Goal: Task Accomplishment & Management: Complete application form

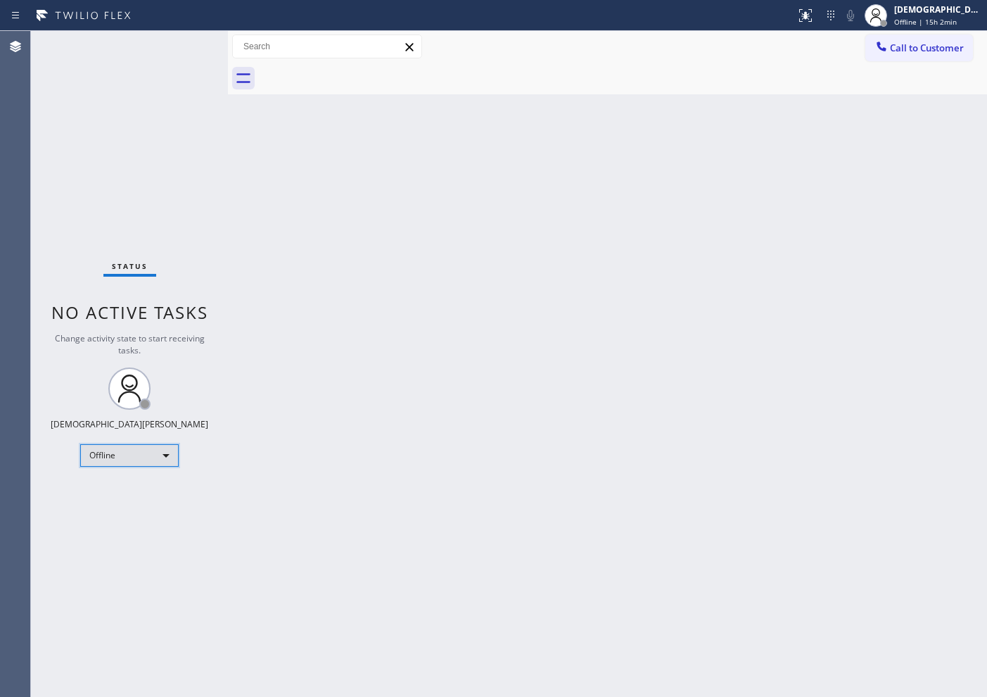
click at [118, 456] on div "Offline" at bounding box center [129, 455] width 99 height 23
click at [116, 487] on li "Available" at bounding box center [129, 492] width 96 height 17
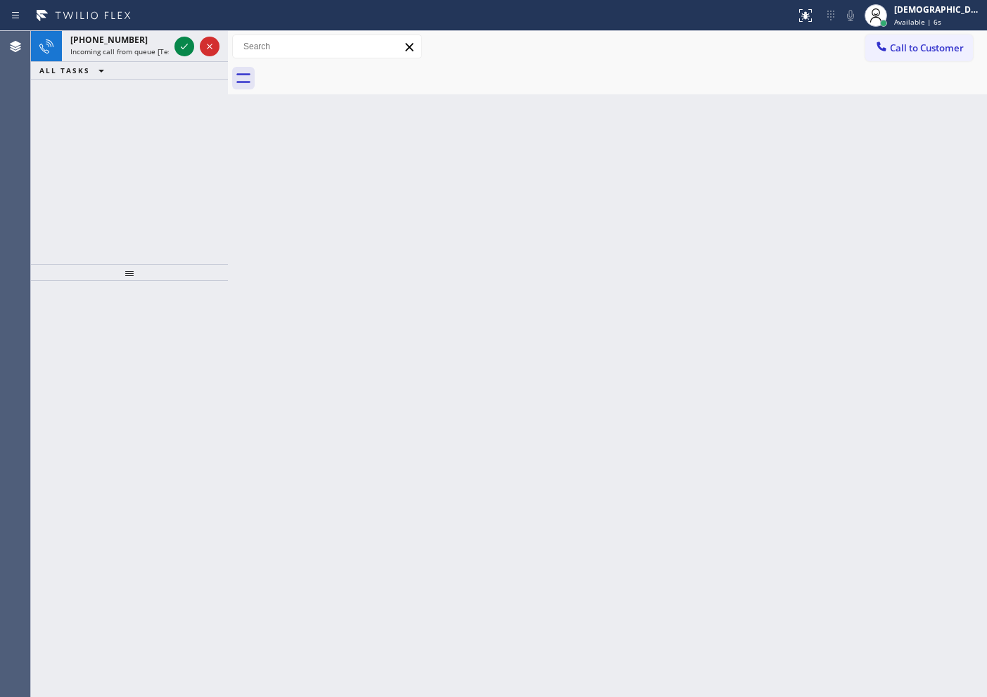
click at [101, 146] on div "[PHONE_NUMBER] Incoming call from queue [Test] All ALL TASKS ALL TASKS ACTIVE T…" at bounding box center [129, 147] width 197 height 233
click at [193, 56] on div at bounding box center [197, 46] width 51 height 31
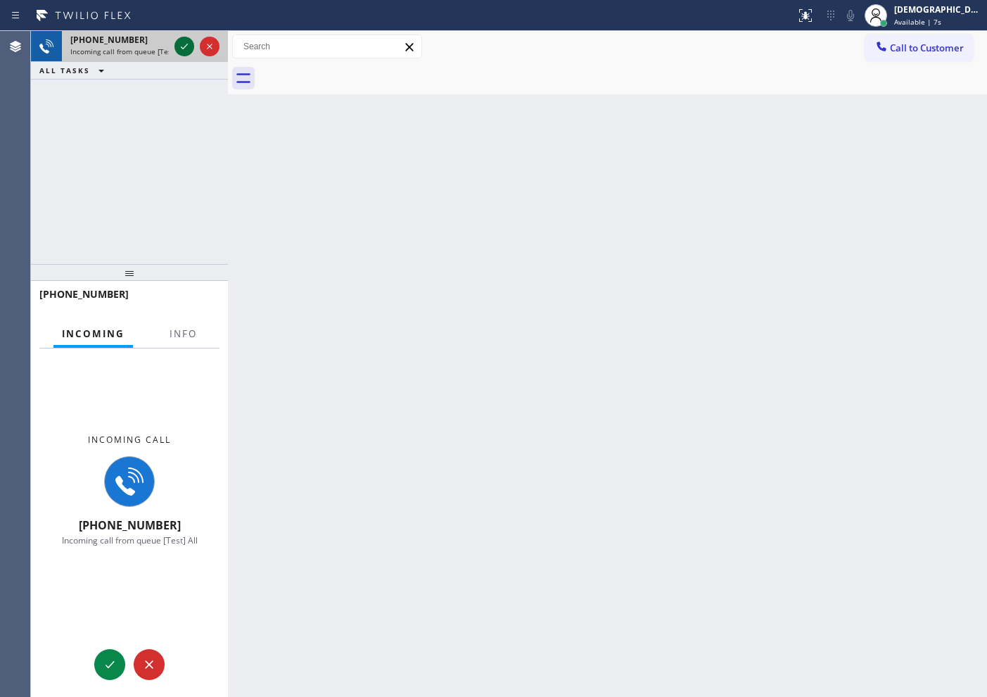
click at [190, 55] on div at bounding box center [197, 46] width 51 height 31
click at [186, 49] on icon at bounding box center [184, 46] width 17 height 17
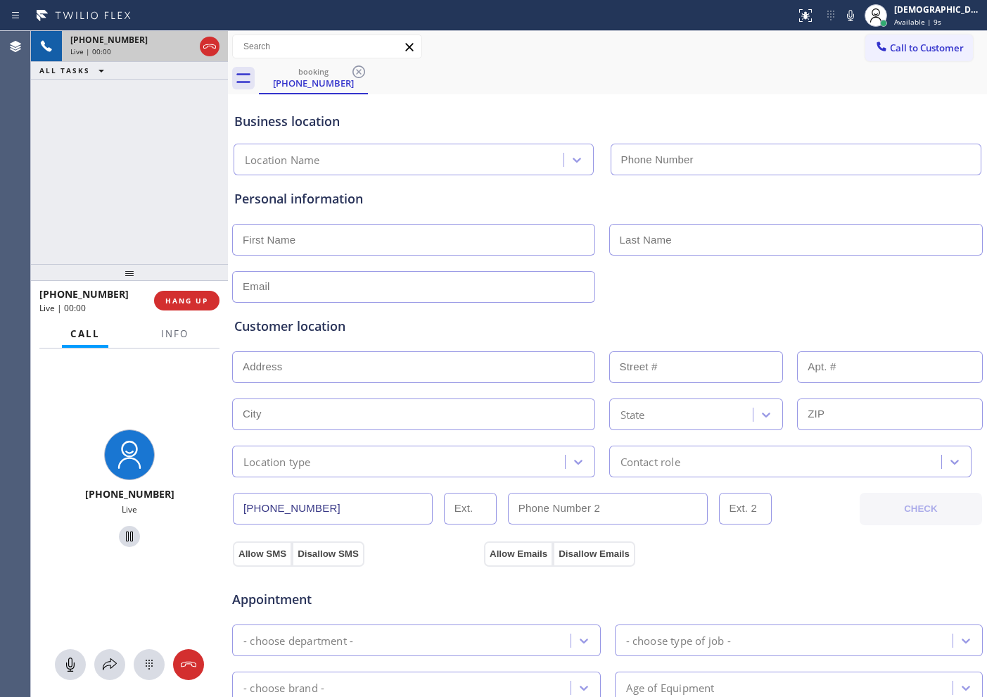
type input "[PHONE_NUMBER]"
click at [189, 328] on button "Info" at bounding box center [175, 333] width 44 height 27
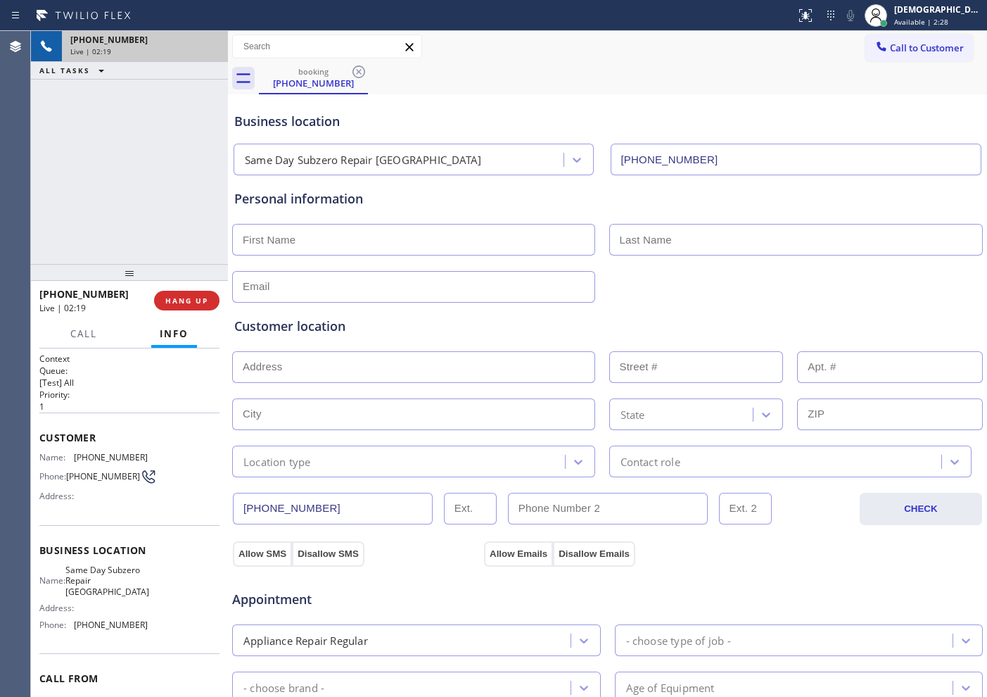
click at [203, 44] on div "[PHONE_NUMBER]" at bounding box center [144, 40] width 149 height 12
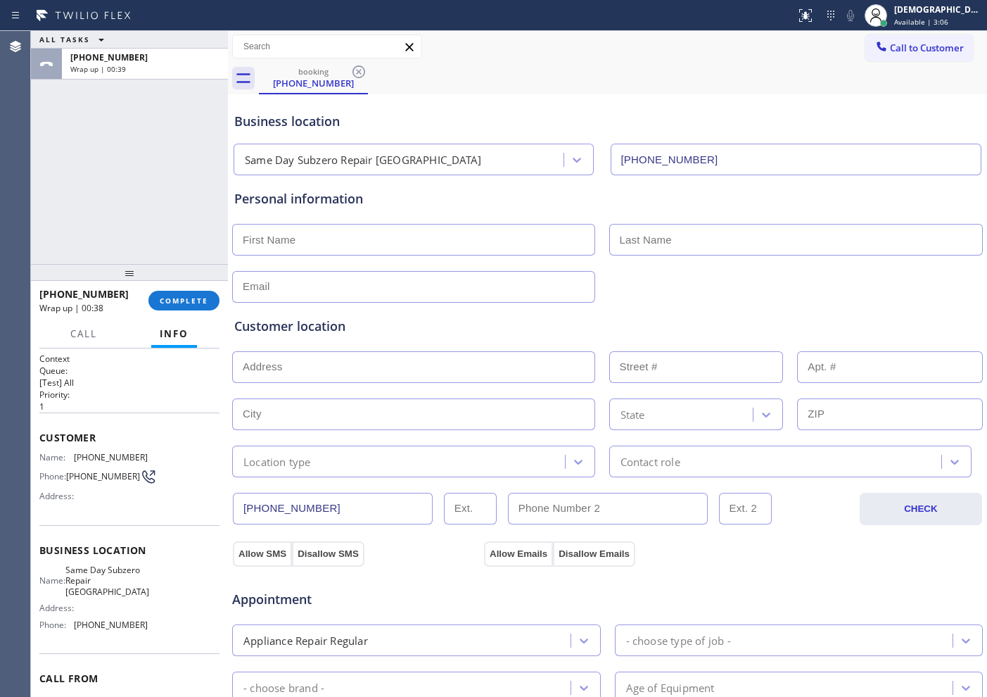
click at [415, 232] on input "text" at bounding box center [413, 240] width 363 height 32
type input "Ms"
click at [650, 251] on input "text" at bounding box center [796, 240] width 374 height 32
type input "[PERSON_NAME]"
click at [477, 278] on input "text" at bounding box center [413, 287] width 363 height 32
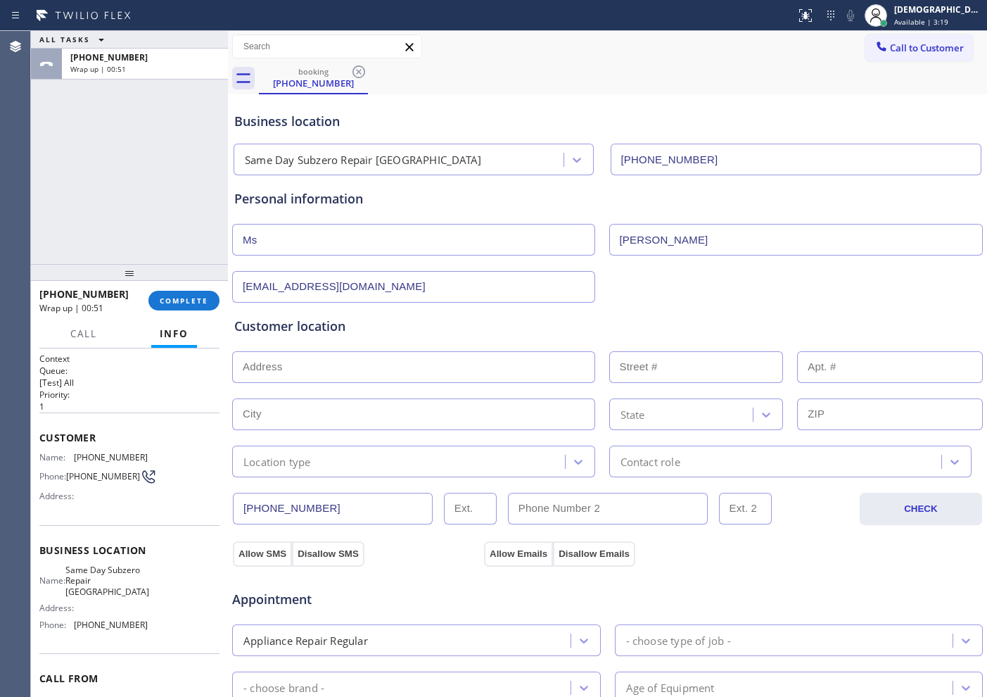
type input "[EMAIL_ADDRESS][DOMAIN_NAME]"
click at [307, 374] on input "text" at bounding box center [413, 367] width 363 height 32
paste input "[GEOGRAPHIC_DATA], [GEOGRAPHIC_DATA]"
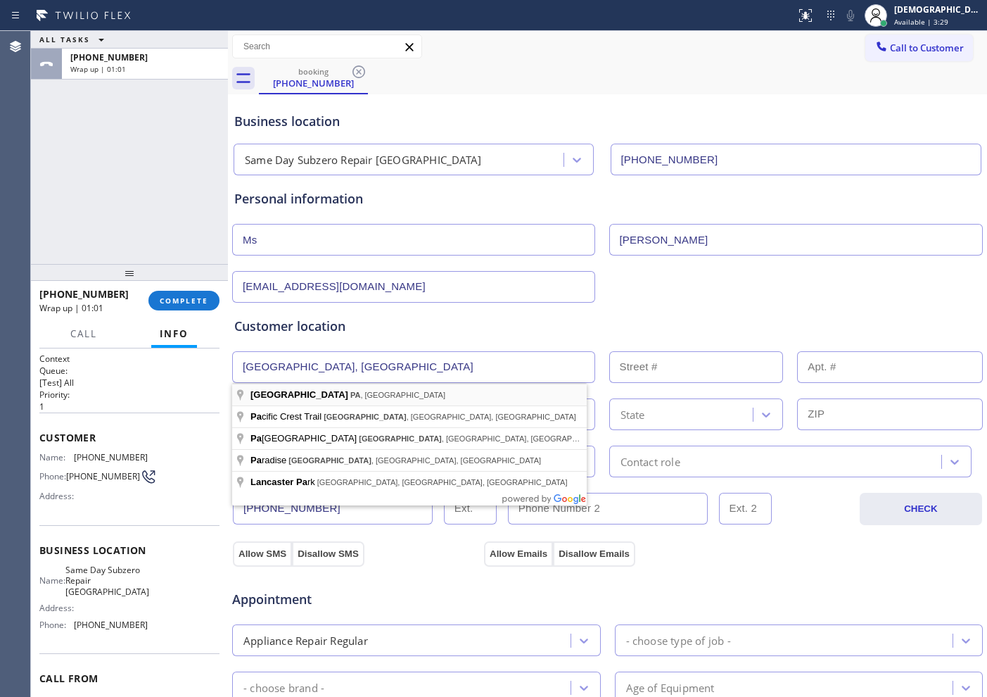
type input "[GEOGRAPHIC_DATA], [GEOGRAPHIC_DATA], [GEOGRAPHIC_DATA]"
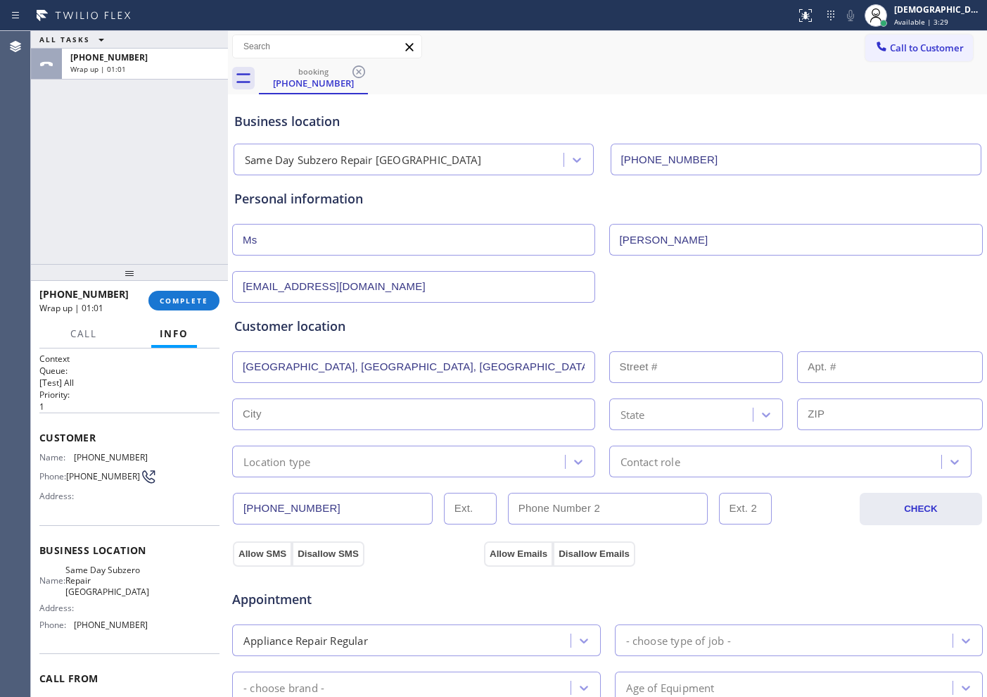
type input "[GEOGRAPHIC_DATA]"
click at [312, 369] on input "text" at bounding box center [413, 367] width 363 height 32
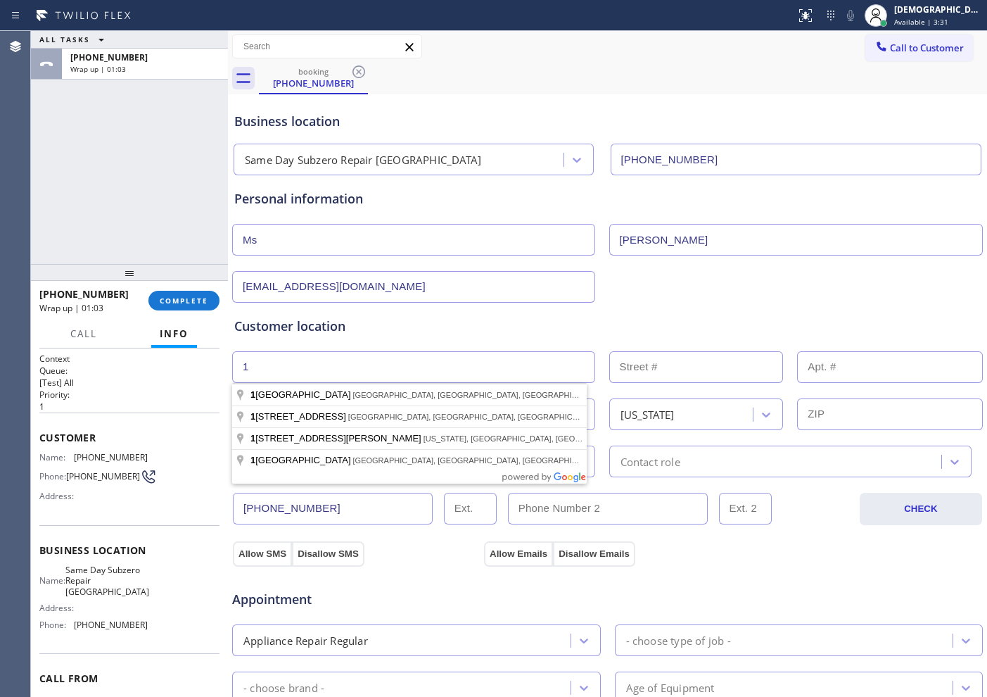
type input "1"
click at [650, 367] on input "text" at bounding box center [696, 367] width 174 height 32
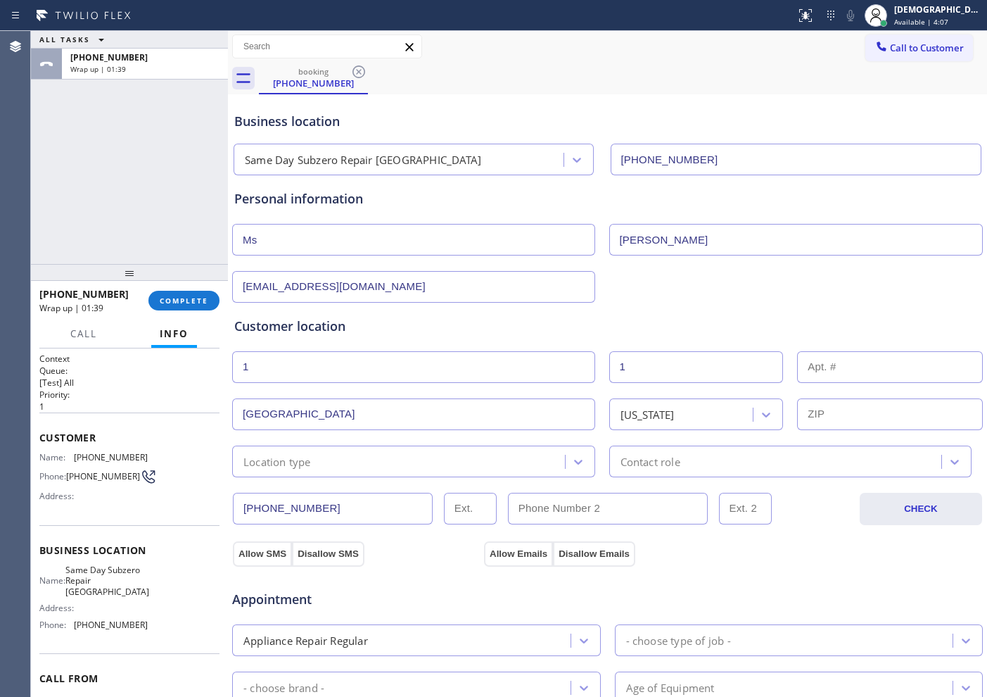
type input "1"
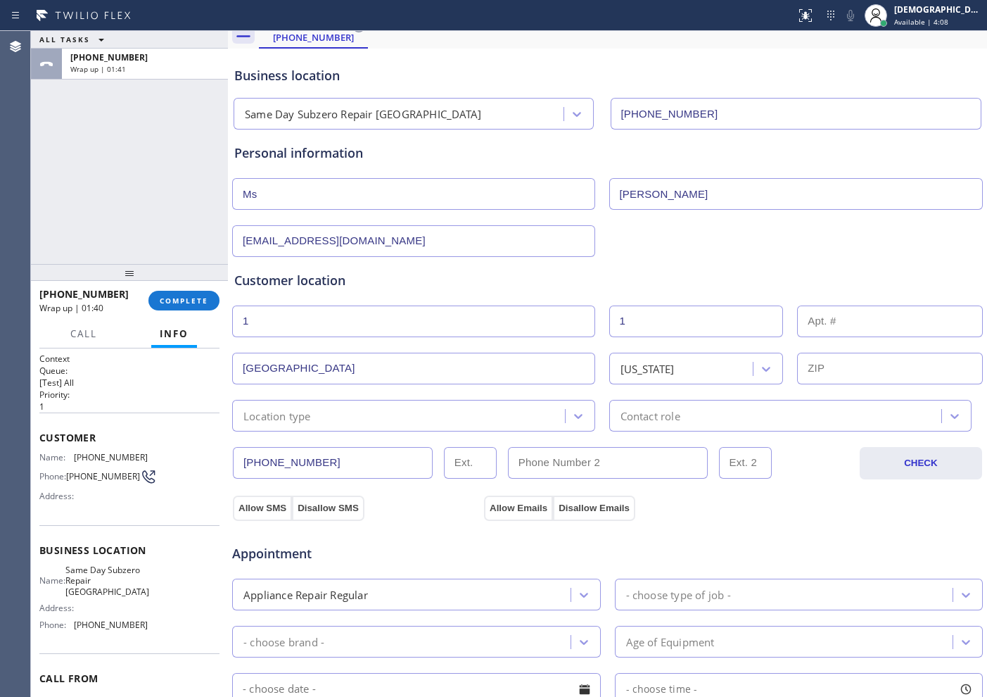
scroll to position [88, 0]
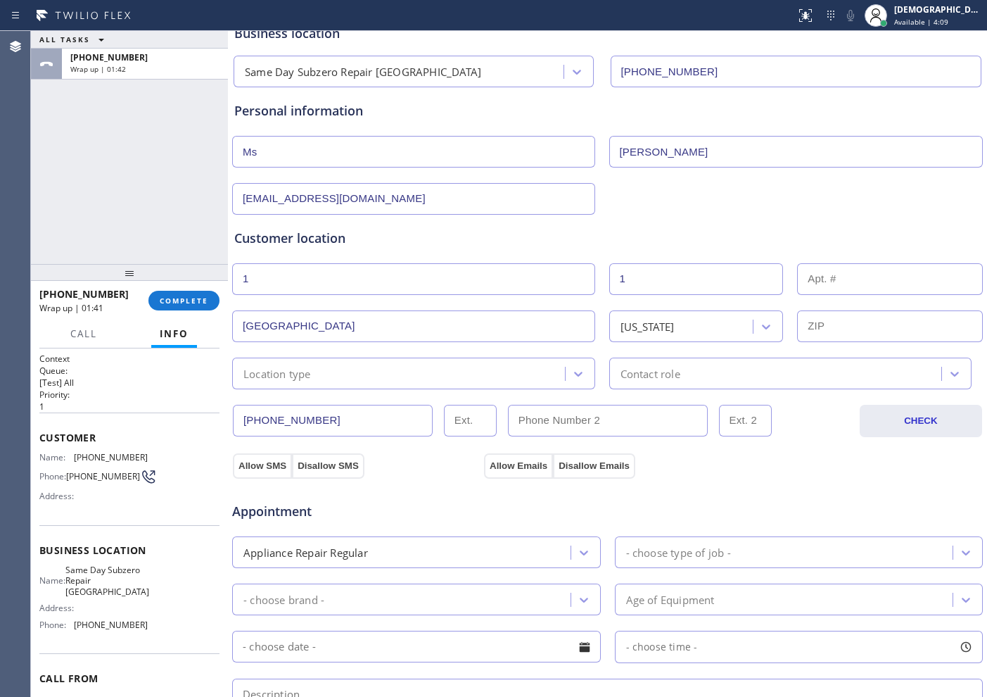
click at [432, 378] on div "Location type" at bounding box center [400, 373] width 329 height 25
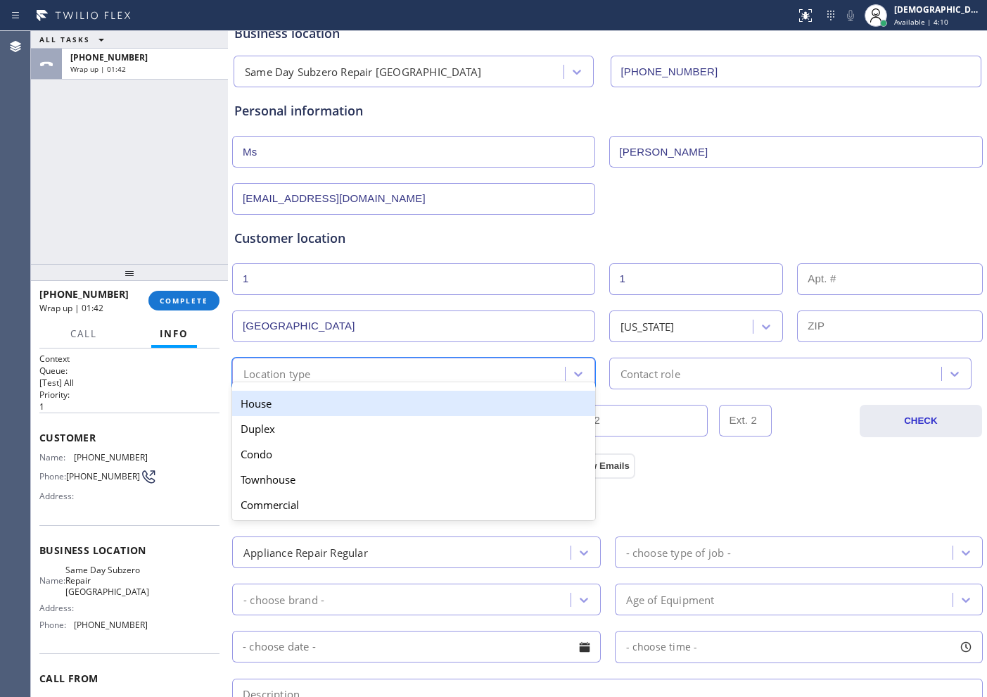
click at [422, 405] on div "House" at bounding box center [413, 402] width 363 height 25
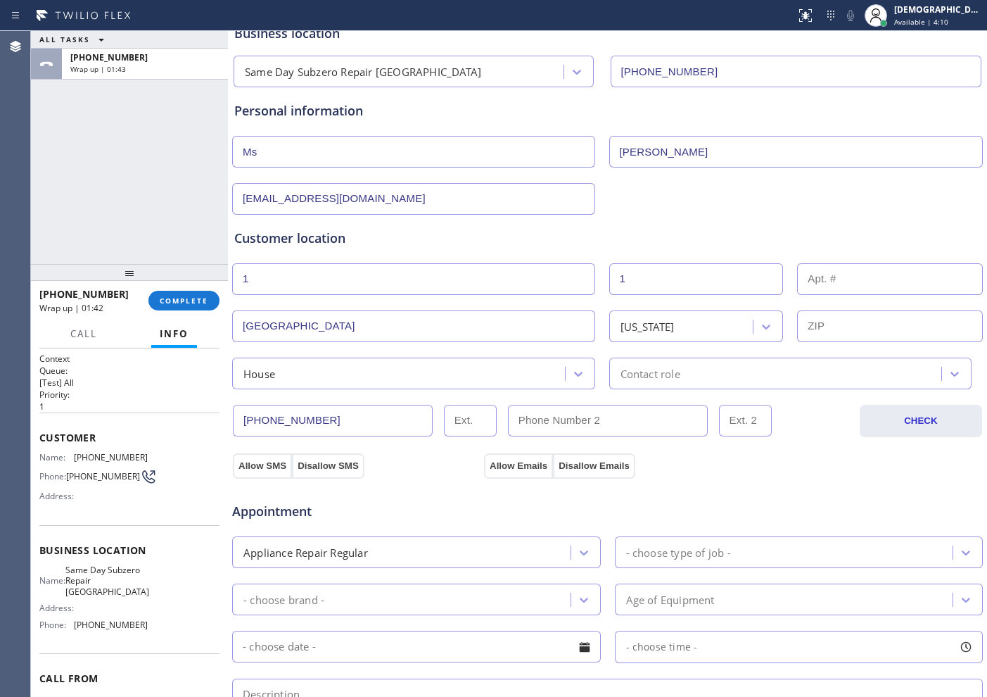
click at [699, 389] on div "[PHONE_NUMBER] CHECK" at bounding box center [607, 413] width 752 height 48
click at [696, 383] on div "Contact role" at bounding box center [790, 373] width 363 height 32
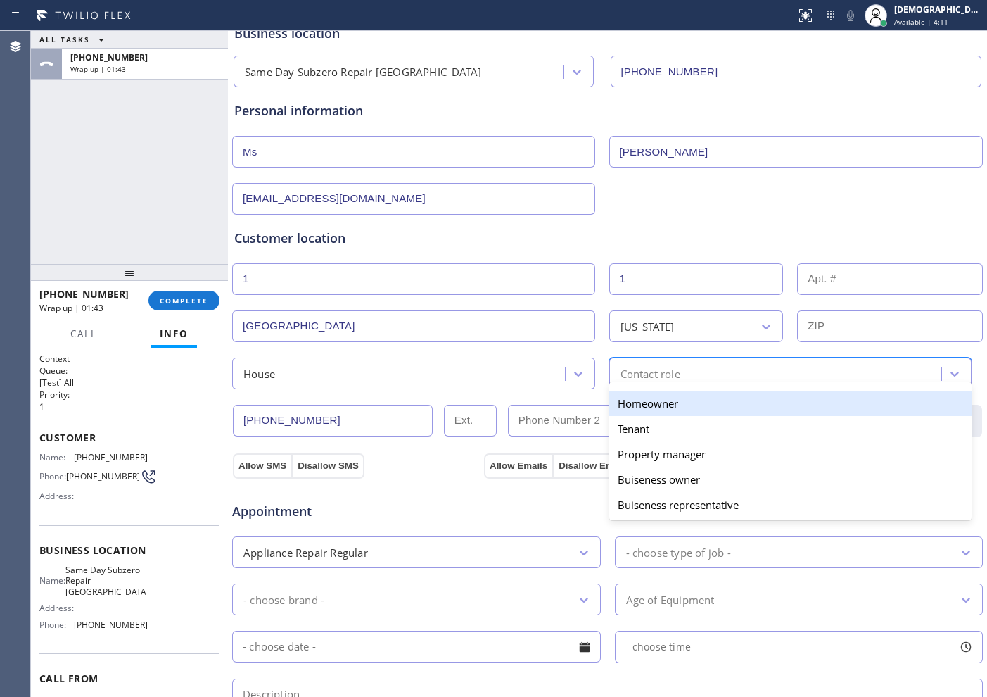
click at [666, 401] on div "Homeowner" at bounding box center [790, 402] width 363 height 25
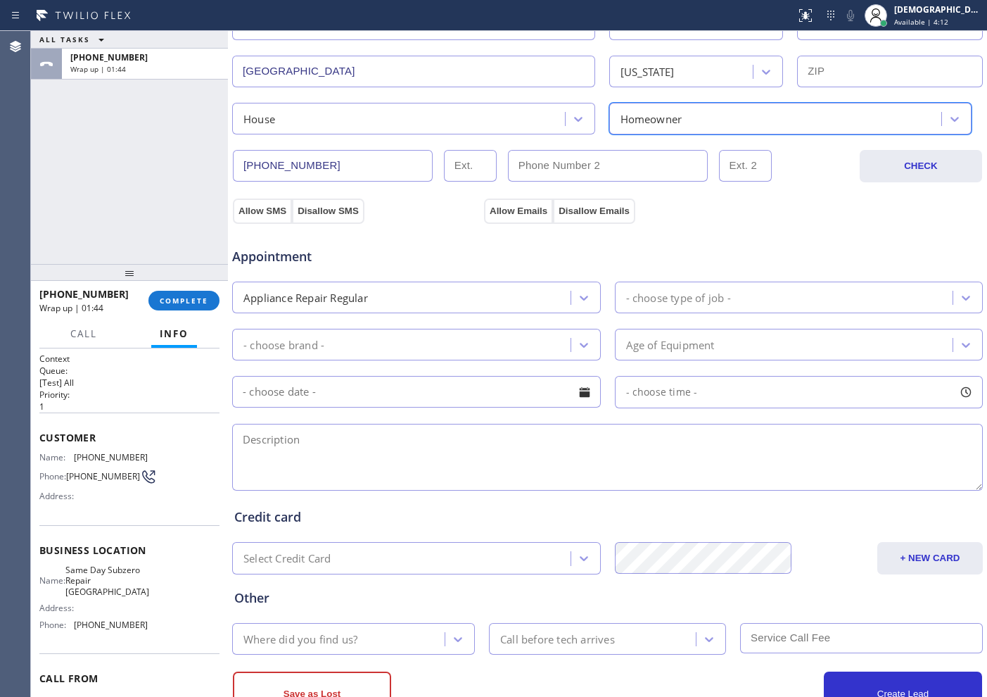
scroll to position [352, 0]
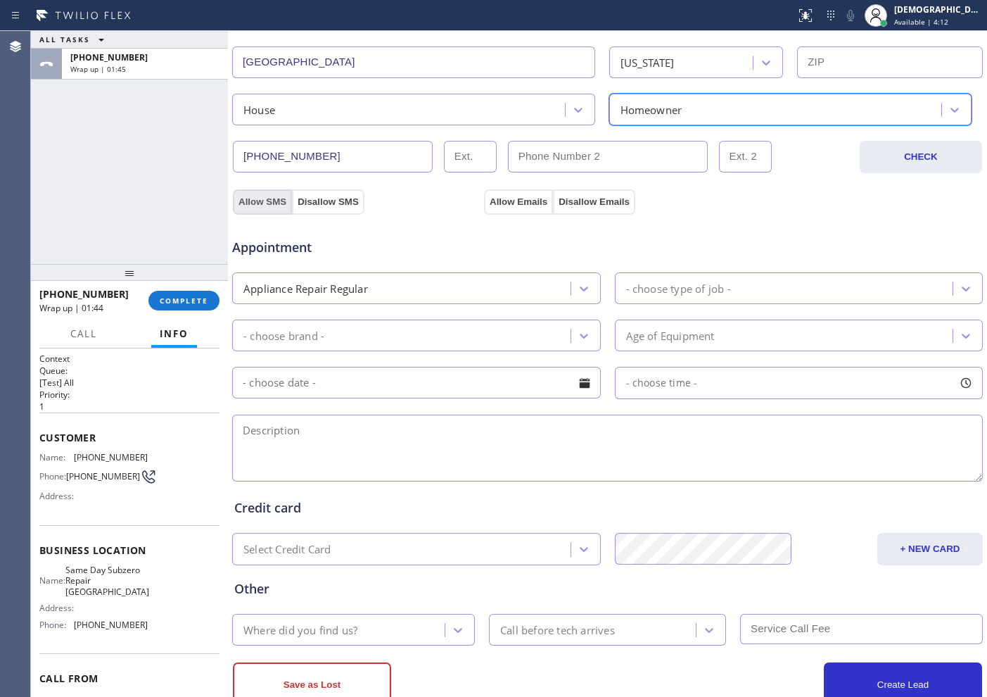
click at [253, 199] on button "Allow SMS" at bounding box center [262, 201] width 59 height 25
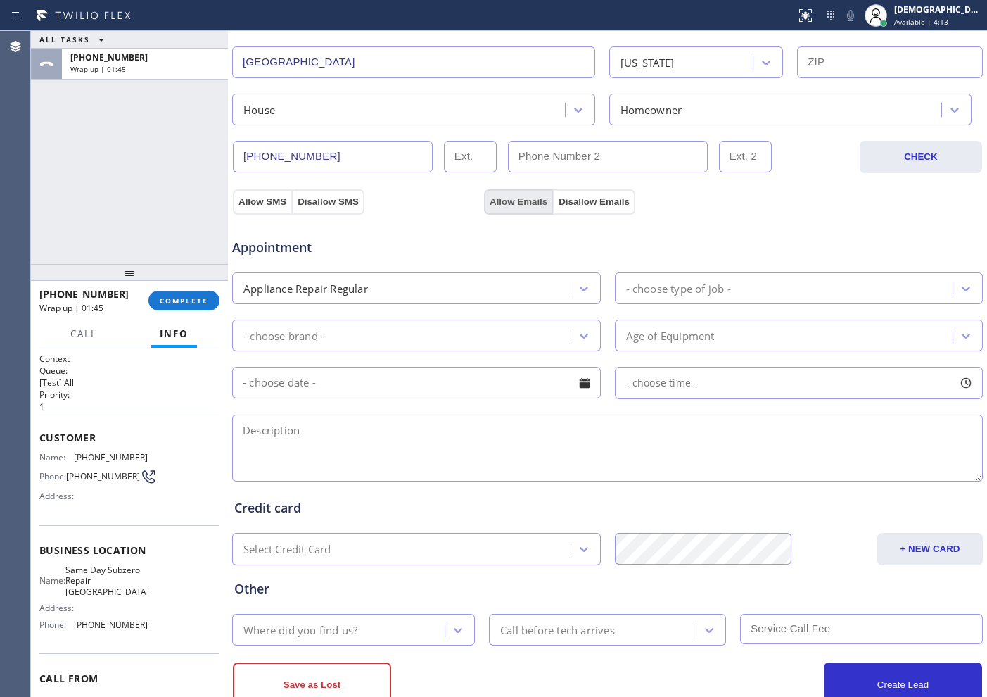
click at [521, 197] on button "Allow Emails" at bounding box center [518, 201] width 69 height 25
click at [719, 289] on div "- choose type of job -" at bounding box center [678, 288] width 105 height 16
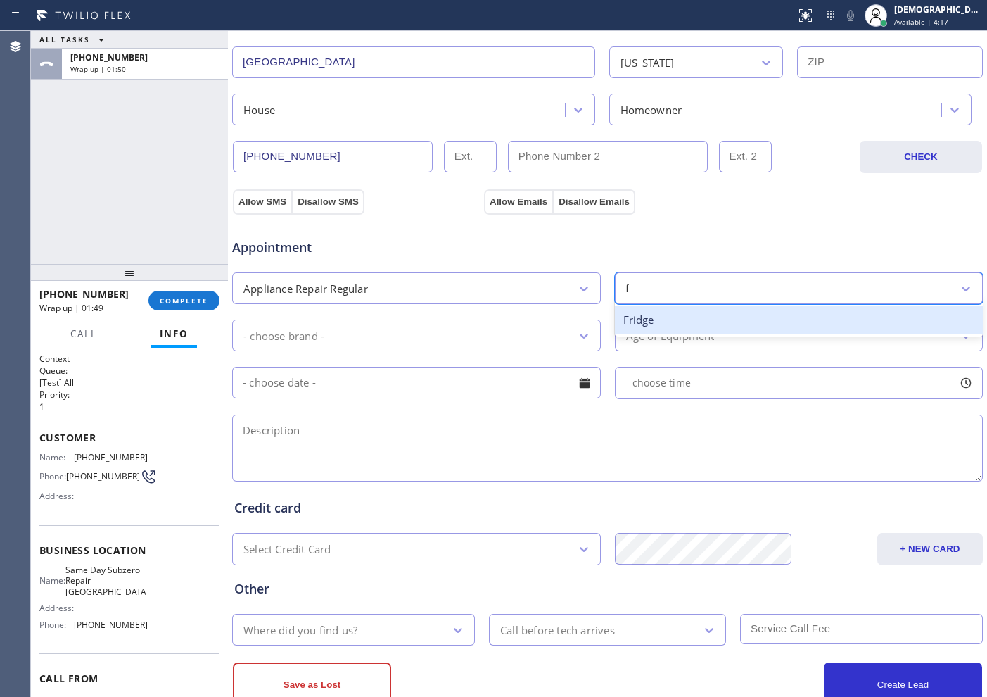
type input "fr"
drag, startPoint x: 715, startPoint y: 321, endPoint x: 659, endPoint y: 336, distance: 57.5
click at [714, 321] on div "Fridge" at bounding box center [799, 319] width 369 height 29
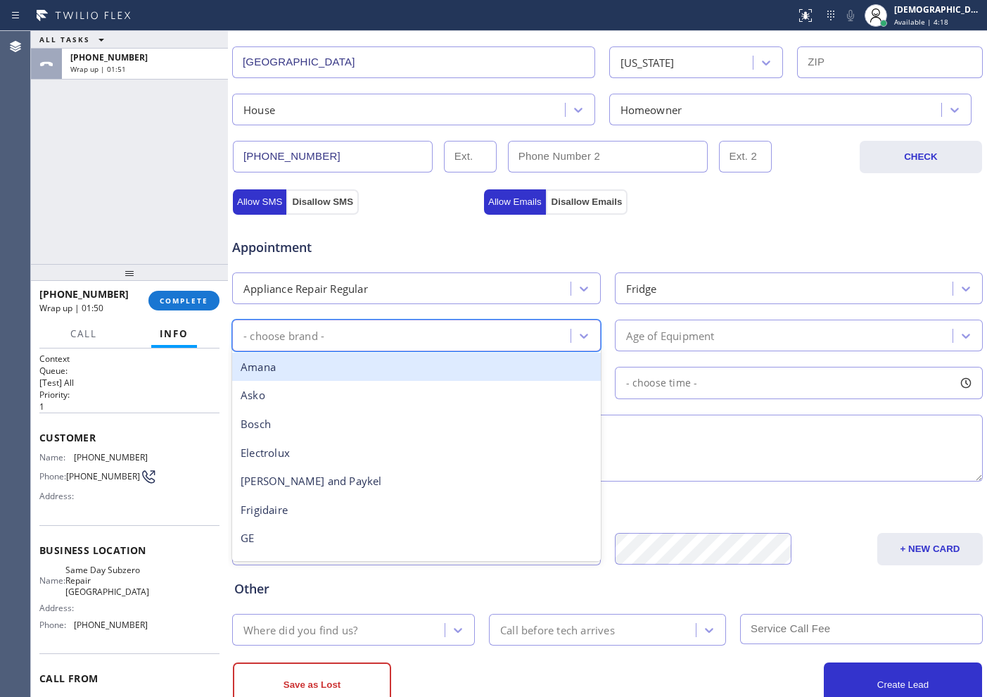
click at [526, 334] on div "- choose brand -" at bounding box center [403, 335] width 334 height 25
type input "w"
click at [490, 360] on div "Whirpool" at bounding box center [416, 366] width 369 height 29
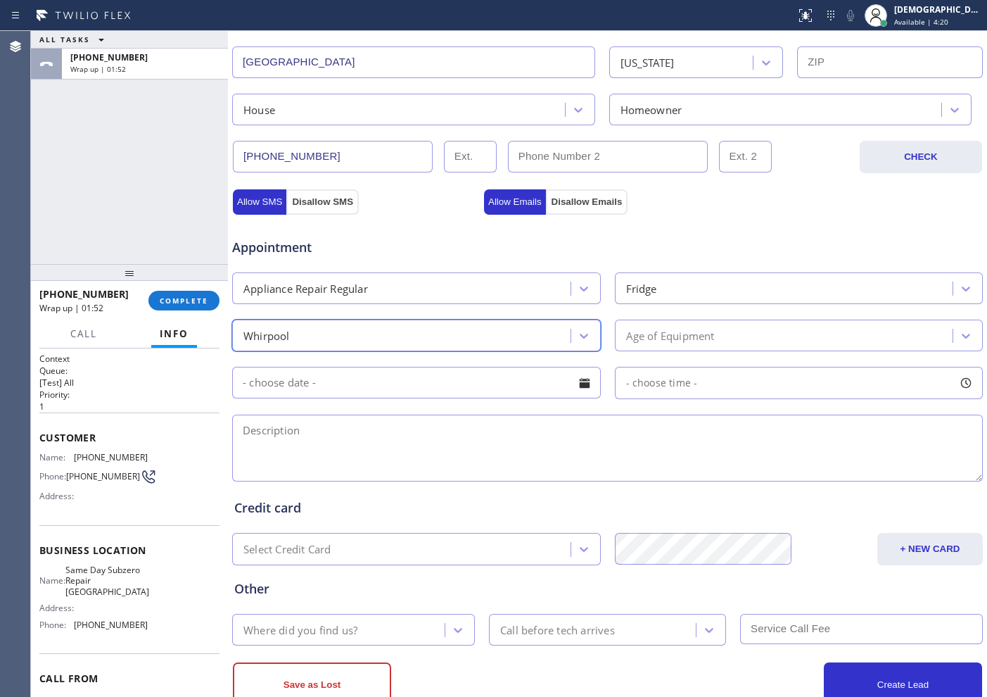
click at [692, 331] on div "Age of Equipment" at bounding box center [670, 335] width 89 height 16
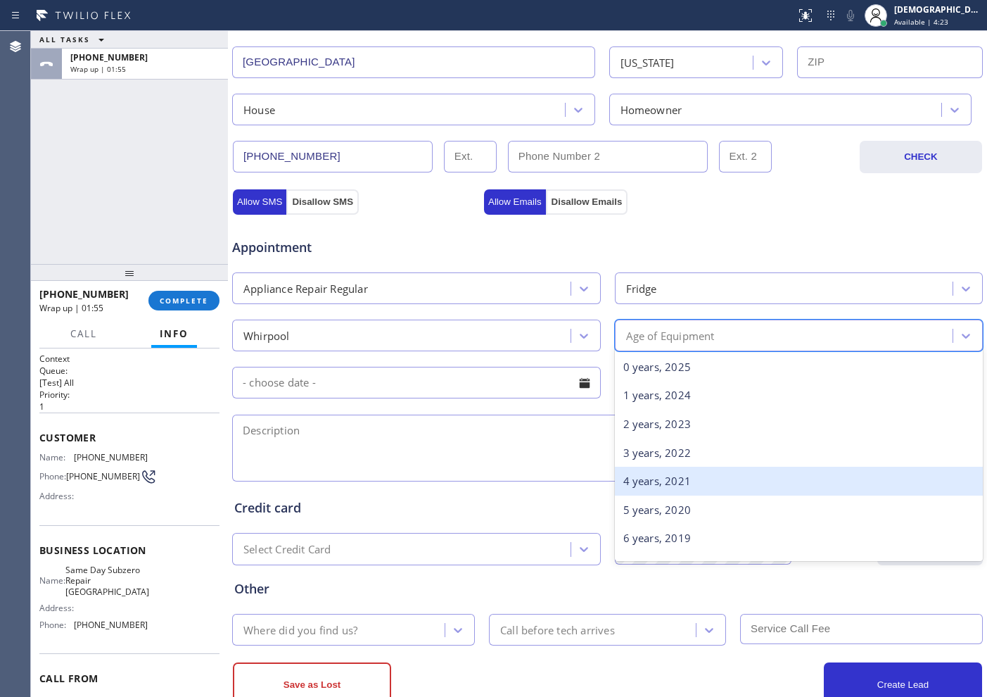
drag, startPoint x: 708, startPoint y: 494, endPoint x: 527, endPoint y: 488, distance: 180.9
click at [708, 495] on div "0 years, 2025 1 years, 2024 2 years, 2023 3 years, 2022 4 years, 2021 5 years, …" at bounding box center [799, 455] width 369 height 211
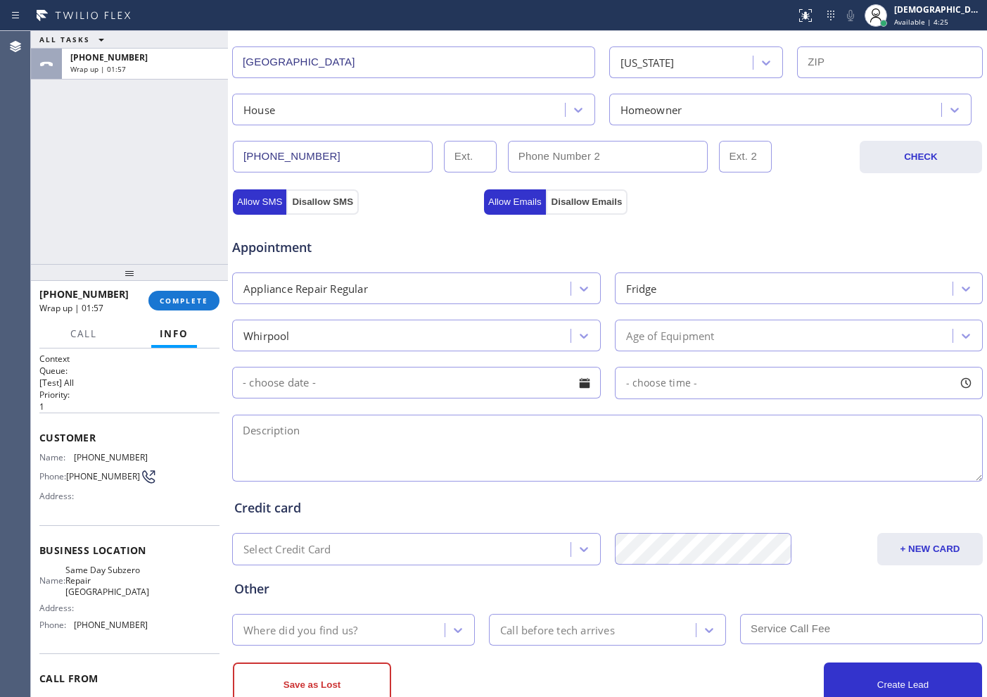
click at [401, 439] on textarea at bounding box center [607, 447] width 751 height 67
click at [462, 424] on textarea "Whirlpool / Fridge / its not working /" at bounding box center [607, 447] width 751 height 67
paste textarea "[GEOGRAPHIC_DATA], [GEOGRAPHIC_DATA]"
click at [533, 433] on textarea "Whirlpool / Fridge / its not working / [GEOGRAPHIC_DATA], [GEOGRAPHIC_DATA]" at bounding box center [607, 447] width 751 height 67
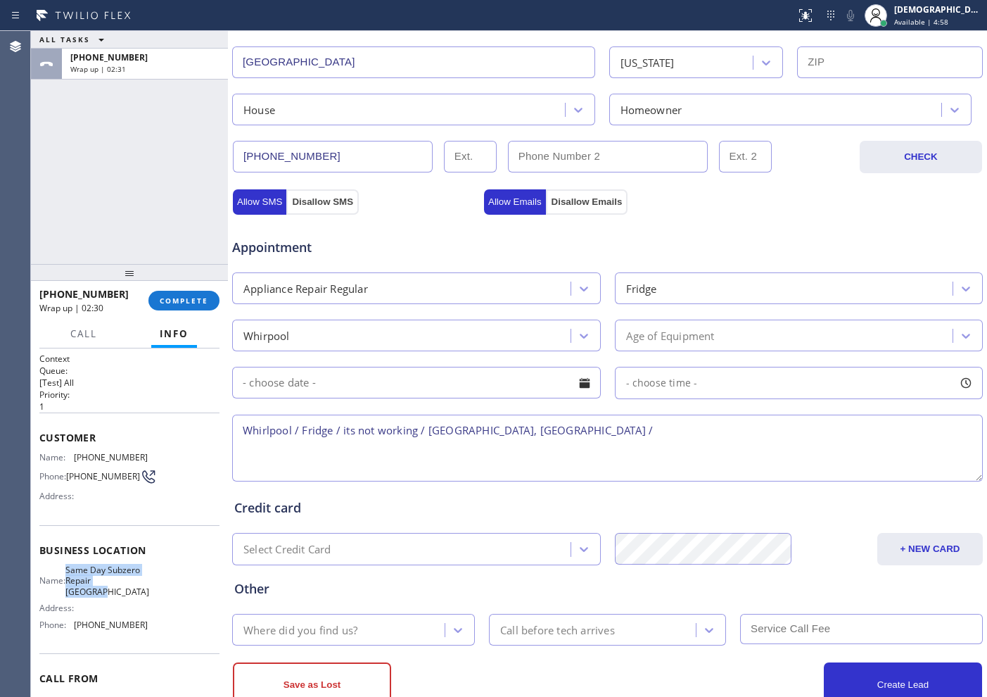
drag, startPoint x: 125, startPoint y: 595, endPoint x: 72, endPoint y: 573, distance: 56.7
click at [72, 557] on div "Name: Same Day Subzero Repair [GEOGRAPHIC_DATA]" at bounding box center [93, 580] width 108 height 32
copy span "Same Day Subzero Repair [GEOGRAPHIC_DATA]"
click at [587, 433] on textarea "Whirlpool / Fridge / its not working / [GEOGRAPHIC_DATA], [GEOGRAPHIC_DATA] /" at bounding box center [607, 447] width 751 height 67
paste textarea "Same Day Subzero Repair [GEOGRAPHIC_DATA]"
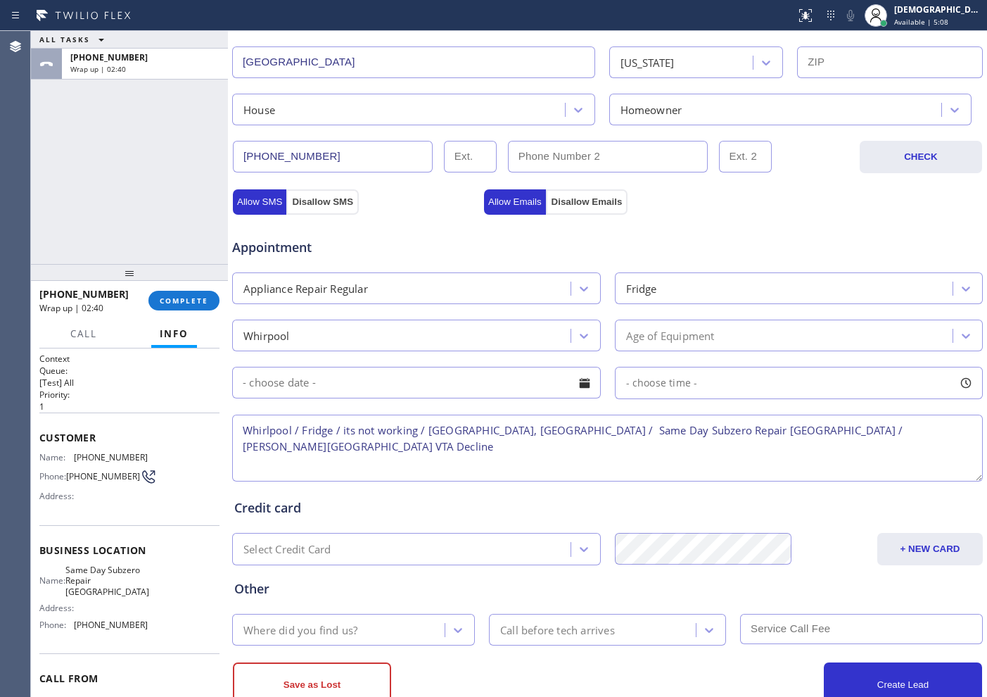
scroll to position [394, 0]
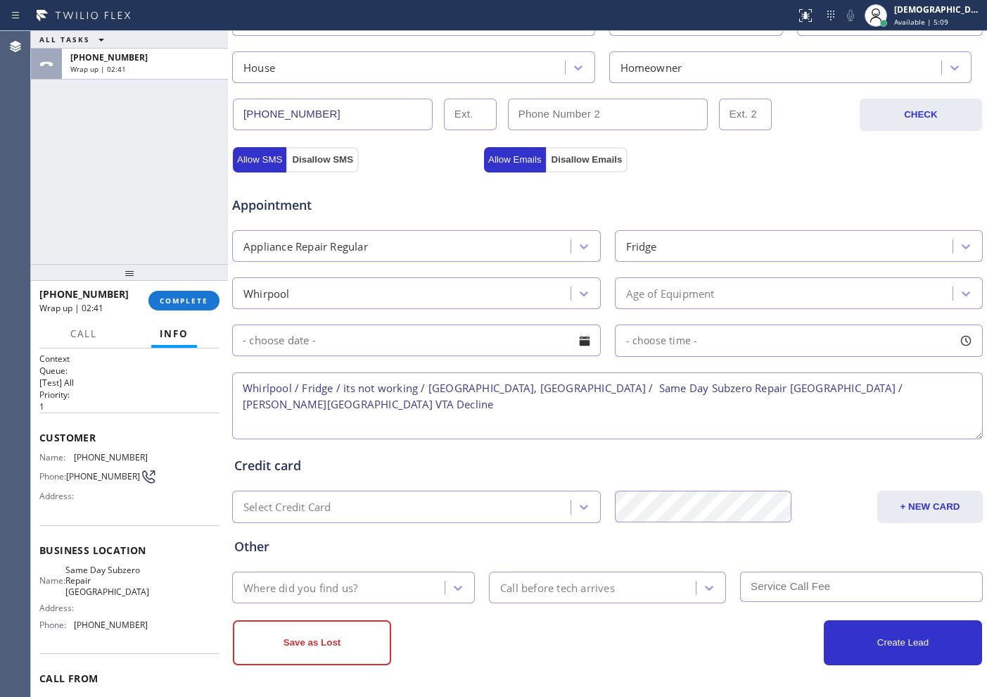
type textarea "Whirlpool / Fridge / its not working / [GEOGRAPHIC_DATA], [GEOGRAPHIC_DATA] / S…"
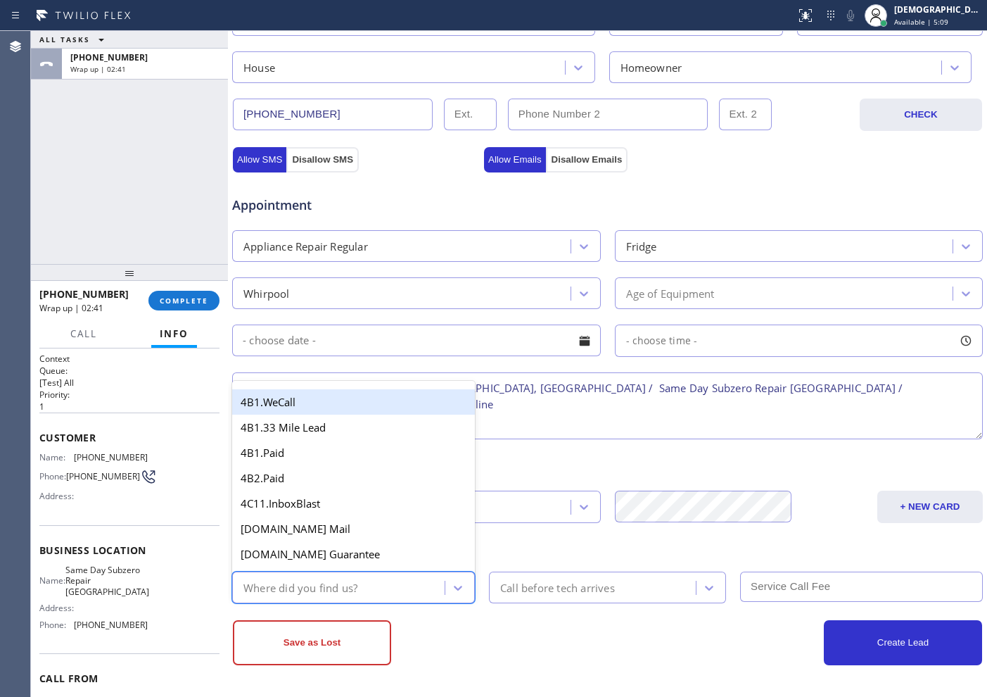
click at [382, 557] on div "Where did you find us?" at bounding box center [340, 587] width 208 height 25
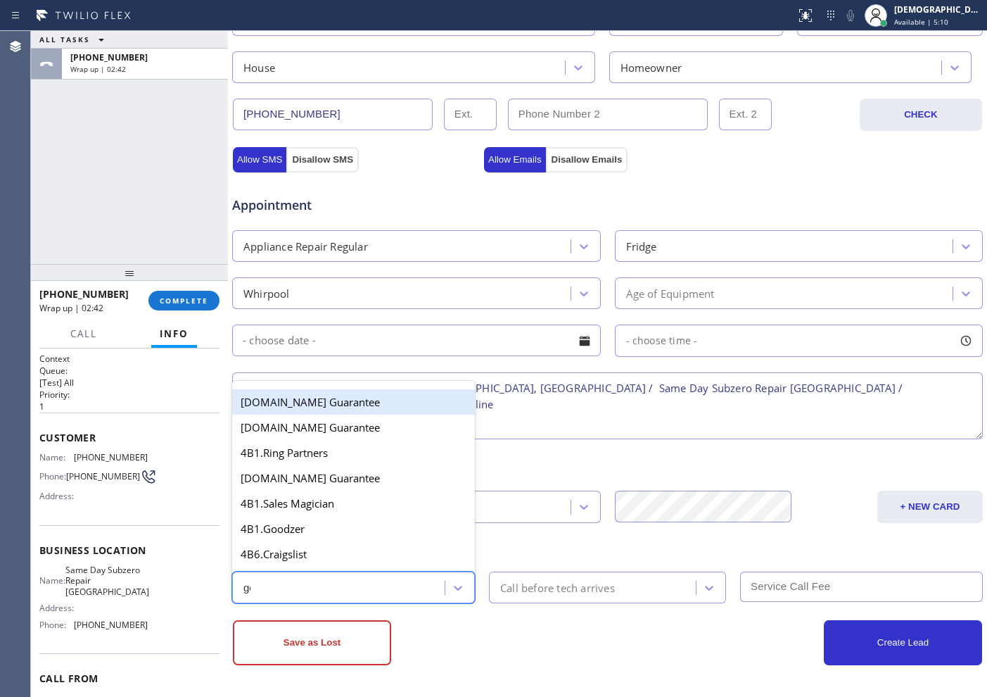
type input "goo"
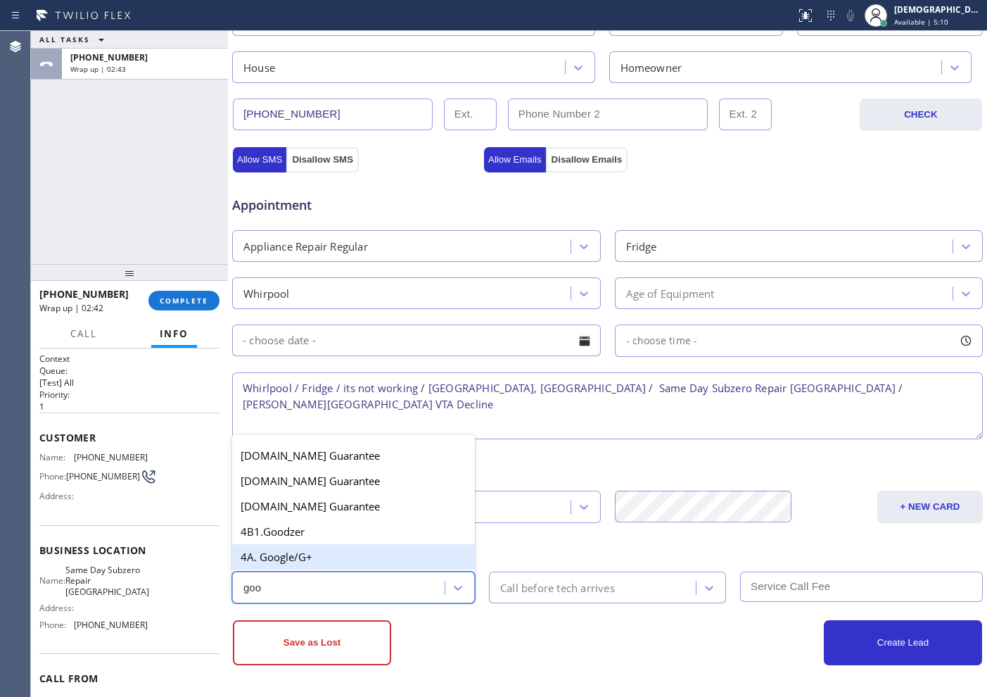
click at [350, 557] on div "4A. Google/G+" at bounding box center [353, 556] width 243 height 25
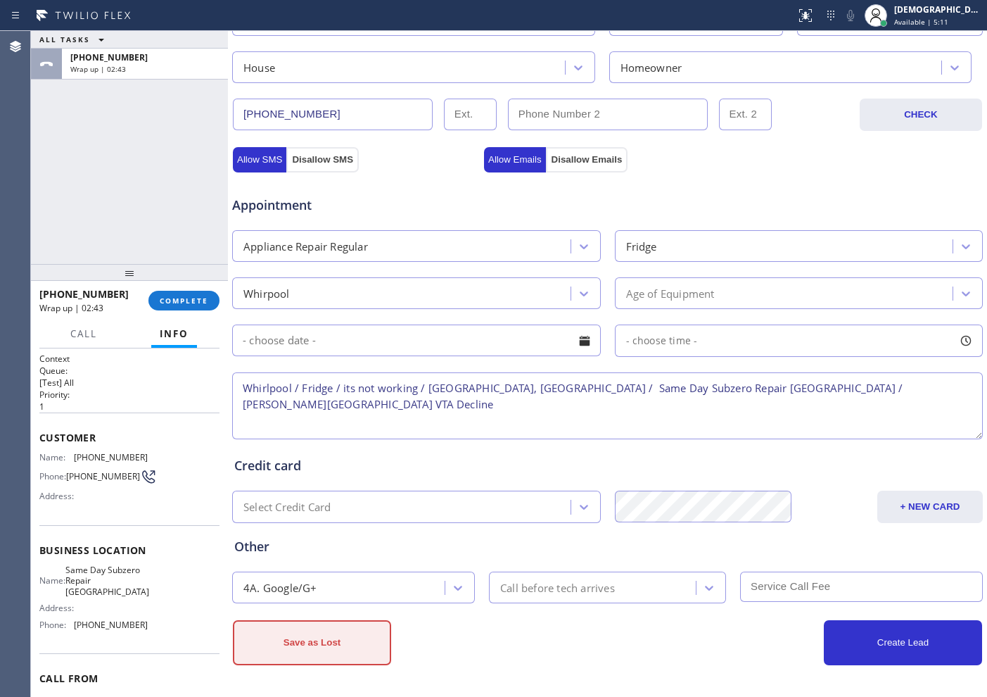
click at [368, 557] on button "Save as Lost" at bounding box center [312, 642] width 158 height 45
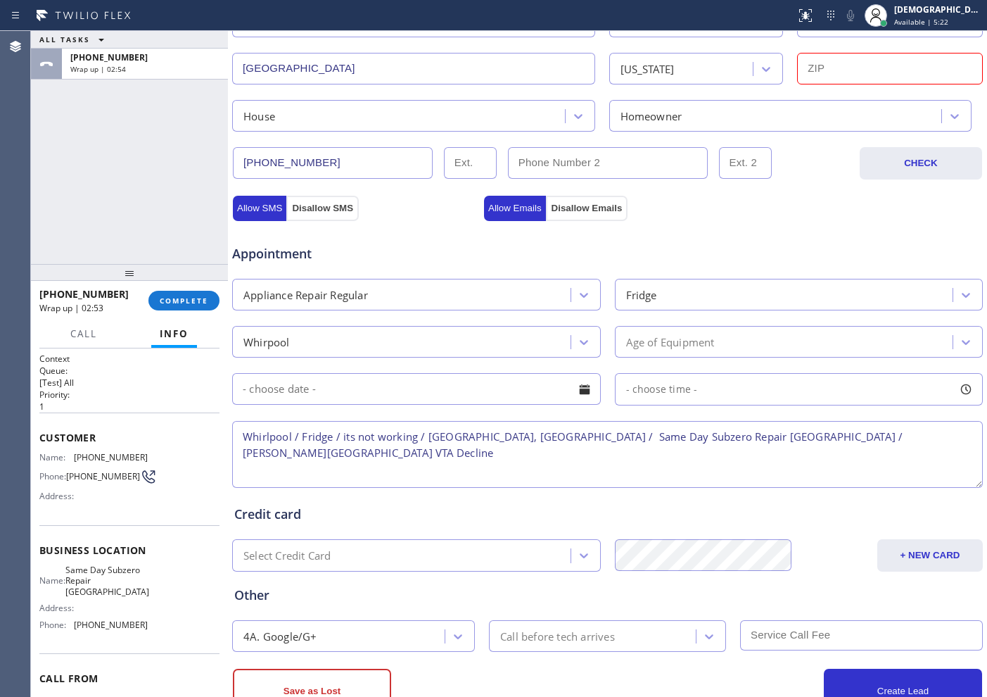
scroll to position [442, 0]
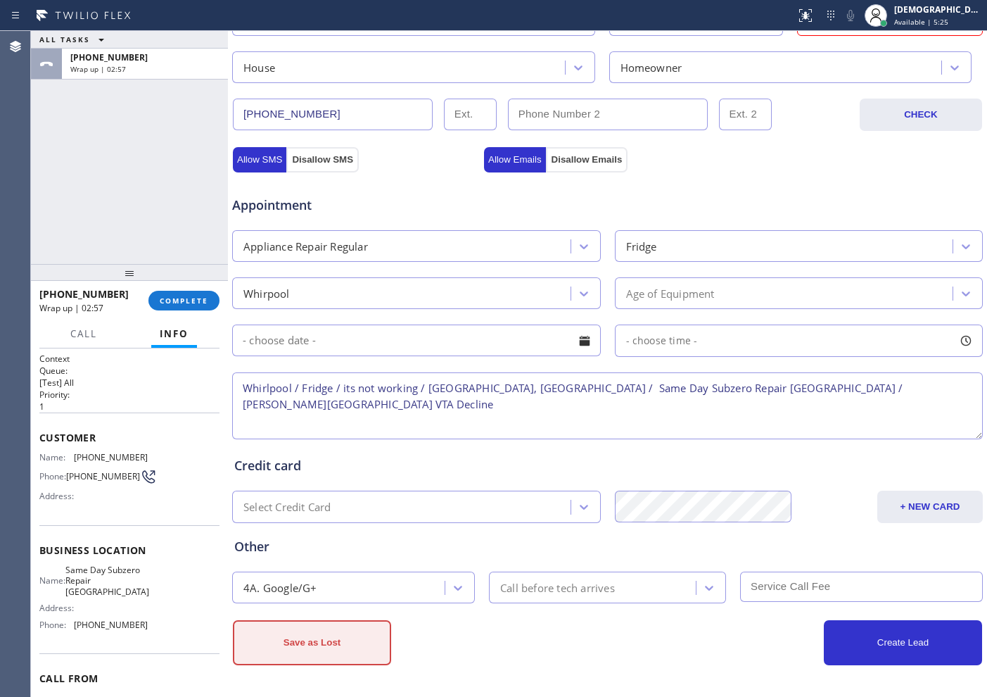
click at [364, 557] on button "Save as Lost" at bounding box center [312, 642] width 158 height 45
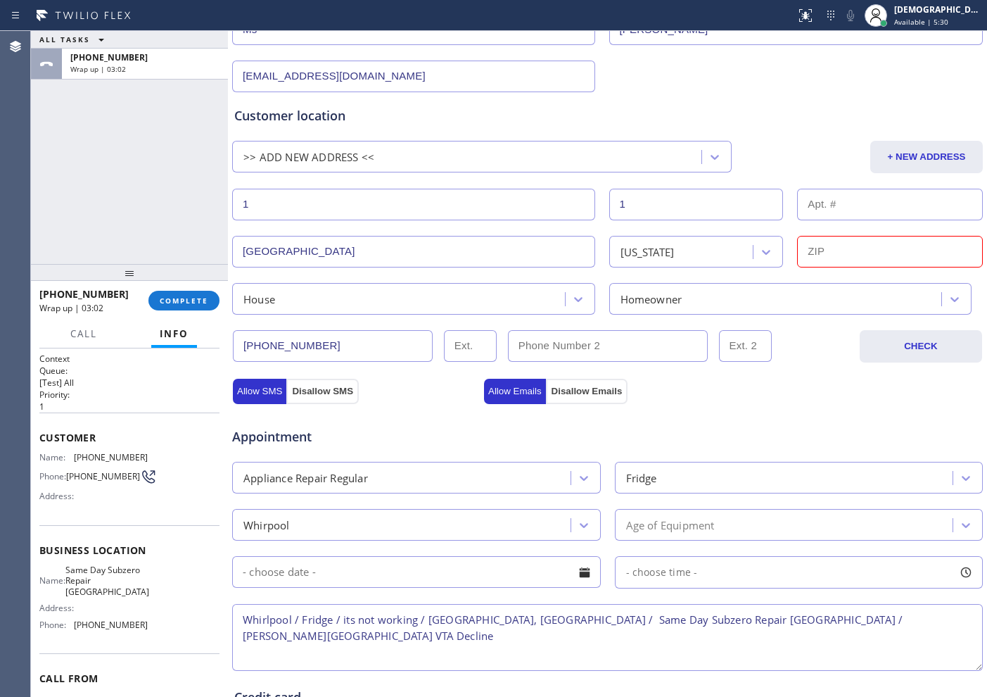
scroll to position [178, 0]
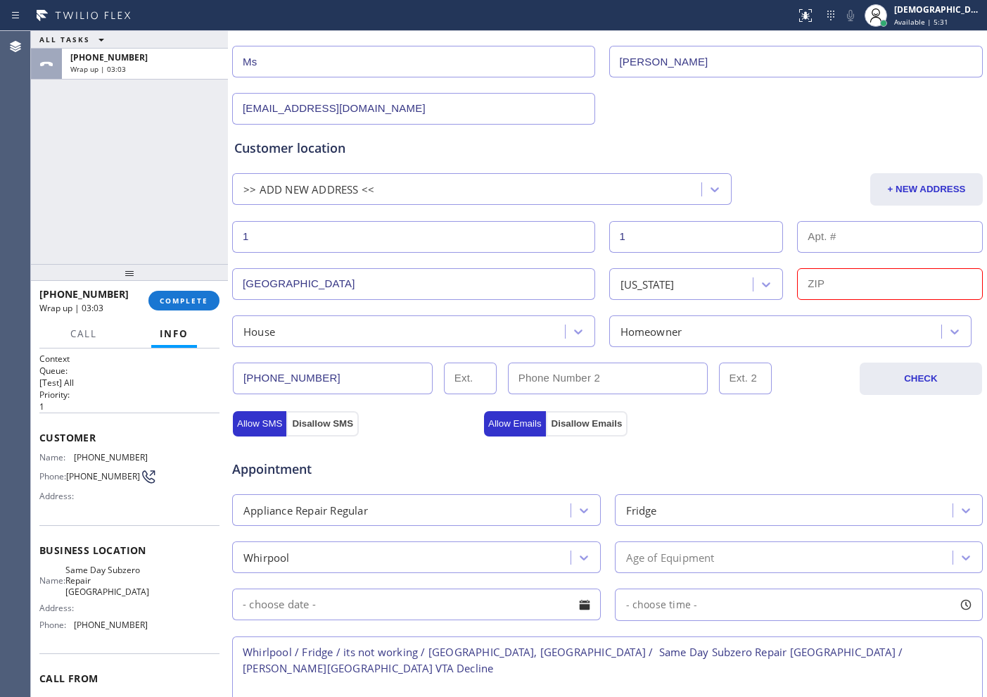
click at [789, 280] on input "text" at bounding box center [890, 284] width 186 height 32
click at [789, 281] on input "text" at bounding box center [890, 284] width 186 height 32
paste input "17603"
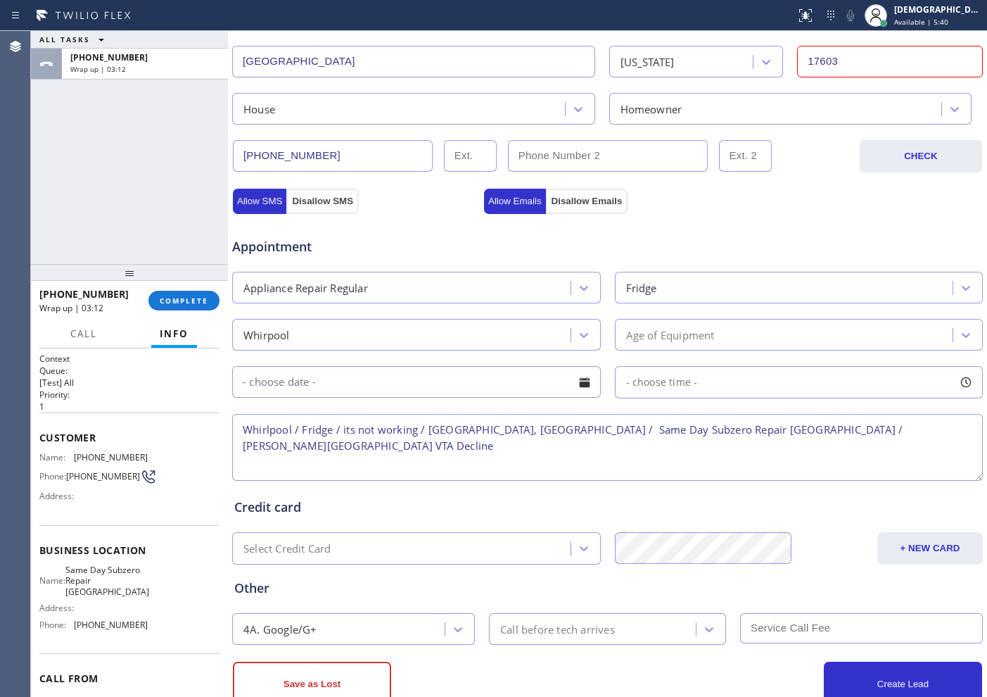
scroll to position [442, 0]
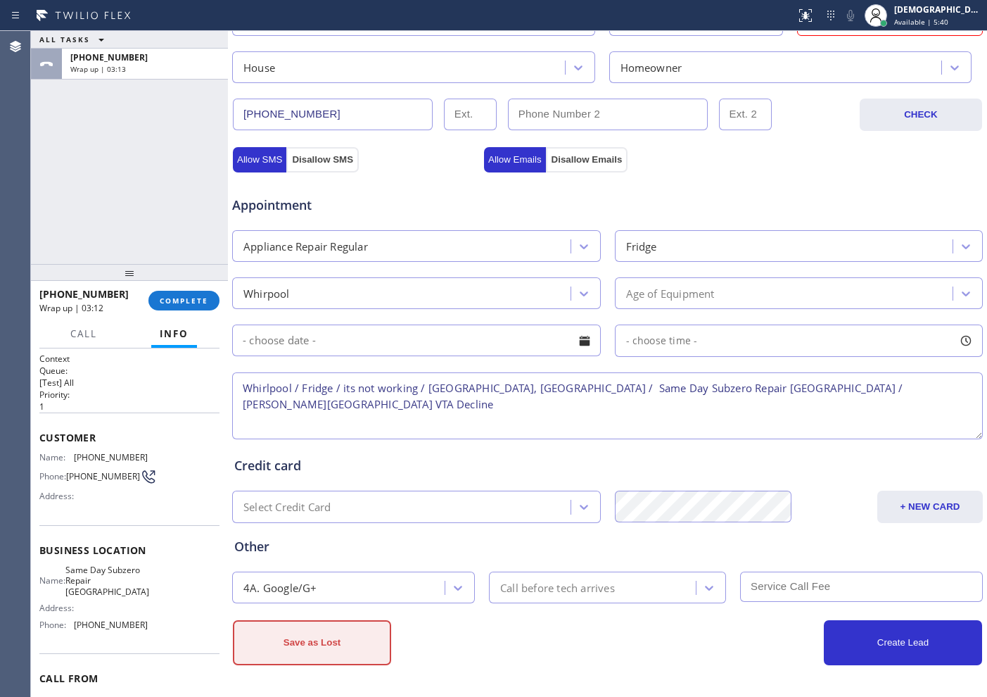
type input "17603"
click at [333, 557] on button "Save as Lost" at bounding box center [312, 642] width 158 height 45
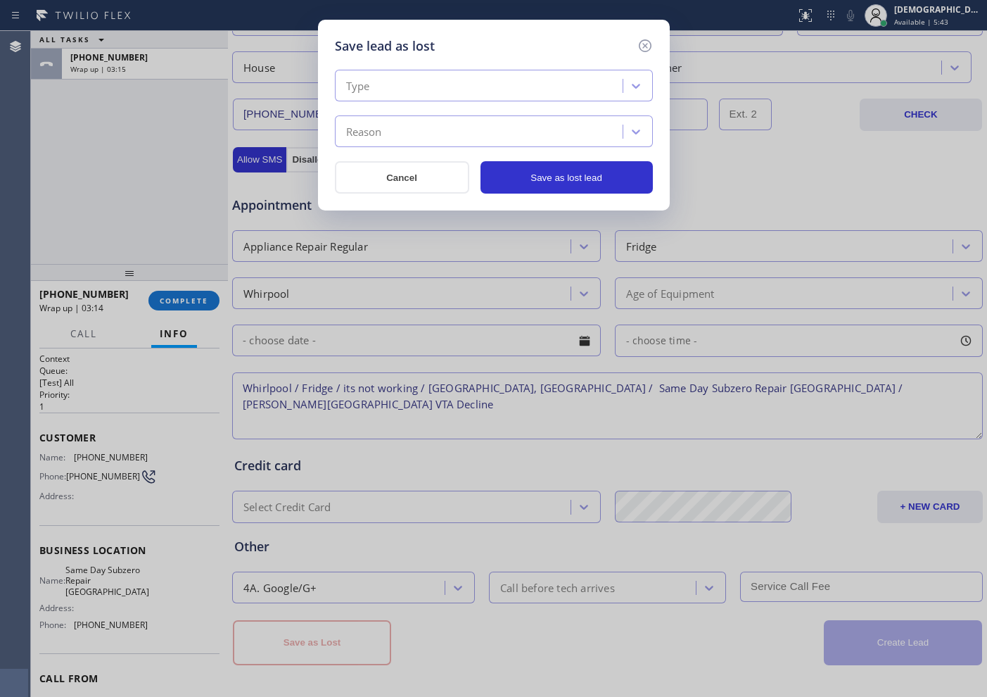
drag, startPoint x: 470, startPoint y: 77, endPoint x: 462, endPoint y: 91, distance: 16.4
click at [469, 77] on div "Type" at bounding box center [481, 86] width 284 height 25
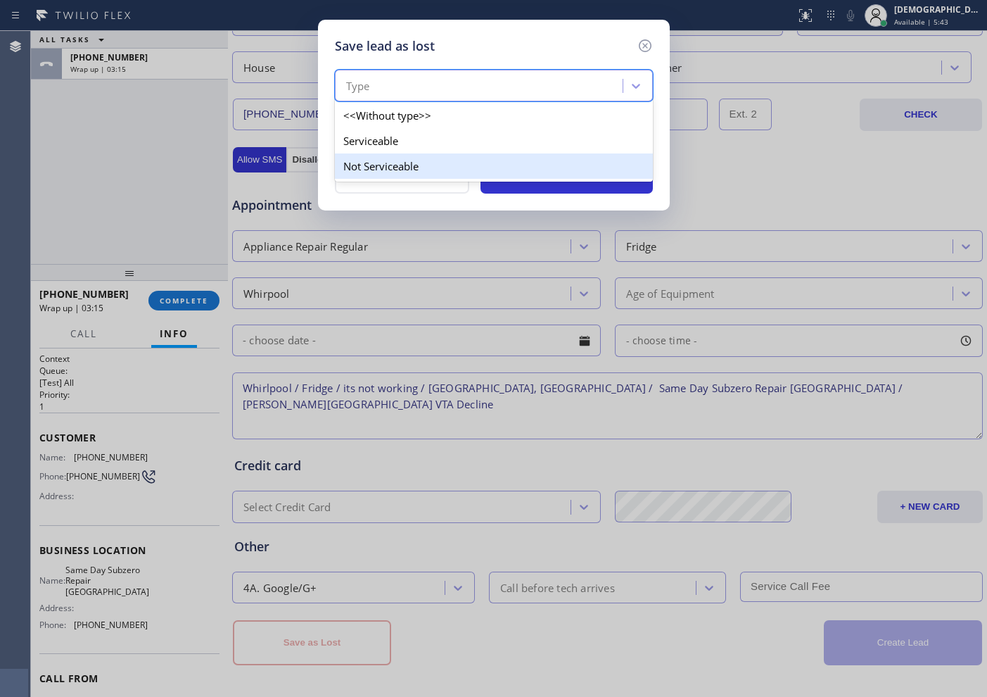
click at [430, 163] on div "Not Serviceable" at bounding box center [494, 165] width 318 height 25
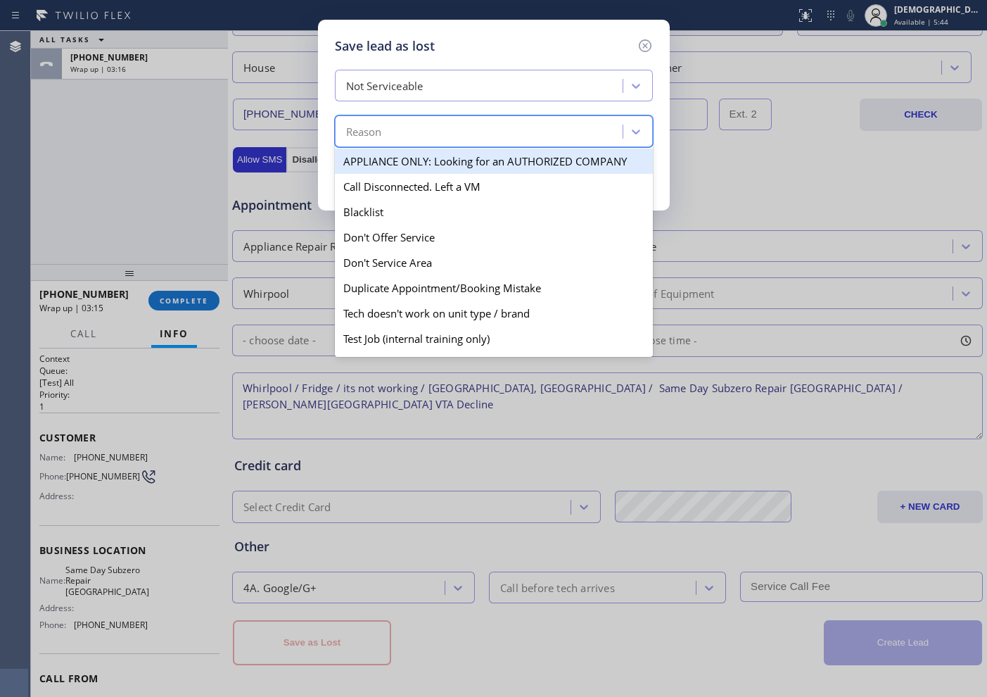
click at [423, 129] on div "Reason" at bounding box center [481, 132] width 284 height 25
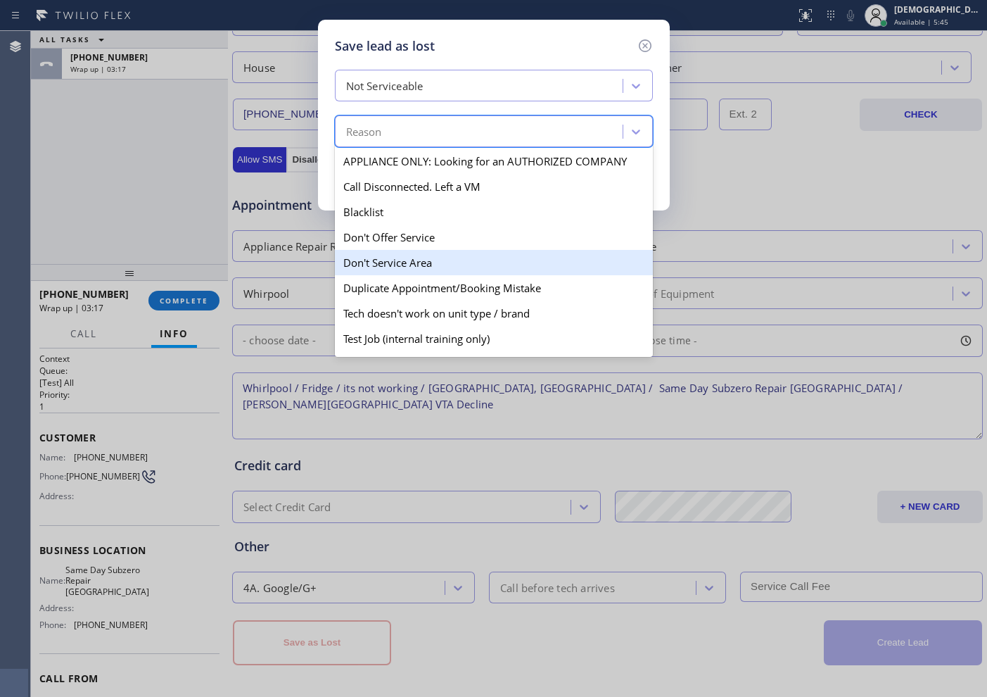
click at [424, 258] on div "Don't Service Area" at bounding box center [494, 262] width 318 height 25
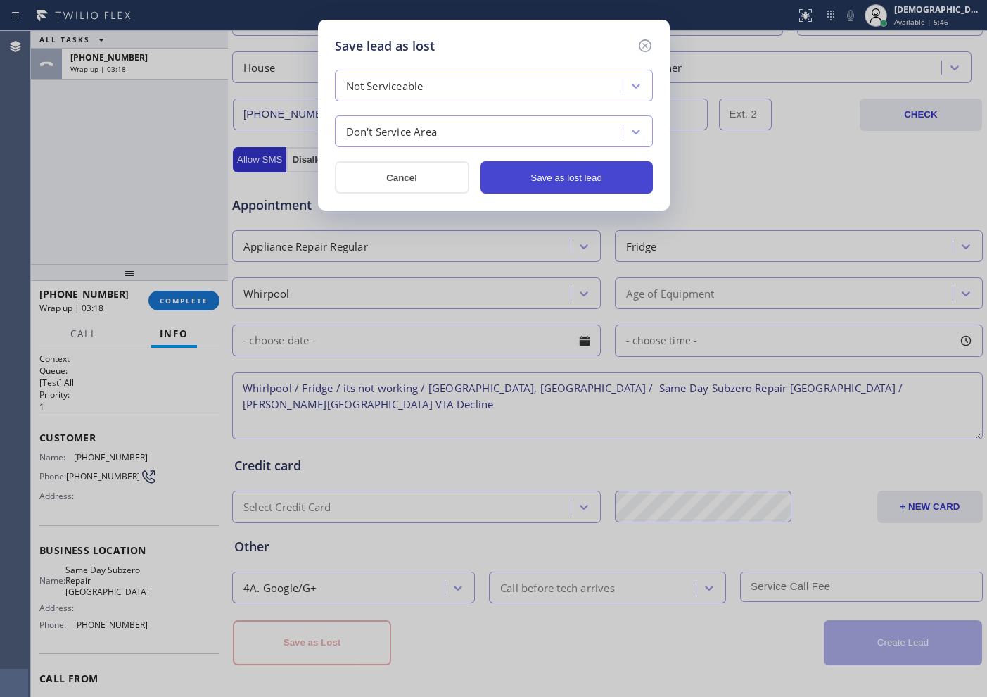
click at [514, 178] on button "Save as lost lead" at bounding box center [567, 177] width 172 height 32
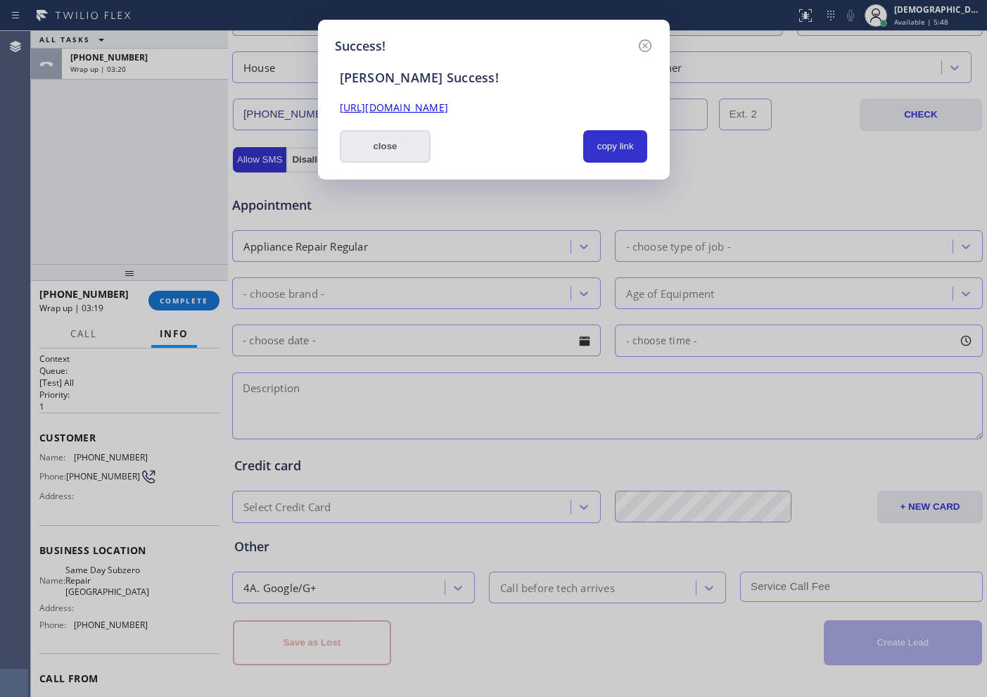
click at [352, 148] on button "close" at bounding box center [385, 146] width 91 height 32
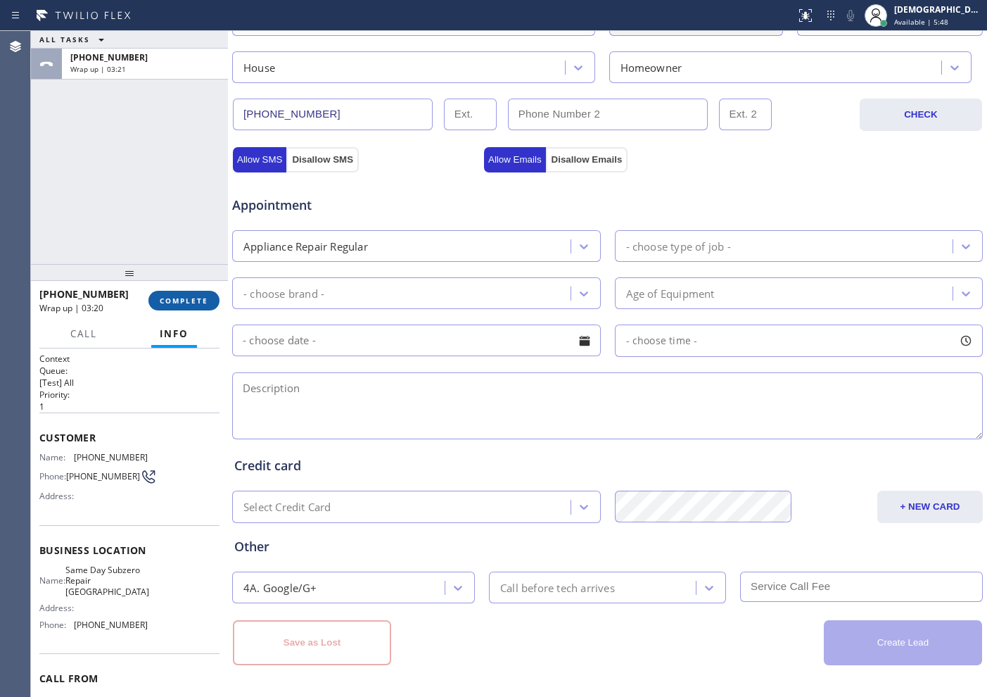
click at [194, 296] on span "COMPLETE" at bounding box center [184, 301] width 49 height 10
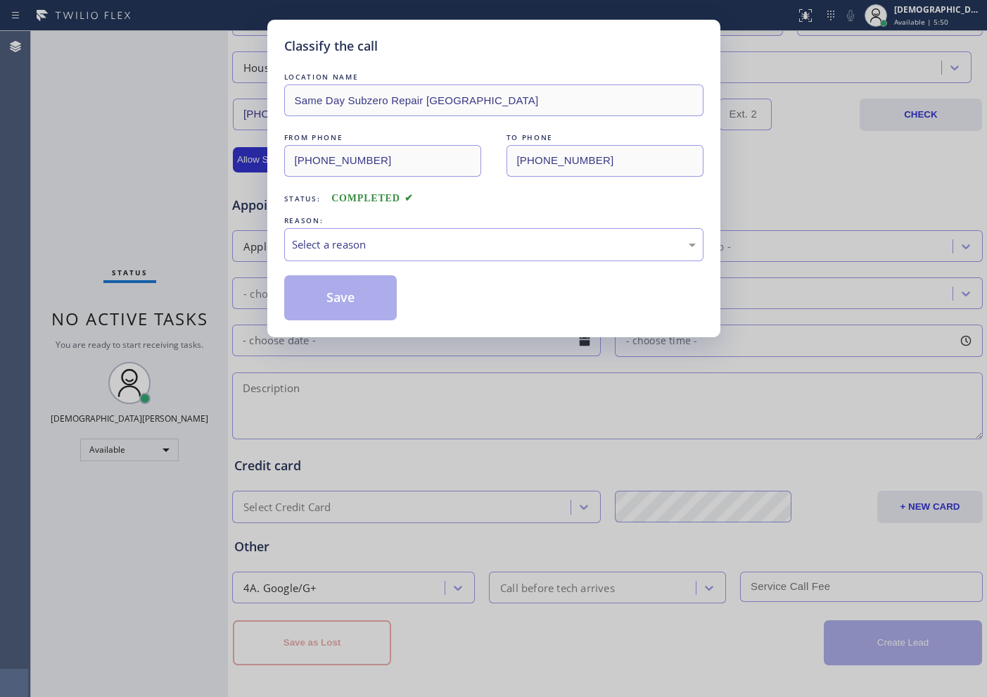
click at [457, 226] on div "REASON:" at bounding box center [493, 220] width 419 height 15
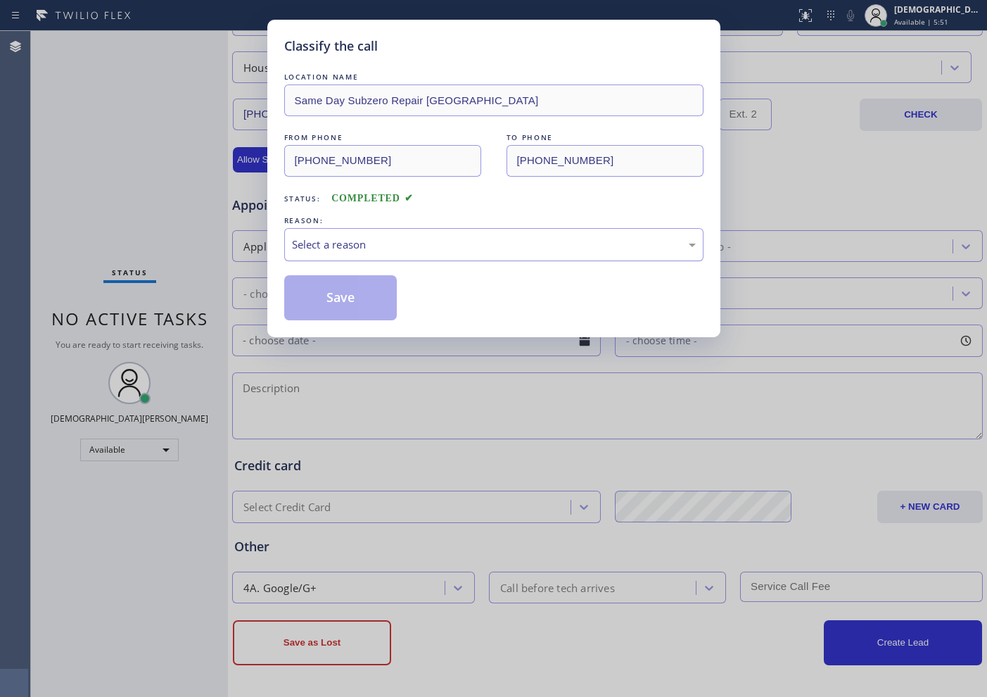
click at [418, 240] on div "Select a reason" at bounding box center [494, 244] width 404 height 16
click at [383, 295] on button "Save" at bounding box center [340, 297] width 113 height 45
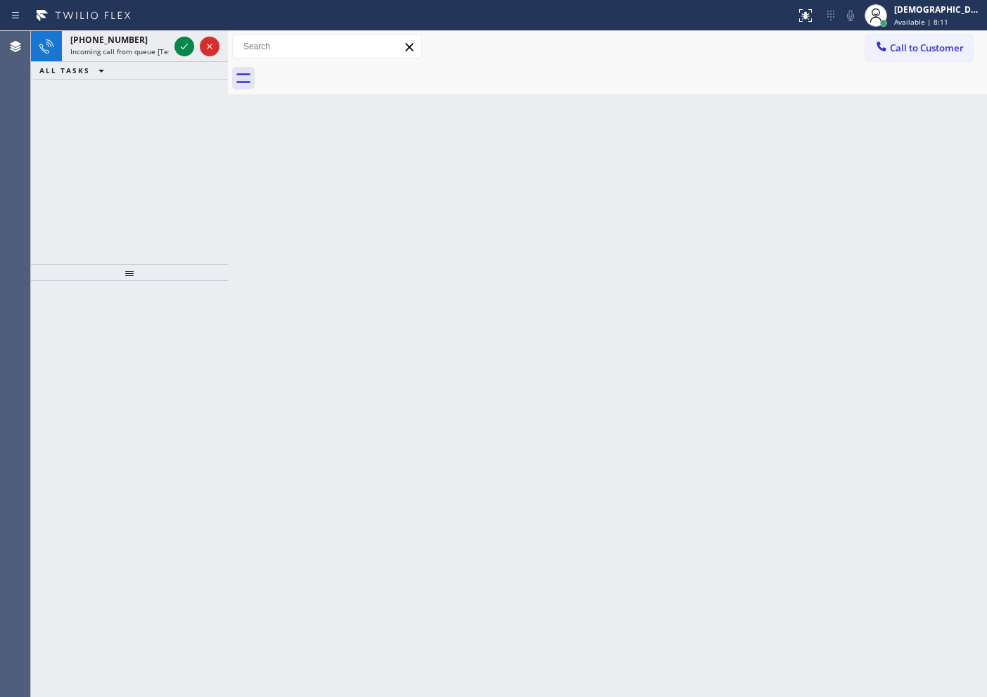
click at [86, 108] on div "[PHONE_NUMBER] Incoming call from queue [Test] All ALL TASKS ALL TASKS ACTIVE T…" at bounding box center [129, 147] width 197 height 233
click at [180, 44] on icon at bounding box center [184, 46] width 17 height 17
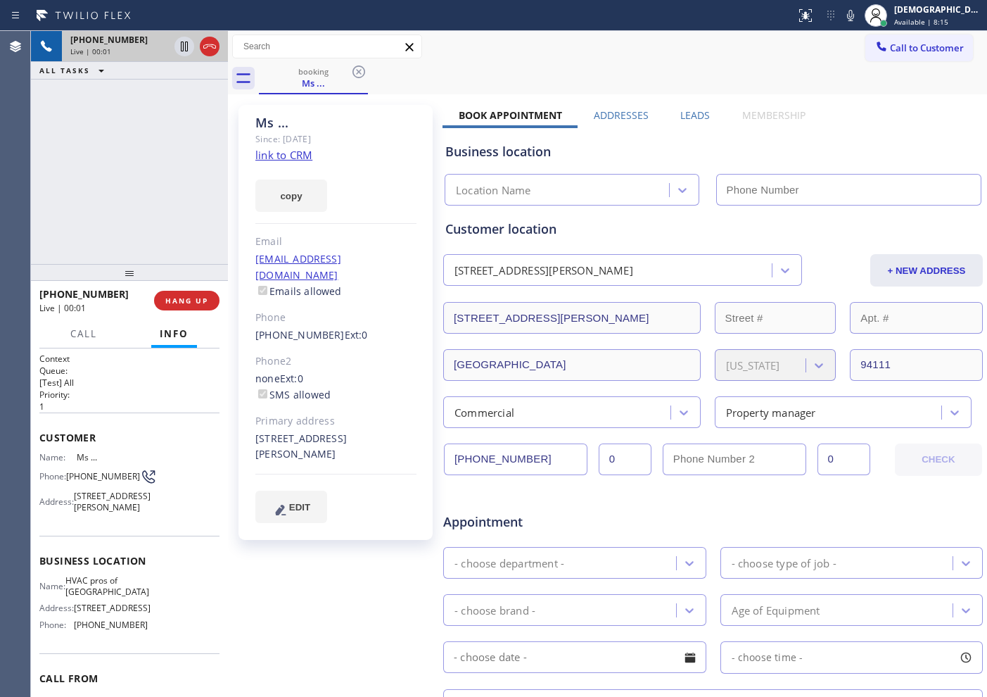
type input "[PHONE_NUMBER]"
click at [298, 153] on link "link to CRM" at bounding box center [283, 155] width 57 height 14
click at [182, 51] on icon at bounding box center [184, 46] width 17 height 17
click at [182, 45] on icon at bounding box center [184, 47] width 10 height 10
click at [67, 196] on div "[PHONE_NUMBER] Live | 08:12 ALL TASKS ALL TASKS ACTIVE TASKS TASKS IN WRAP UP" at bounding box center [129, 147] width 197 height 233
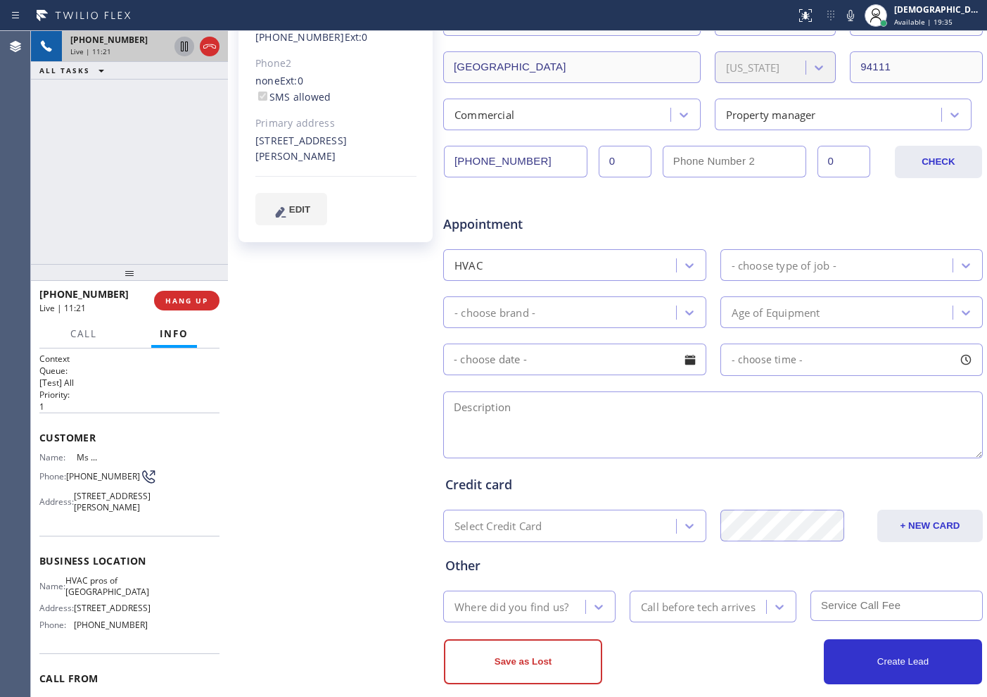
scroll to position [317, 0]
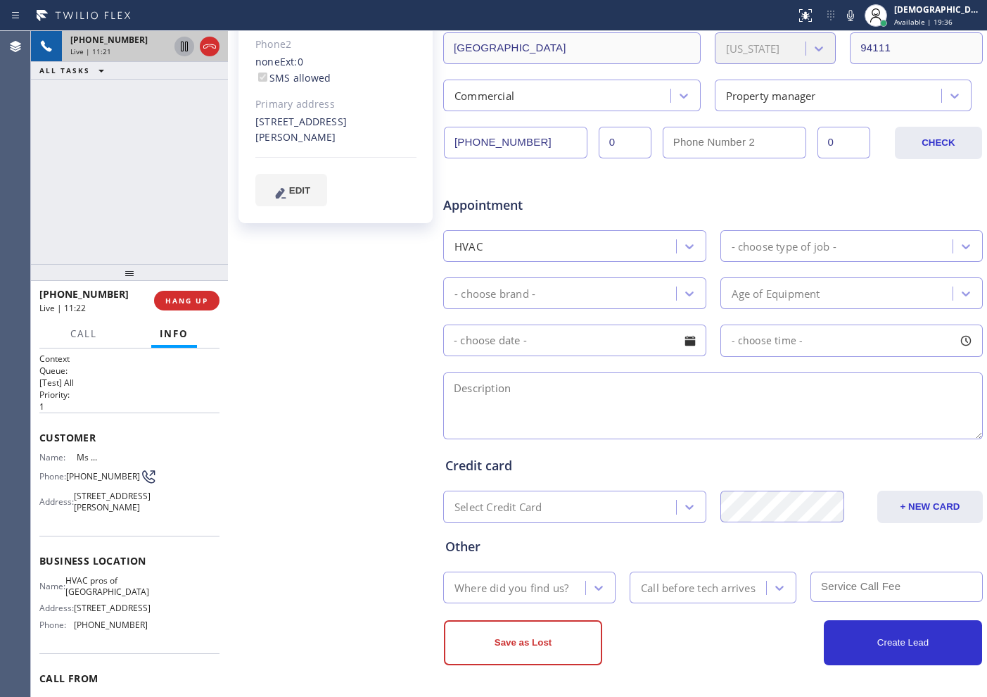
drag, startPoint x: 537, startPoint y: 144, endPoint x: 404, endPoint y: 129, distance: 133.7
click at [404, 129] on div "Ms ... Since: [DATE] link to CRM copy Email [EMAIL_ADDRESS][DOMAIN_NAME] Emails…" at bounding box center [607, 237] width 752 height 912
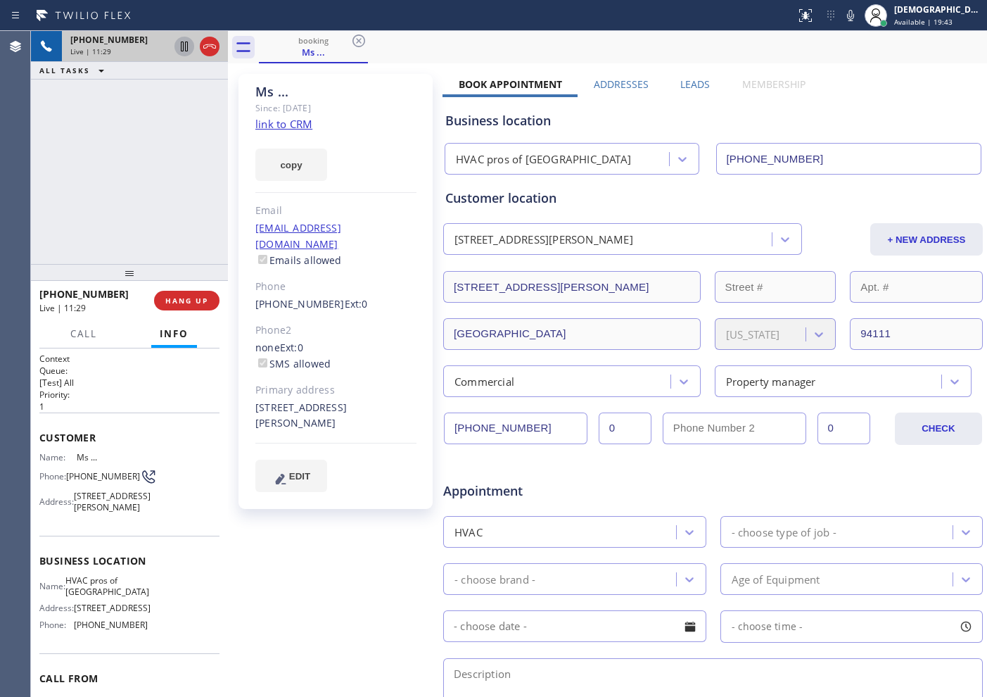
scroll to position [0, 0]
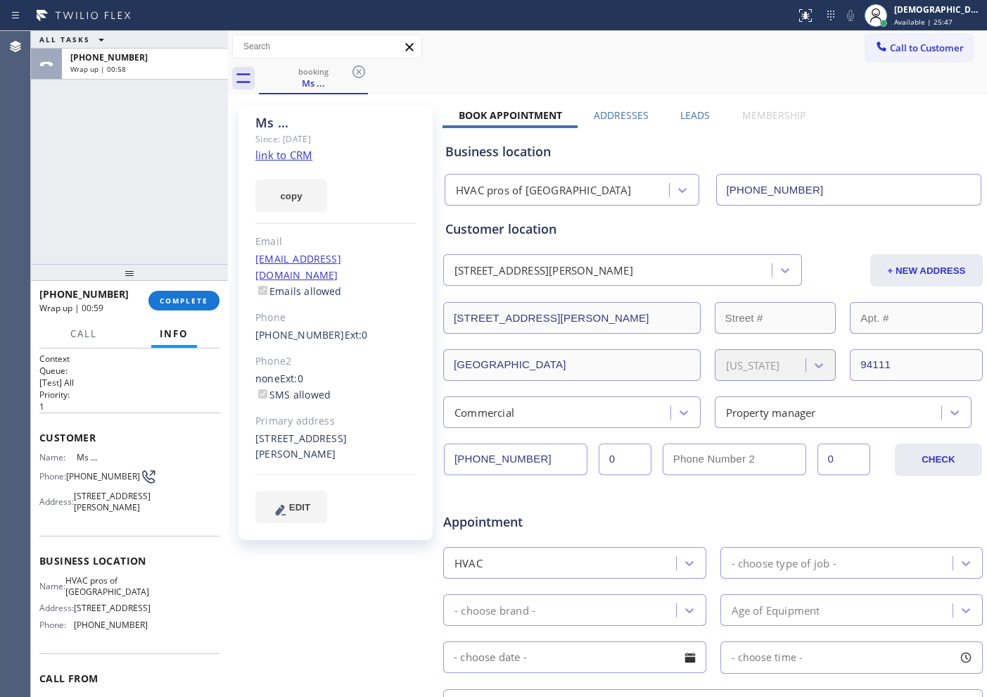
click at [59, 168] on div "ALL TASKS ALL TASKS ACTIVE TASKS TASKS IN WRAP UP [PHONE_NUMBER] Wrap up | 00:58" at bounding box center [129, 147] width 197 height 233
click at [279, 151] on link "link to CRM" at bounding box center [283, 155] width 57 height 14
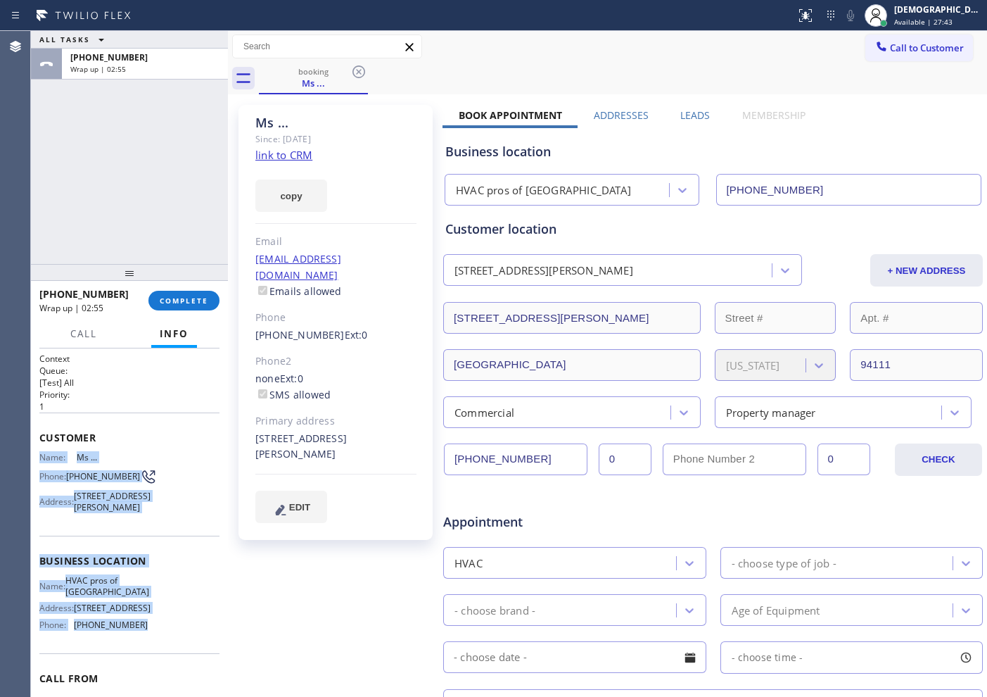
drag, startPoint x: 152, startPoint y: 561, endPoint x: 37, endPoint y: 456, distance: 155.4
click at [37, 456] on div "Context Queue: [Test] All Priority: 1 Customer Name: Ms ... Phone: [PHONE_NUMBE…" at bounding box center [129, 522] width 197 height 348
copy div "Name: Ms ... Phone: [PHONE_NUMBER] Address: [STREET_ADDRESS][PERSON_NAME] Busin…"
click at [789, 27] on div "[DEMOGRAPHIC_DATA] Cinco Available | 27:51" at bounding box center [939, 15] width 96 height 25
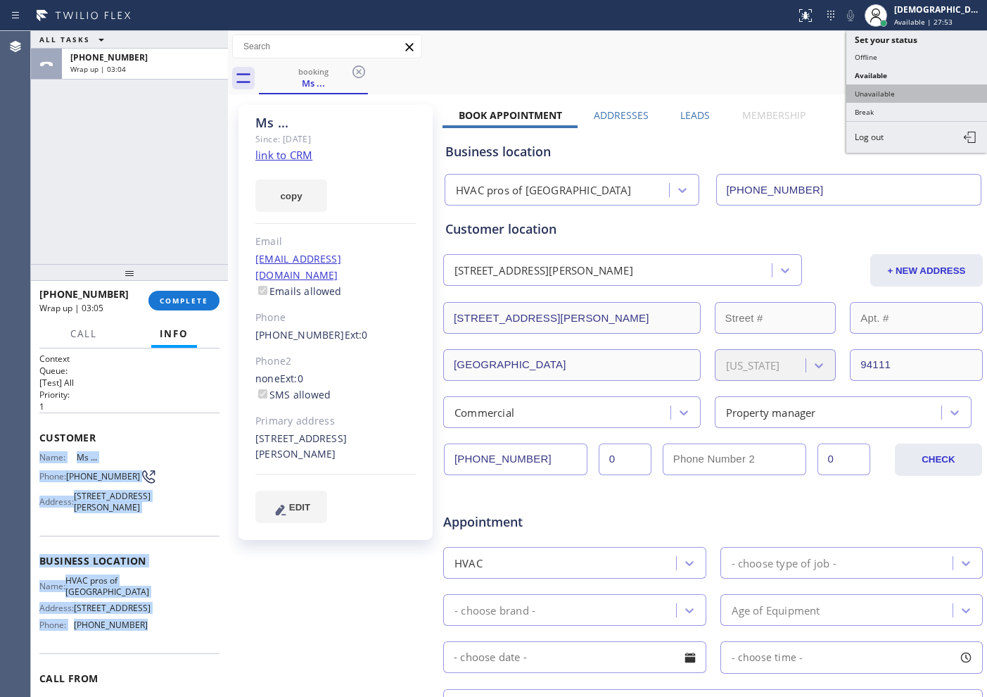
click at [789, 87] on button "Unavailable" at bounding box center [916, 93] width 141 height 18
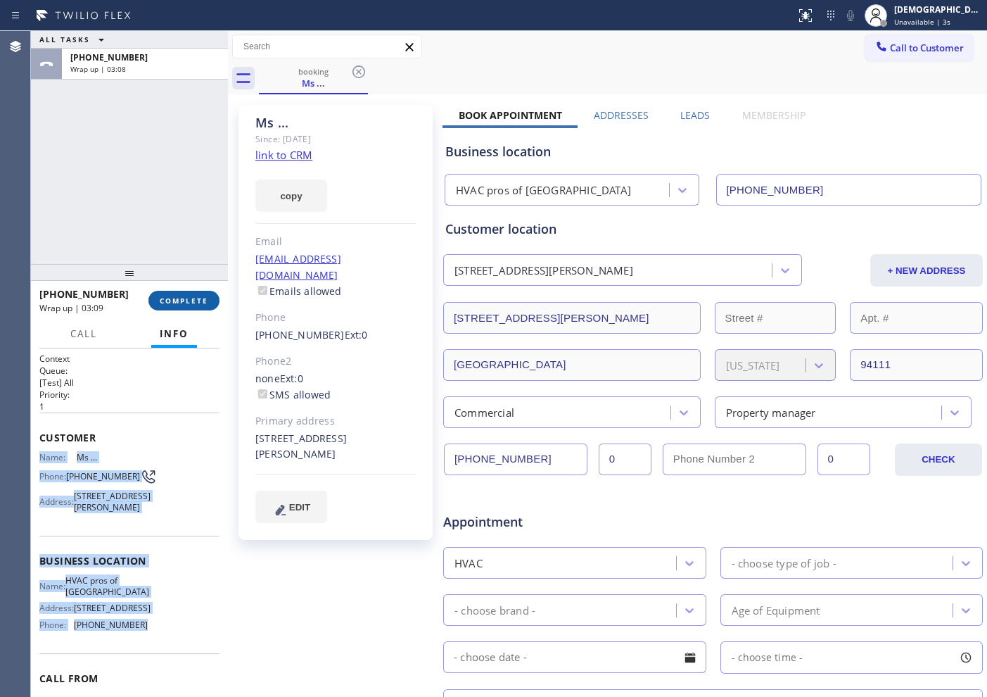
click at [208, 298] on button "COMPLETE" at bounding box center [183, 301] width 71 height 20
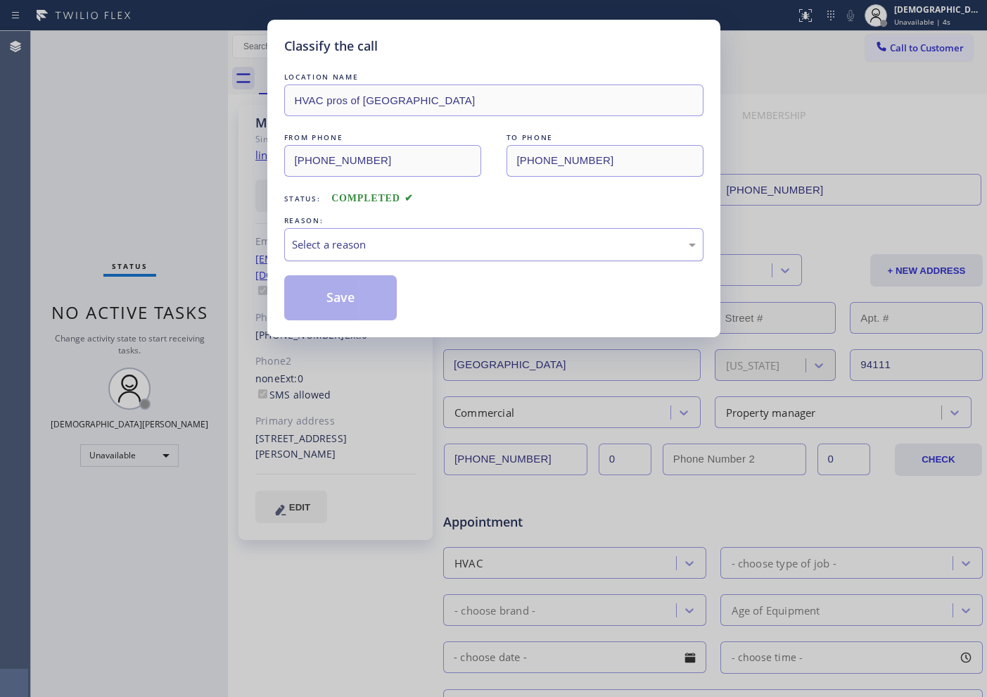
click at [374, 249] on div "Select a reason" at bounding box center [494, 244] width 404 height 16
click at [344, 312] on button "Save" at bounding box center [340, 297] width 113 height 45
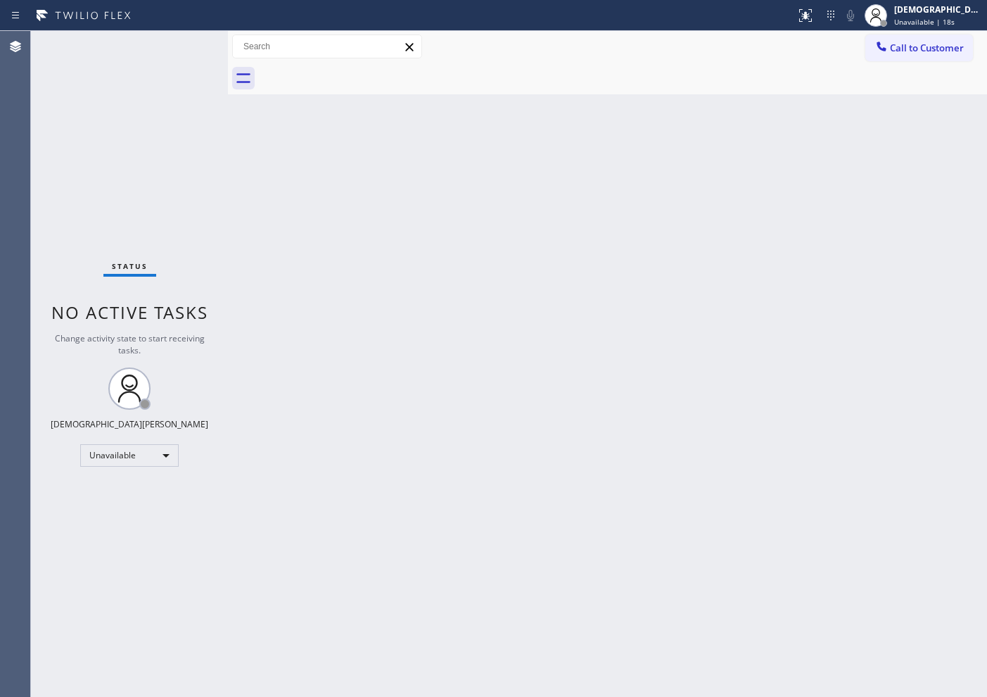
click at [80, 145] on div "Status No active tasks Change activity state to start receiving tasks. [PERSON_…" at bounding box center [129, 364] width 197 height 666
click at [789, 19] on span "Unavailable | 10:55" at bounding box center [928, 22] width 68 height 10
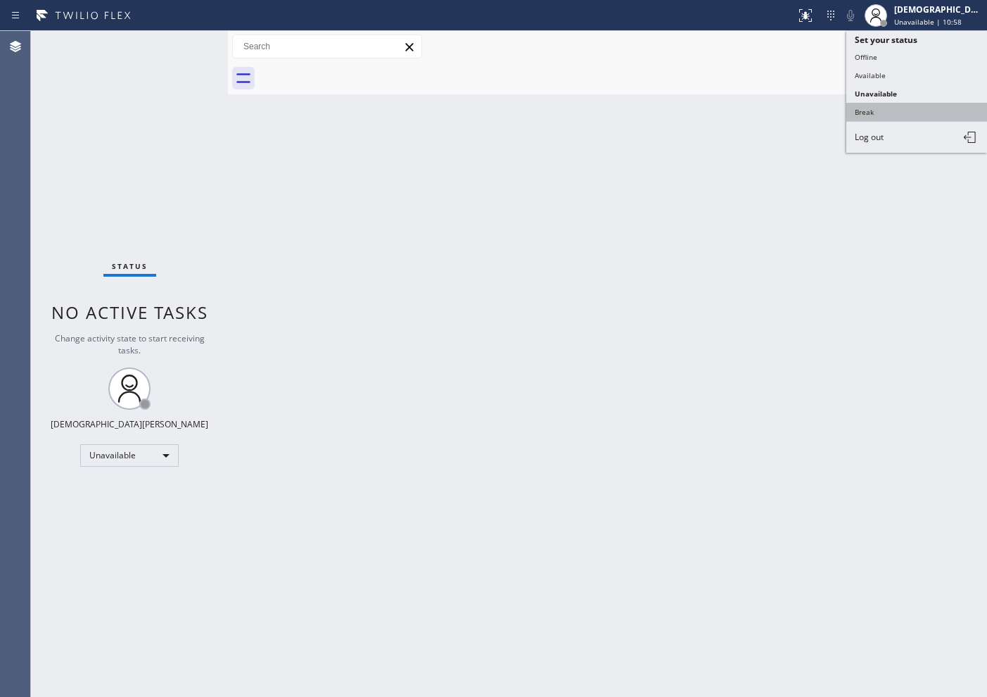
click at [789, 103] on button "Break" at bounding box center [916, 112] width 141 height 18
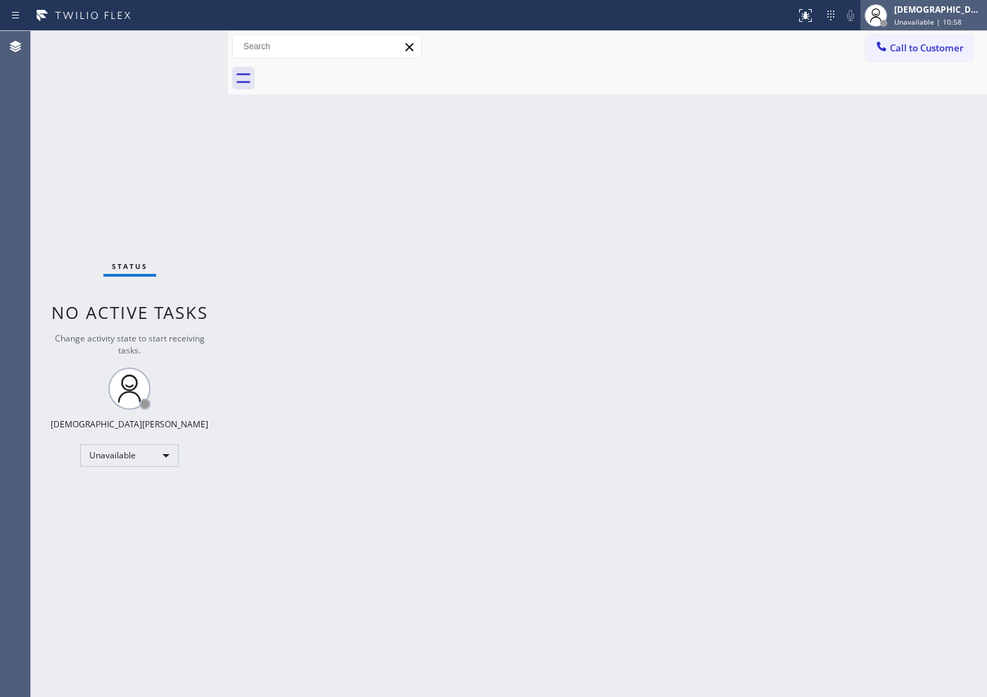
click at [789, 8] on div "[DEMOGRAPHIC_DATA][PERSON_NAME]" at bounding box center [938, 10] width 89 height 12
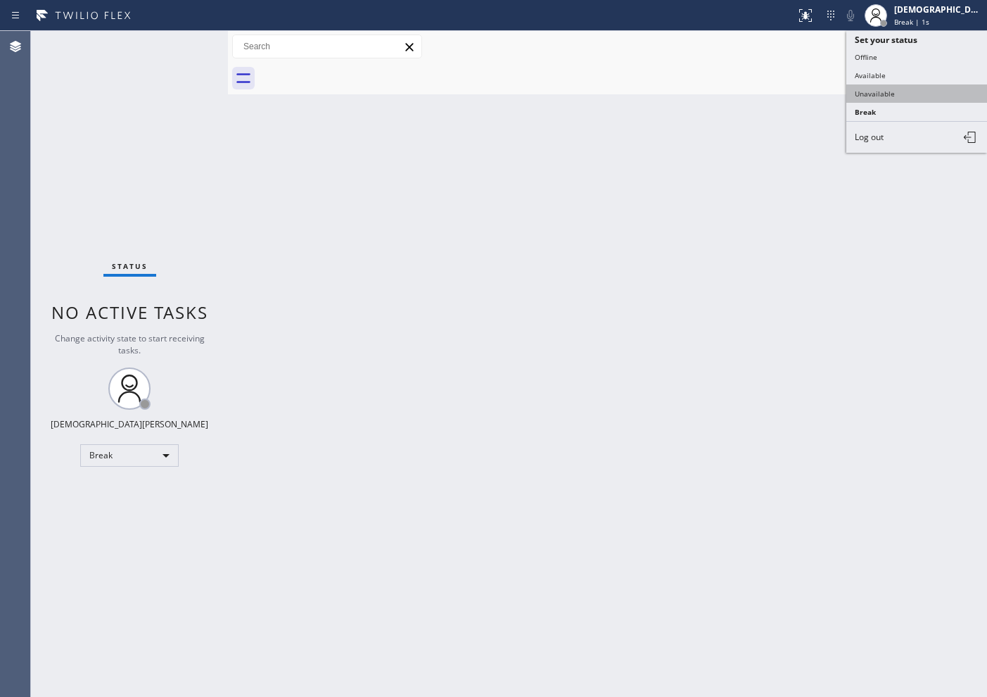
click at [789, 89] on button "Unavailable" at bounding box center [916, 93] width 141 height 18
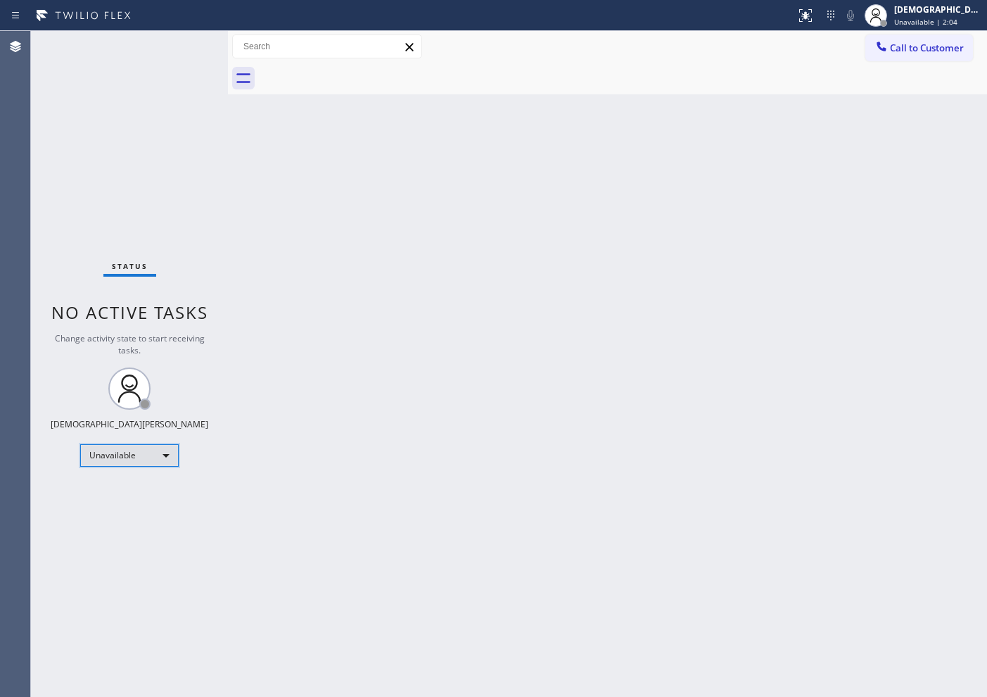
click at [165, 466] on div "Unavailable" at bounding box center [129, 455] width 99 height 23
click at [153, 487] on li "Available" at bounding box center [129, 492] width 96 height 17
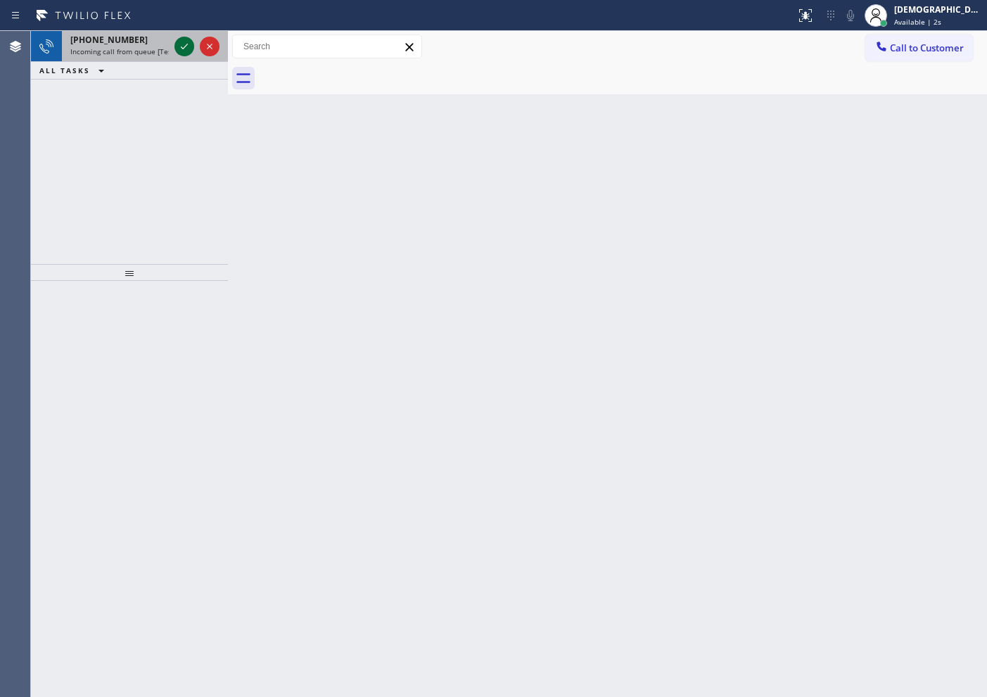
click at [182, 46] on icon at bounding box center [184, 47] width 7 height 6
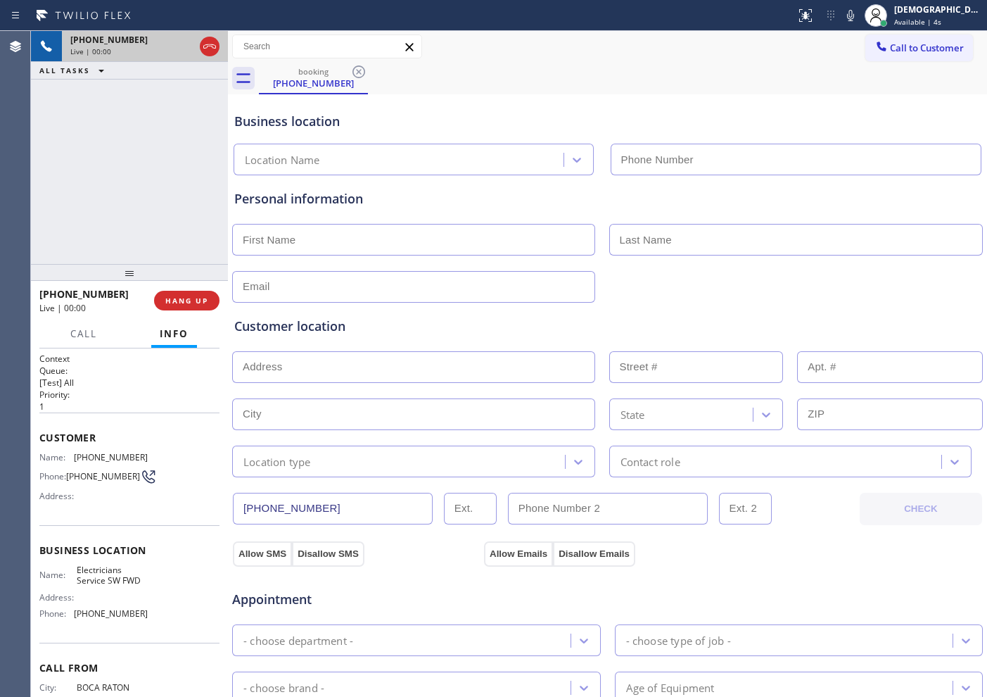
type input "[PHONE_NUMBER]"
click at [208, 48] on icon at bounding box center [209, 46] width 17 height 17
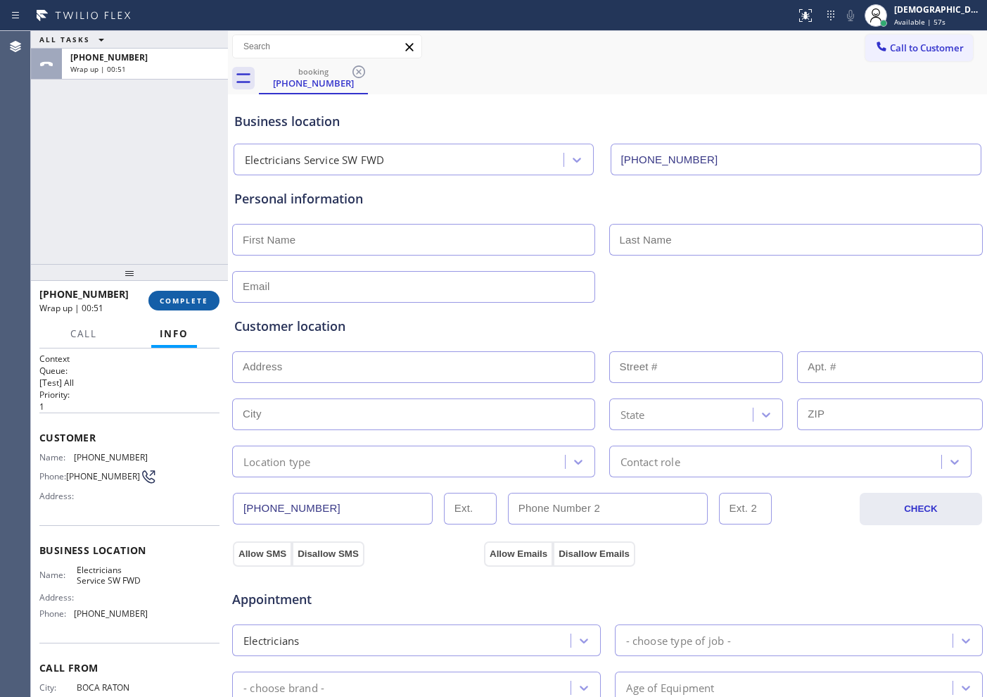
click at [189, 305] on button "COMPLETE" at bounding box center [183, 301] width 71 height 20
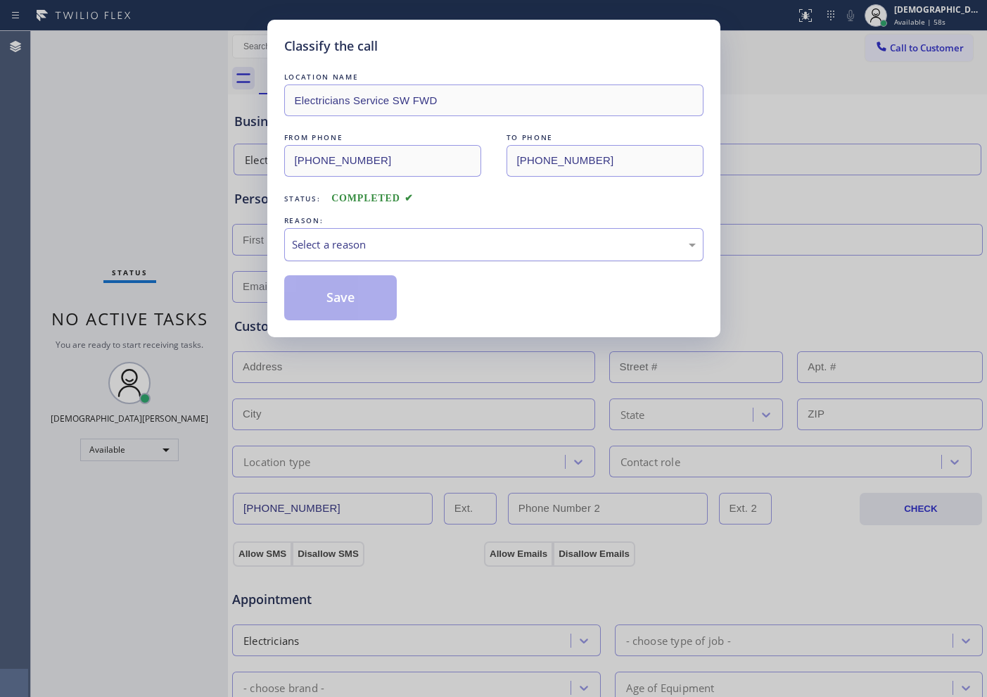
click at [380, 240] on div "Select a reason" at bounding box center [494, 244] width 404 height 16
click at [353, 286] on button "Save" at bounding box center [340, 297] width 113 height 45
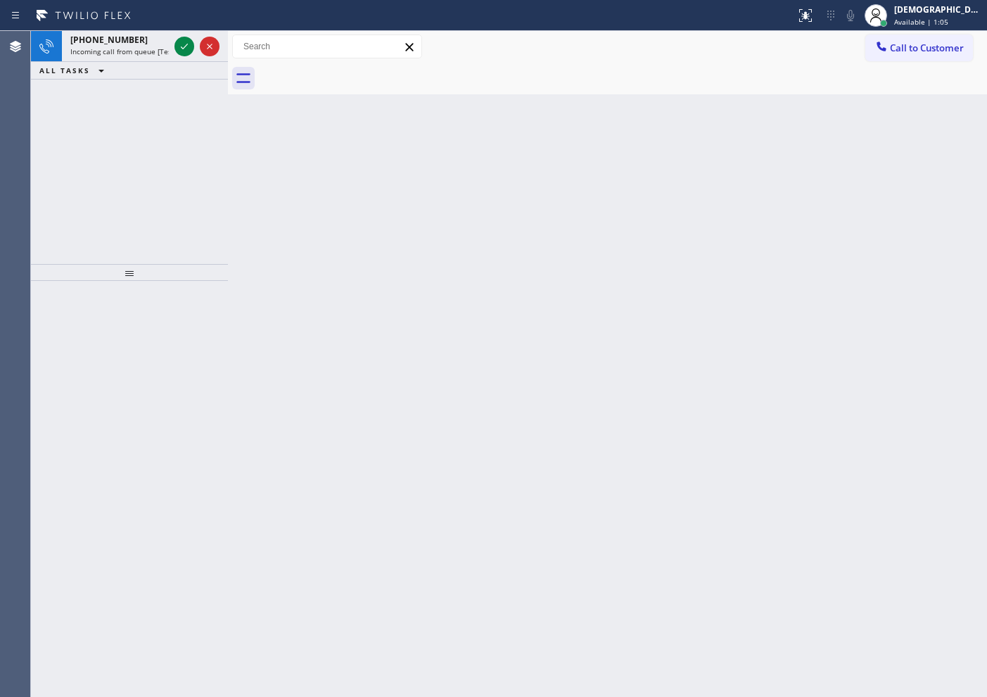
click at [65, 167] on div "[PHONE_NUMBER] Incoming call from queue [Test] All ALL TASKS ALL TASKS ACTIVE T…" at bounding box center [129, 147] width 197 height 233
click at [180, 47] on icon at bounding box center [184, 46] width 17 height 17
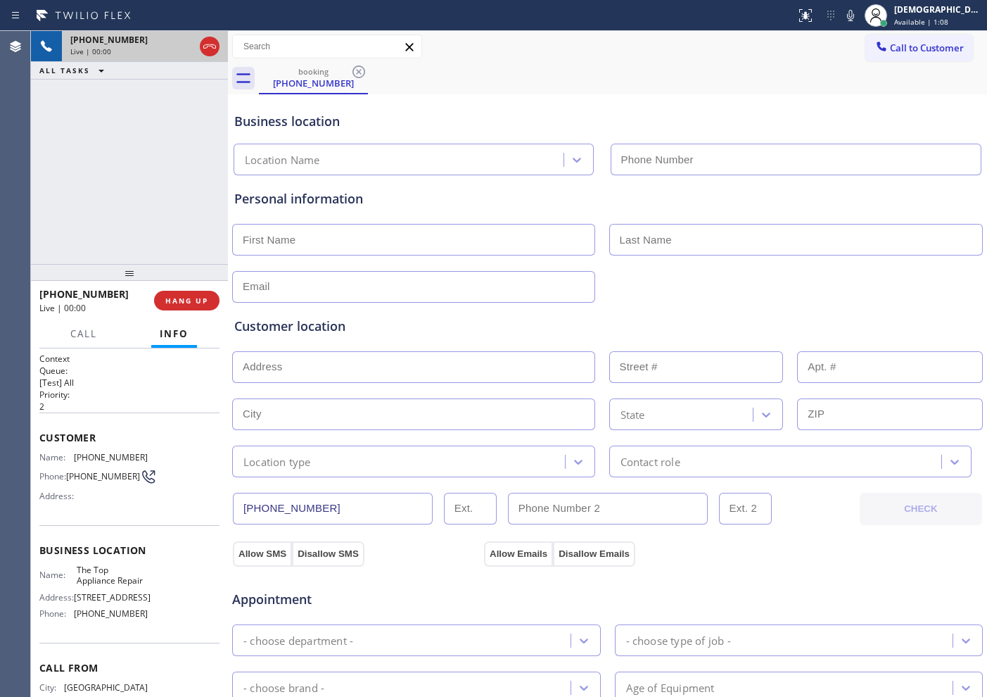
type input "[PHONE_NUMBER]"
click at [218, 42] on div at bounding box center [210, 46] width 20 height 17
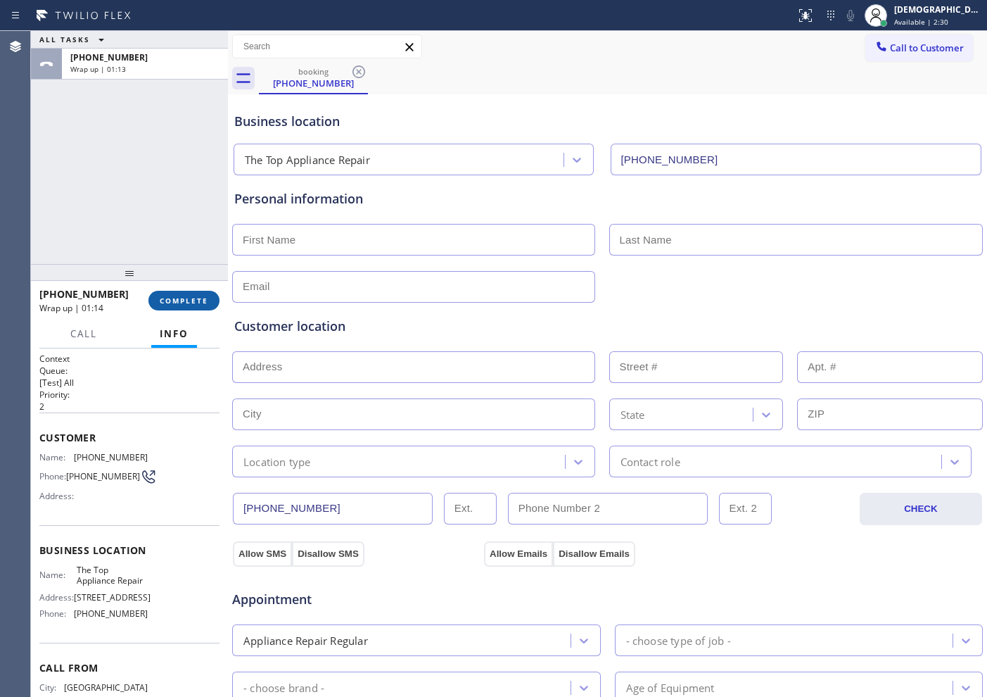
click at [187, 304] on span "COMPLETE" at bounding box center [184, 301] width 49 height 10
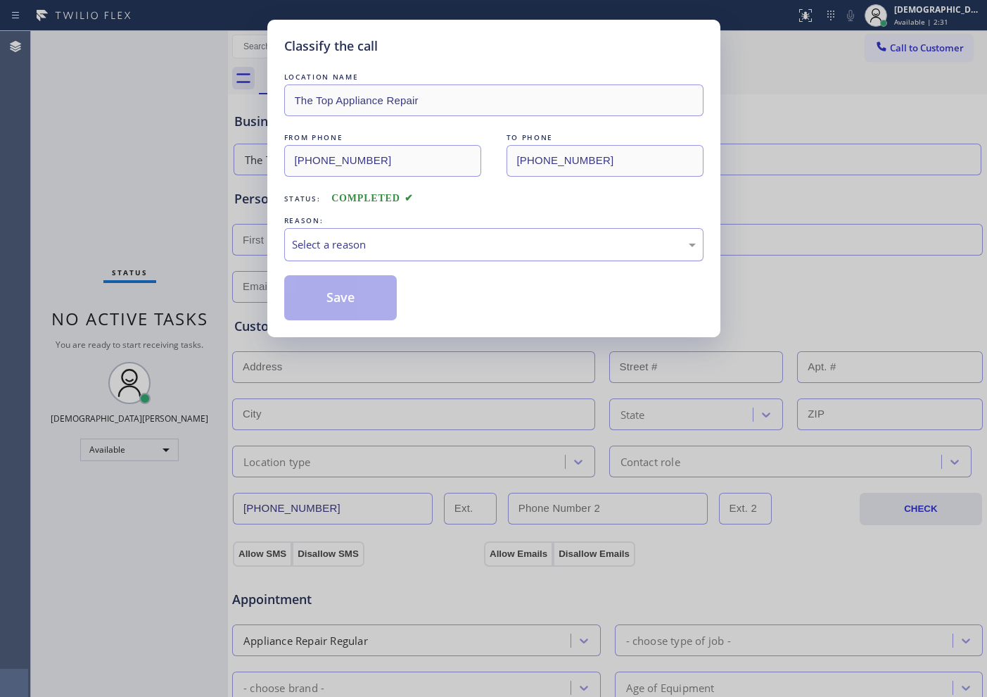
click at [457, 239] on div "Select a reason" at bounding box center [494, 244] width 404 height 16
click at [387, 291] on button "Save" at bounding box center [340, 297] width 113 height 45
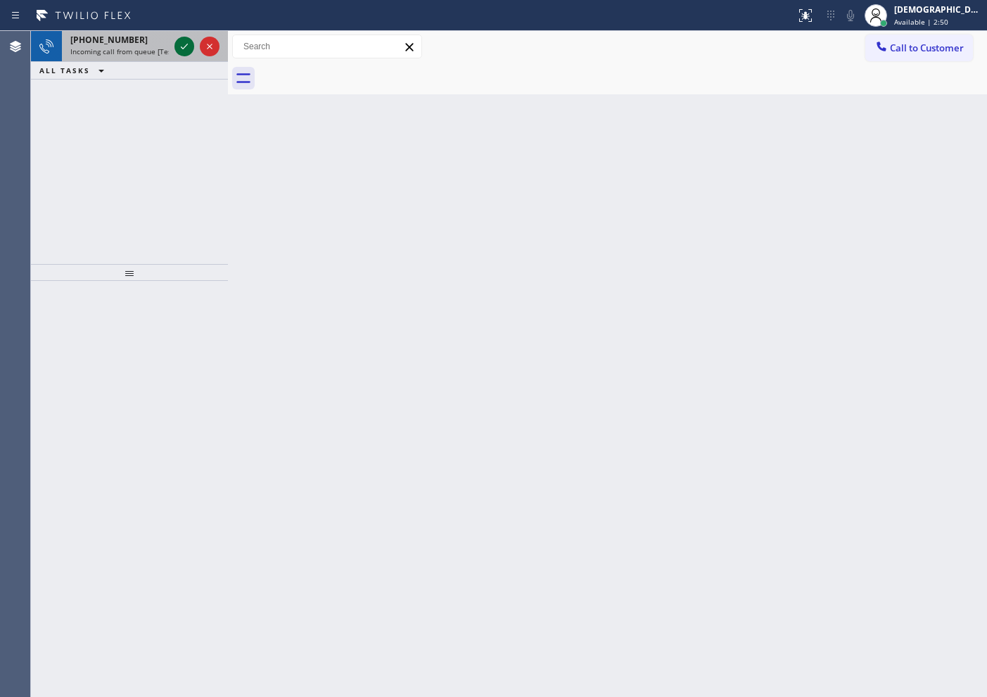
click at [182, 49] on icon at bounding box center [184, 46] width 17 height 17
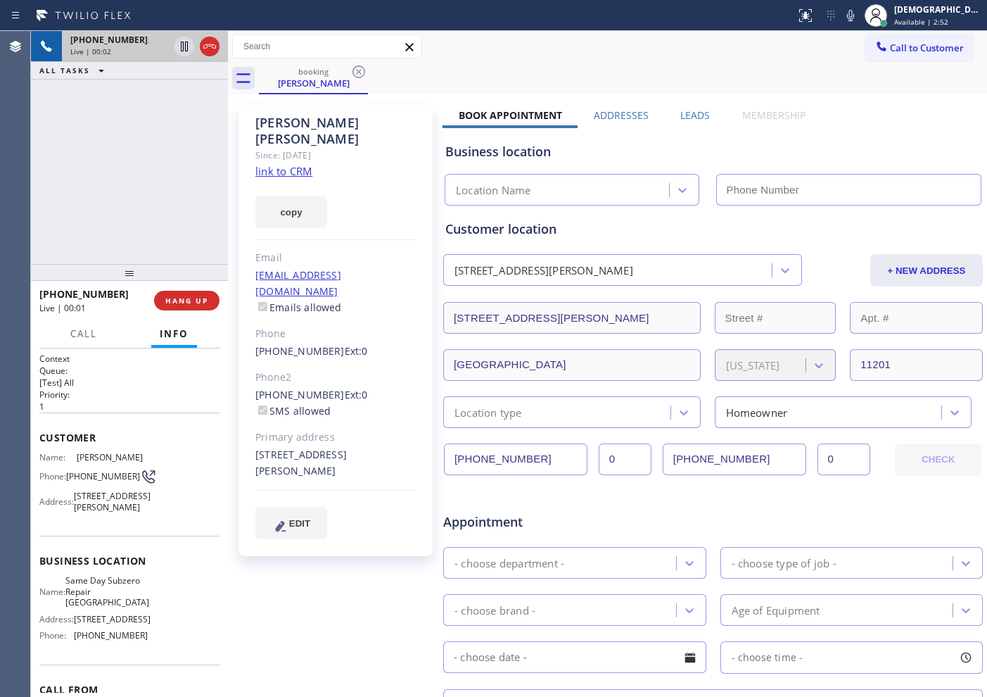
type input "[PHONE_NUMBER]"
click at [302, 164] on link "link to CRM" at bounding box center [283, 171] width 57 height 14
click at [186, 48] on icon at bounding box center [184, 46] width 17 height 17
click at [183, 49] on icon at bounding box center [184, 46] width 17 height 17
click at [68, 149] on div "[PHONE_NUMBER] Live | 04:44 ALL TASKS ALL TASKS ACTIVE TASKS TASKS IN WRAP UP" at bounding box center [129, 147] width 197 height 233
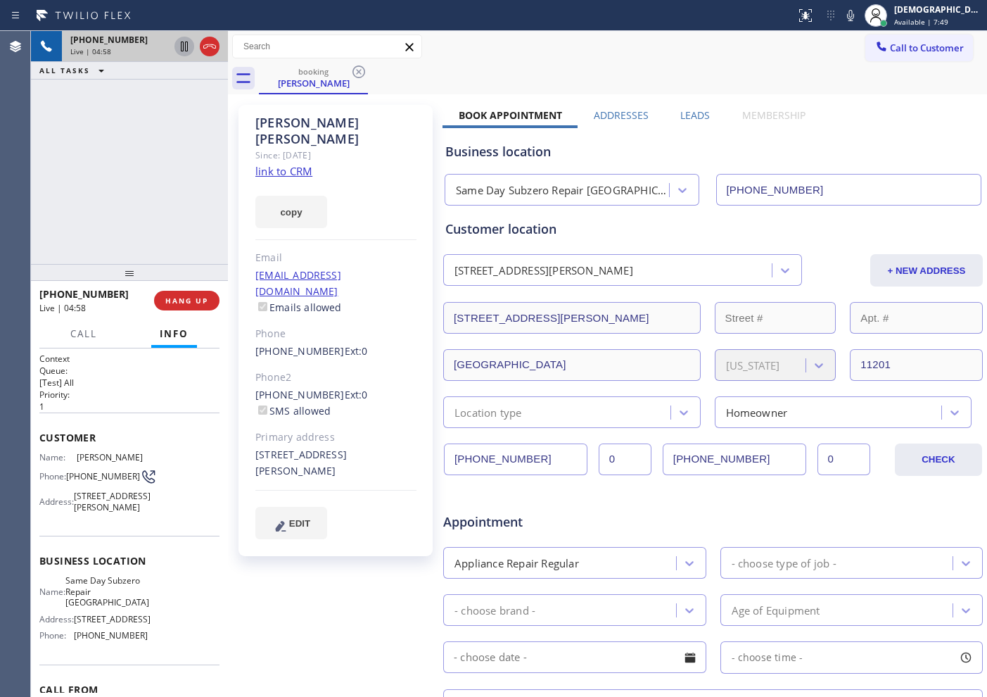
click at [49, 198] on div "[PHONE_NUMBER] Live | 04:58 ALL TASKS ALL TASKS ACTIVE TASKS TASKS IN WRAP UP" at bounding box center [129, 147] width 197 height 233
drag, startPoint x: 354, startPoint y: 119, endPoint x: 256, endPoint y: 119, distance: 97.8
click at [256, 119] on div "[PERSON_NAME]" at bounding box center [335, 131] width 161 height 32
copy div "[PERSON_NAME]"
click at [468, 83] on div "booking [PERSON_NAME]" at bounding box center [623, 79] width 728 height 32
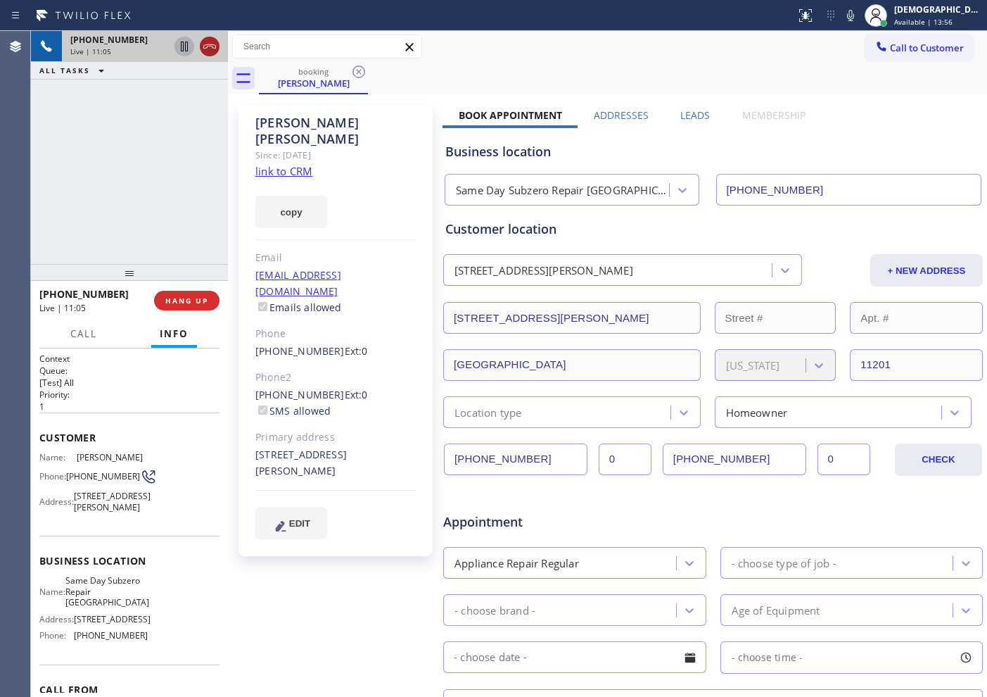
click at [211, 44] on icon at bounding box center [209, 46] width 17 height 17
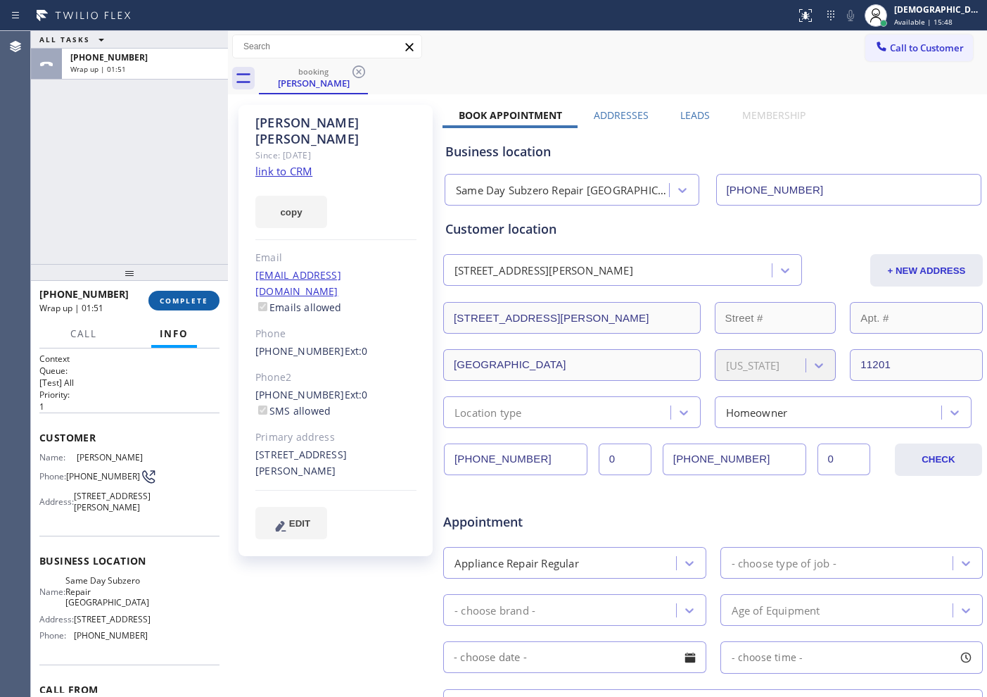
click at [193, 300] on span "COMPLETE" at bounding box center [184, 301] width 49 height 10
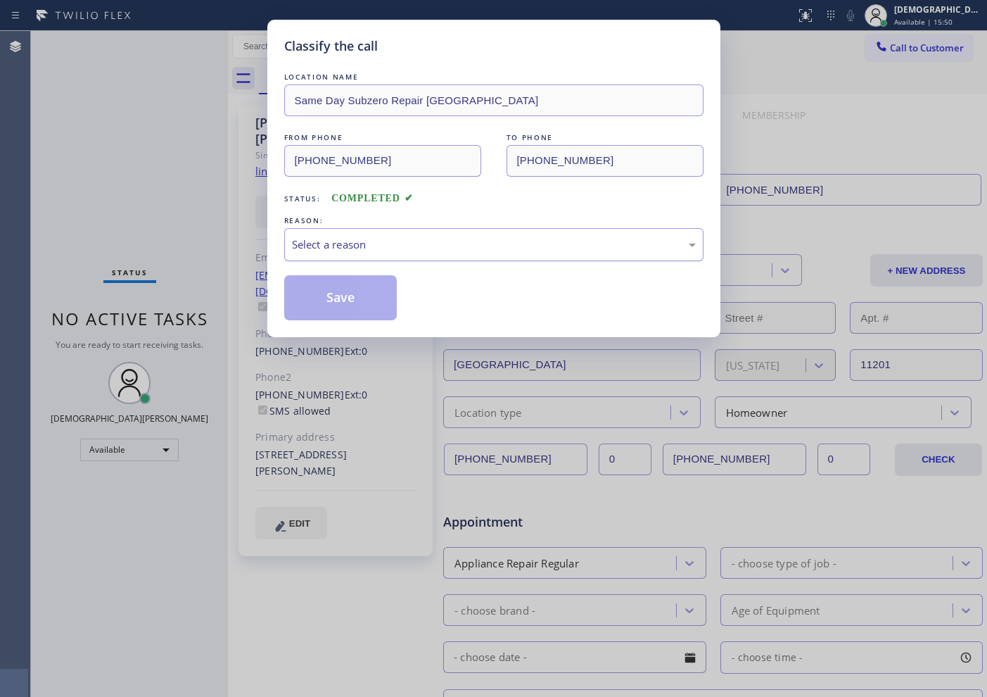
click at [414, 241] on div "Select a reason" at bounding box center [494, 244] width 404 height 16
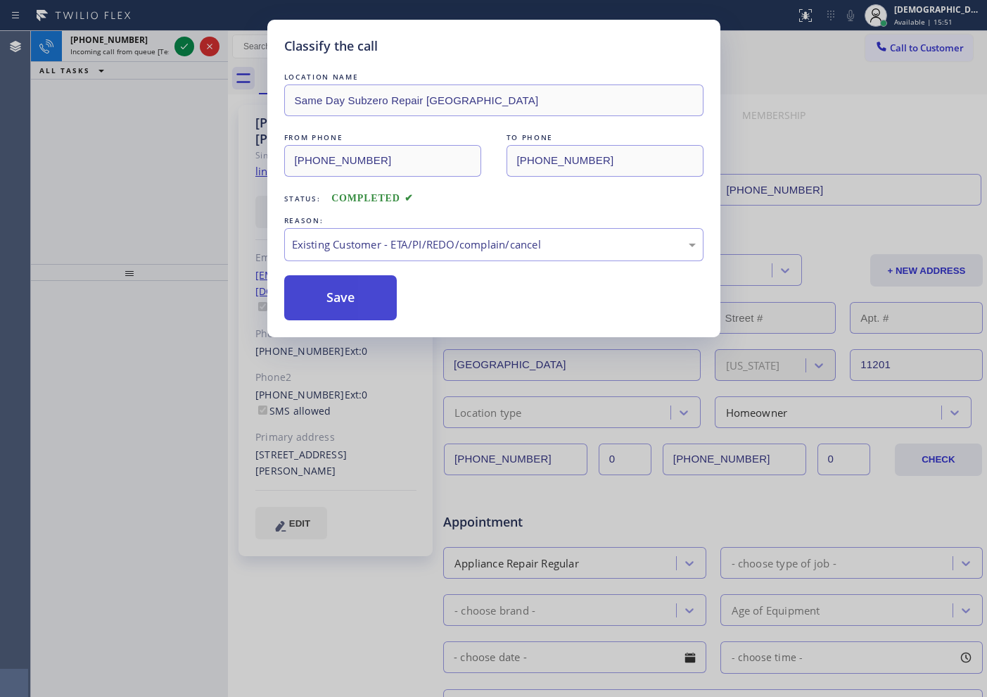
click at [336, 312] on button "Save" at bounding box center [340, 297] width 113 height 45
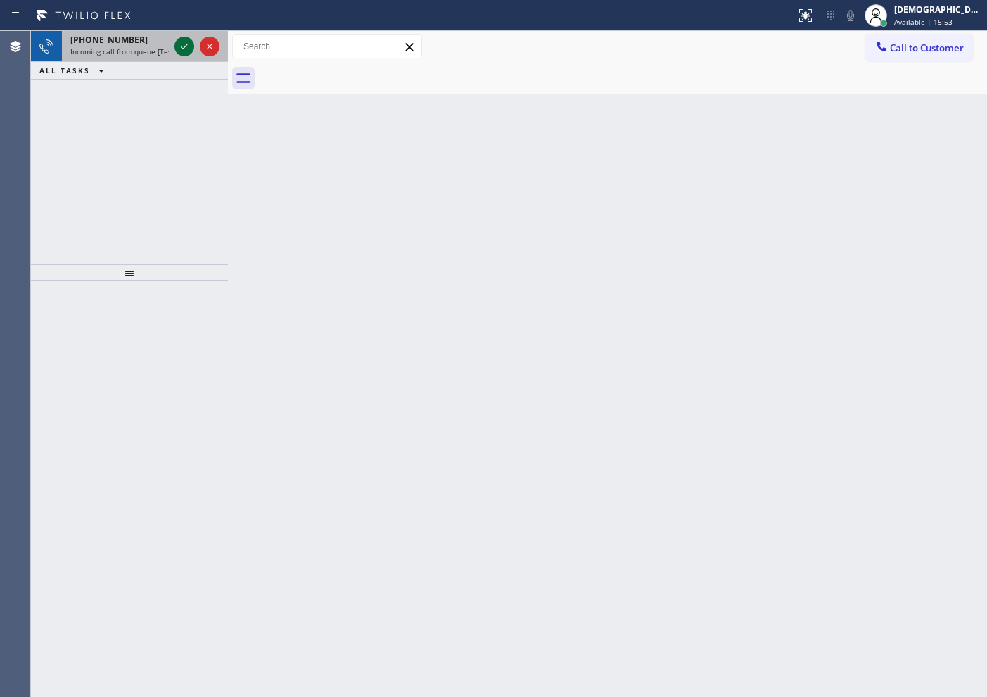
click at [181, 49] on icon at bounding box center [184, 46] width 17 height 17
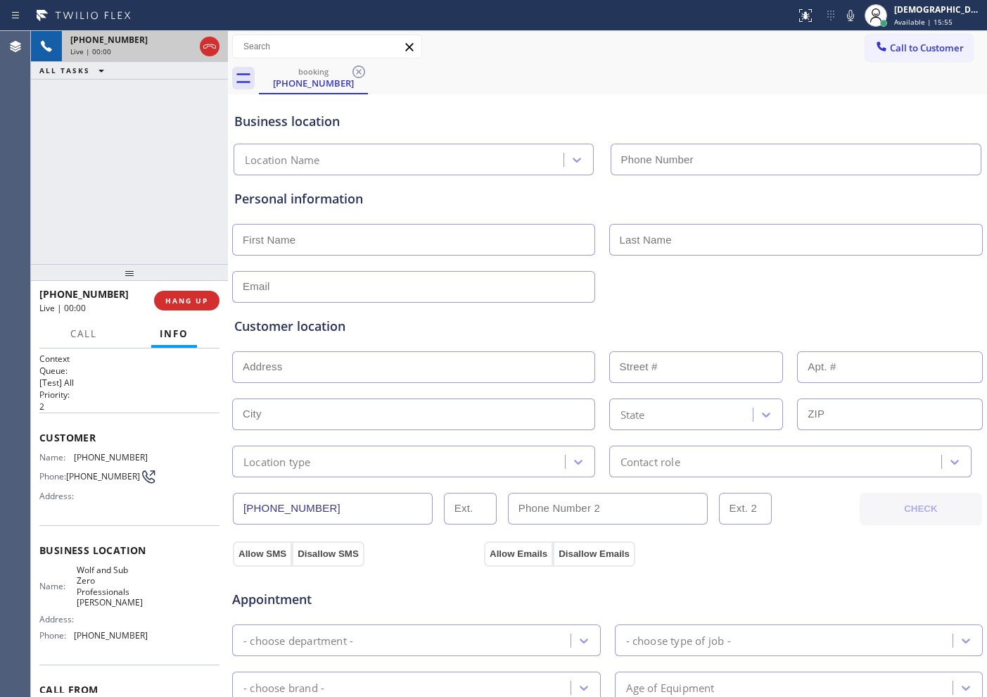
type input "[PHONE_NUMBER]"
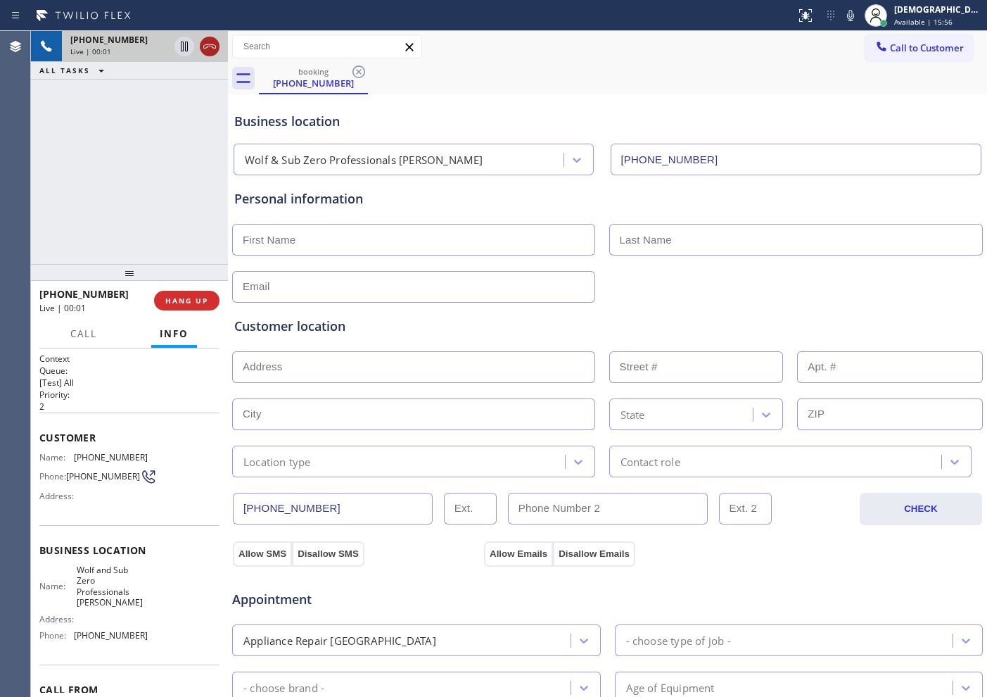
click at [208, 50] on icon at bounding box center [209, 46] width 17 height 17
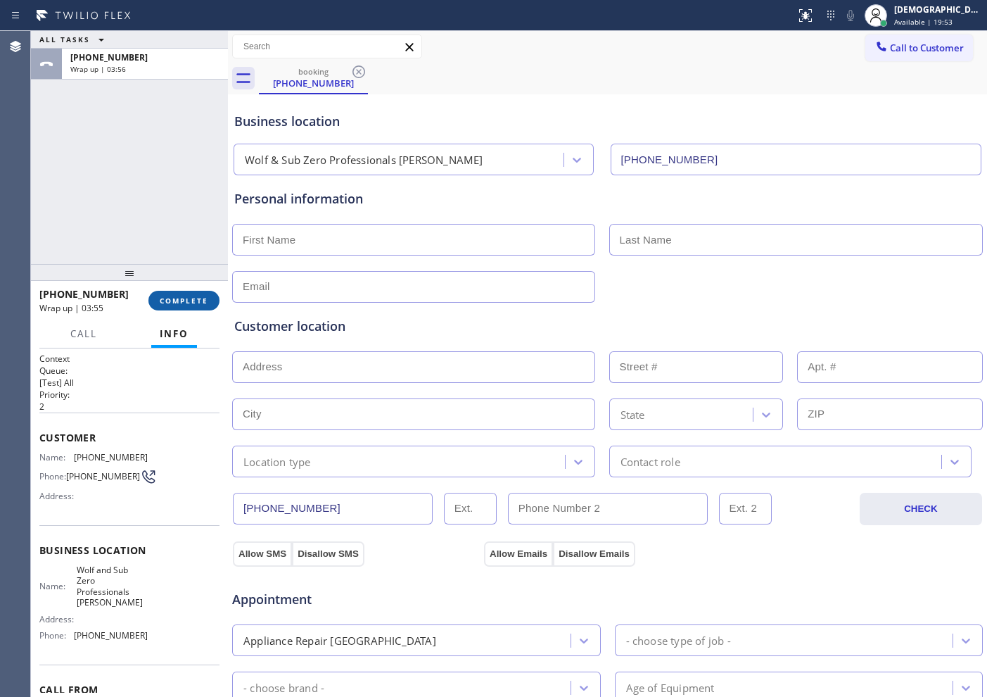
click at [183, 299] on span "COMPLETE" at bounding box center [184, 301] width 49 height 10
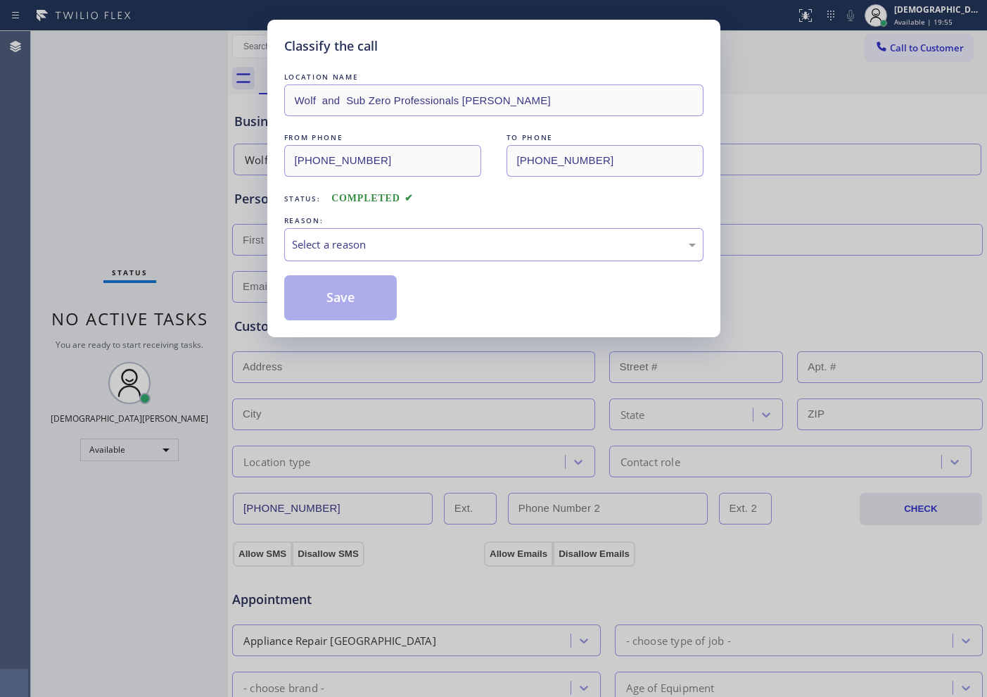
click at [408, 242] on div "Select a reason" at bounding box center [494, 244] width 404 height 16
click at [387, 292] on button "Save" at bounding box center [340, 297] width 113 height 45
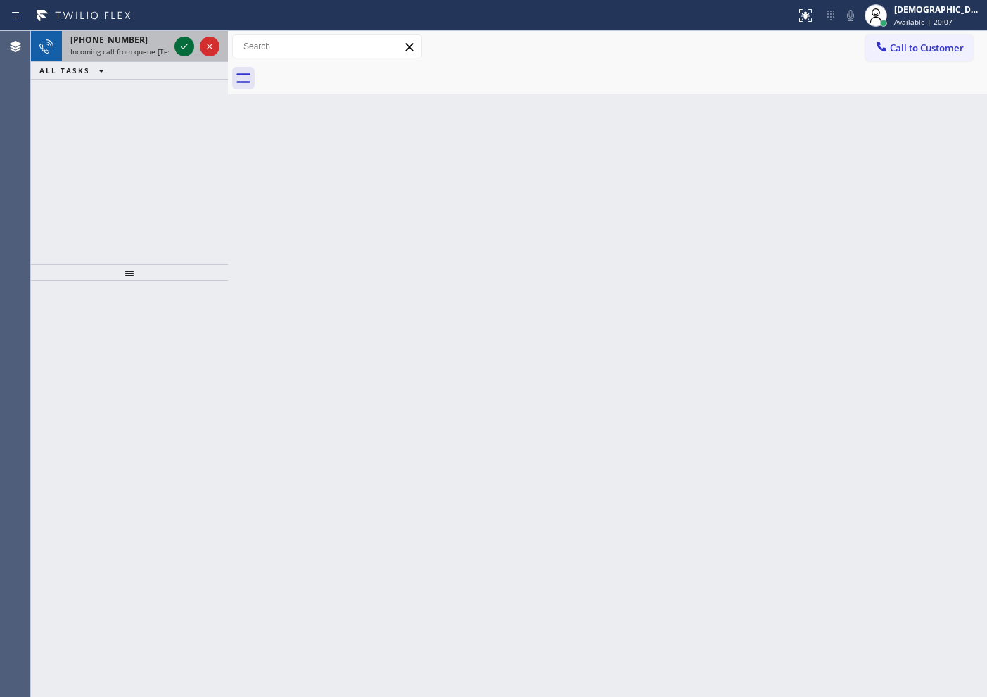
click at [179, 43] on icon at bounding box center [184, 46] width 17 height 17
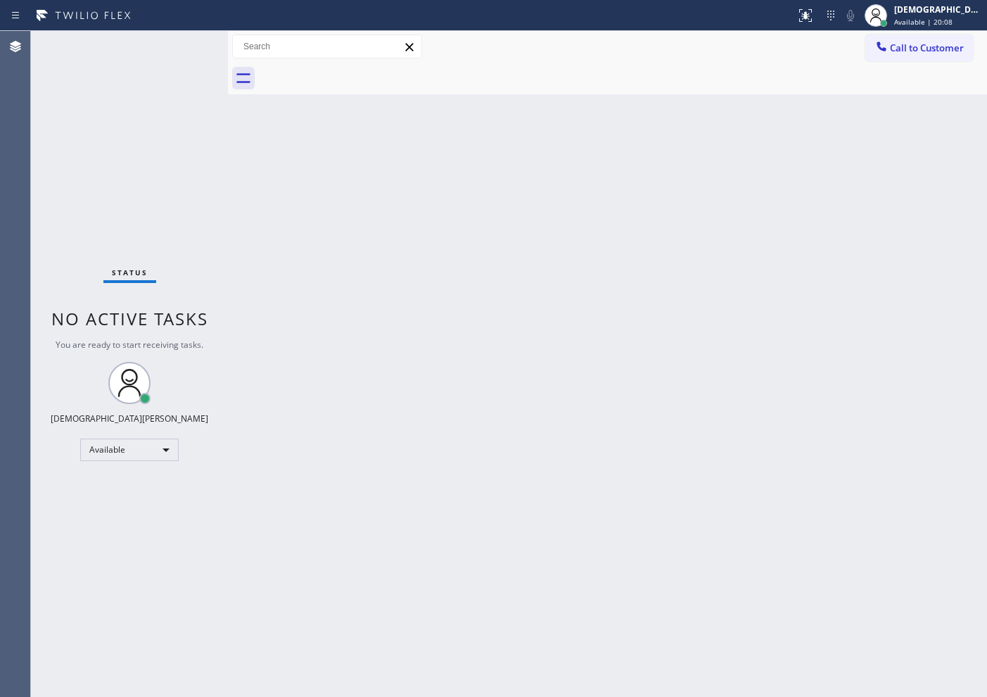
click at [179, 43] on div "Status No active tasks You are ready to start receiving tasks. Christian Cinco …" at bounding box center [129, 364] width 197 height 666
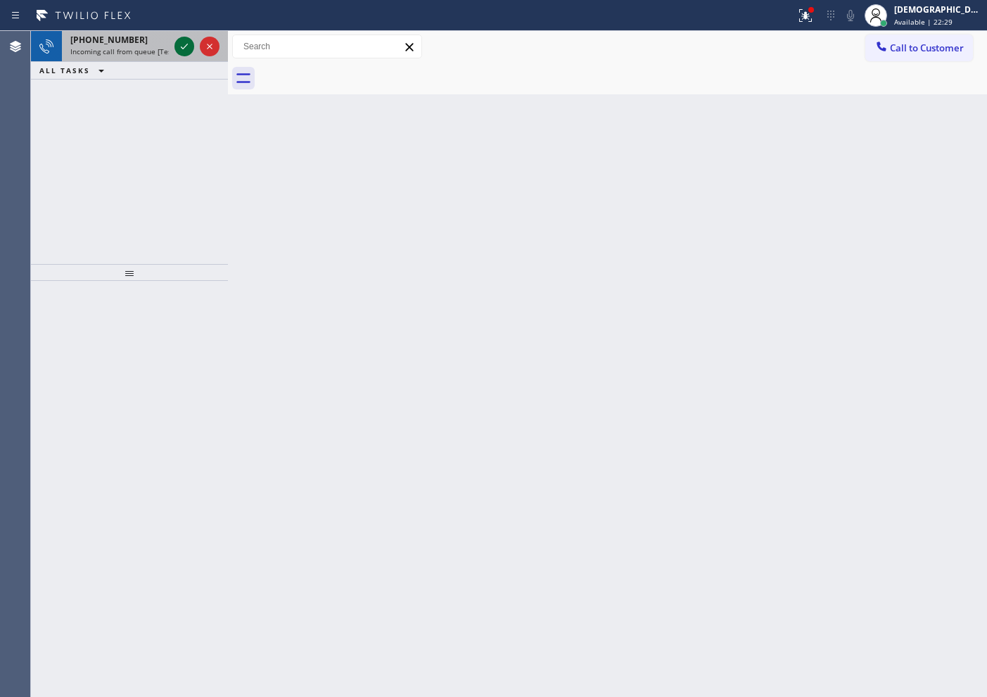
click at [180, 43] on icon at bounding box center [184, 46] width 17 height 17
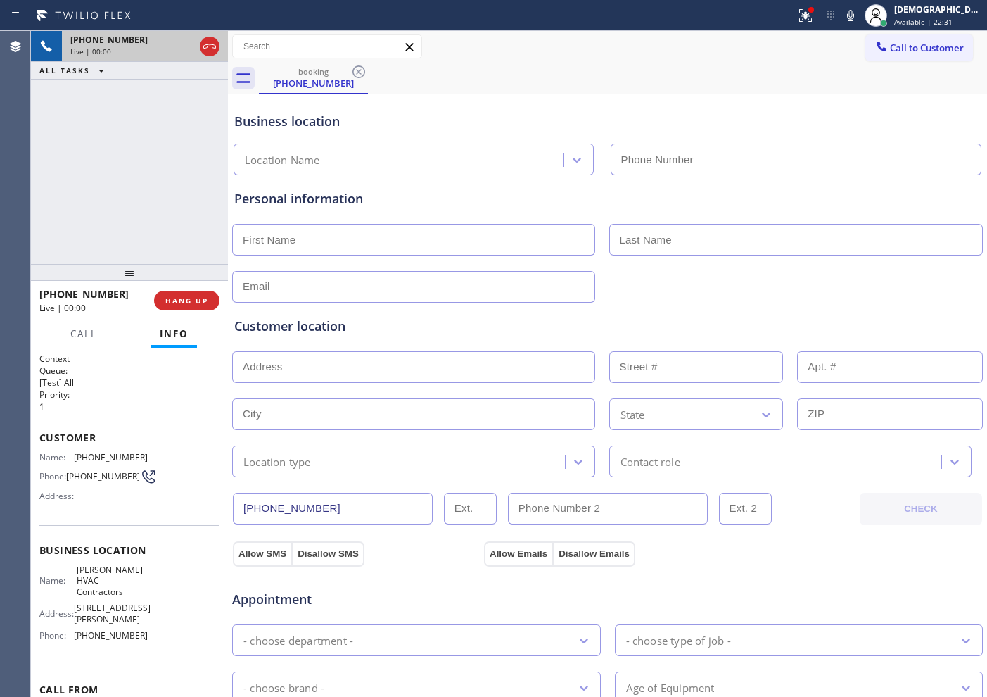
type input "[PHONE_NUMBER]"
click at [209, 44] on icon at bounding box center [209, 46] width 17 height 17
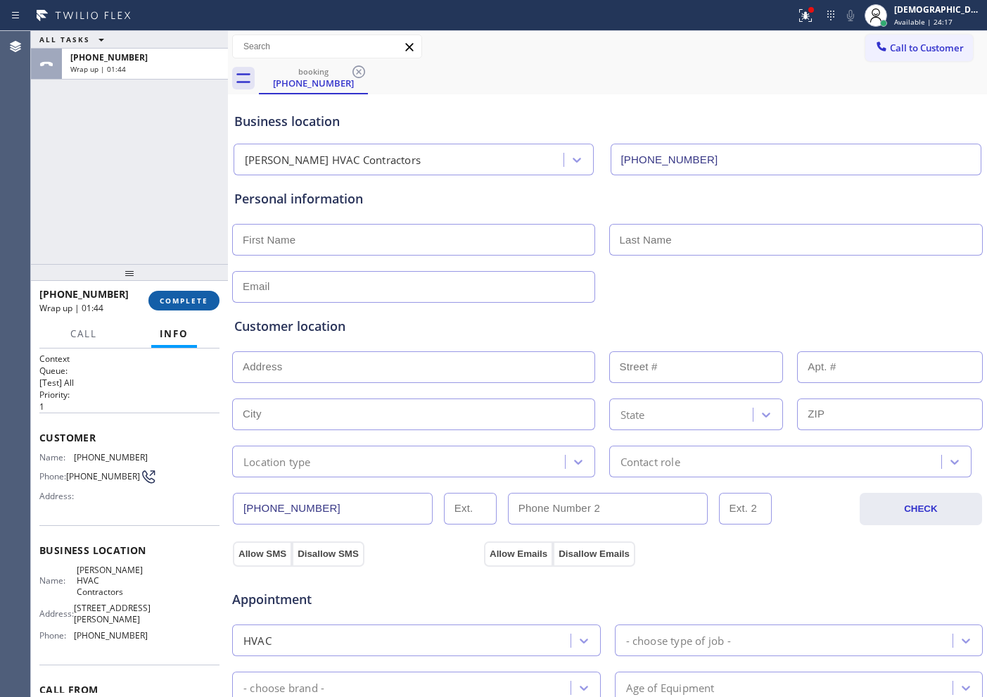
click at [192, 299] on span "COMPLETE" at bounding box center [184, 301] width 49 height 10
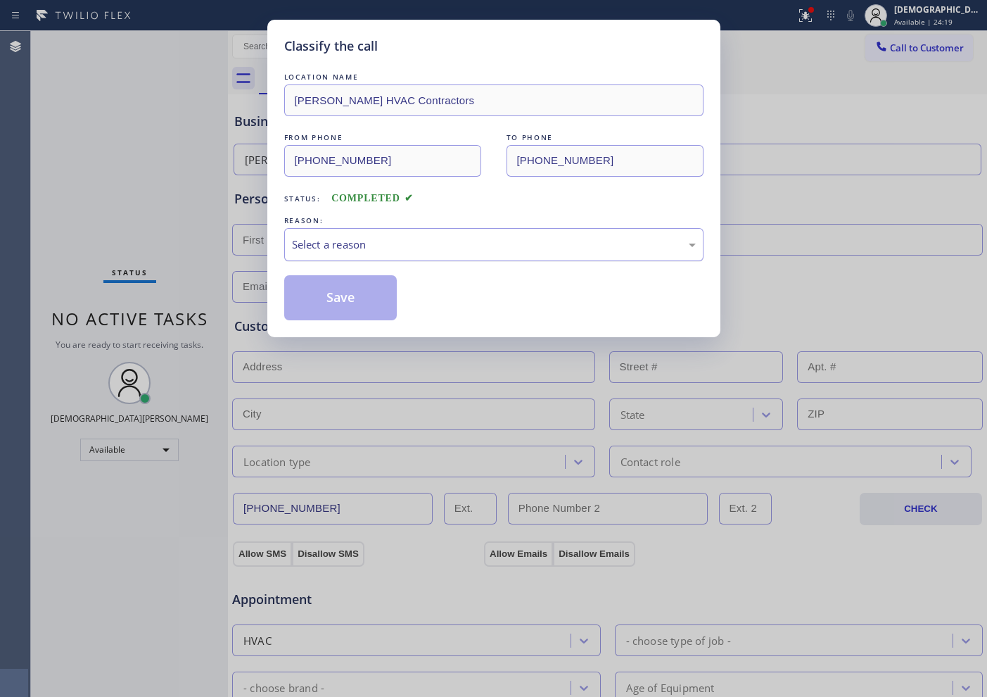
click at [379, 238] on div "Select a reason" at bounding box center [494, 244] width 404 height 16
click at [346, 300] on button "Save" at bounding box center [340, 297] width 113 height 45
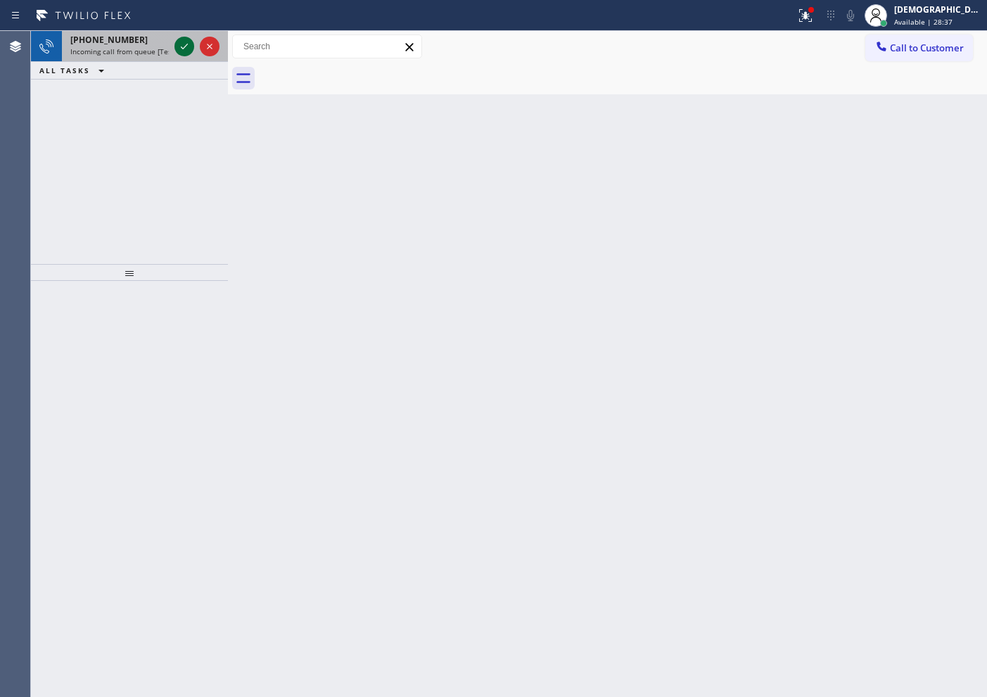
click at [182, 50] on icon at bounding box center [184, 46] width 17 height 17
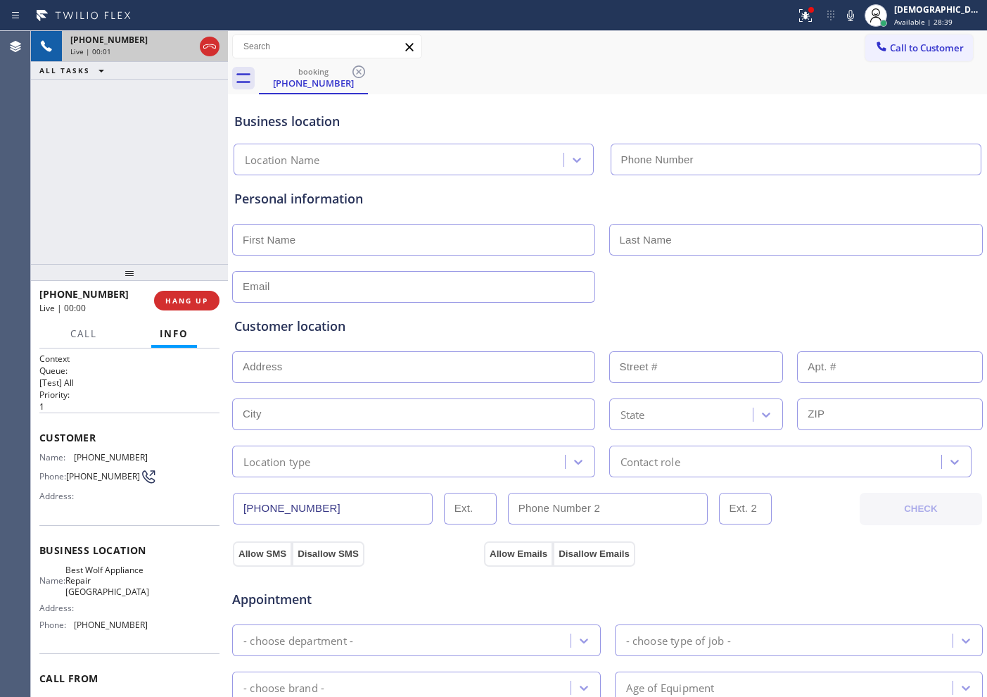
type input "[PHONE_NUMBER]"
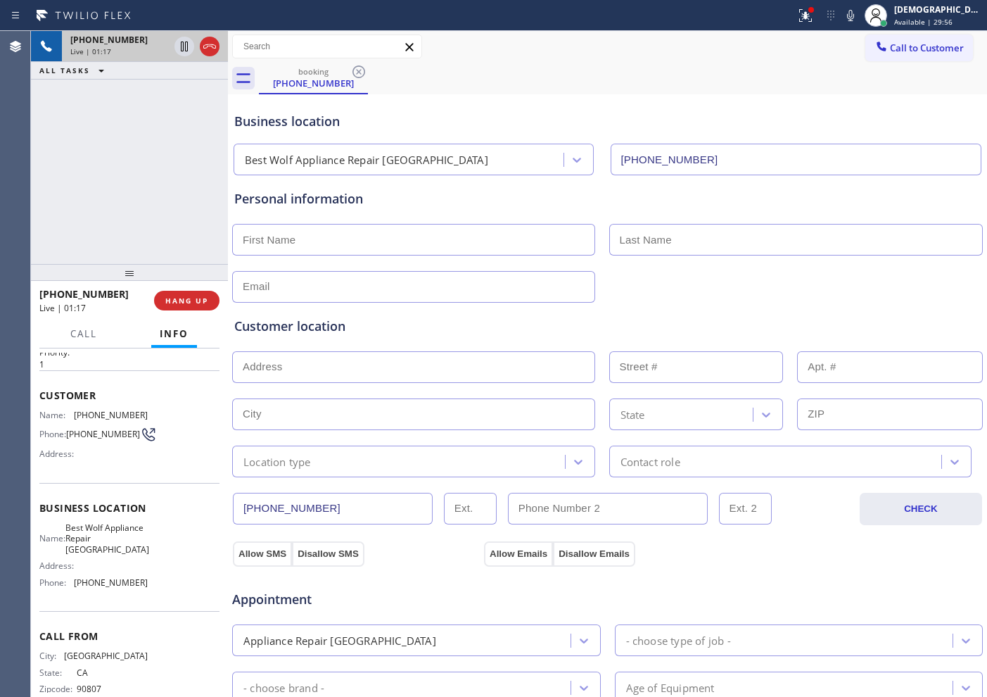
scroll to position [83, 0]
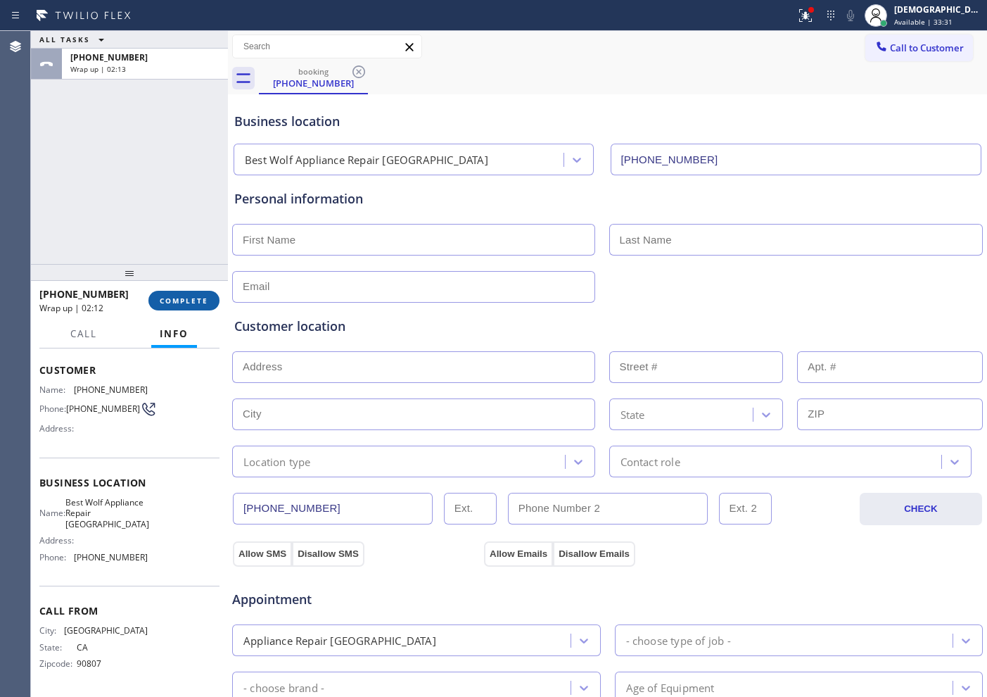
click at [175, 300] on span "COMPLETE" at bounding box center [184, 301] width 49 height 10
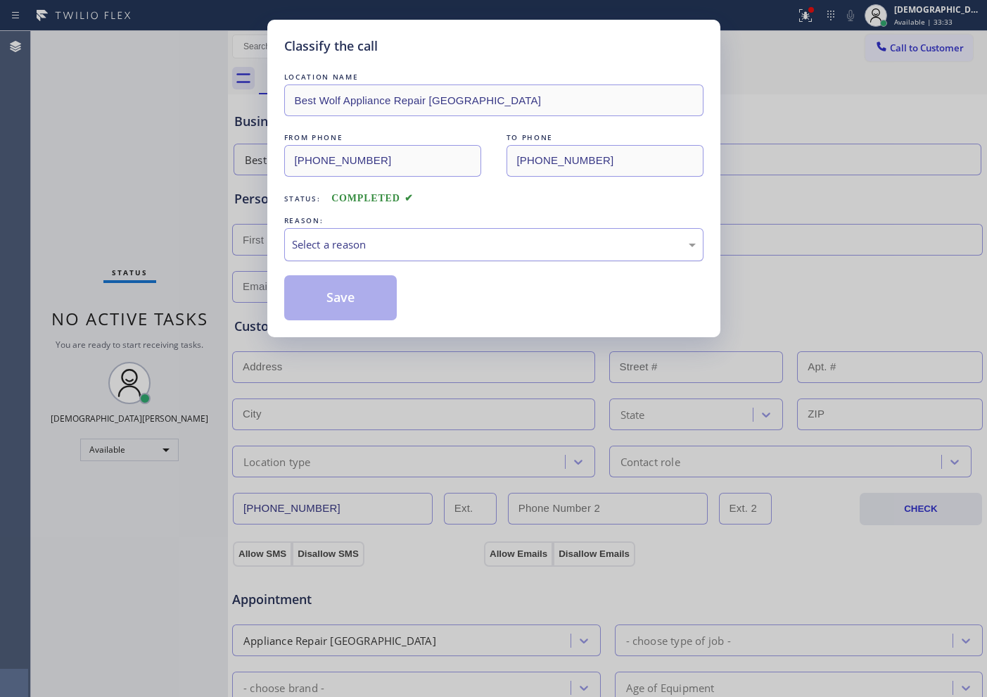
click at [312, 249] on div "Select a reason" at bounding box center [494, 244] width 404 height 16
click at [324, 303] on button "Save" at bounding box center [340, 297] width 113 height 45
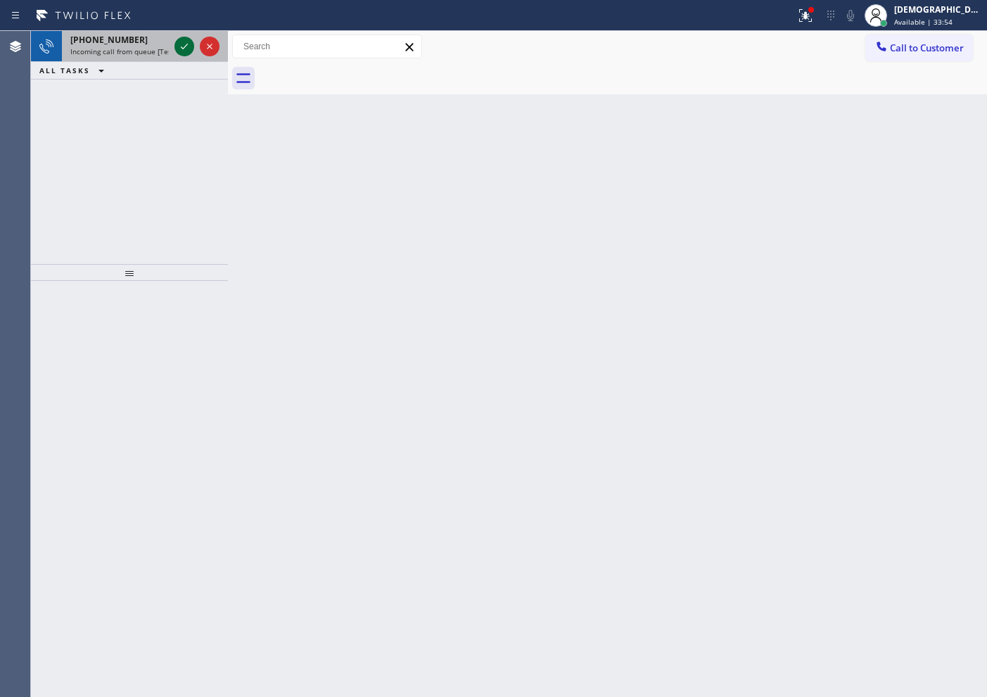
click at [182, 42] on icon at bounding box center [184, 46] width 17 height 17
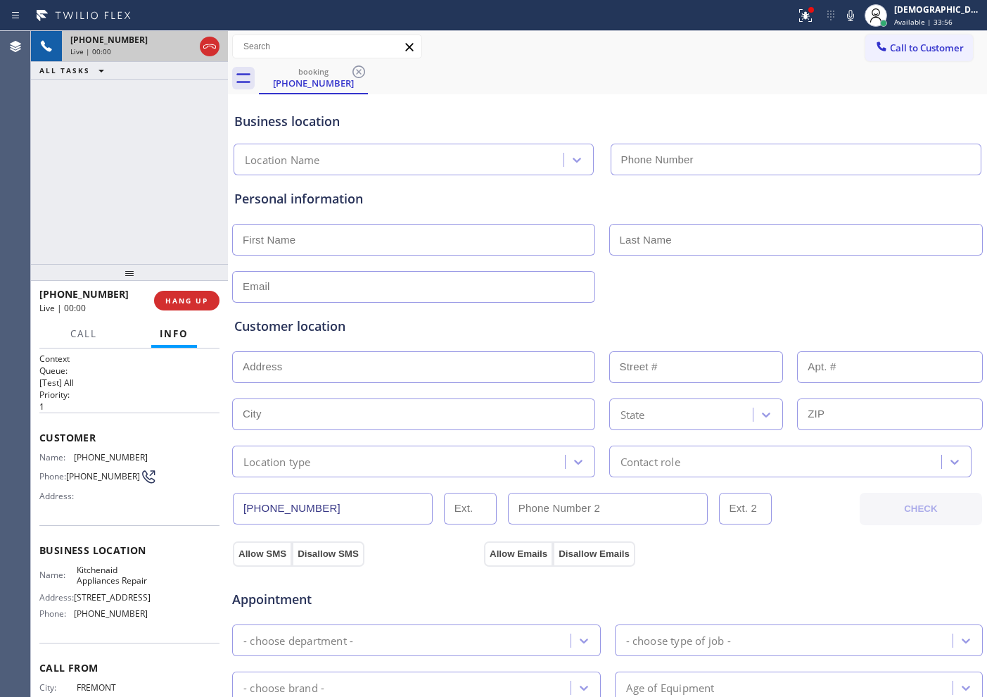
type input "[PHONE_NUMBER]"
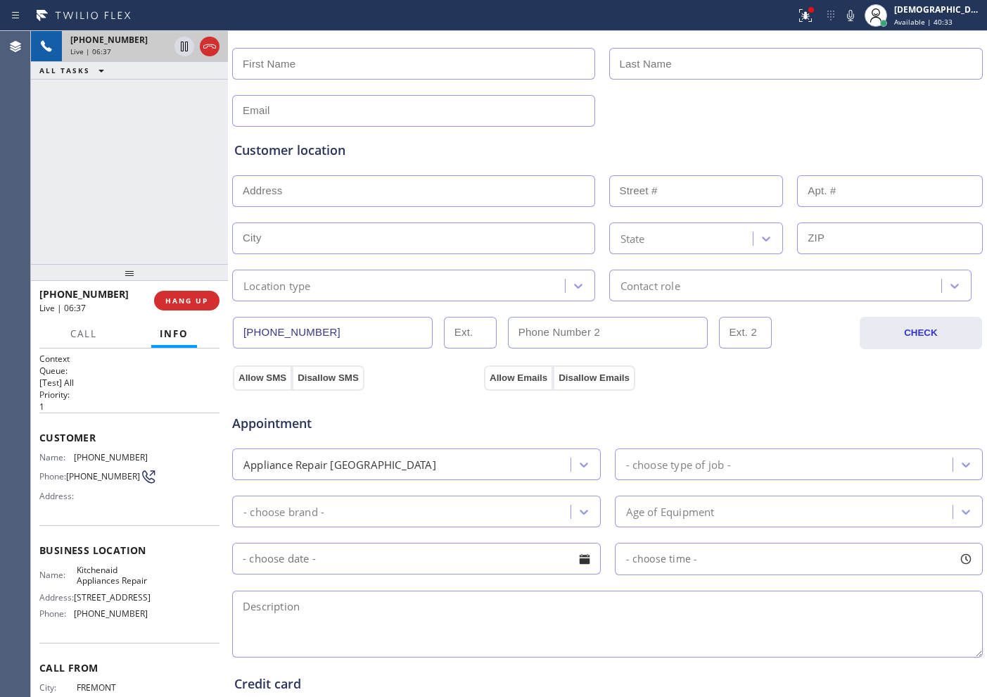
drag, startPoint x: 329, startPoint y: 336, endPoint x: 229, endPoint y: 336, distance: 99.2
click at [229, 336] on div "[PHONE_NUMBER] Live | 06:37 ALL TASKS ALL TASKS ACTIVE TASKS TASKS IN WRAP UP […" at bounding box center [509, 364] width 956 height 666
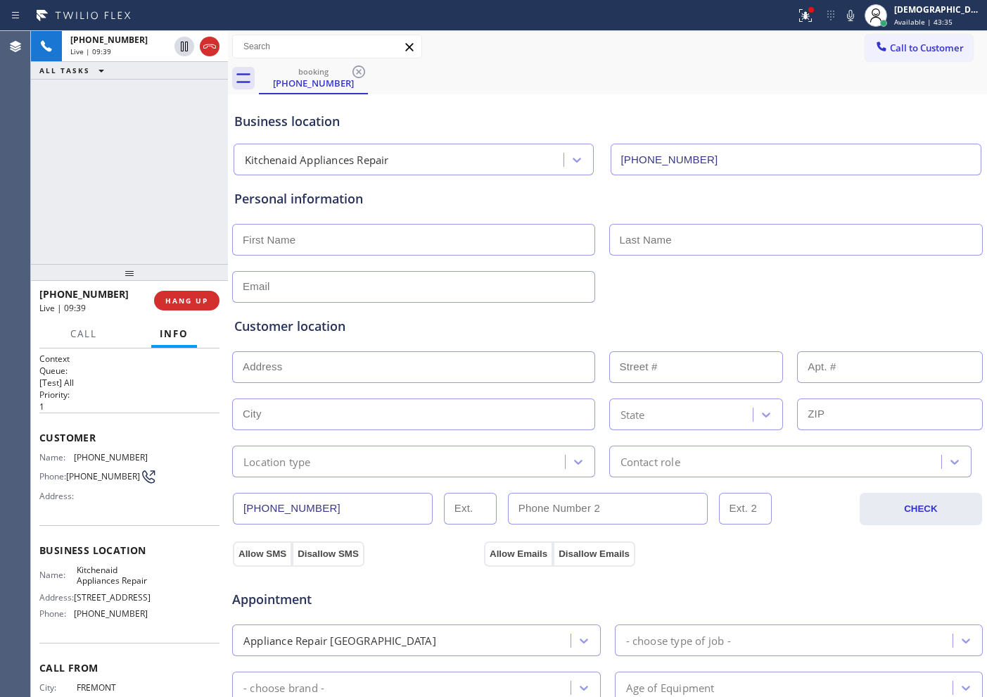
drag, startPoint x: 205, startPoint y: 49, endPoint x: 210, endPoint y: 66, distance: 17.6
click at [205, 49] on icon at bounding box center [209, 46] width 17 height 17
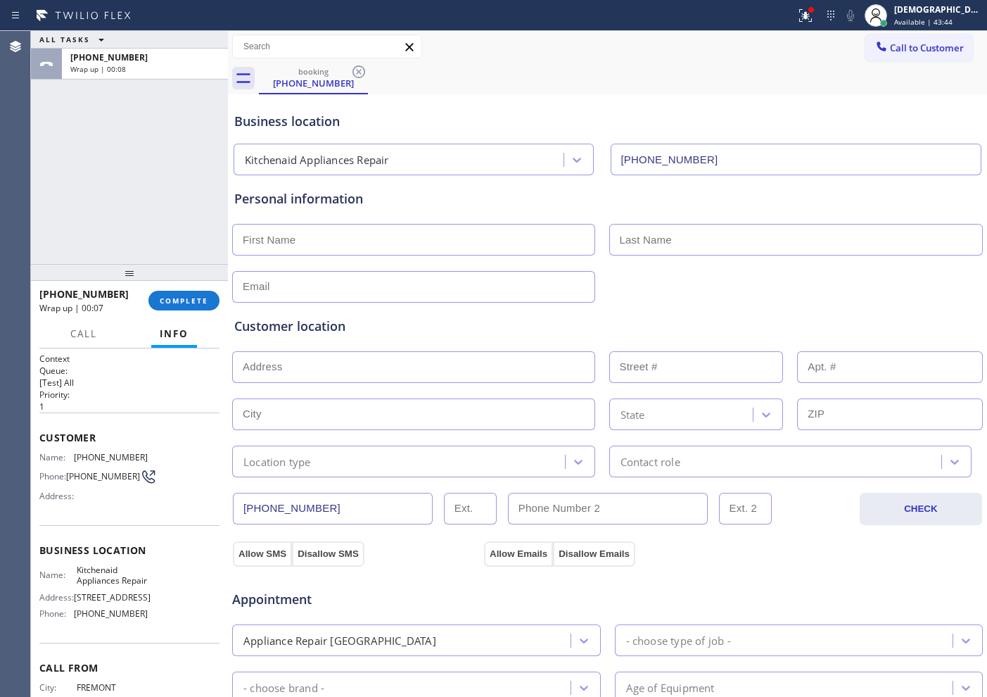
click at [274, 230] on input "text" at bounding box center [413, 240] width 363 height 32
paste input "An"
type input "An"
click at [618, 243] on input "text" at bounding box center [796, 240] width 374 height 32
paste input "[PERSON_NAME]"
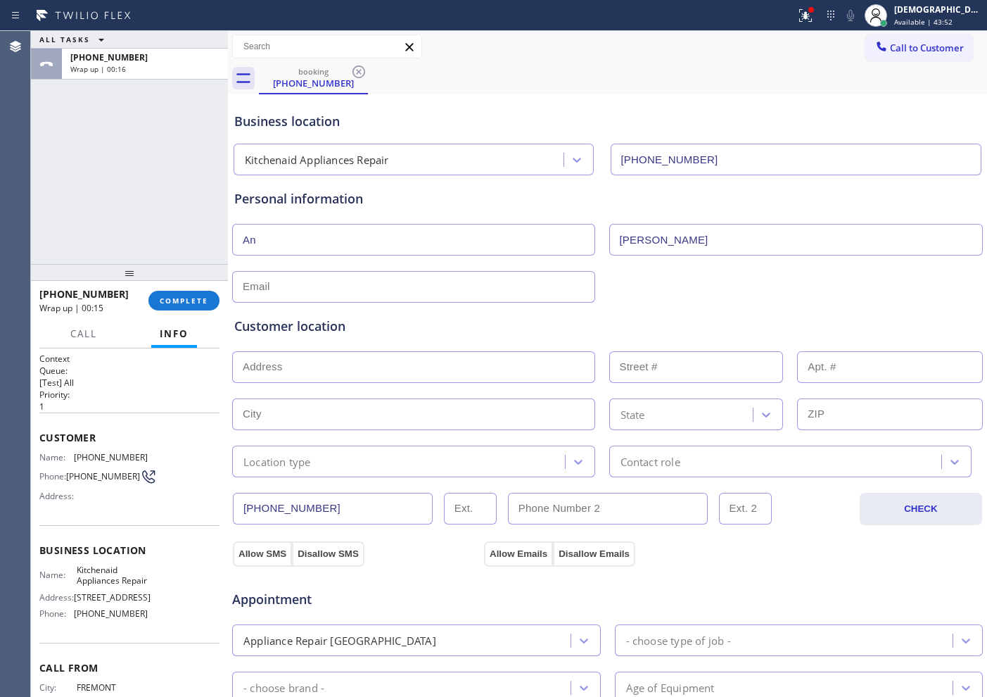
type input "[PERSON_NAME]"
click at [514, 286] on input "text" at bounding box center [413, 287] width 363 height 32
click at [437, 279] on input "text" at bounding box center [413, 287] width 363 height 32
paste input "[EMAIL_ADDRESS][DOMAIN_NAME]"
type input "[EMAIL_ADDRESS][DOMAIN_NAME]"
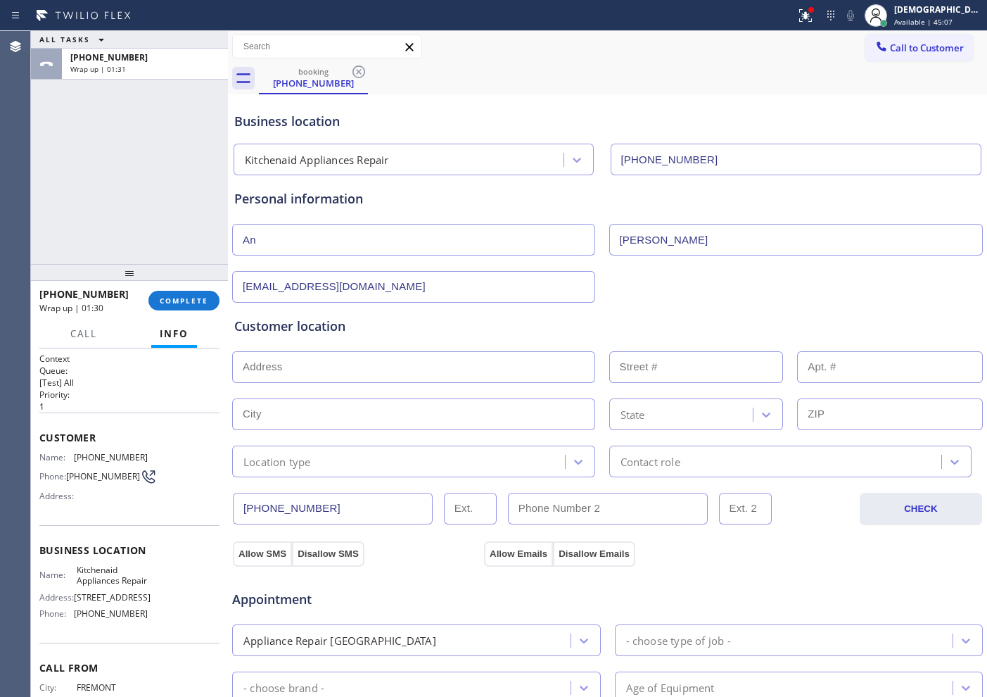
click at [421, 368] on input "text" at bounding box center [413, 367] width 363 height 32
paste input "[STREET_ADDRESS][PERSON_NAME][PERSON_NAME]"
type input "[STREET_ADDRESS][PERSON_NAME]"
type input "714"
type input "San Leandro"
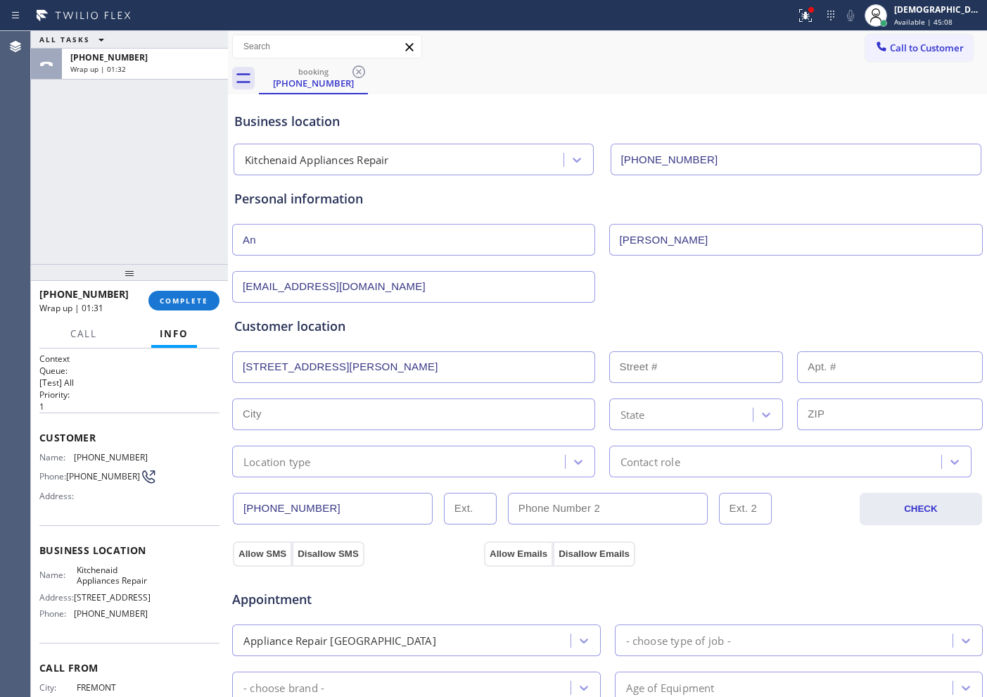
type input "94577"
click at [436, 454] on div "Location type" at bounding box center [400, 461] width 329 height 25
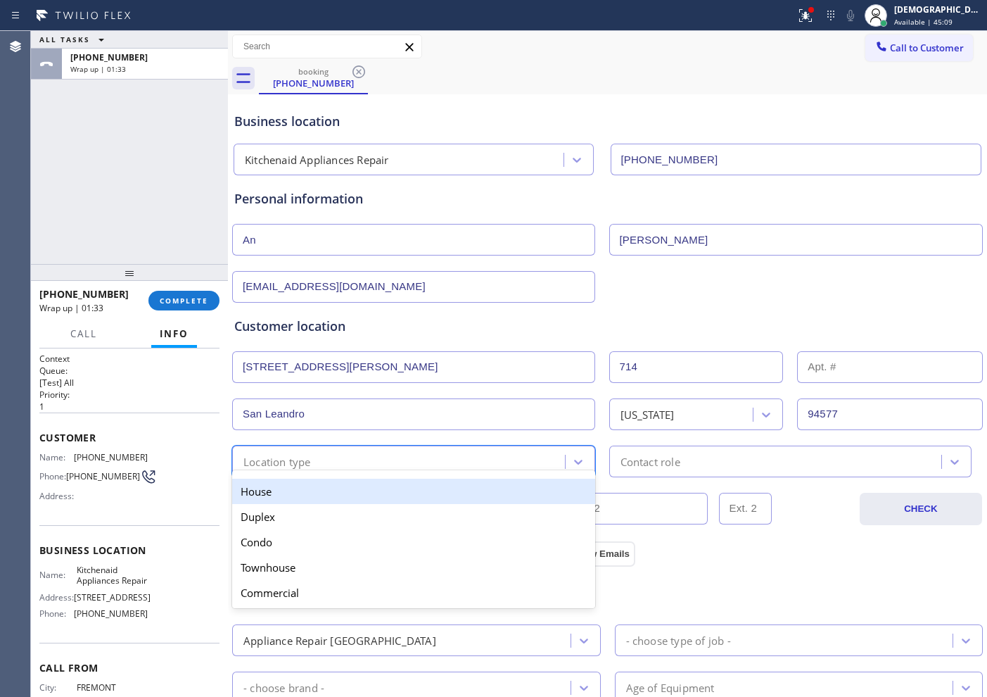
click at [415, 488] on div "House" at bounding box center [413, 490] width 363 height 25
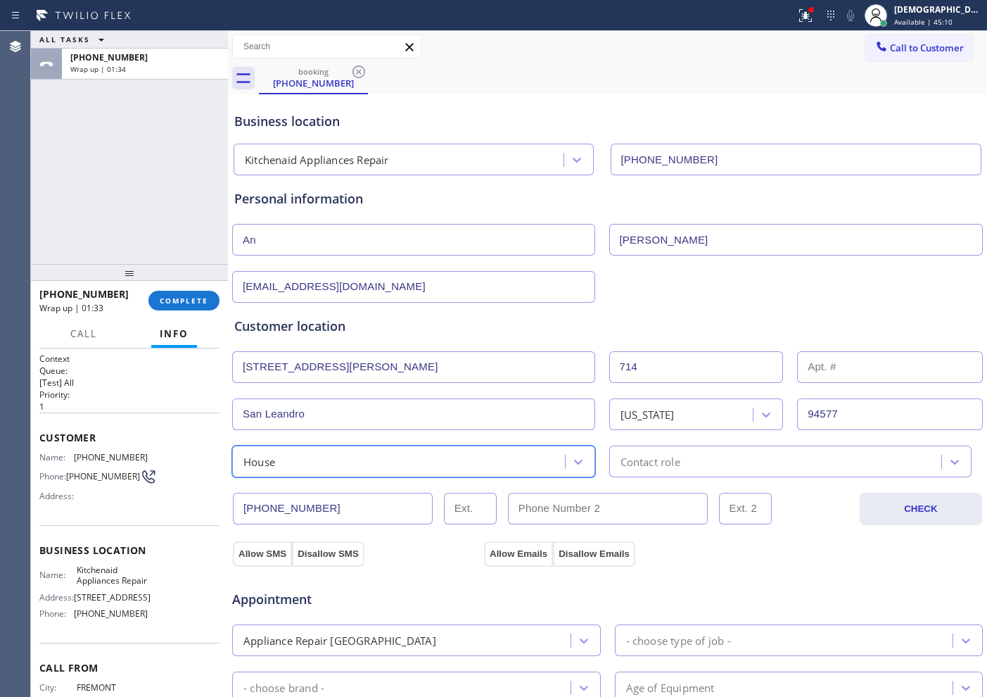
click at [678, 459] on div "Contact role" at bounding box center [778, 461] width 329 height 25
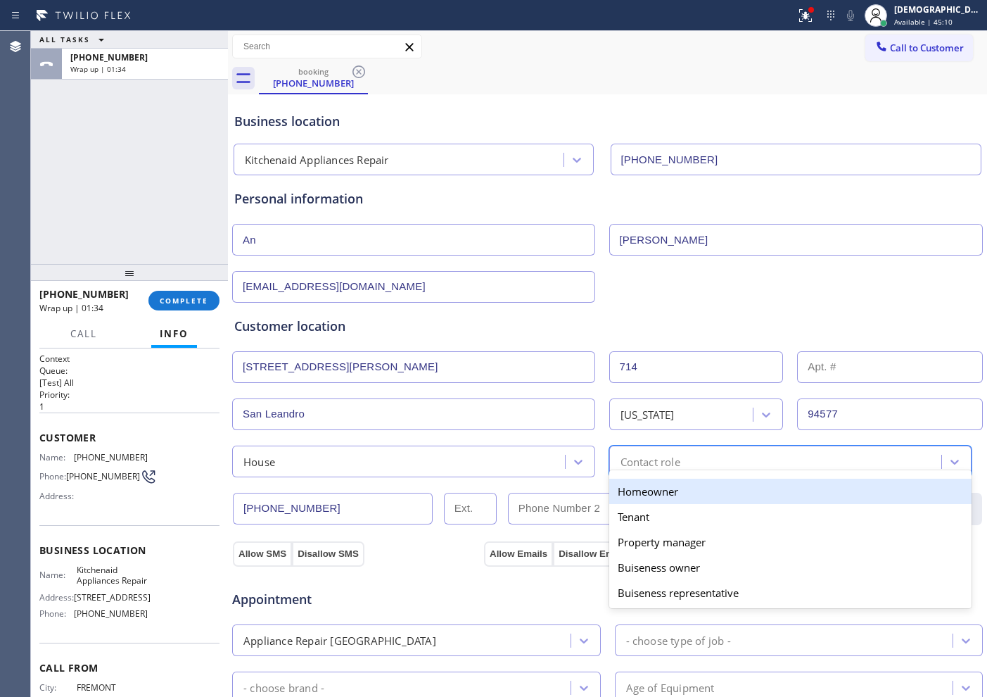
click at [666, 491] on div "Homeowner" at bounding box center [790, 490] width 363 height 25
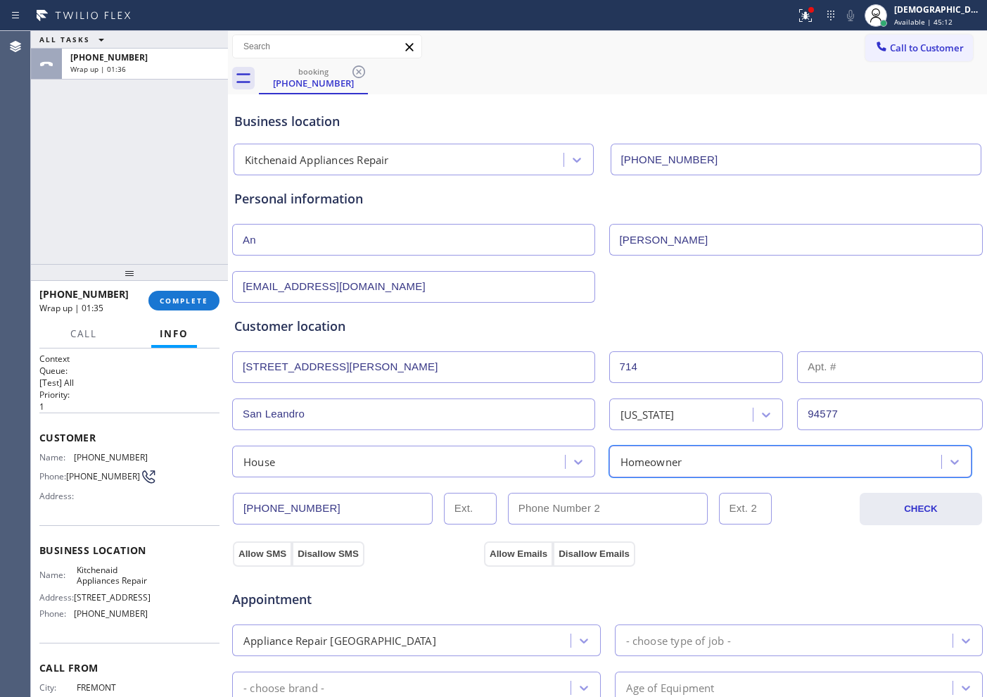
scroll to position [88, 0]
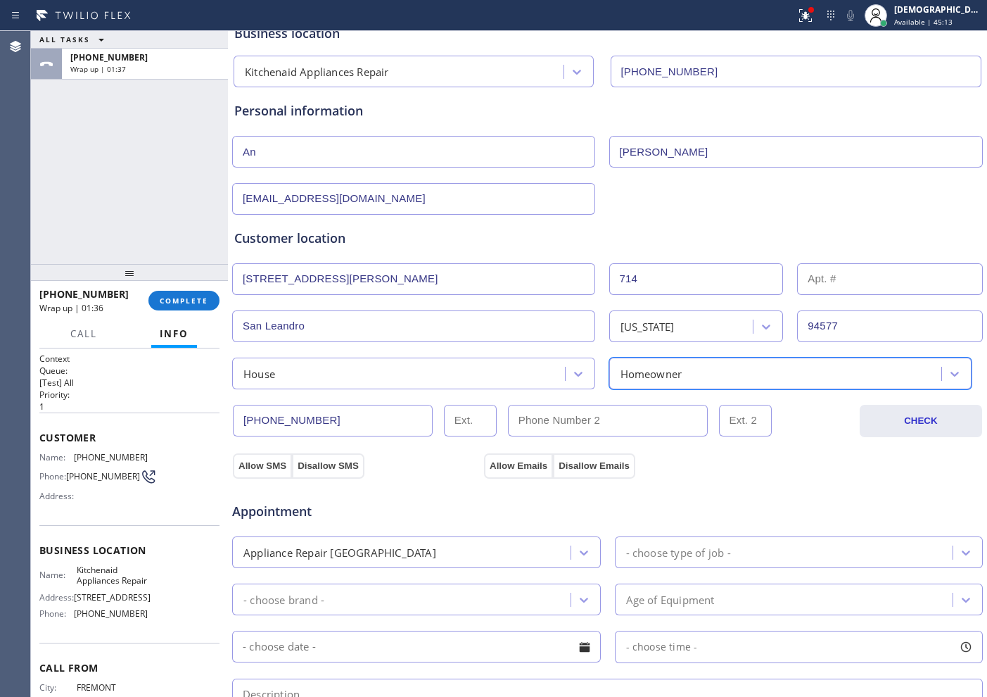
click at [258, 476] on div "Appointment Appliance Repair High End - choose type of job - - choose brand - A…" at bounding box center [607, 610] width 752 height 276
click at [283, 464] on button "Allow SMS" at bounding box center [262, 465] width 59 height 25
click at [527, 467] on button "Allow Emails" at bounding box center [518, 465] width 69 height 25
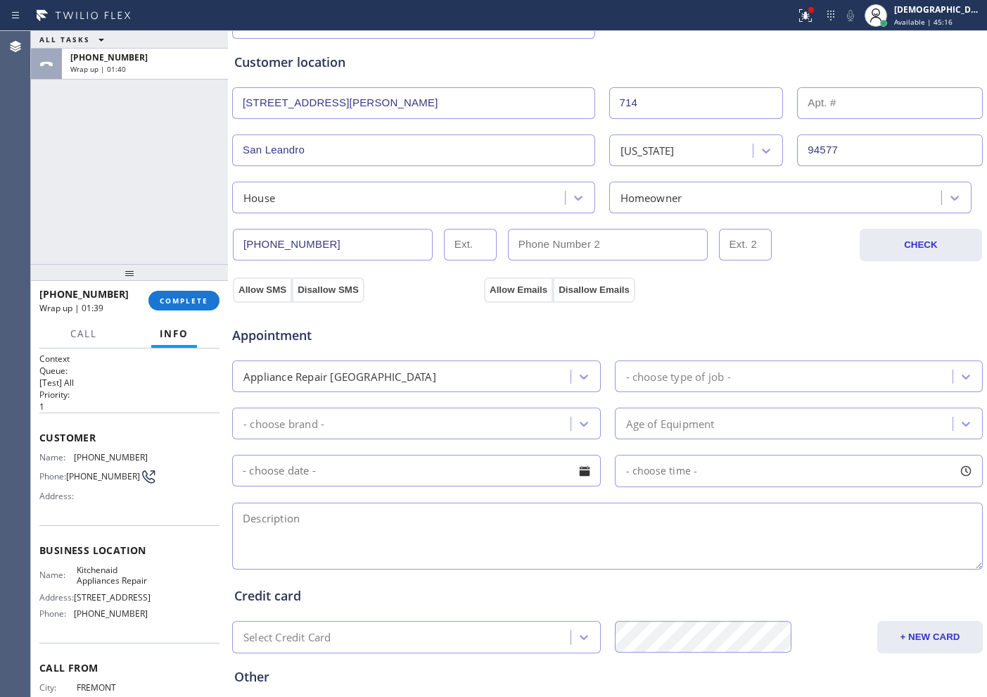
click at [518, 378] on div "Appliance Repair [GEOGRAPHIC_DATA]" at bounding box center [403, 376] width 334 height 25
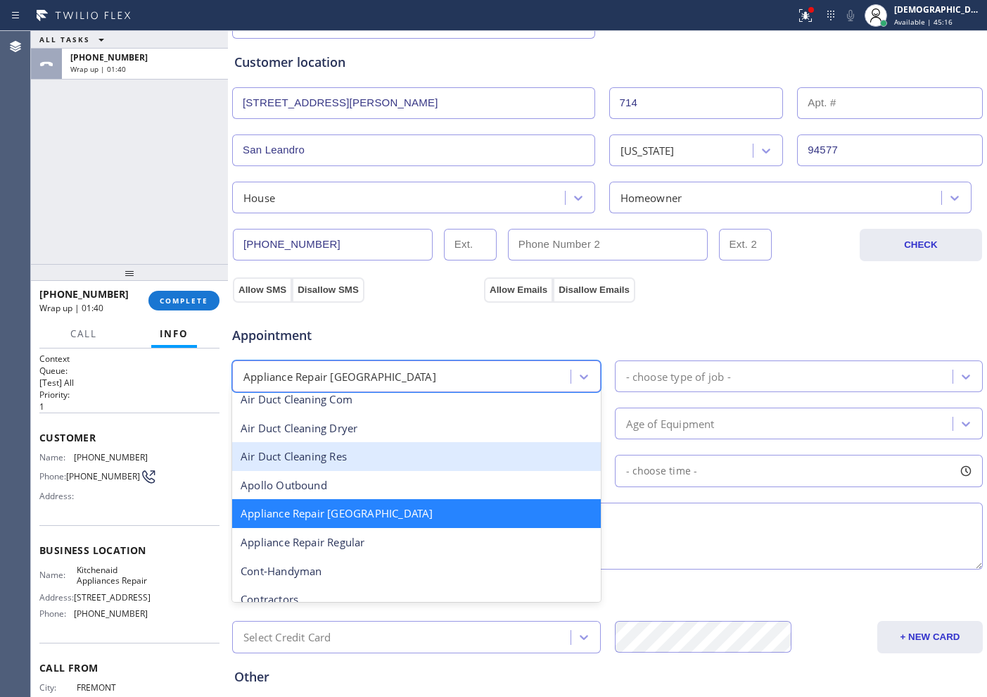
scroll to position [90, 0]
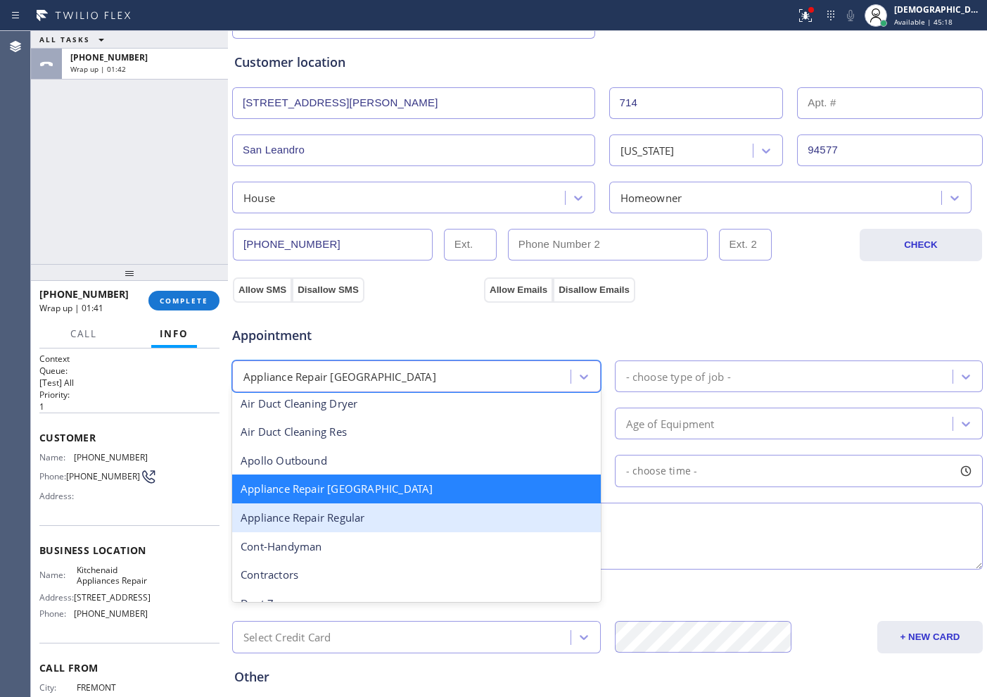
click at [447, 519] on div "Appliance Repair Regular" at bounding box center [416, 517] width 369 height 29
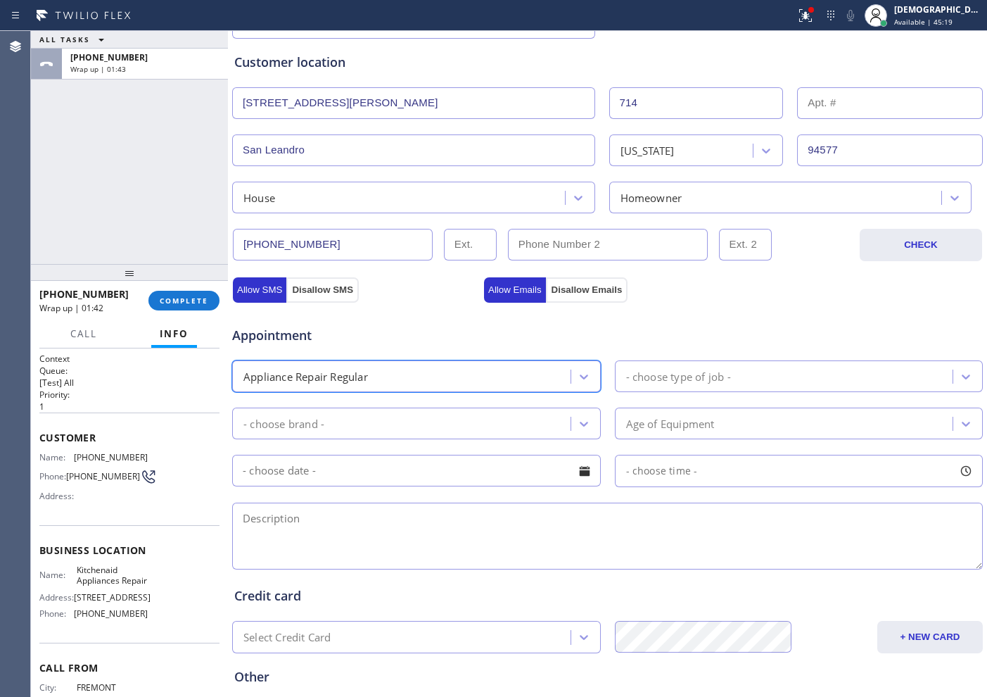
click at [689, 377] on div "- choose type of job -" at bounding box center [678, 376] width 105 height 16
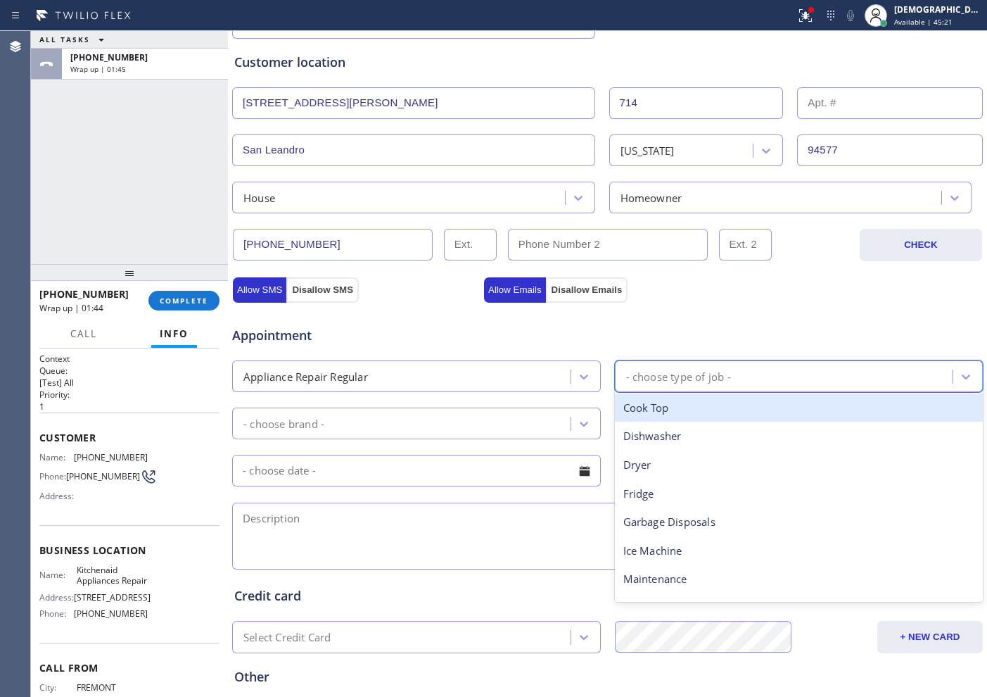
click at [457, 374] on div "Appliance Repair Regular" at bounding box center [403, 376] width 334 height 25
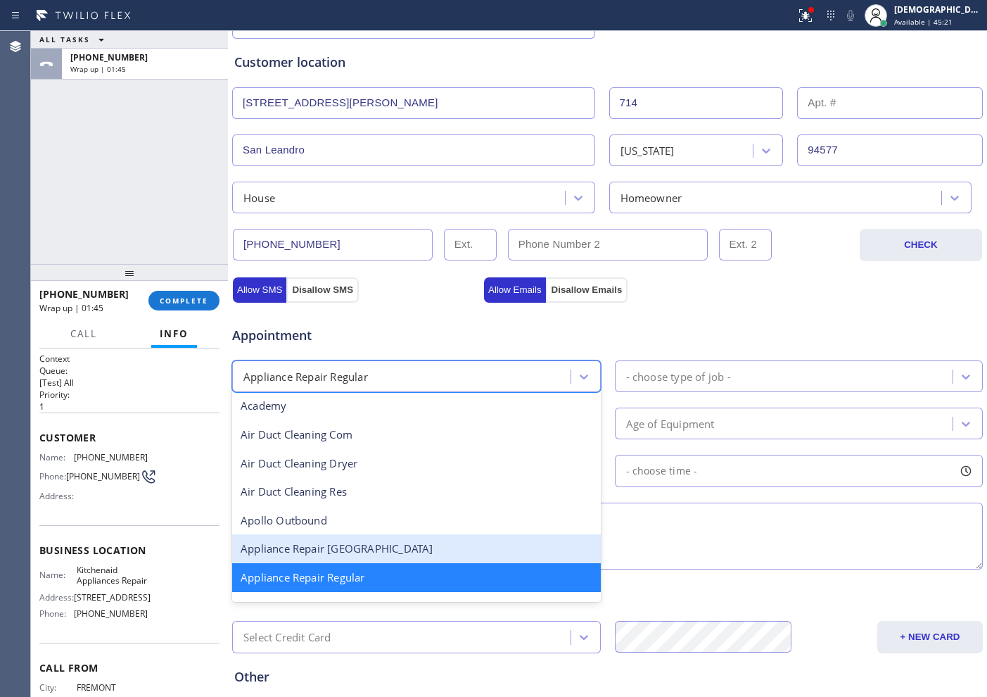
scroll to position [118, 0]
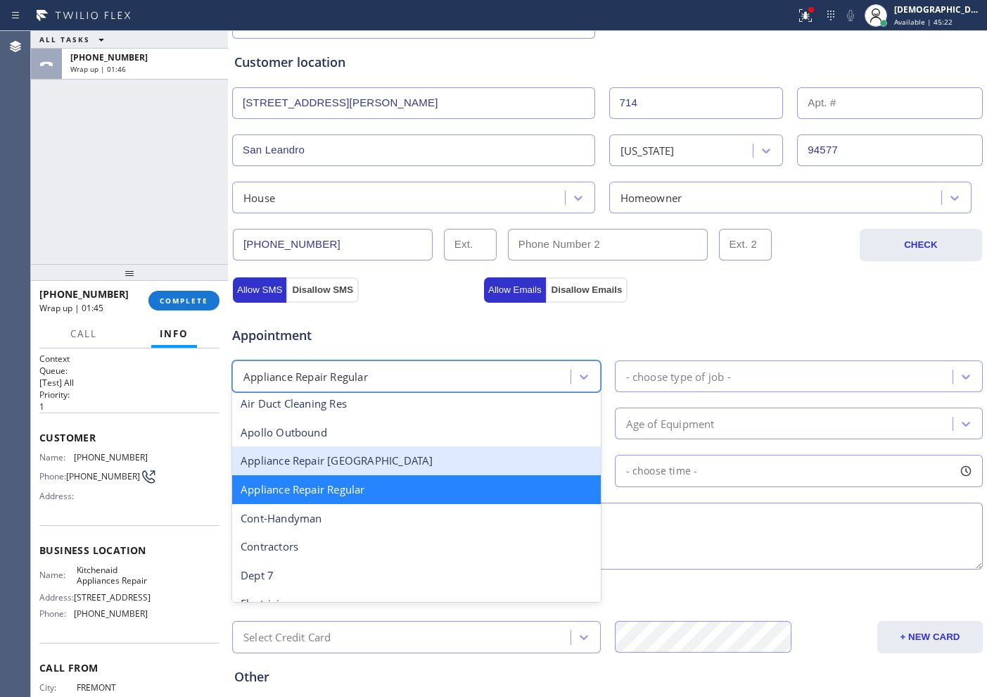
click at [415, 473] on div "Appliance Repair [GEOGRAPHIC_DATA]" at bounding box center [416, 460] width 369 height 29
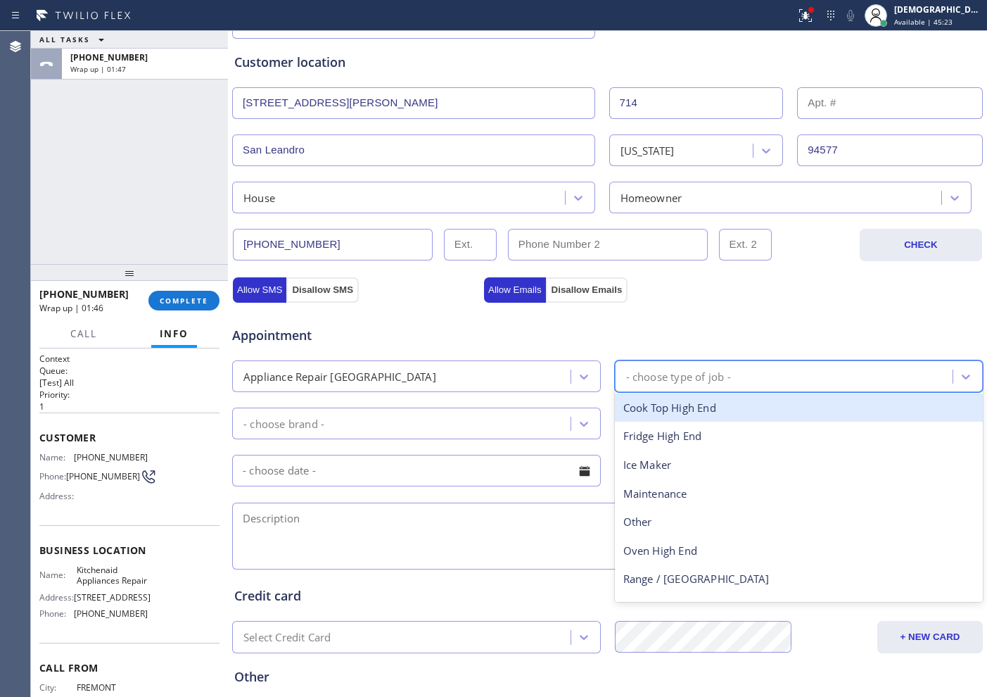
click at [658, 381] on div "- choose type of job -" at bounding box center [678, 376] width 105 height 16
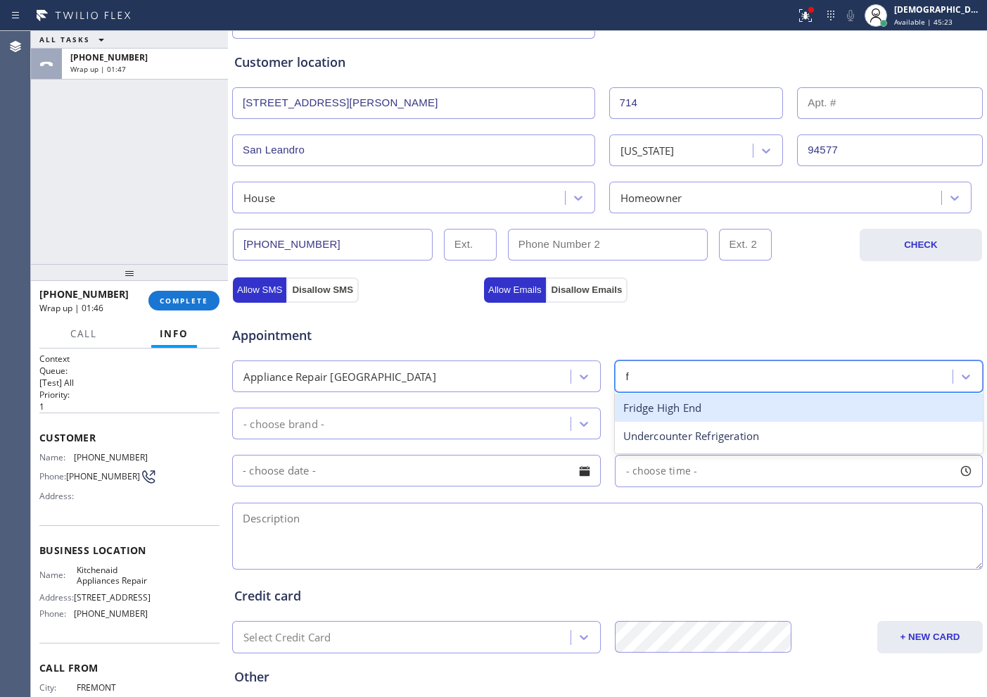
type input "fr"
drag, startPoint x: 653, startPoint y: 407, endPoint x: 606, endPoint y: 417, distance: 47.6
click at [652, 407] on div "Fridge High End" at bounding box center [799, 407] width 369 height 29
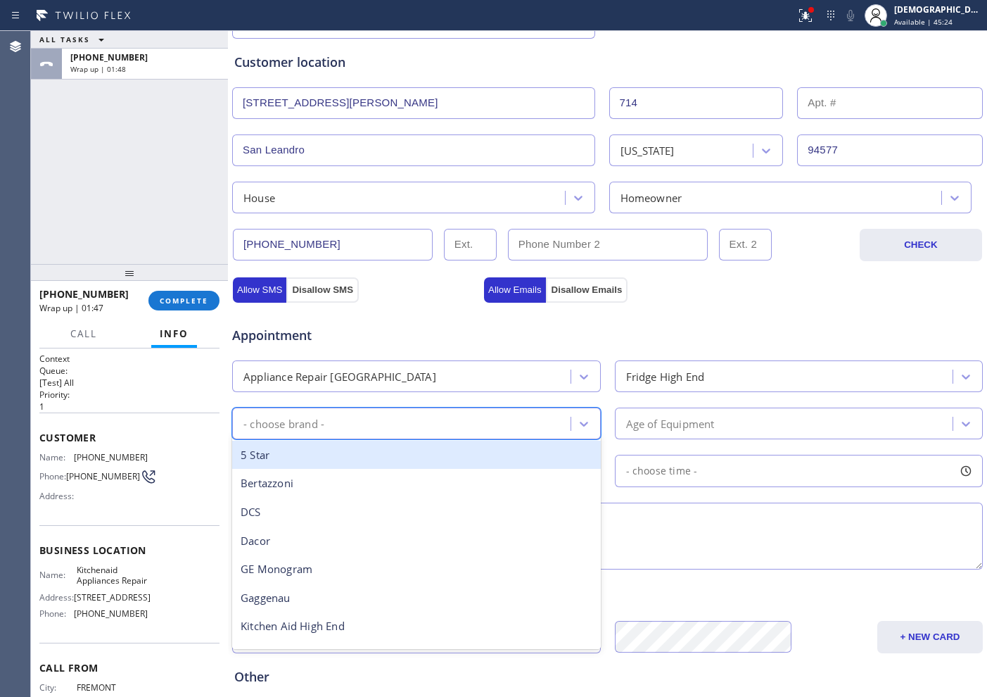
click at [472, 424] on div "- choose brand -" at bounding box center [403, 423] width 334 height 25
type input "s"
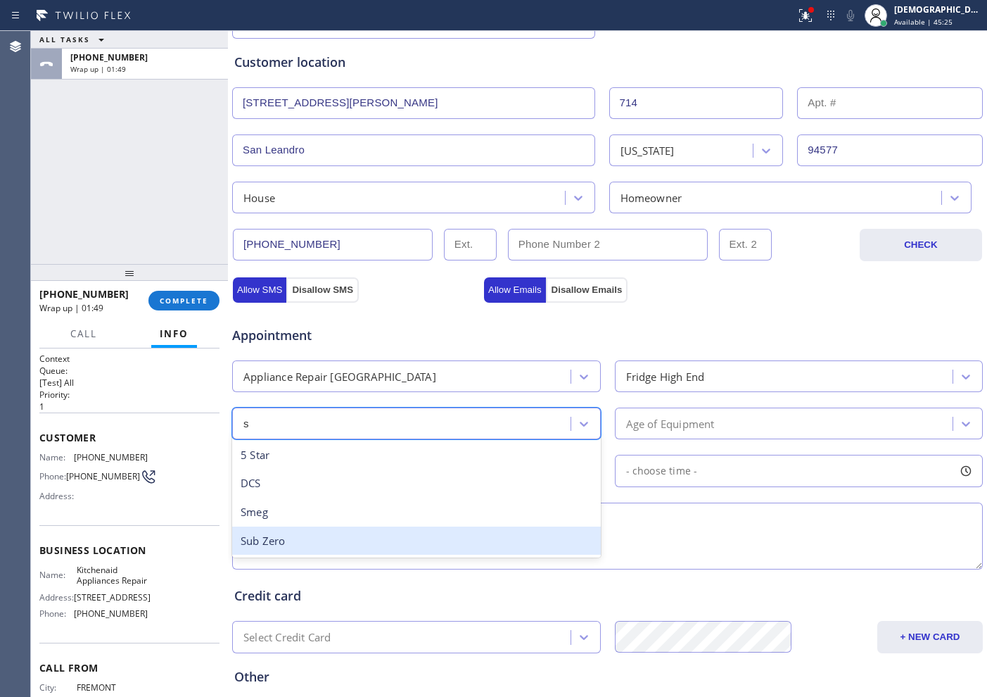
click at [413, 547] on div "Sub Zero" at bounding box center [416, 540] width 369 height 29
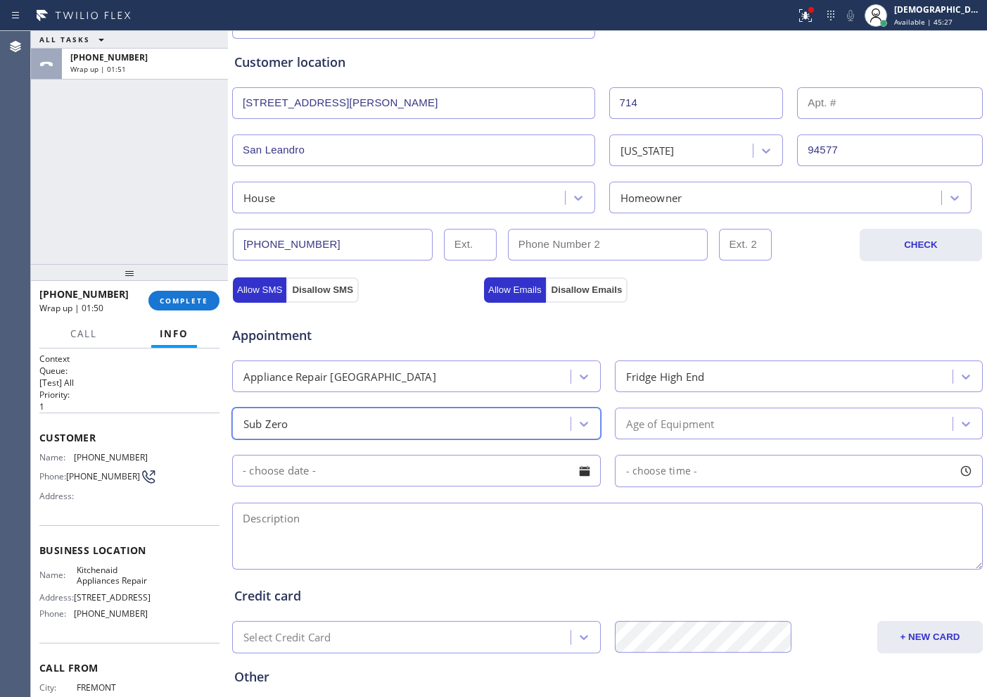
click at [690, 424] on div "Age of Equipment" at bounding box center [670, 423] width 89 height 16
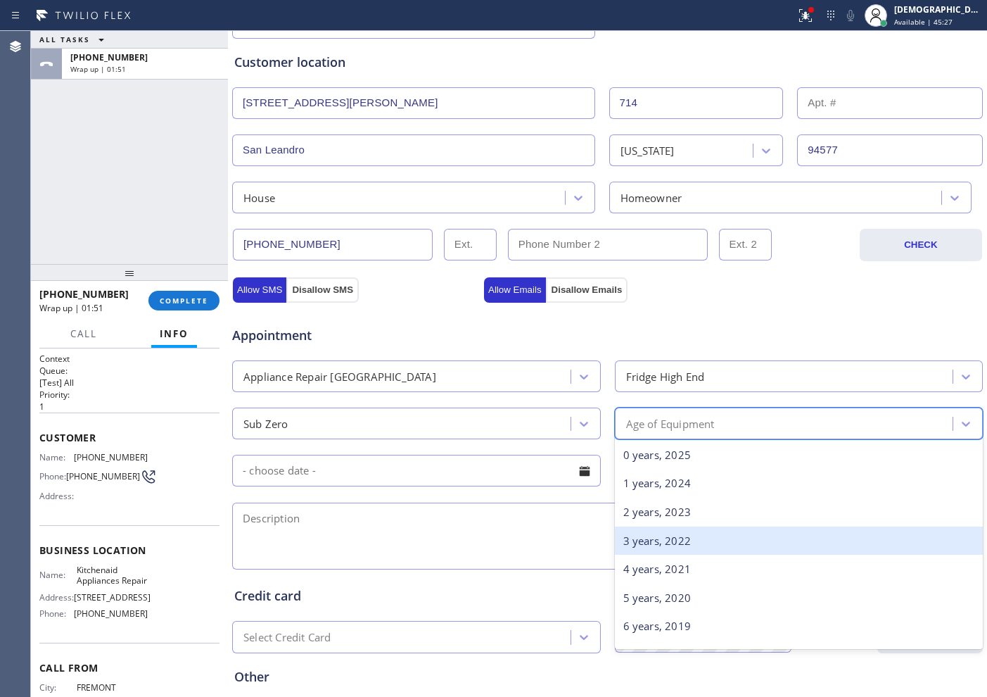
scroll to position [176, 0]
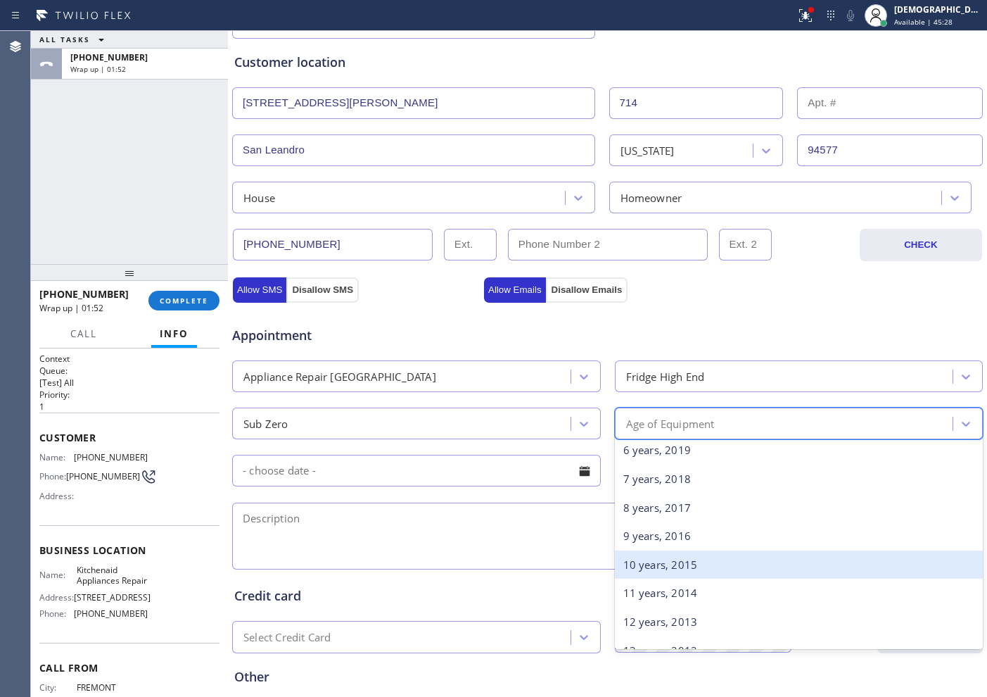
click at [646, 557] on div "10 years, 2015" at bounding box center [799, 564] width 369 height 29
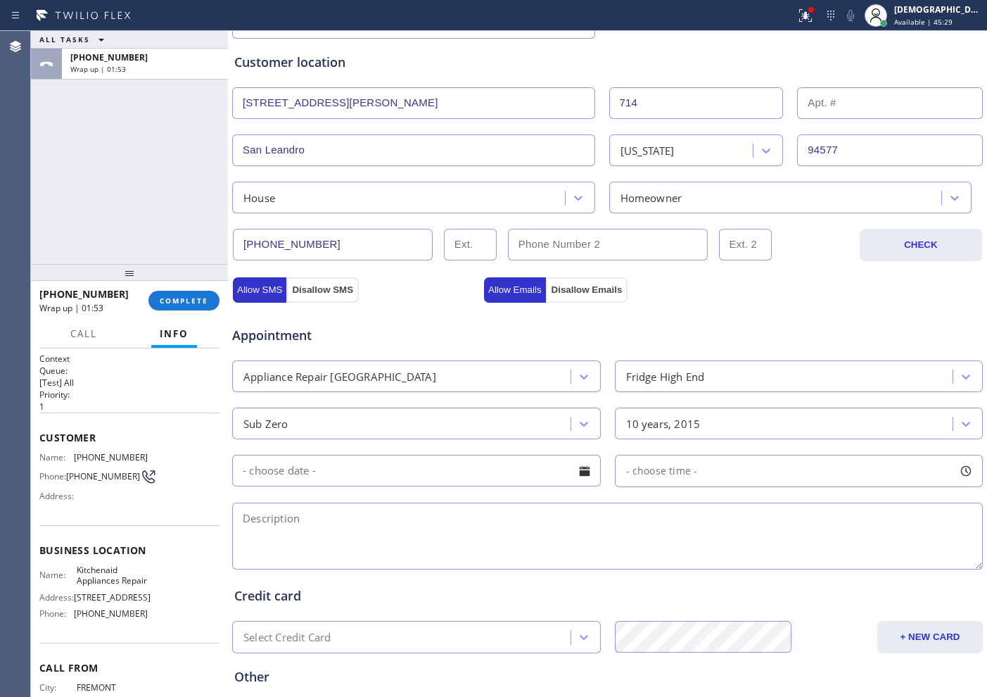
click at [431, 474] on input "text" at bounding box center [416, 471] width 369 height 32
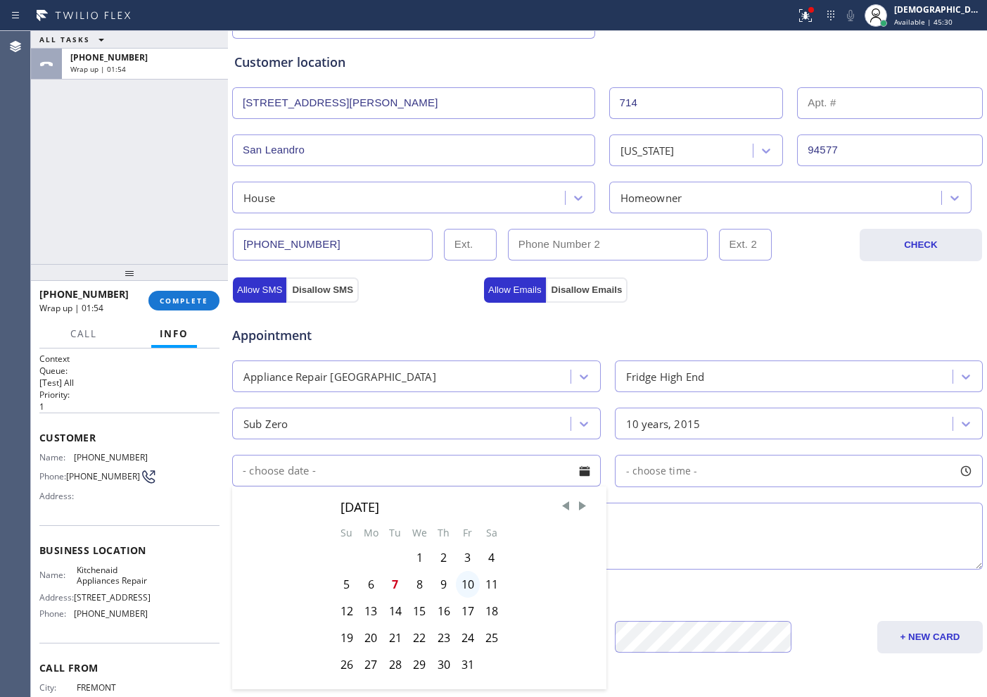
click at [467, 557] on div "10" at bounding box center [468, 584] width 24 height 27
type input "[DATE]"
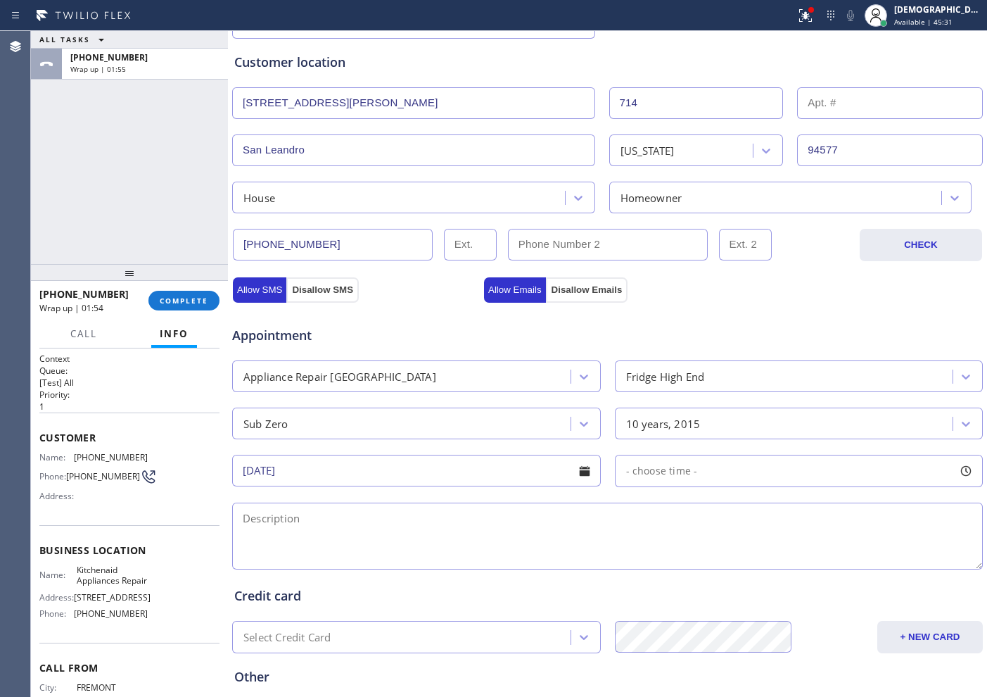
click at [629, 472] on span "- choose time -" at bounding box center [662, 470] width 72 height 13
drag, startPoint x: 619, startPoint y: 554, endPoint x: 725, endPoint y: 551, distance: 106.3
click at [725, 551] on div at bounding box center [733, 557] width 17 height 30
drag, startPoint x: 627, startPoint y: 553, endPoint x: 647, endPoint y: 559, distance: 21.2
click at [647, 557] on div at bounding box center [655, 557] width 17 height 30
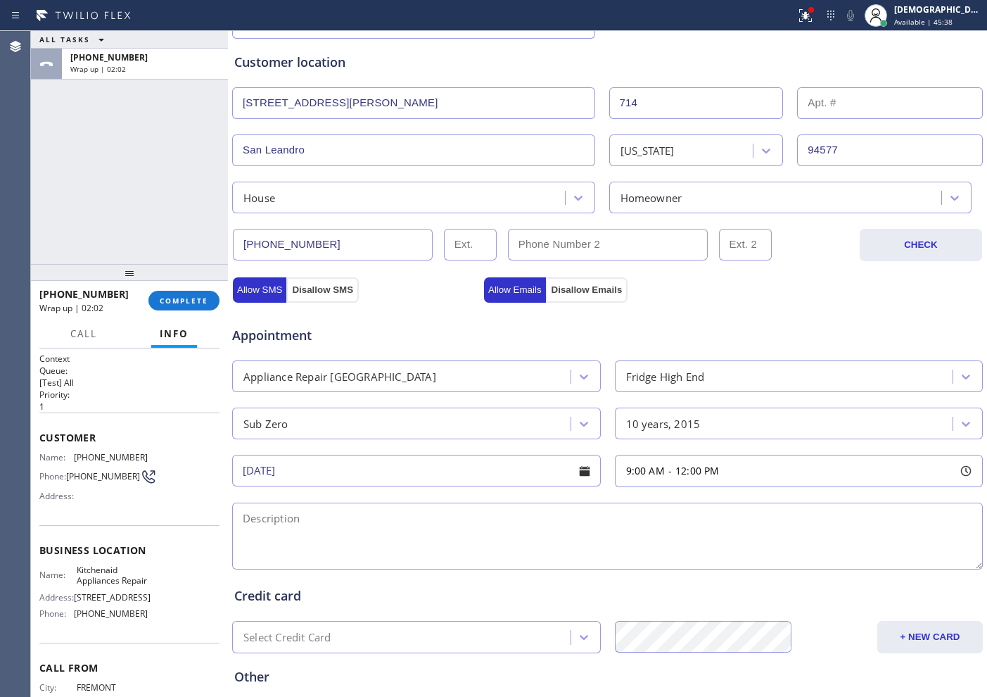
click at [421, 523] on textarea at bounding box center [607, 535] width 751 height 67
type textarea "9-12 /"
click at [470, 377] on div "Appliance Repair [GEOGRAPHIC_DATA]" at bounding box center [403, 376] width 334 height 25
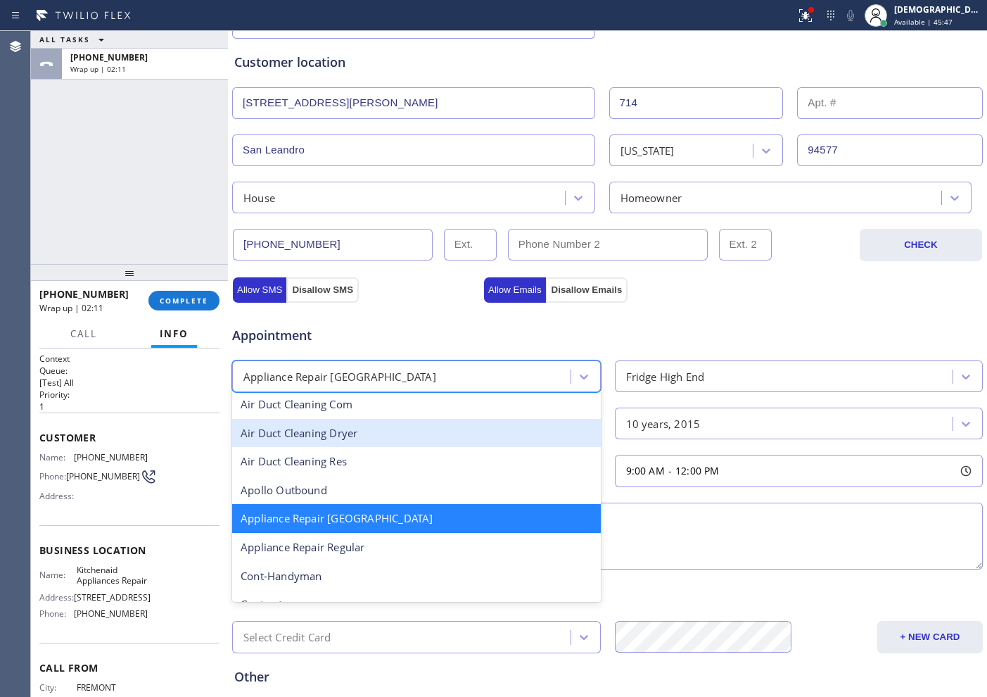
scroll to position [90, 0]
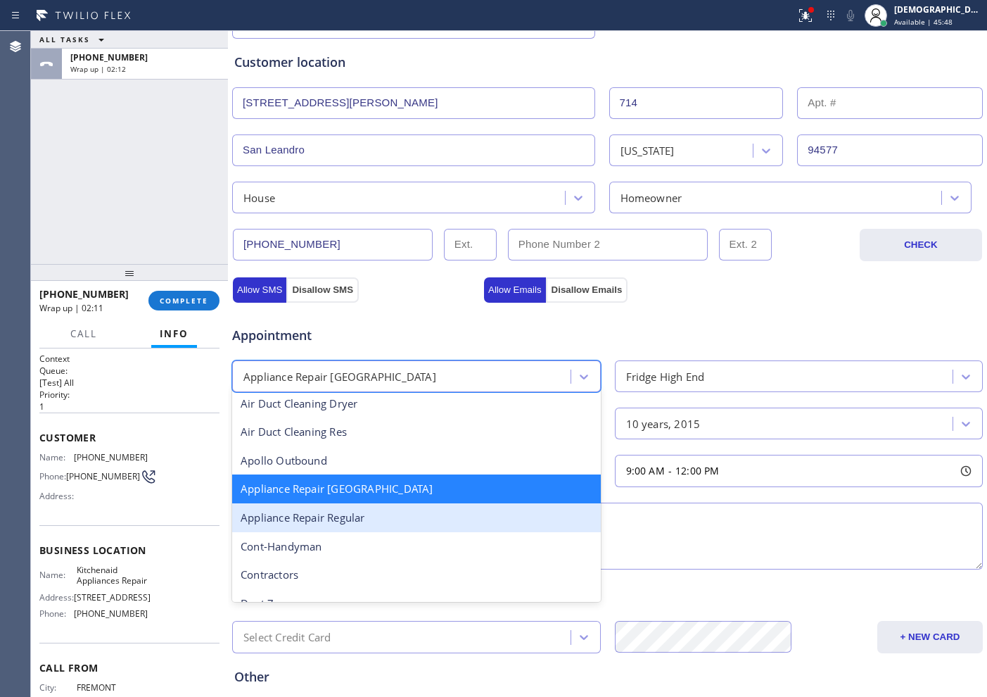
click at [429, 516] on div "Appliance Repair Regular" at bounding box center [416, 517] width 369 height 29
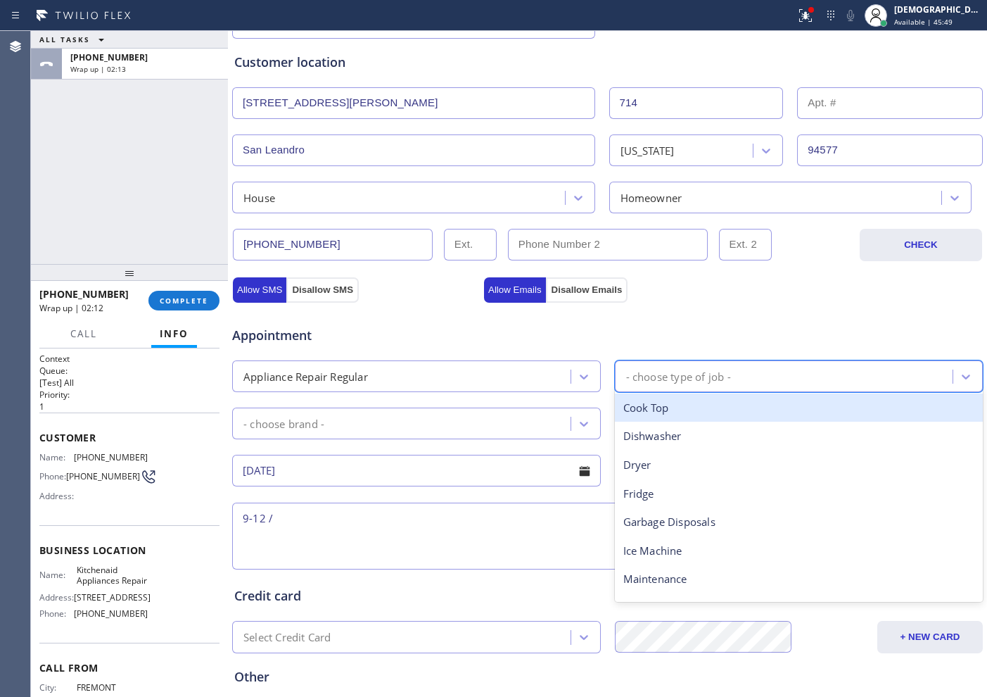
click at [656, 378] on div "- choose type of job -" at bounding box center [678, 376] width 105 height 16
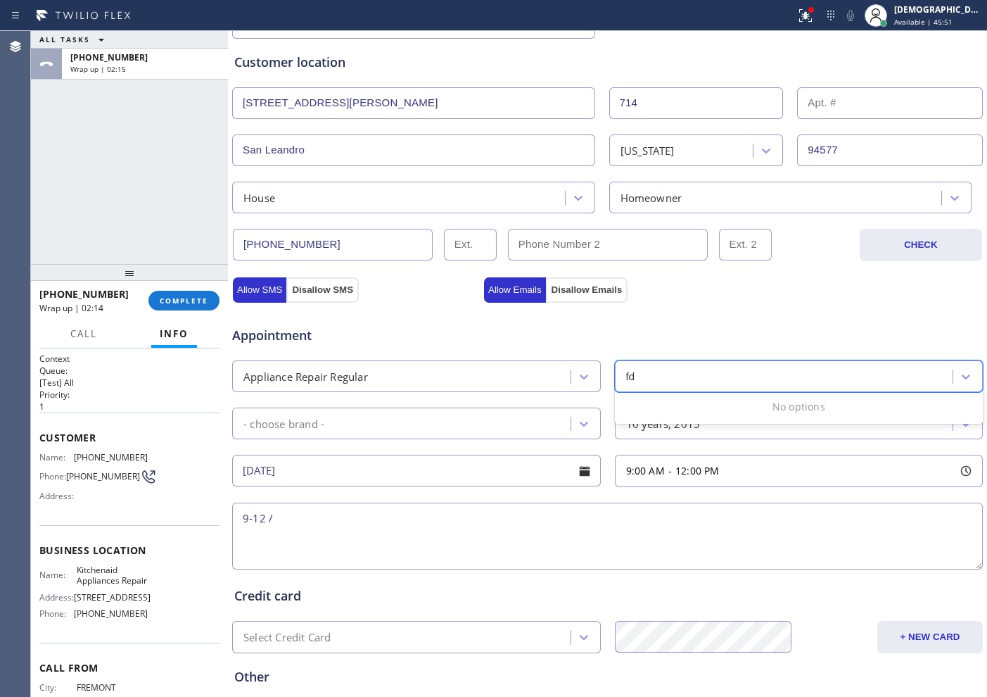
type input "f"
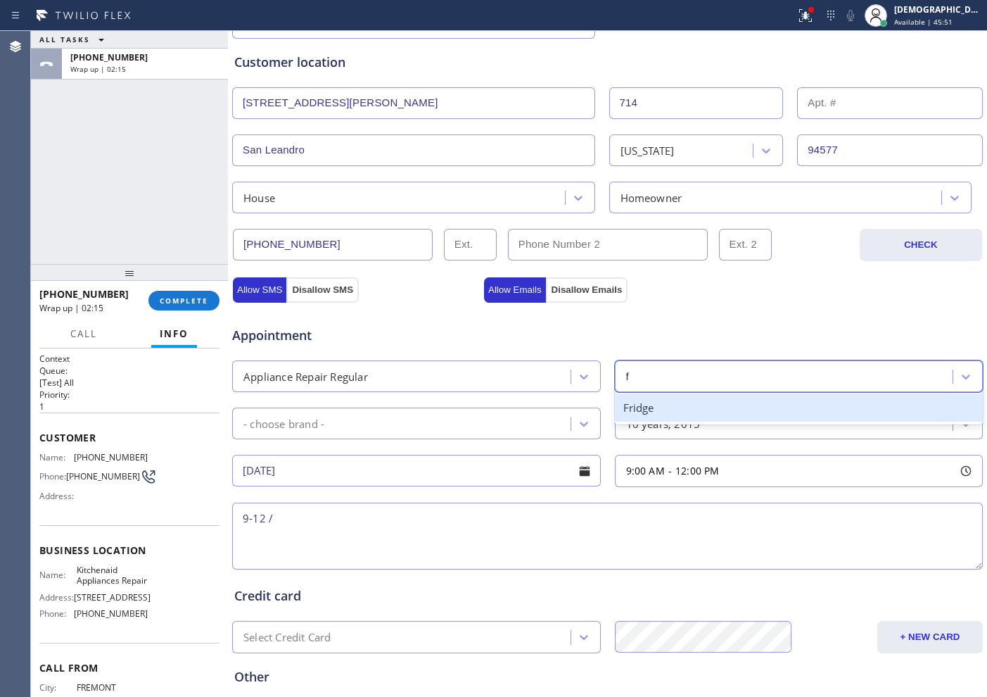
type input "fr"
click at [645, 407] on div "Fridge" at bounding box center [799, 407] width 369 height 29
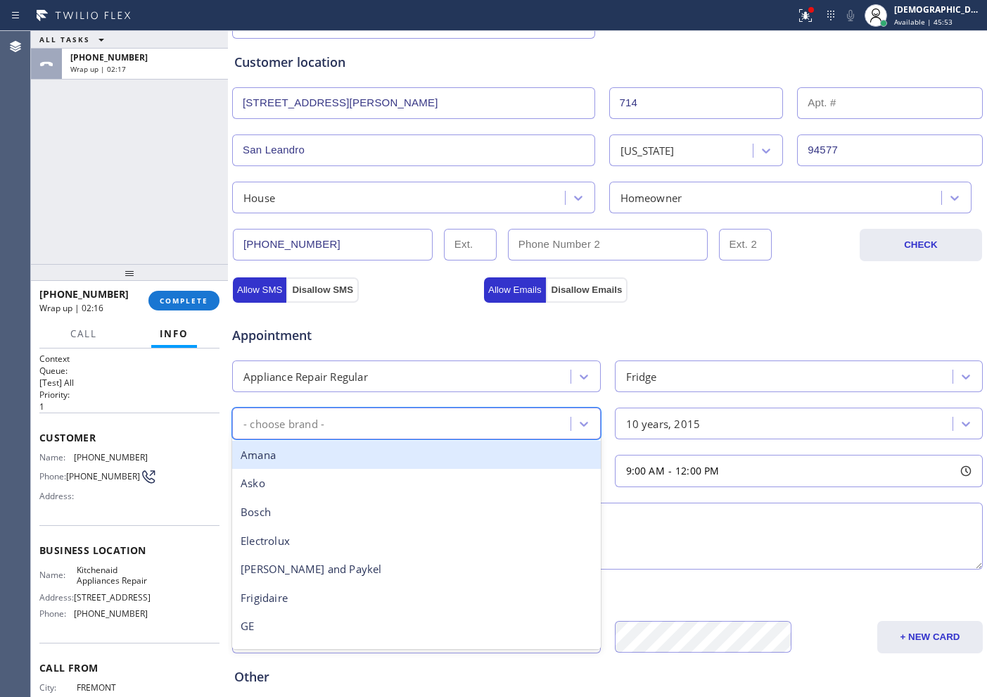
click at [503, 415] on div "- choose brand -" at bounding box center [403, 423] width 334 height 25
type input "sa"
drag, startPoint x: 457, startPoint y: 451, endPoint x: 549, endPoint y: 438, distance: 93.1
click at [459, 451] on div "Samsung" at bounding box center [416, 454] width 369 height 29
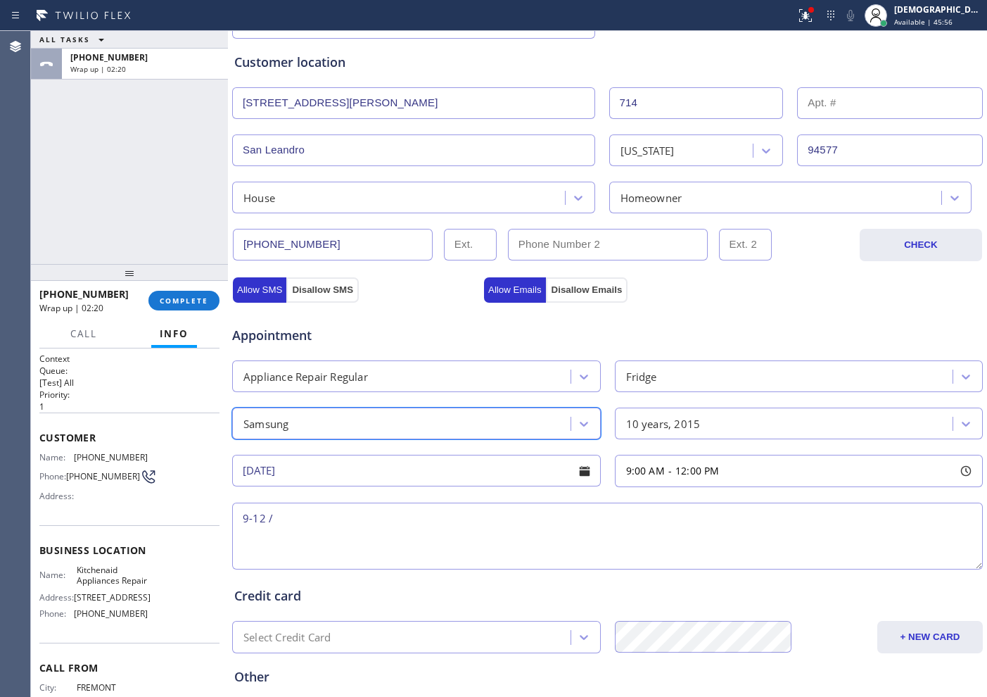
click at [445, 511] on textarea "9-12 /" at bounding box center [607, 535] width 751 height 67
click at [417, 522] on textarea "9-12 / Samsung /" at bounding box center [607, 535] width 751 height 67
paste textarea "fridge / the freezer is not working / 10 years"
click at [683, 502] on textarea "9-12 / Samsung / fridge / the freezer is not working / 10 years / House HO /" at bounding box center [607, 535] width 751 height 67
paste textarea "[STREET_ADDRESS][PERSON_NAME][PERSON_NAME]"
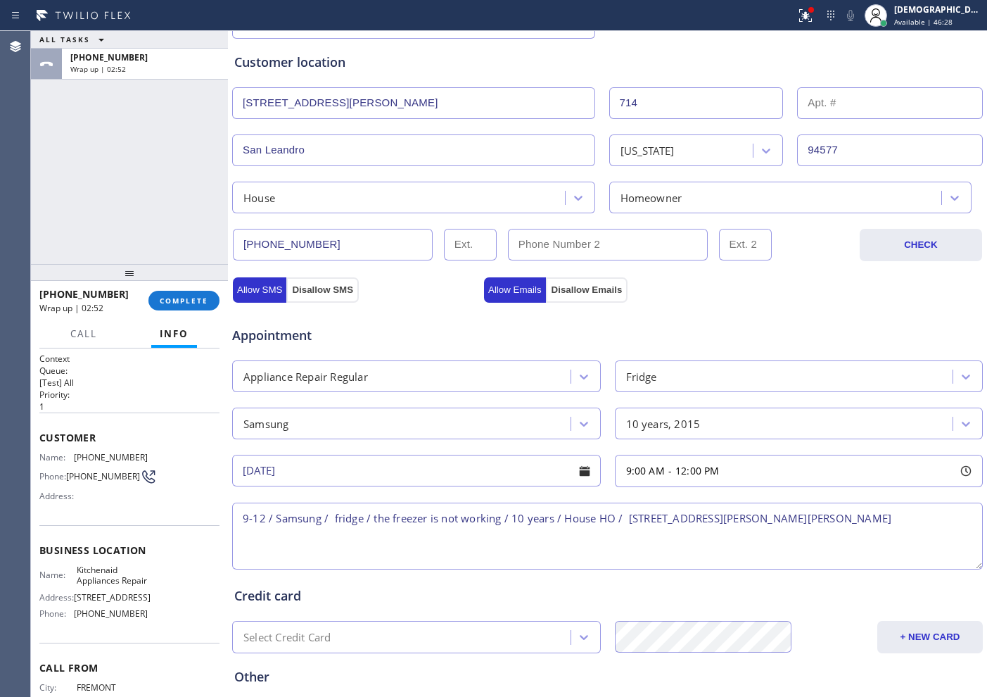
drag, startPoint x: 711, startPoint y: 519, endPoint x: 718, endPoint y: 545, distance: 27.6
click at [730, 557] on textarea "9-12 / Samsung / fridge / the freezer is not working / 10 years / House HO / [S…" at bounding box center [607, 535] width 751 height 67
click at [709, 519] on textarea "9-12 / Samsung / fridge / the freezer is not working / 10 years / House HO / [S…" at bounding box center [607, 535] width 751 height 67
click at [789, 514] on textarea "9-12 / Samsung / fridge / the freezer is not working / 10 years / House HO / [S…" at bounding box center [607, 535] width 751 height 67
drag, startPoint x: 98, startPoint y: 597, endPoint x: 72, endPoint y: 583, distance: 29.0
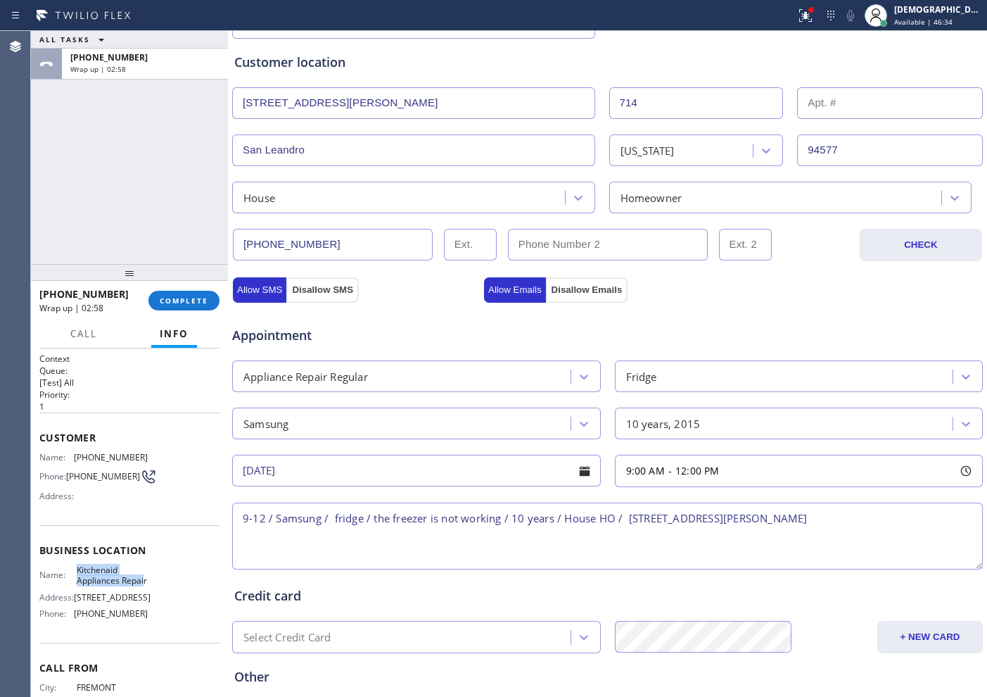
click at [72, 557] on div "Name: Kitchenaid Appliances Repair" at bounding box center [93, 575] width 108 height 22
copy div "Kitchenaid Appliances Repai"
click at [136, 557] on span "Kitchenaid Appliances Repair" at bounding box center [112, 575] width 70 height 22
drag, startPoint x: 117, startPoint y: 595, endPoint x: 72, endPoint y: 580, distance: 47.4
click at [72, 557] on div "Name: Kitchenaid Appliances Repair" at bounding box center [93, 575] width 108 height 22
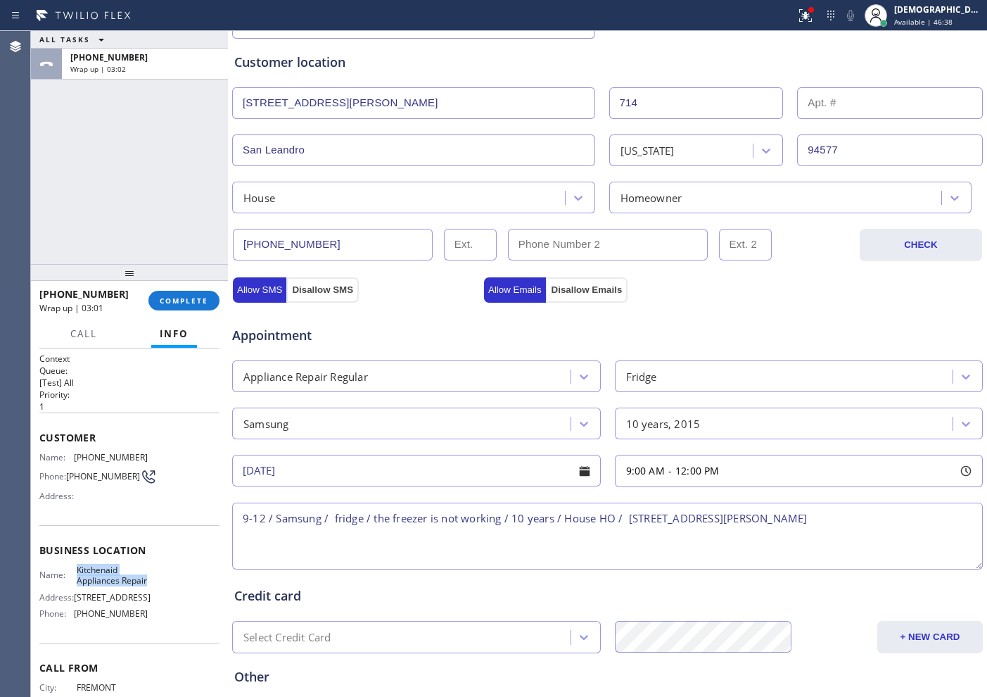
copy div "Kitchenaid Appliances Repair"
click at [789, 518] on textarea "9-12 / Samsung / fridge / the freezer is not working / 10 years / House HO / [S…" at bounding box center [607, 535] width 751 height 67
paste textarea "Kitchenaid Appliances Repair"
click at [627, 545] on textarea "9-12 / Samsung / fridge / the freezer is not working / 10 years / House HO / [S…" at bounding box center [607, 535] width 751 height 67
paste textarea "Please call customer 30 minutes prior to arrival"
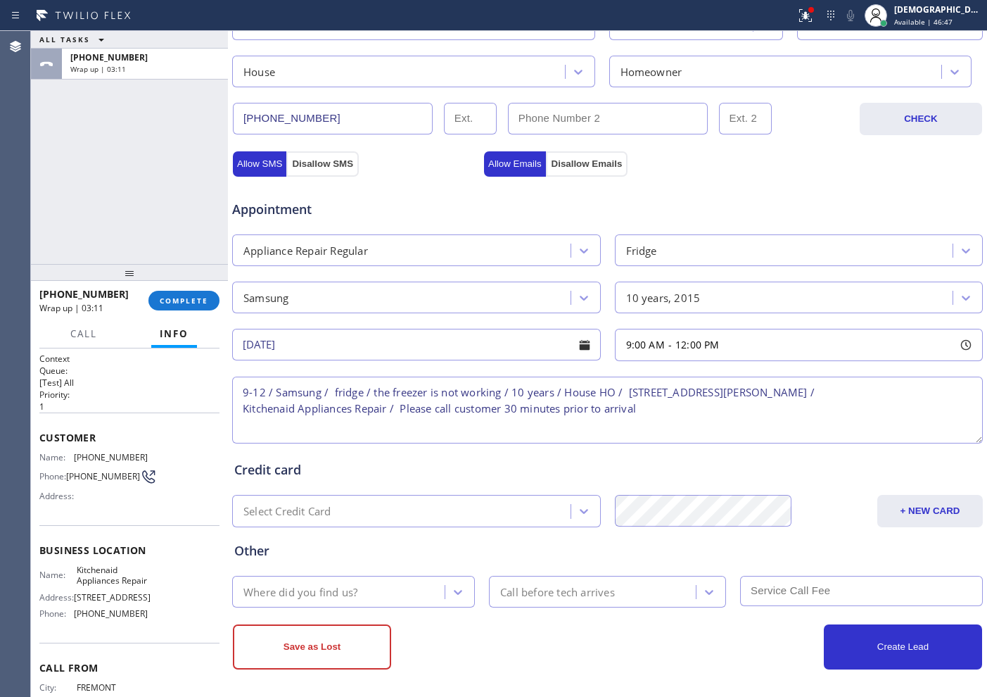
scroll to position [394, 0]
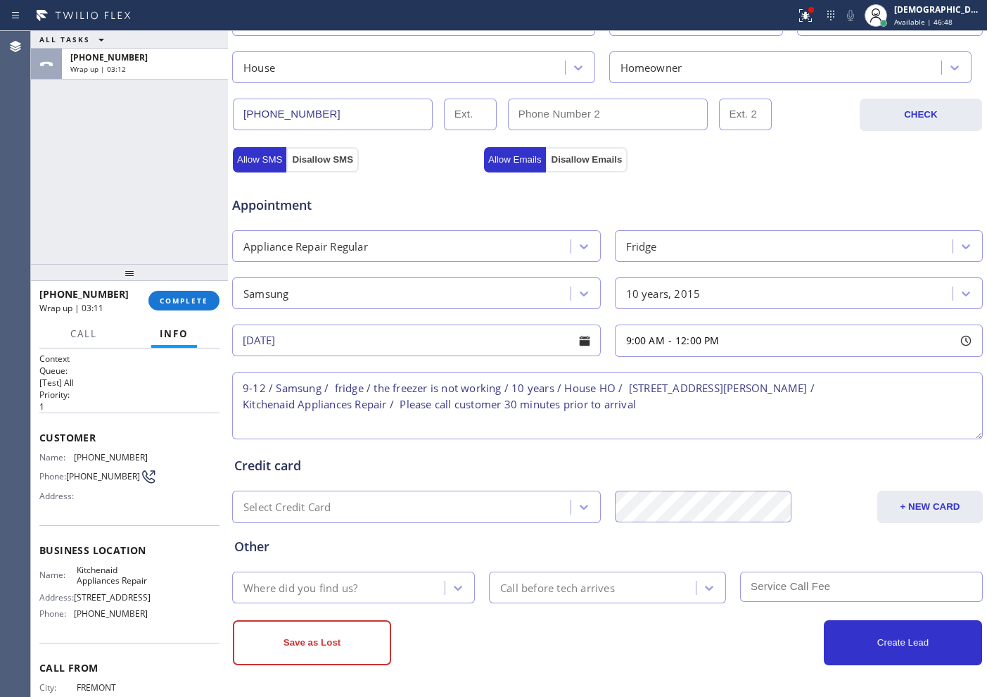
type textarea "9-12 / Samsung / fridge / the freezer is not working / 10 years / House HO / [S…"
click at [393, 557] on div "Where did you find us?" at bounding box center [340, 587] width 208 height 25
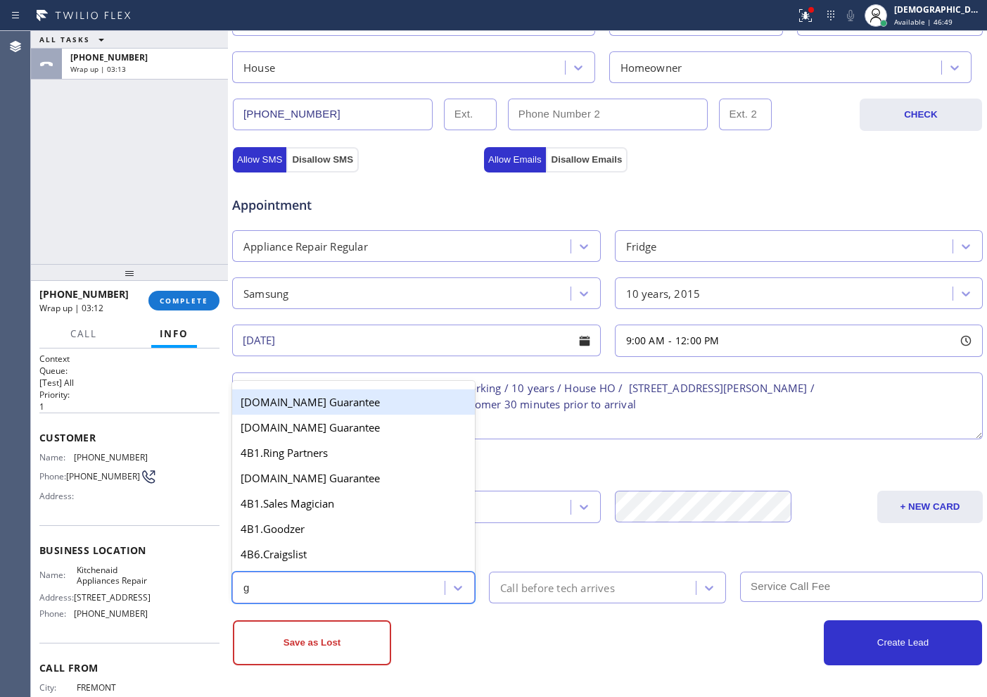
type input "go"
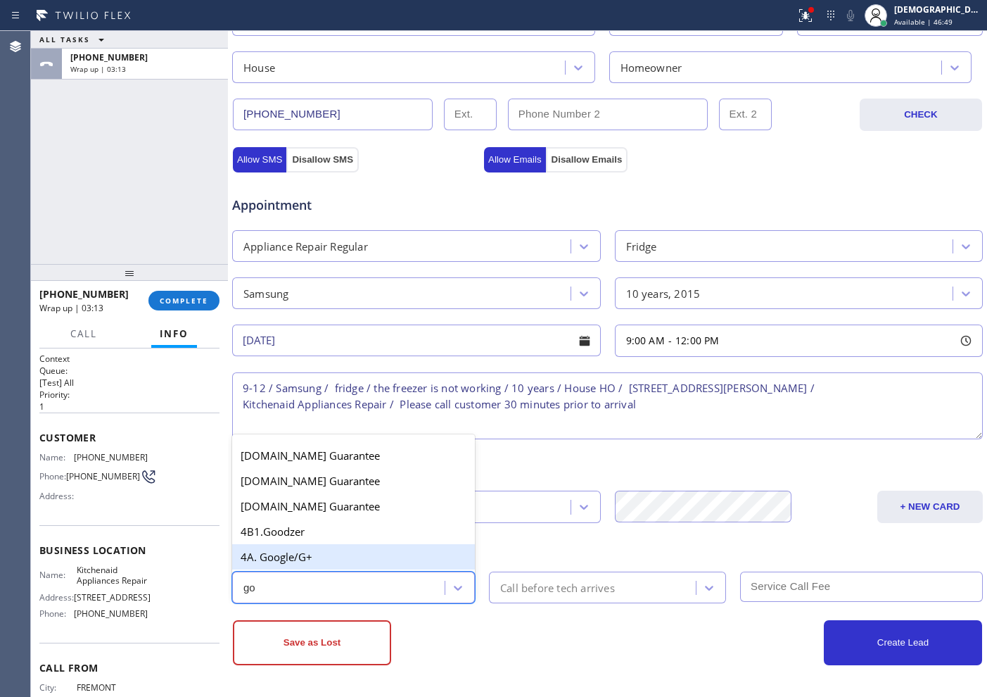
click at [383, 557] on div "4A. Google/G+" at bounding box center [353, 556] width 243 height 25
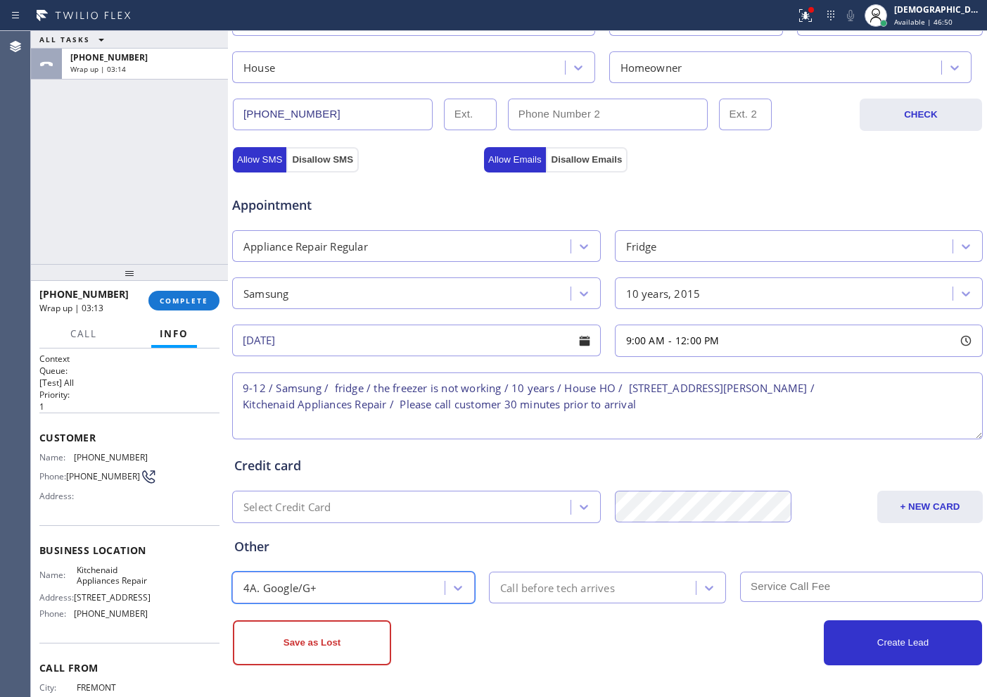
click at [563, 557] on div "Call before tech arrives" at bounding box center [557, 587] width 115 height 16
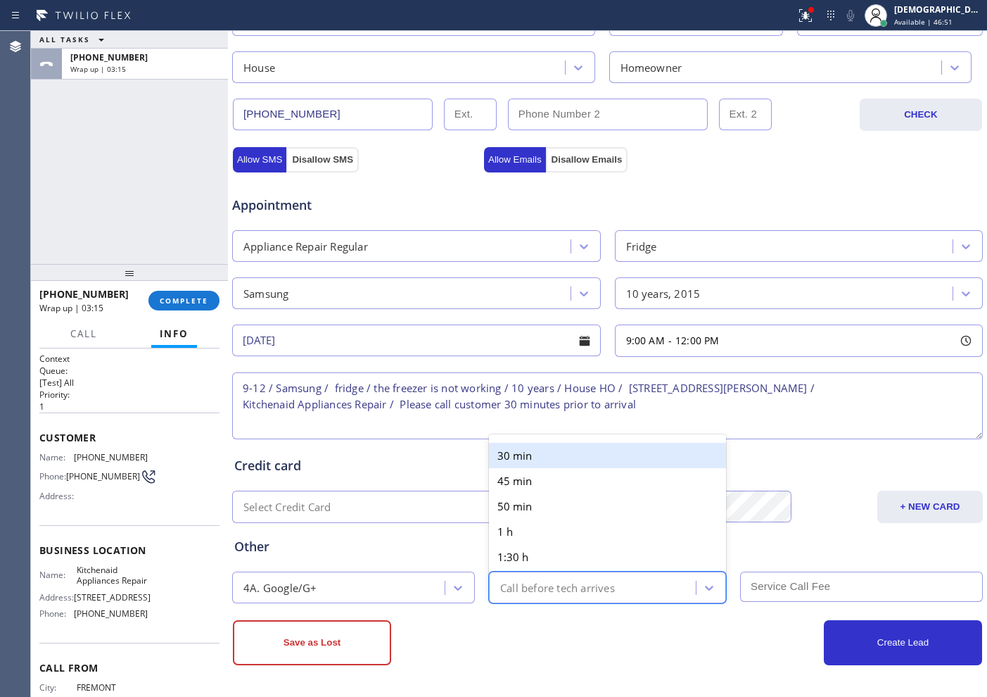
click at [526, 466] on div "30 min" at bounding box center [607, 455] width 237 height 25
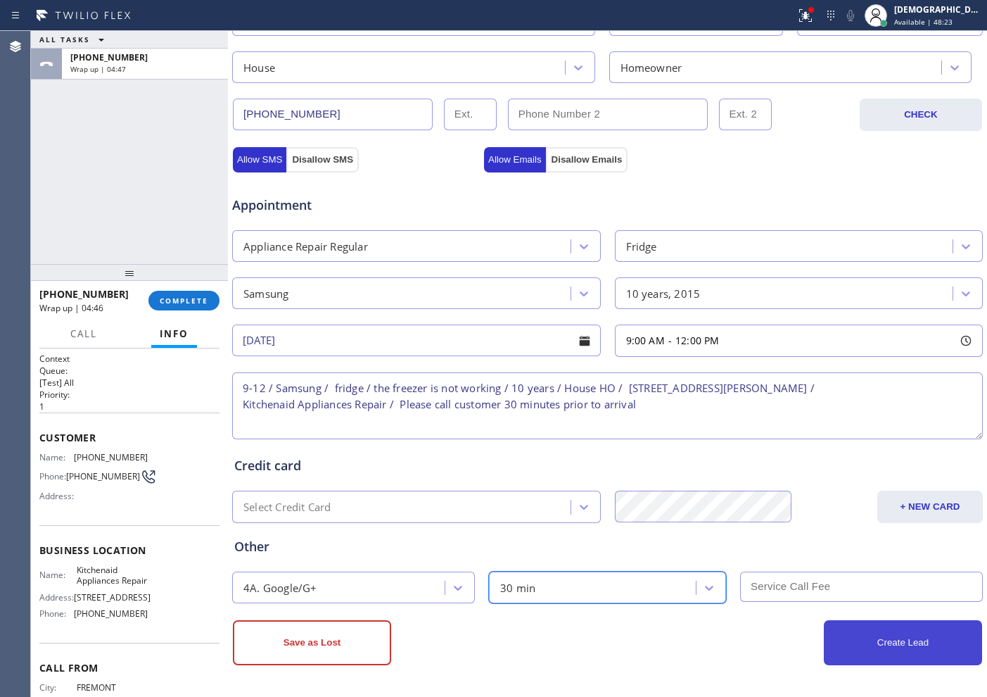
click at [789, 557] on button "Create Lead" at bounding box center [903, 642] width 158 height 45
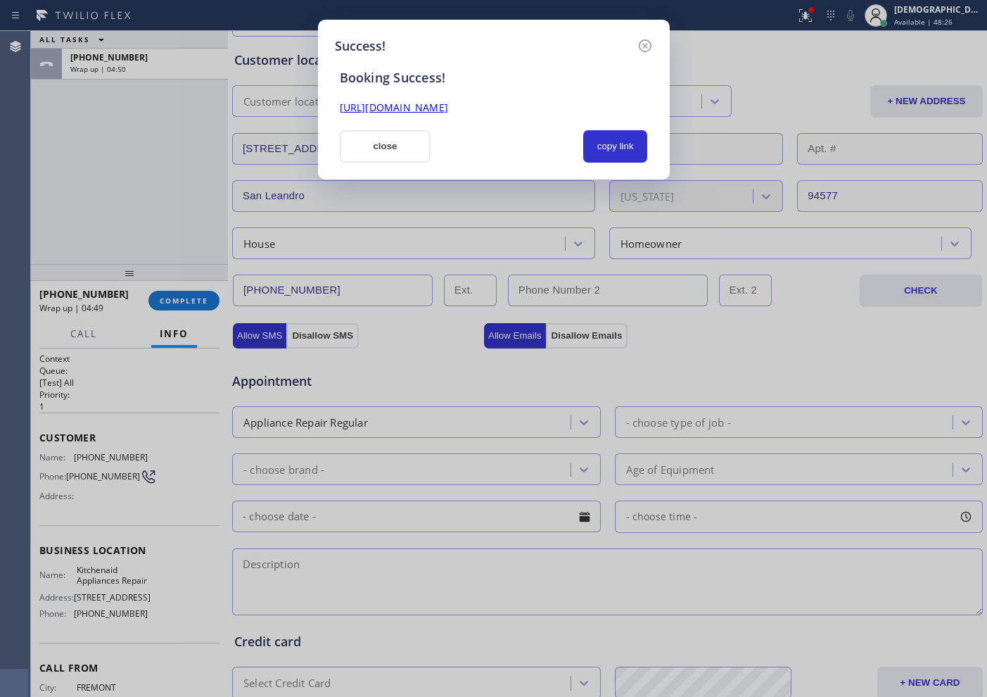
scroll to position [2, 0]
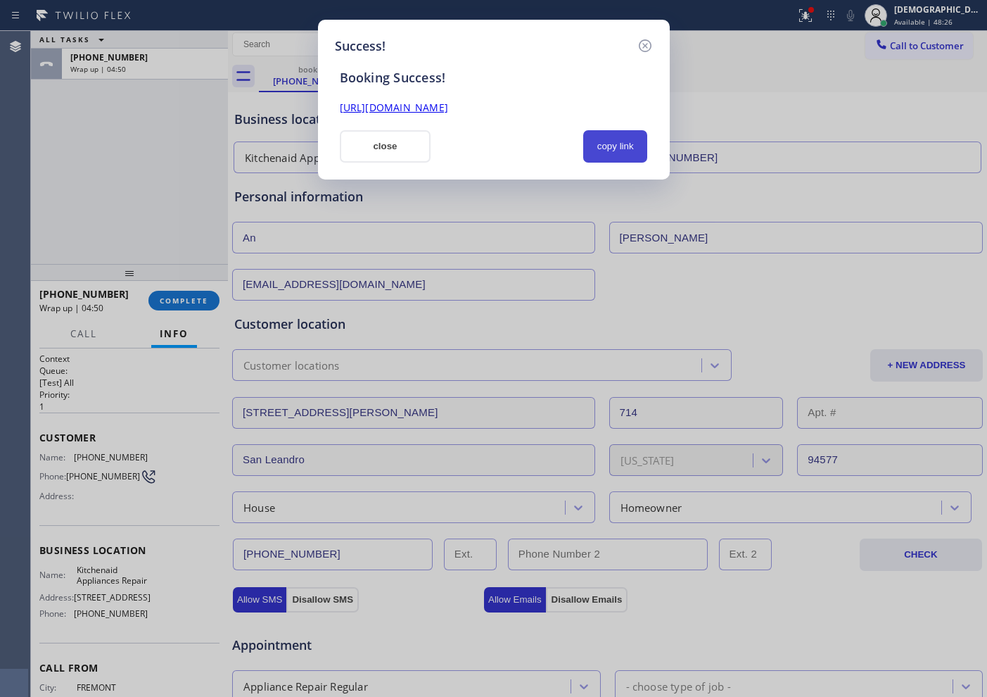
click at [621, 155] on button "copy link" at bounding box center [615, 146] width 65 height 32
click at [448, 112] on link "[URL][DOMAIN_NAME]" at bounding box center [394, 107] width 108 height 13
click at [409, 147] on button "close" at bounding box center [385, 146] width 91 height 32
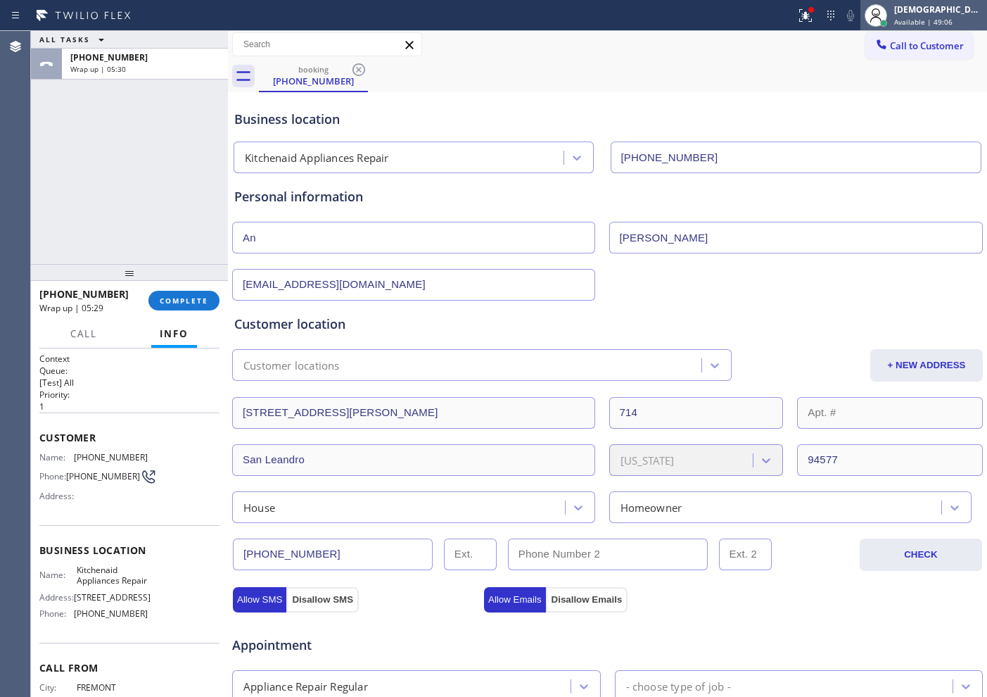
click at [789, 15] on div "[DEMOGRAPHIC_DATA][PERSON_NAME]" at bounding box center [938, 10] width 89 height 12
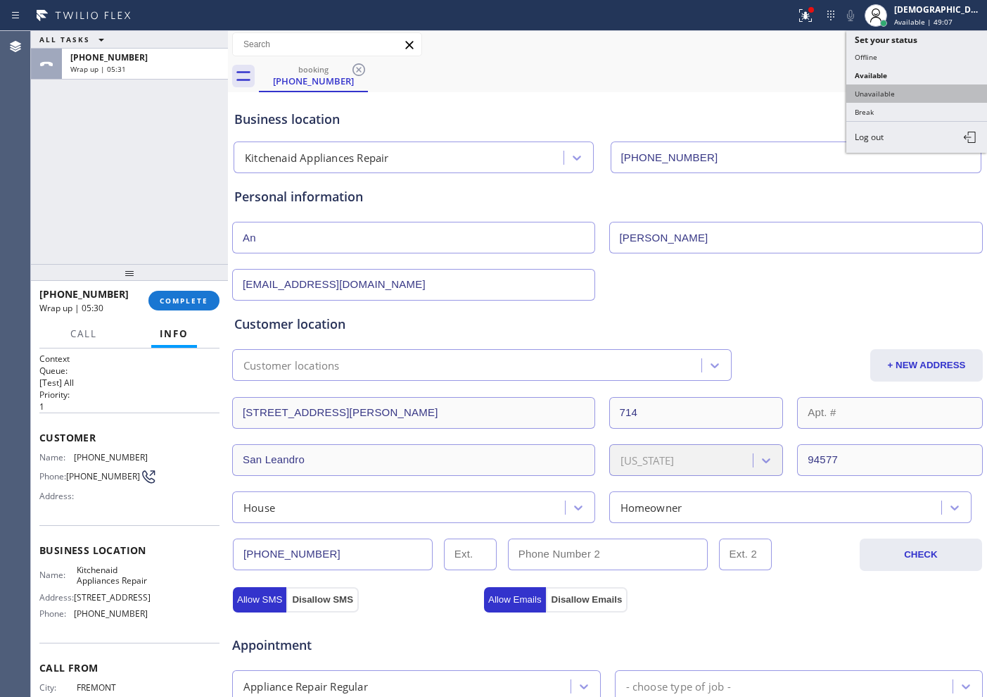
click at [789, 94] on button "Unavailable" at bounding box center [916, 93] width 141 height 18
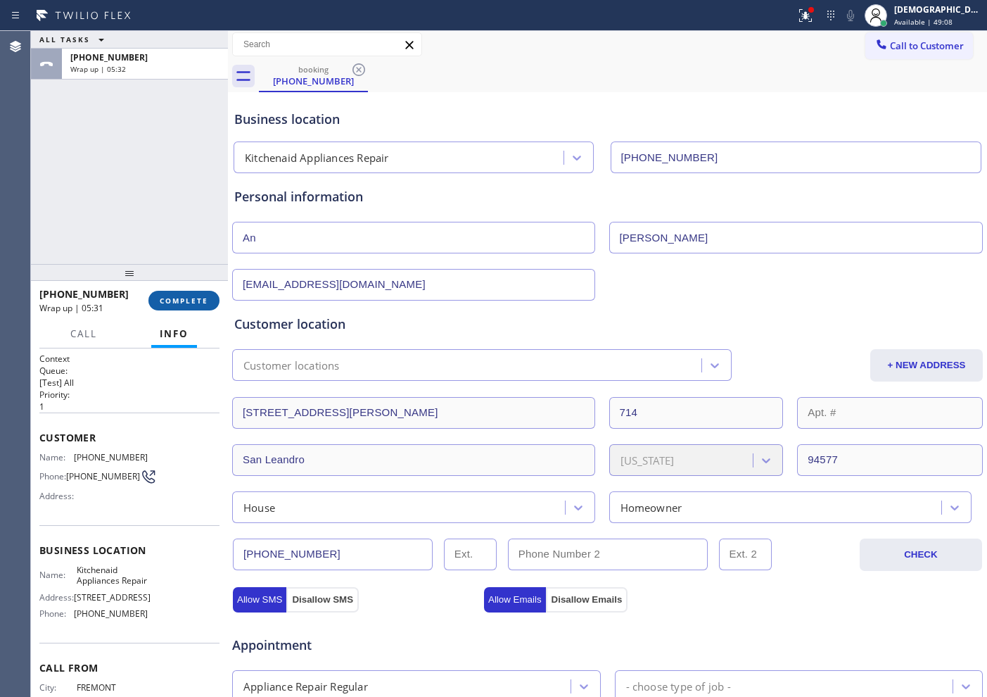
click at [177, 298] on span "COMPLETE" at bounding box center [184, 301] width 49 height 10
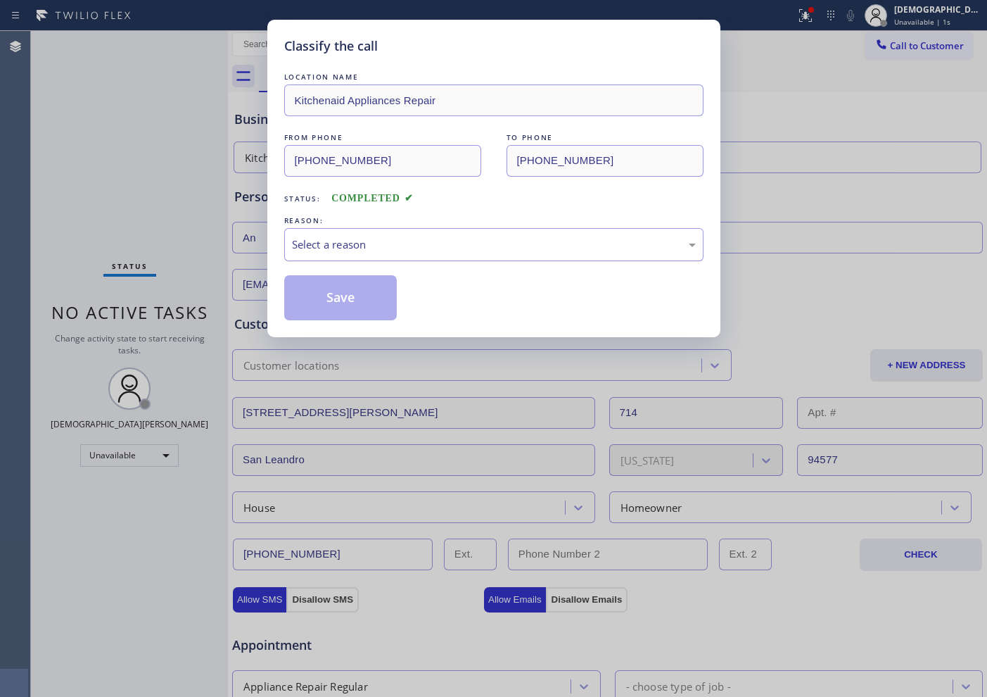
click at [348, 231] on div "Select a reason" at bounding box center [493, 244] width 419 height 33
click at [366, 289] on button "Save" at bounding box center [340, 297] width 113 height 45
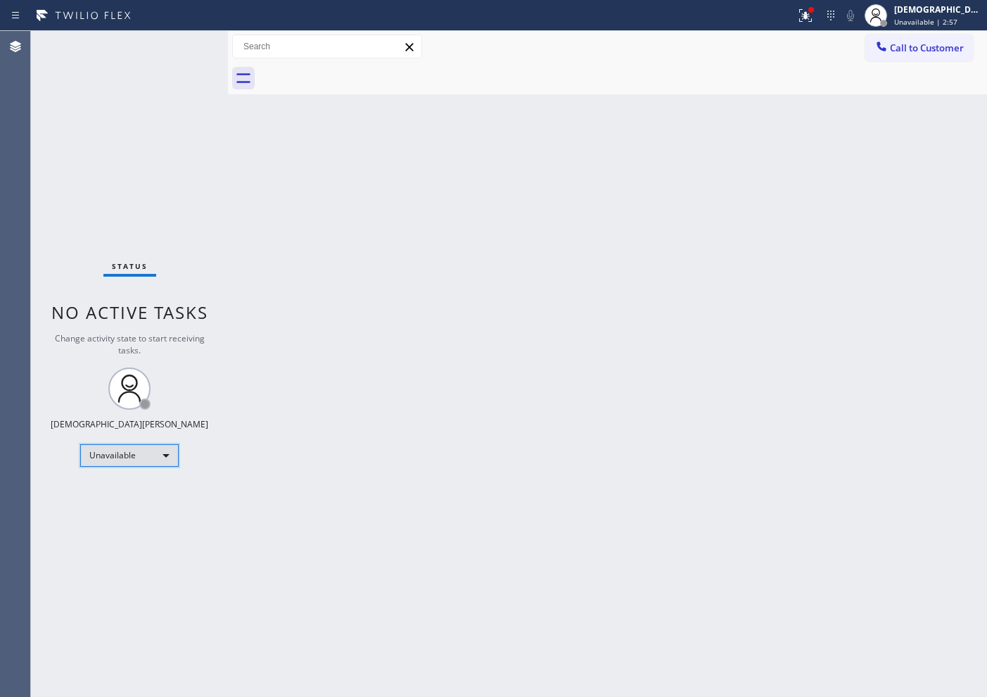
click at [158, 459] on div "Unavailable" at bounding box center [129, 455] width 99 height 23
click at [144, 493] on li "Available" at bounding box center [129, 492] width 96 height 17
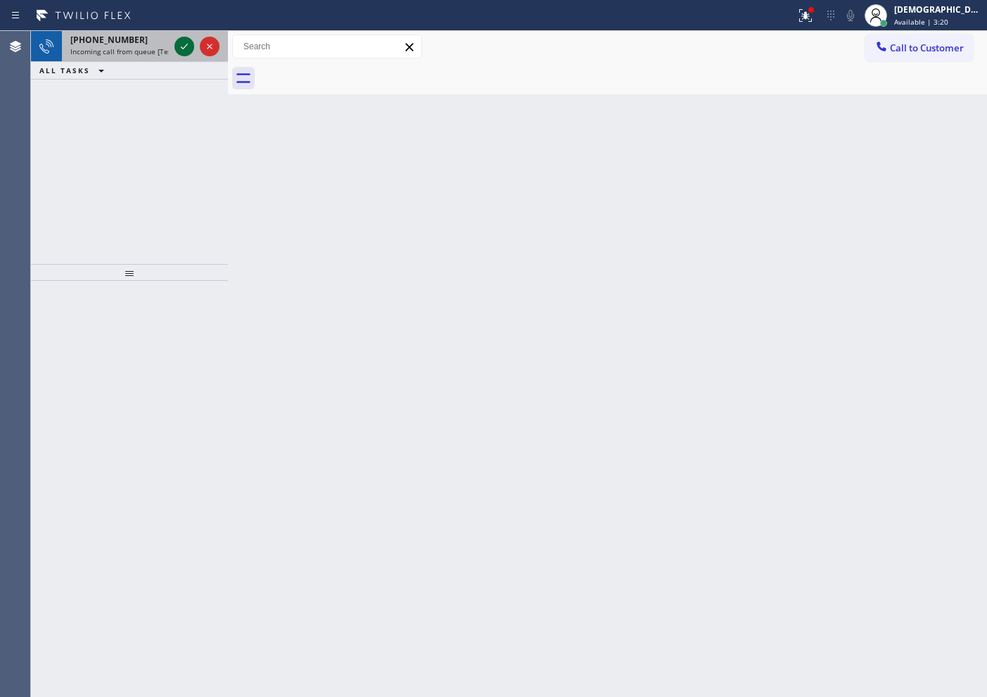
click at [185, 44] on icon at bounding box center [184, 46] width 17 height 17
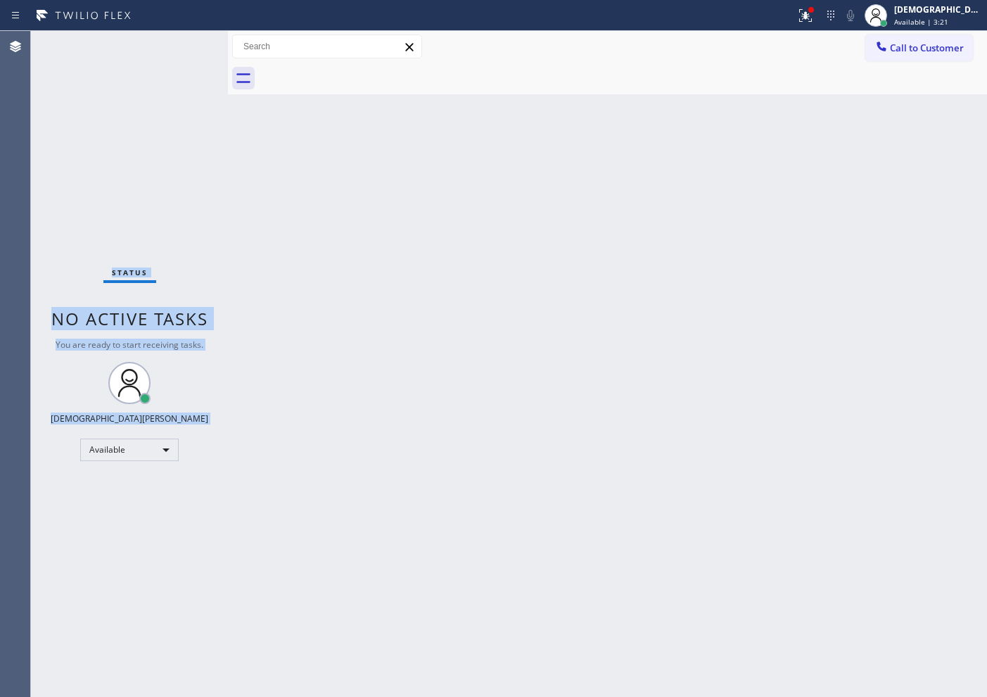
click at [185, 44] on div "Status No active tasks You are ready to start receiving tasks. Christian Cinco …" at bounding box center [129, 364] width 197 height 666
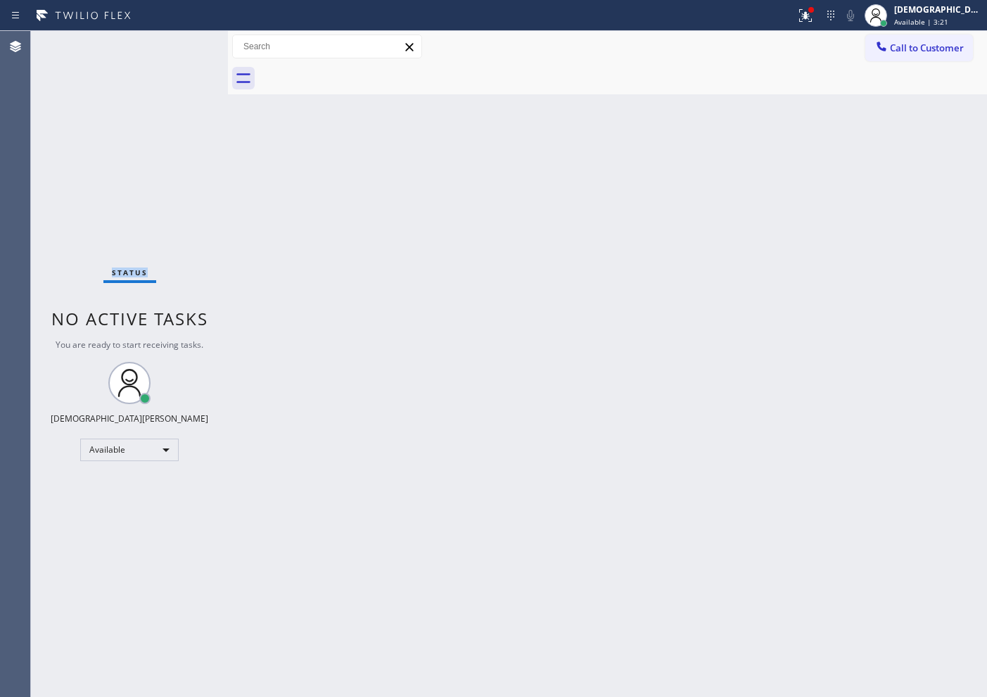
click at [185, 44] on div "Status No active tasks You are ready to start receiving tasks. Christian Cinco …" at bounding box center [129, 364] width 197 height 666
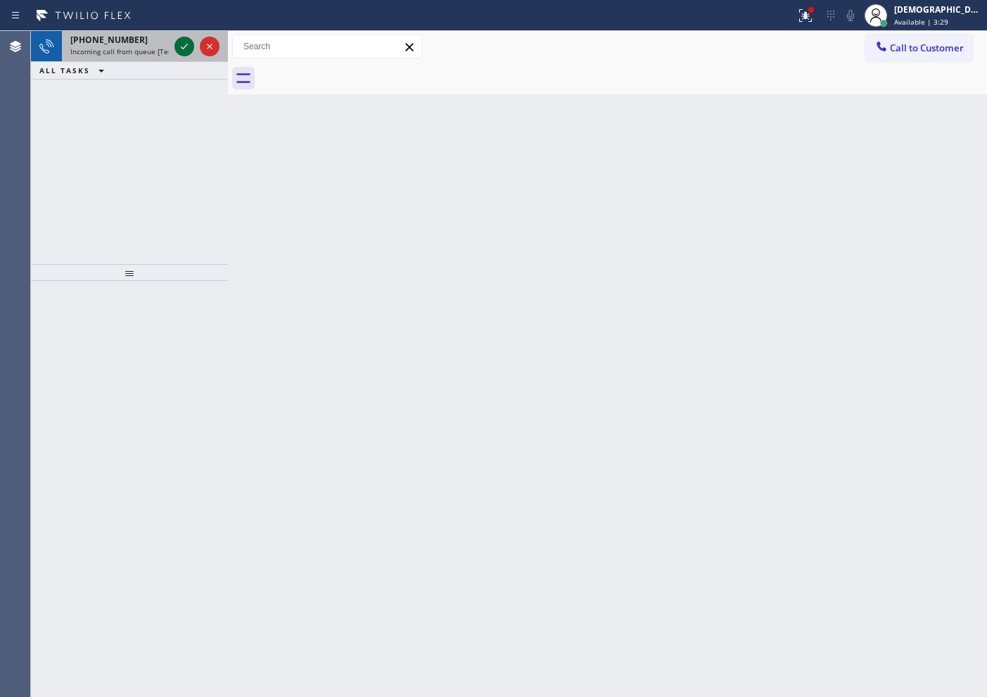
click at [184, 42] on icon at bounding box center [184, 46] width 17 height 17
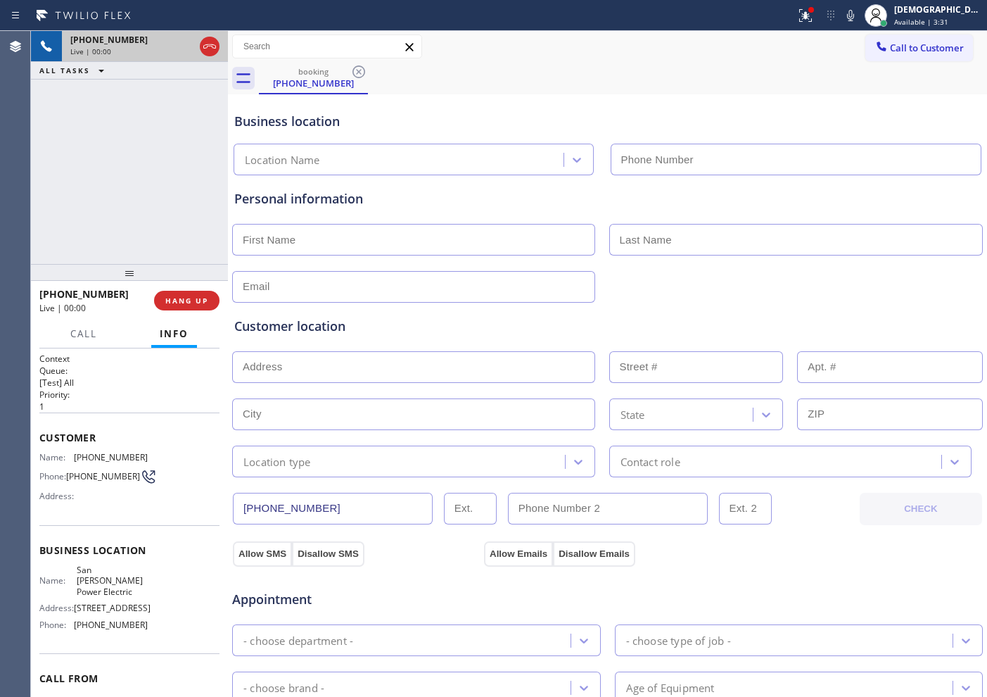
type input "[PHONE_NUMBER]"
click at [205, 54] on icon at bounding box center [209, 46] width 17 height 17
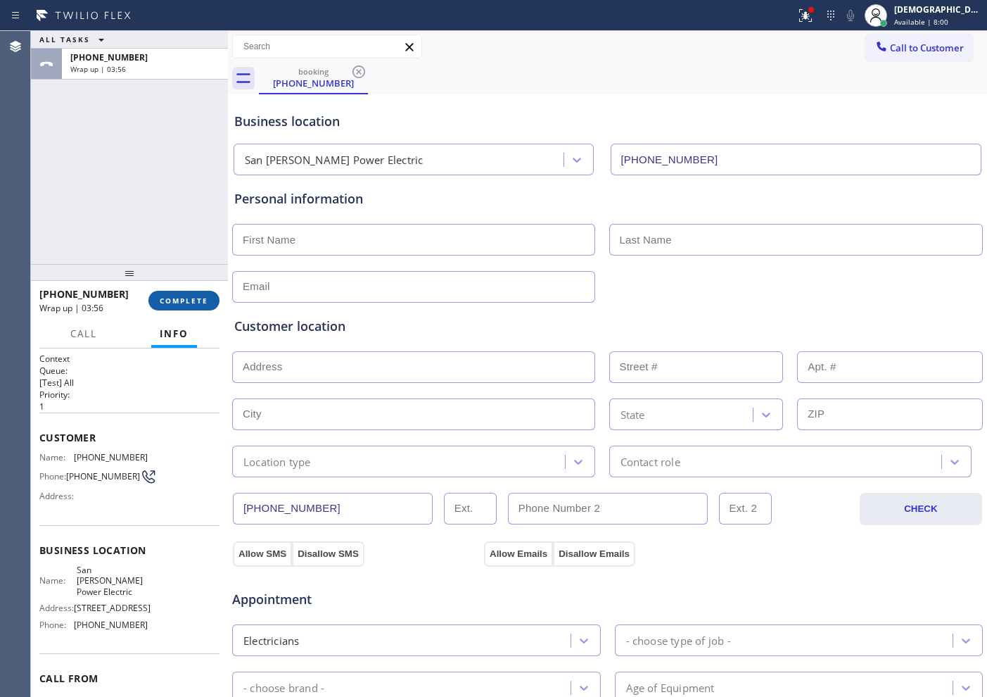
click at [212, 299] on button "COMPLETE" at bounding box center [183, 301] width 71 height 20
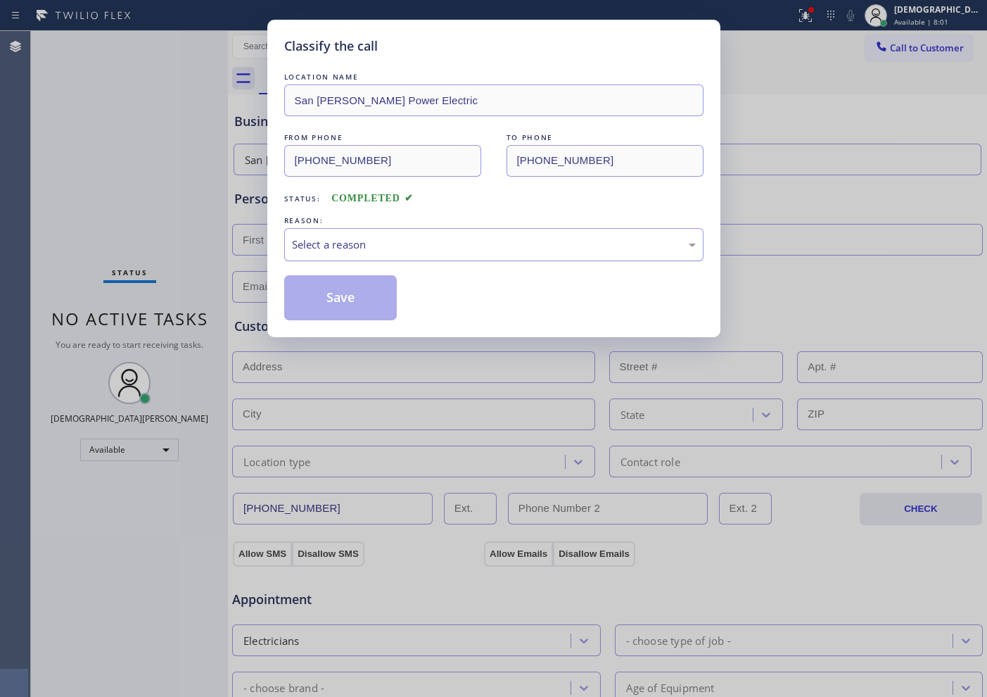
click at [338, 250] on div "Select a reason" at bounding box center [494, 244] width 404 height 16
click at [346, 287] on button "Save" at bounding box center [340, 297] width 113 height 45
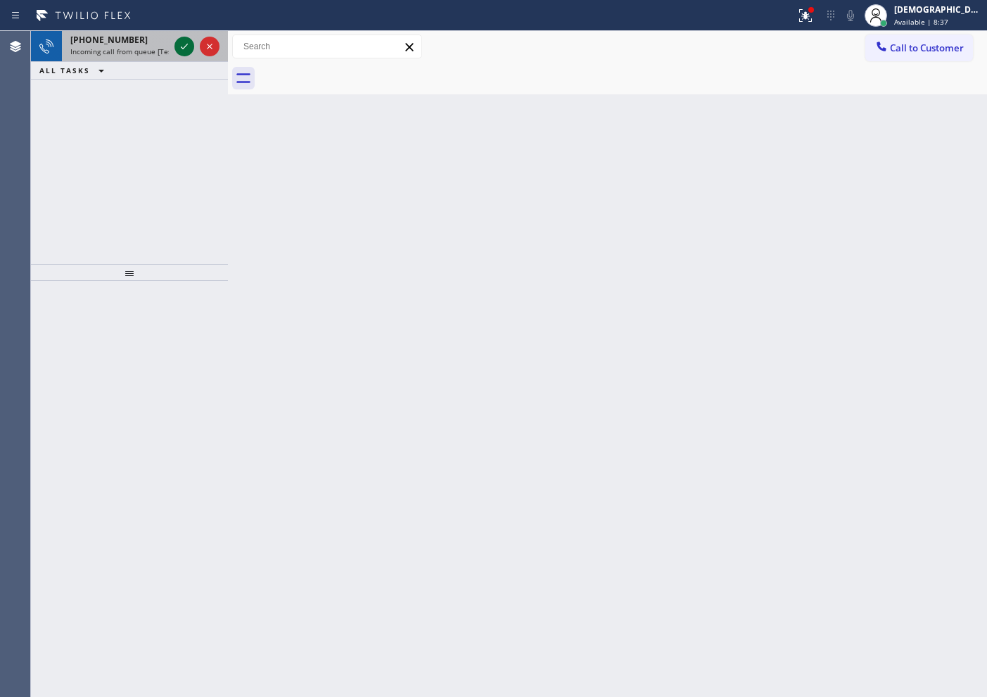
click at [180, 42] on icon at bounding box center [184, 46] width 17 height 17
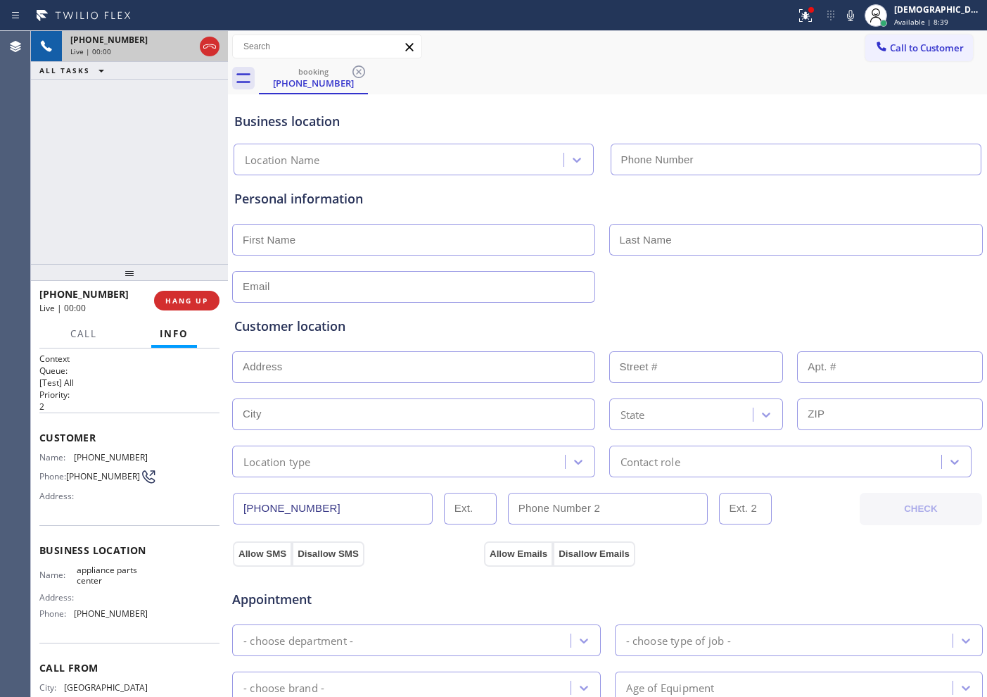
type input "[PHONE_NUMBER]"
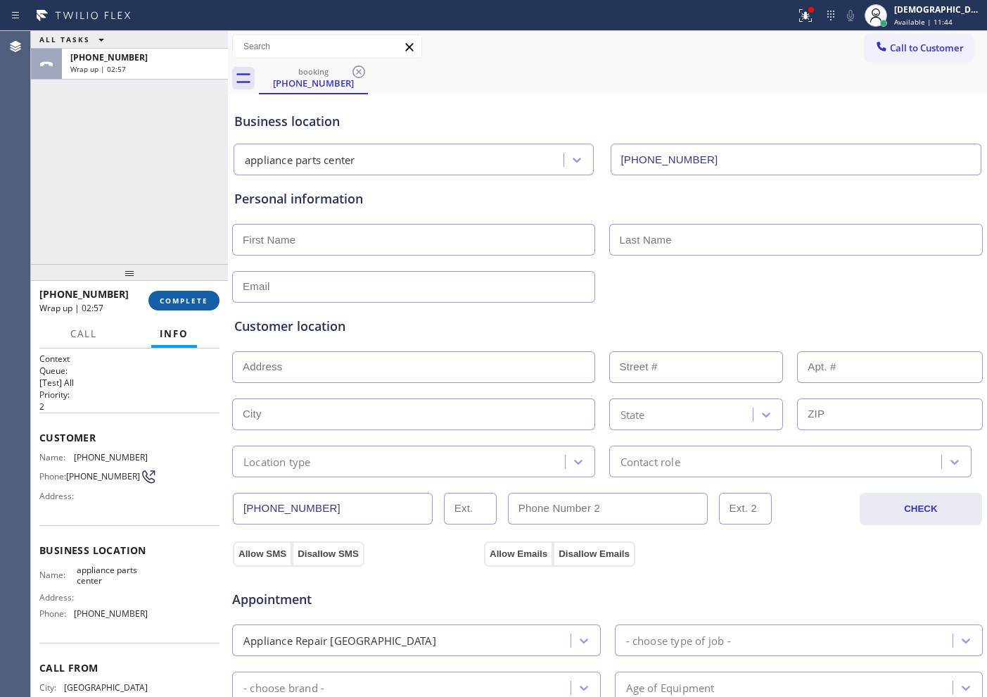
click at [198, 296] on span "COMPLETE" at bounding box center [184, 301] width 49 height 10
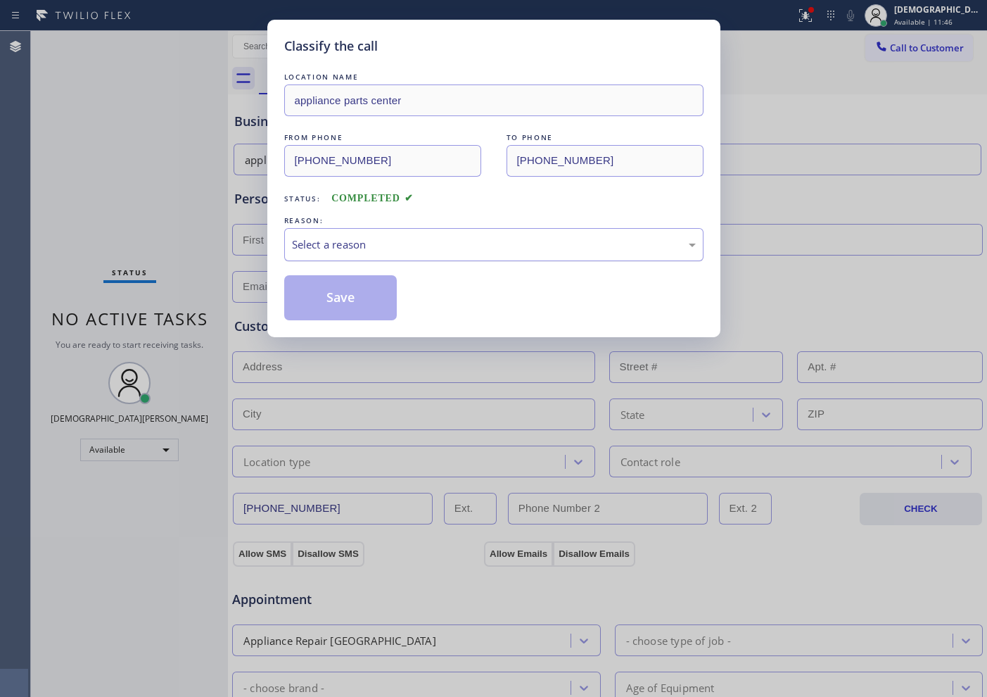
click at [457, 242] on div "Select a reason" at bounding box center [494, 244] width 404 height 16
click at [367, 288] on button "Save" at bounding box center [340, 297] width 113 height 45
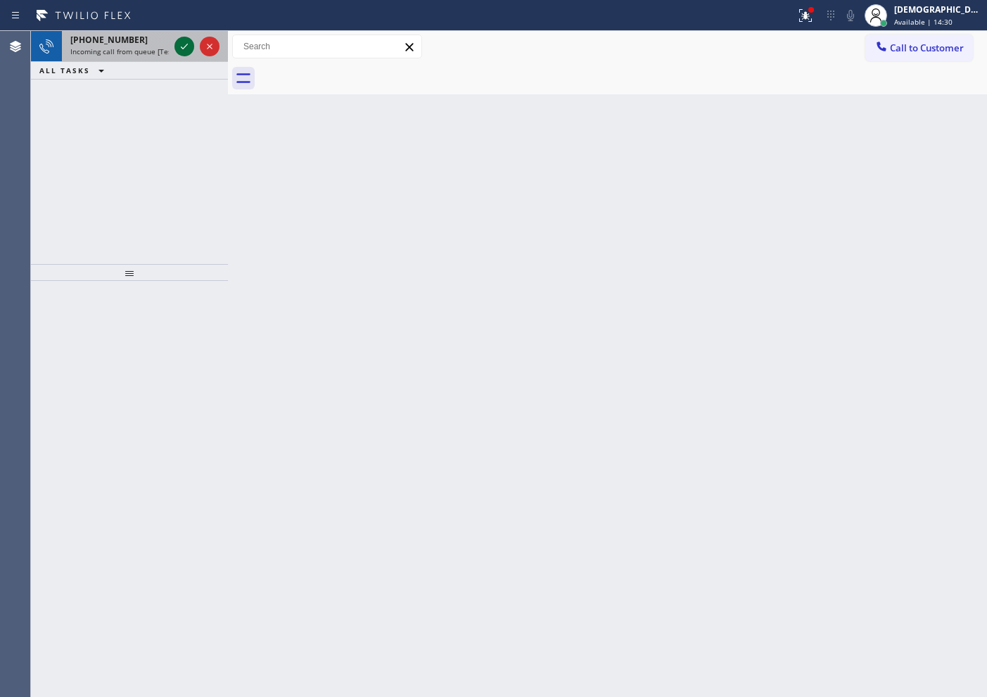
click at [182, 46] on icon at bounding box center [184, 47] width 7 height 6
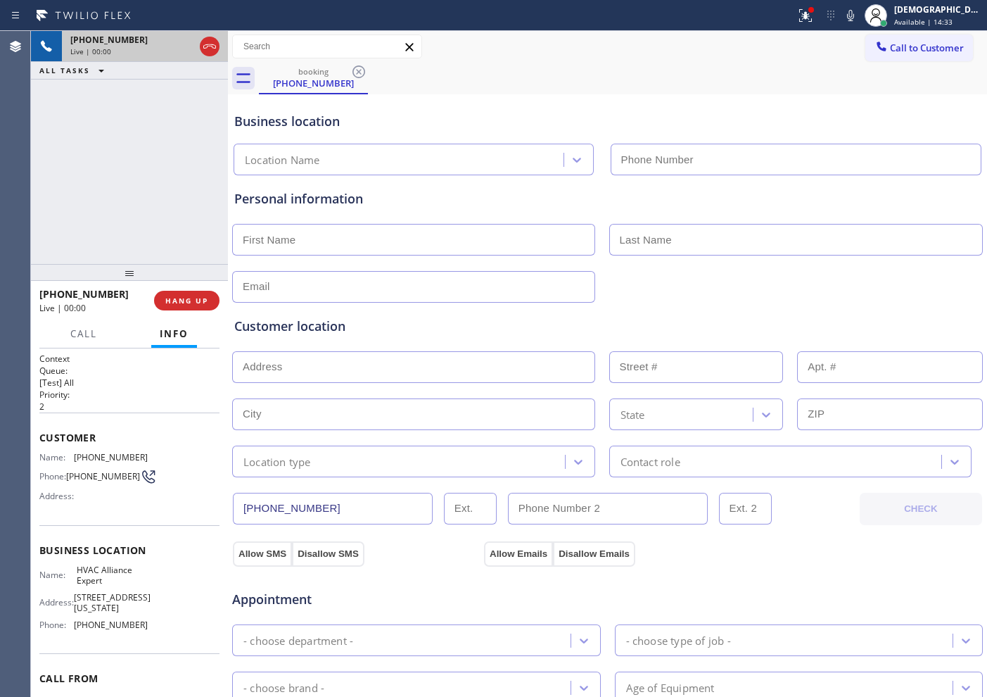
type input "[PHONE_NUMBER]"
click at [212, 47] on icon at bounding box center [209, 46] width 13 height 4
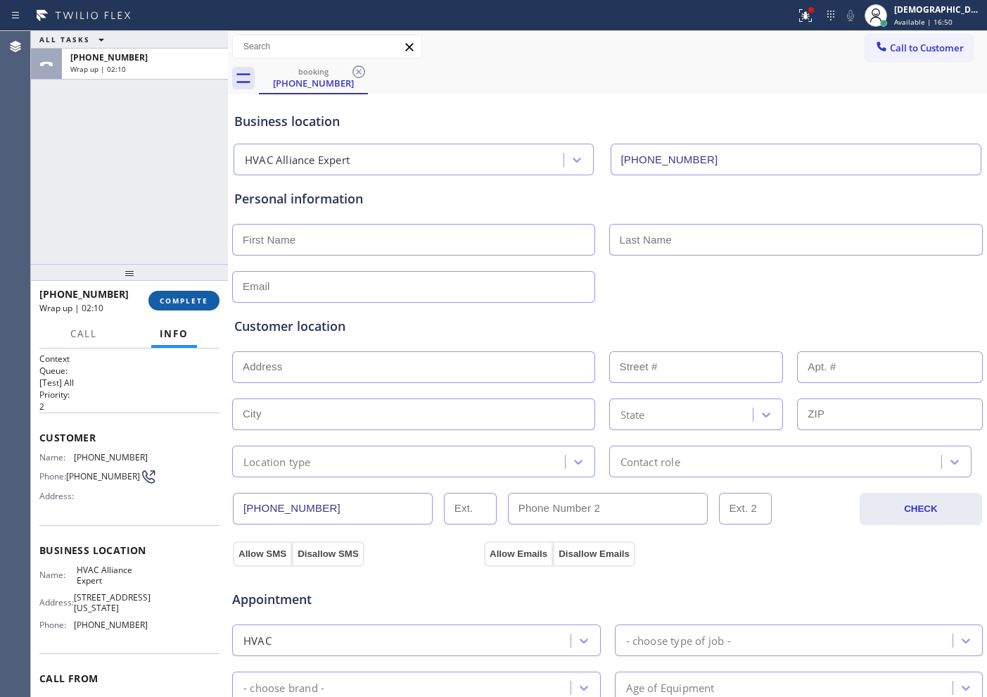
click at [204, 305] on button "COMPLETE" at bounding box center [183, 301] width 71 height 20
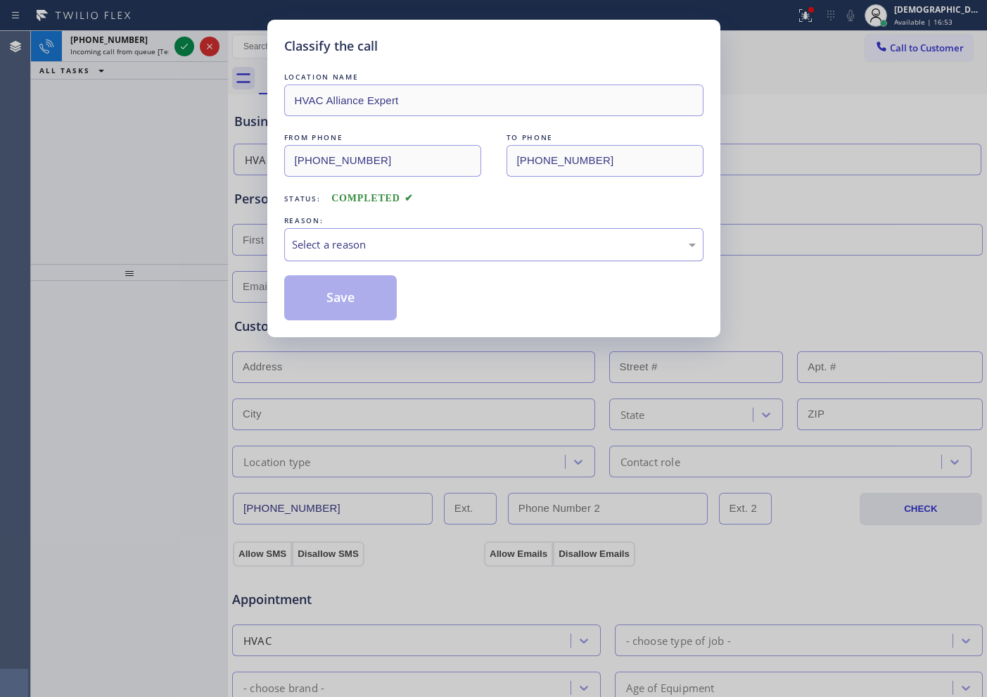
click at [317, 248] on div "Select a reason" at bounding box center [494, 244] width 404 height 16
click at [316, 294] on button "Save" at bounding box center [340, 297] width 113 height 45
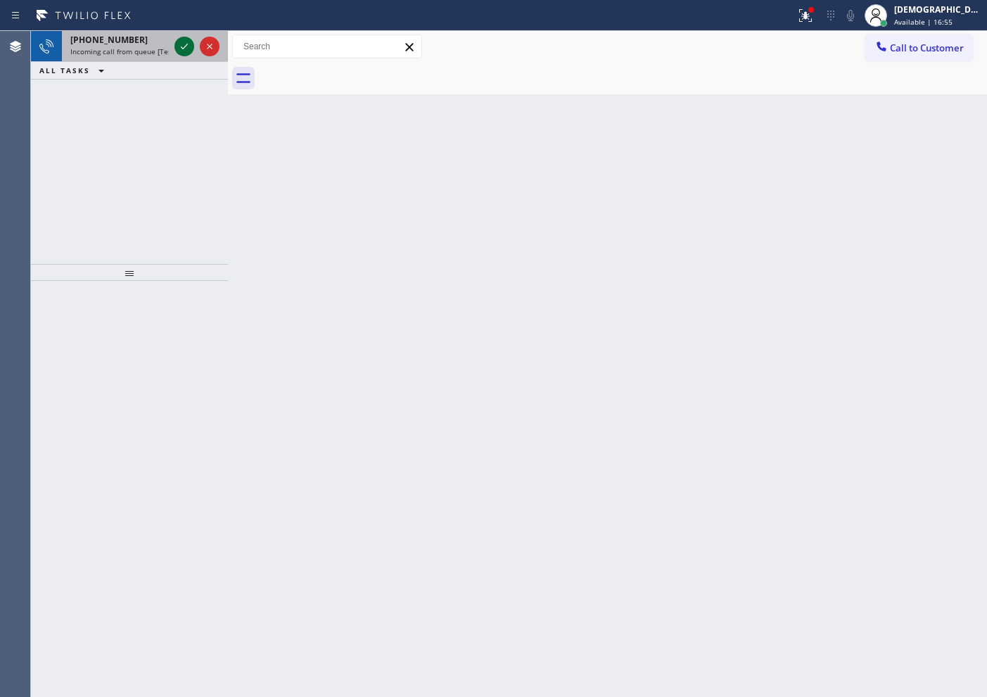
click at [184, 43] on icon at bounding box center [184, 46] width 17 height 17
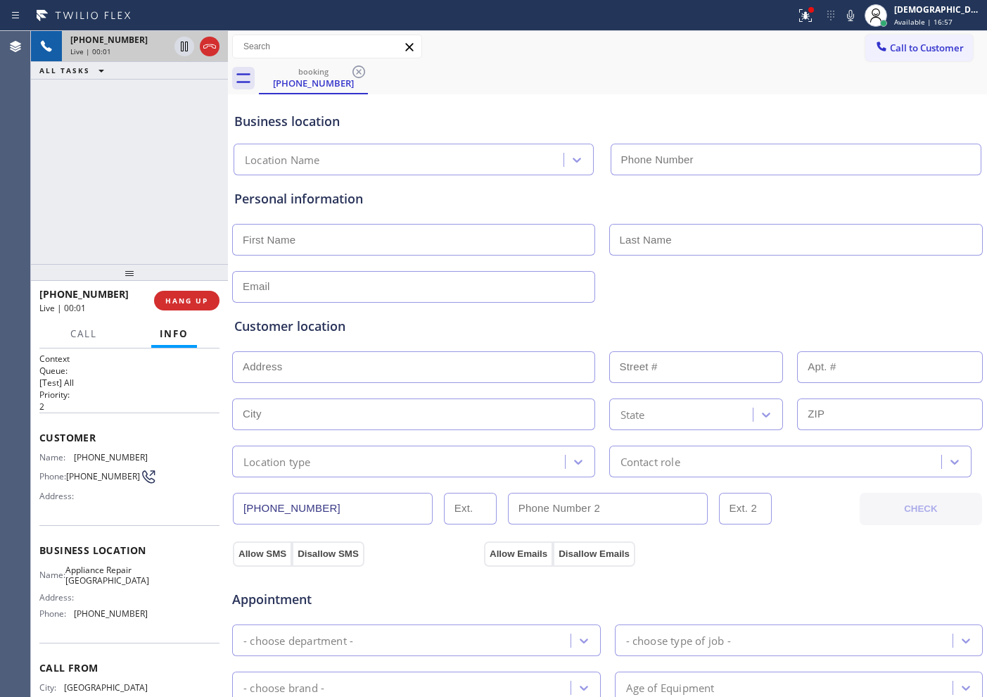
type input "[PHONE_NUMBER]"
click at [210, 49] on icon at bounding box center [209, 46] width 17 height 17
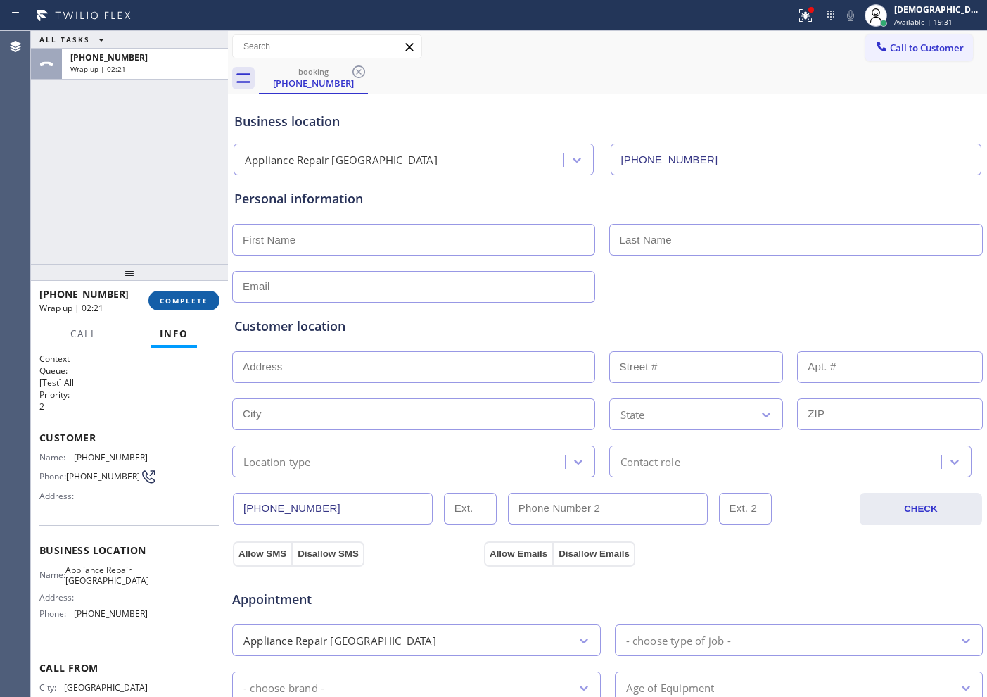
click at [174, 302] on span "COMPLETE" at bounding box center [184, 301] width 49 height 10
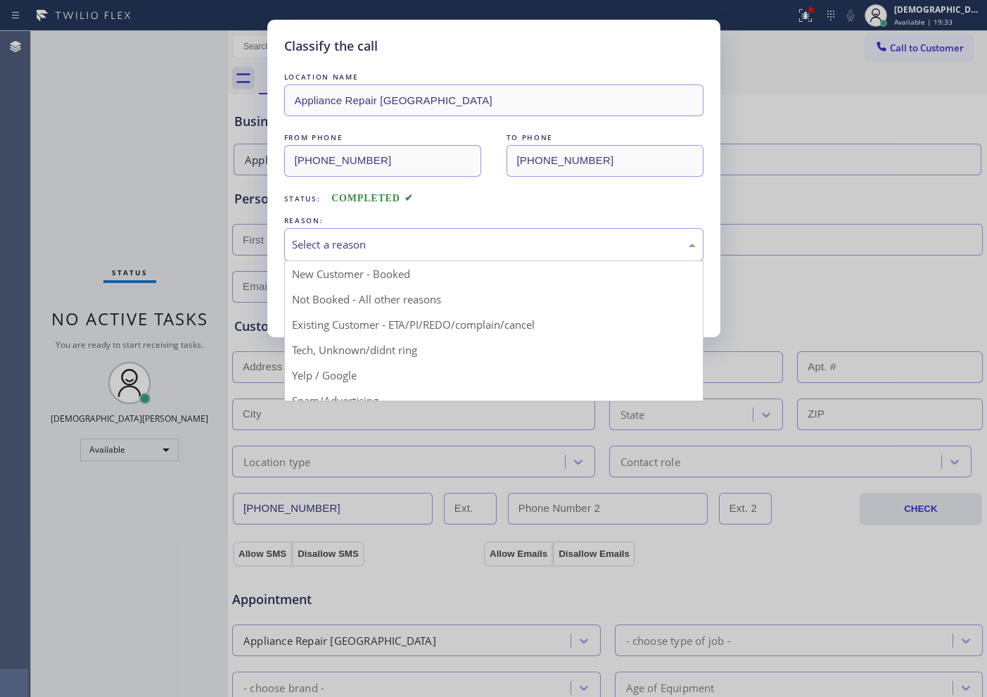
click at [333, 250] on div "Select a reason" at bounding box center [494, 244] width 404 height 16
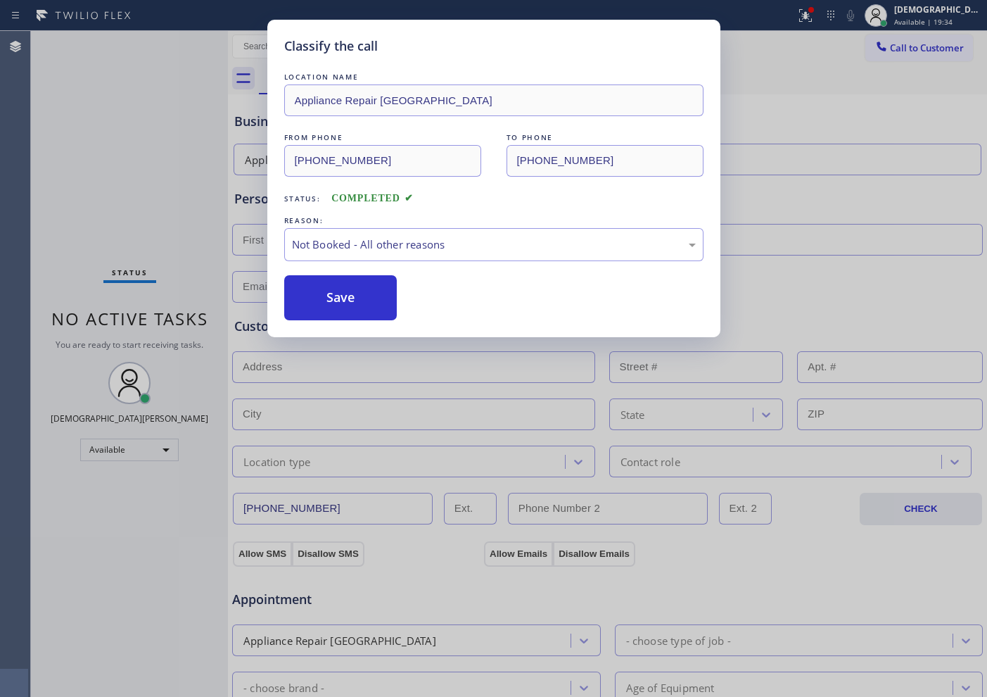
click at [329, 296] on button "Save" at bounding box center [340, 297] width 113 height 45
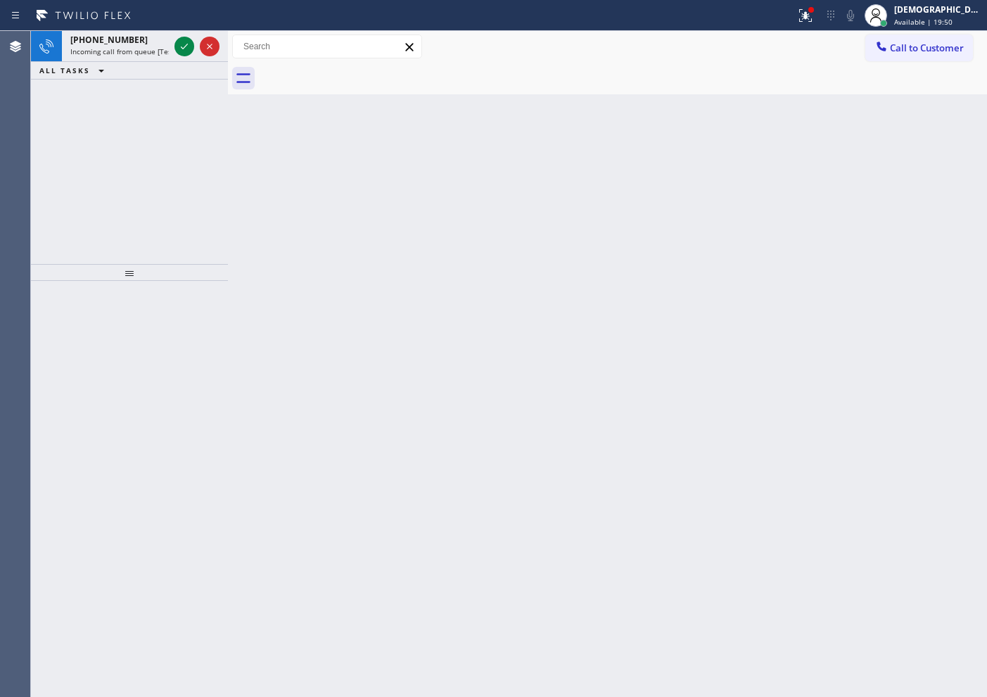
click at [23, 260] on div "Agent Desktop" at bounding box center [15, 364] width 30 height 666
click at [185, 53] on icon at bounding box center [184, 46] width 17 height 17
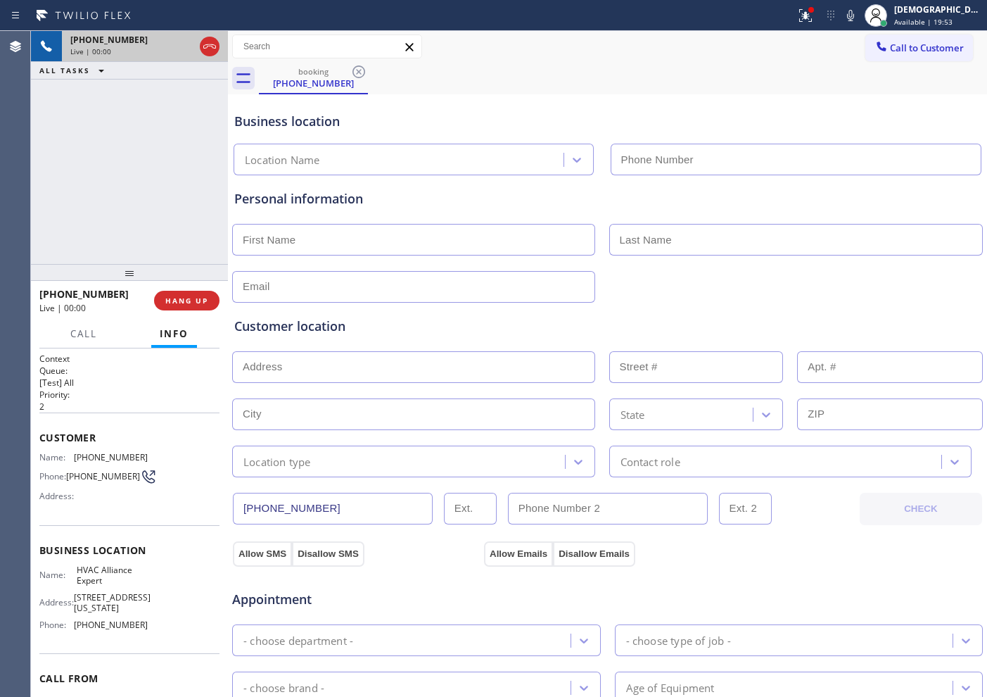
type input "[PHONE_NUMBER]"
click at [212, 49] on icon at bounding box center [209, 46] width 17 height 17
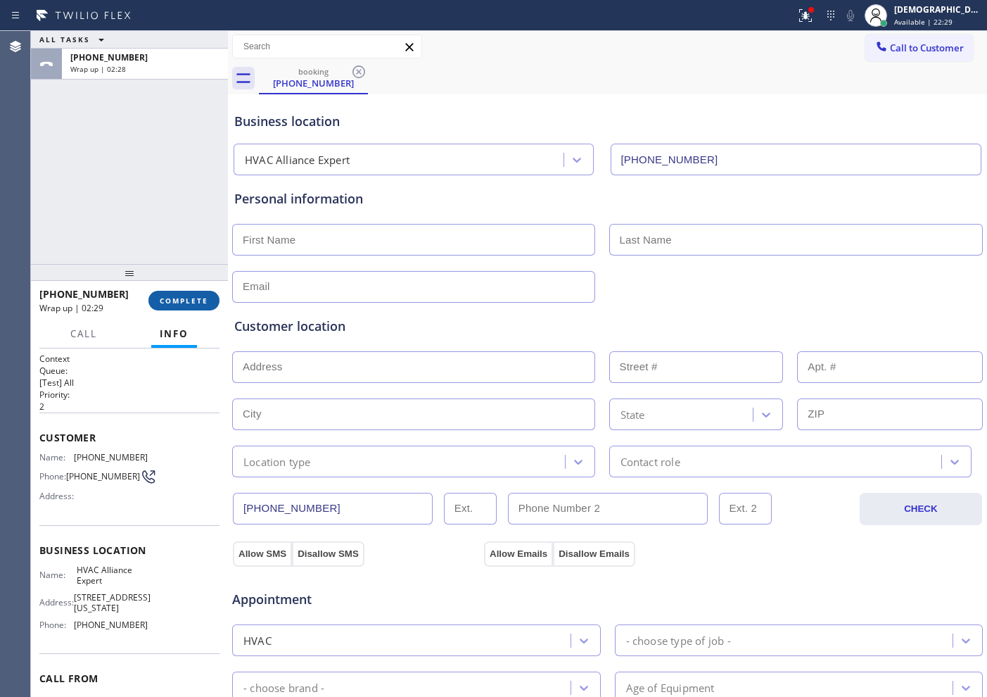
click at [180, 305] on span "COMPLETE" at bounding box center [184, 301] width 49 height 10
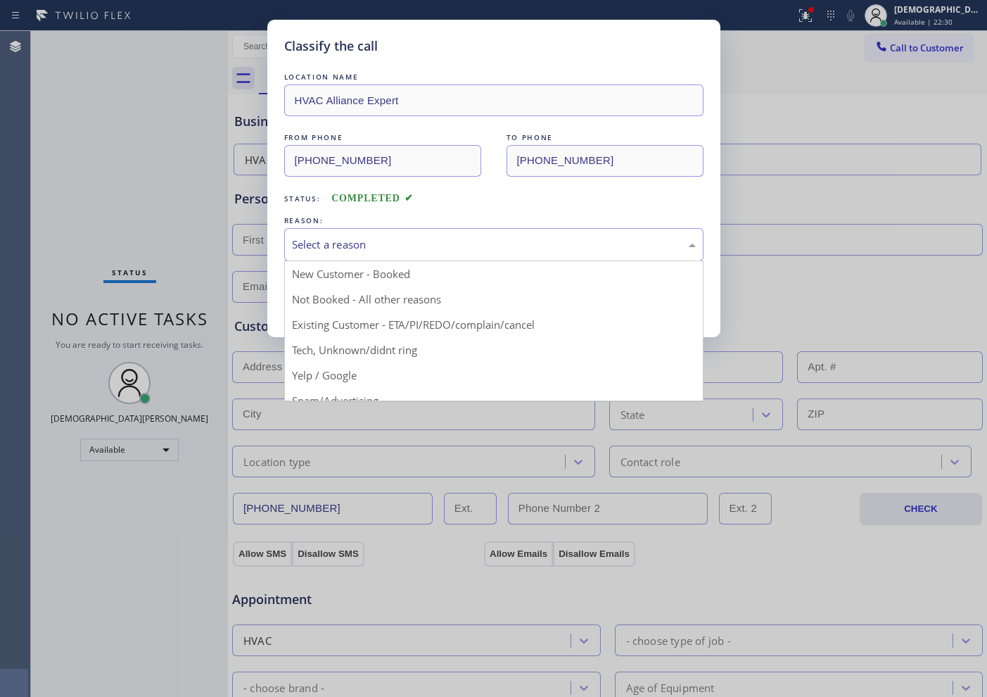
click at [344, 249] on div "Select a reason" at bounding box center [494, 244] width 404 height 16
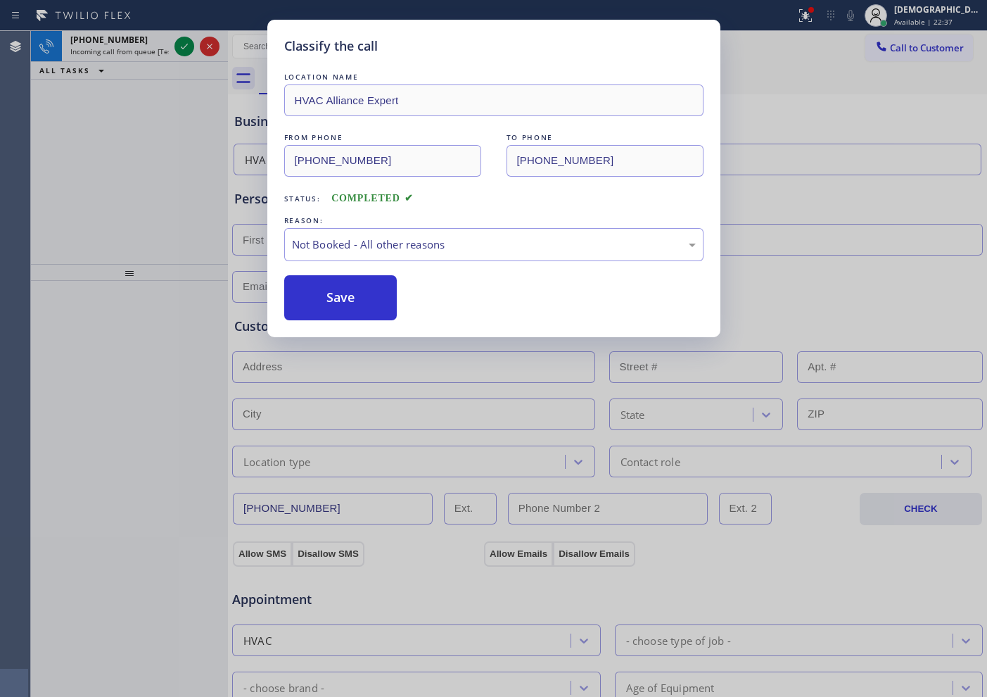
click at [350, 303] on button "Save" at bounding box center [340, 297] width 113 height 45
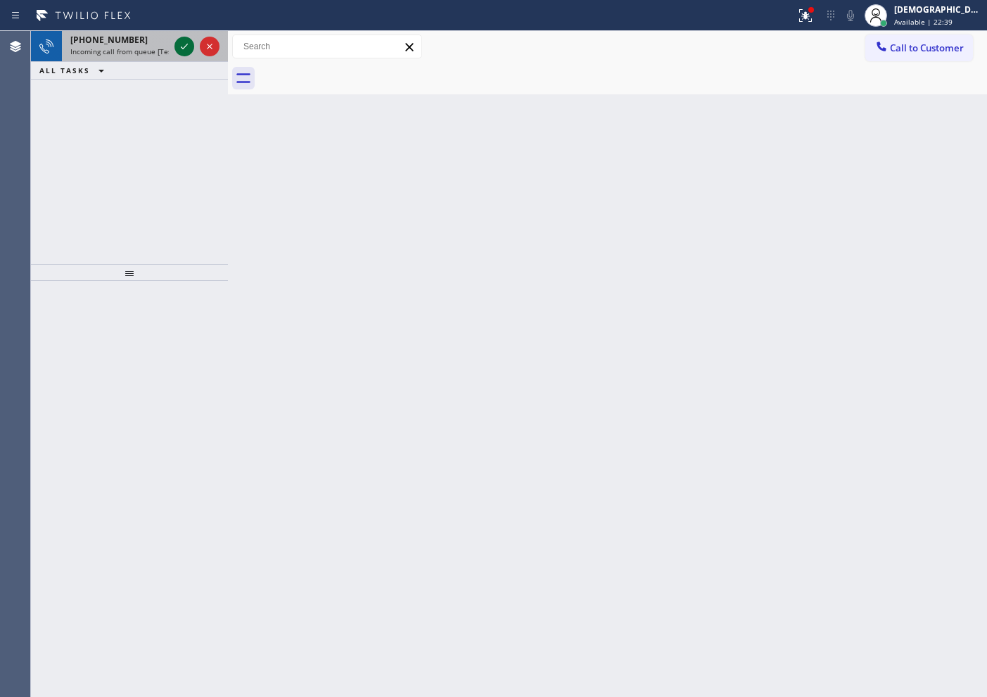
click at [180, 46] on icon at bounding box center [184, 46] width 17 height 17
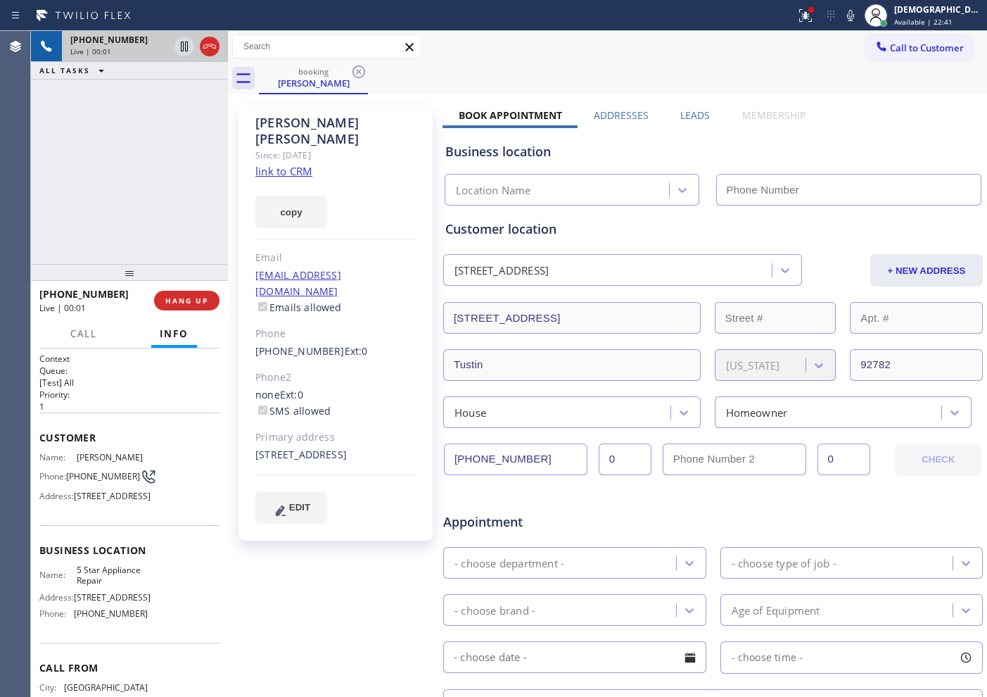
type input "[PHONE_NUMBER]"
click at [301, 164] on link "link to CRM" at bounding box center [283, 171] width 57 height 14
click at [260, 164] on link "link to CRM" at bounding box center [283, 171] width 57 height 14
click at [208, 42] on icon at bounding box center [209, 46] width 17 height 17
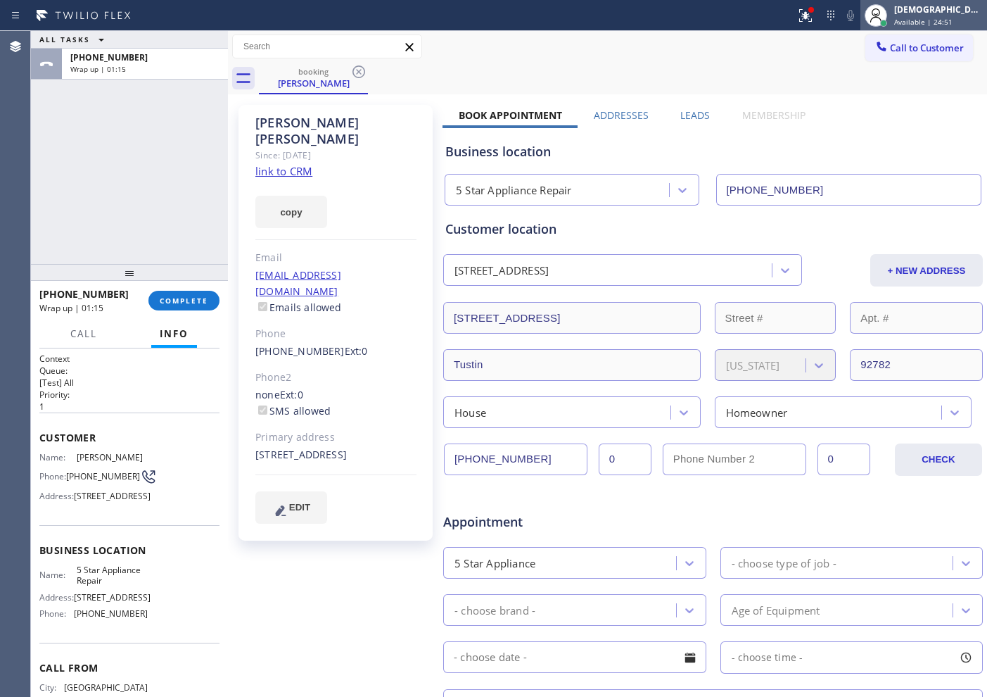
click at [789, 19] on span "Available | 24:51" at bounding box center [923, 22] width 58 height 10
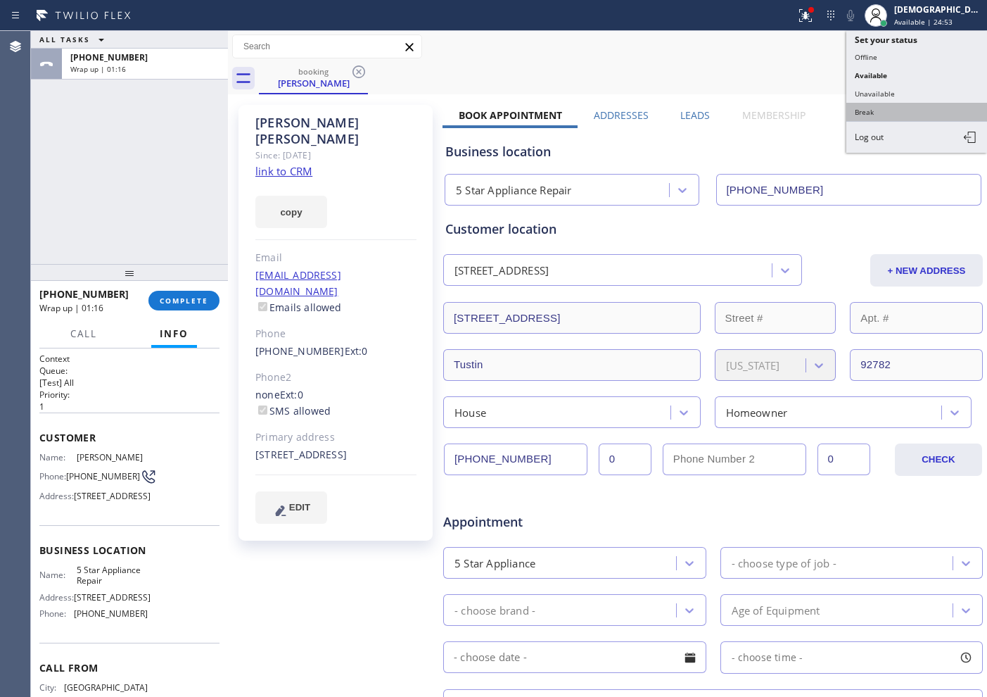
click at [789, 104] on button "Break" at bounding box center [916, 112] width 141 height 18
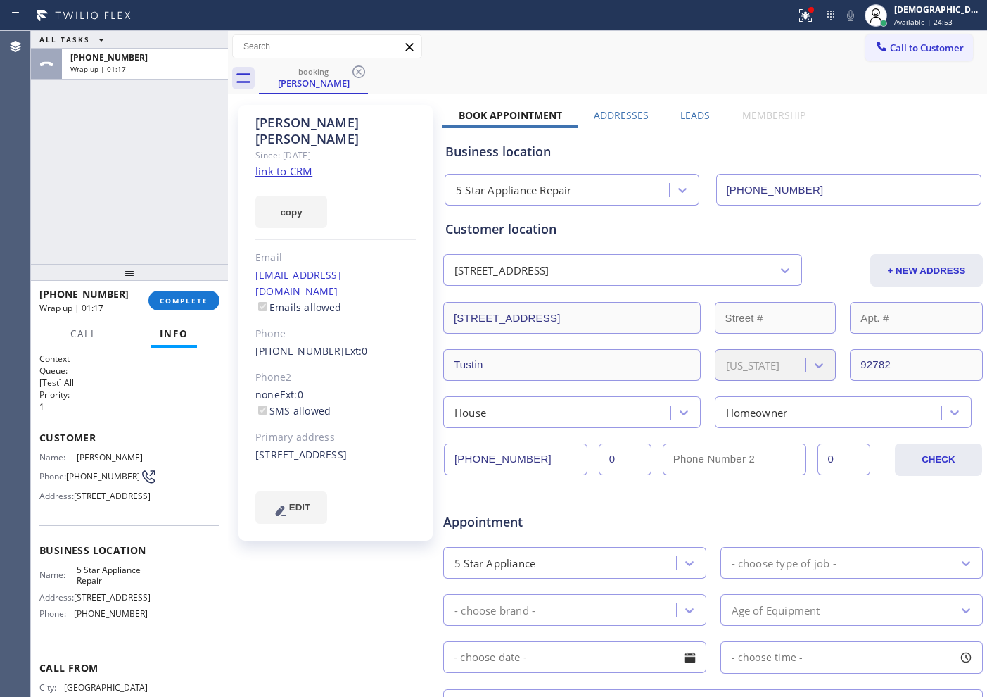
click at [219, 293] on div "[PHONE_NUMBER] Wrap up | 01:17 COMPLETE" at bounding box center [129, 300] width 180 height 37
click at [214, 296] on button "COMPLETE" at bounding box center [183, 301] width 71 height 20
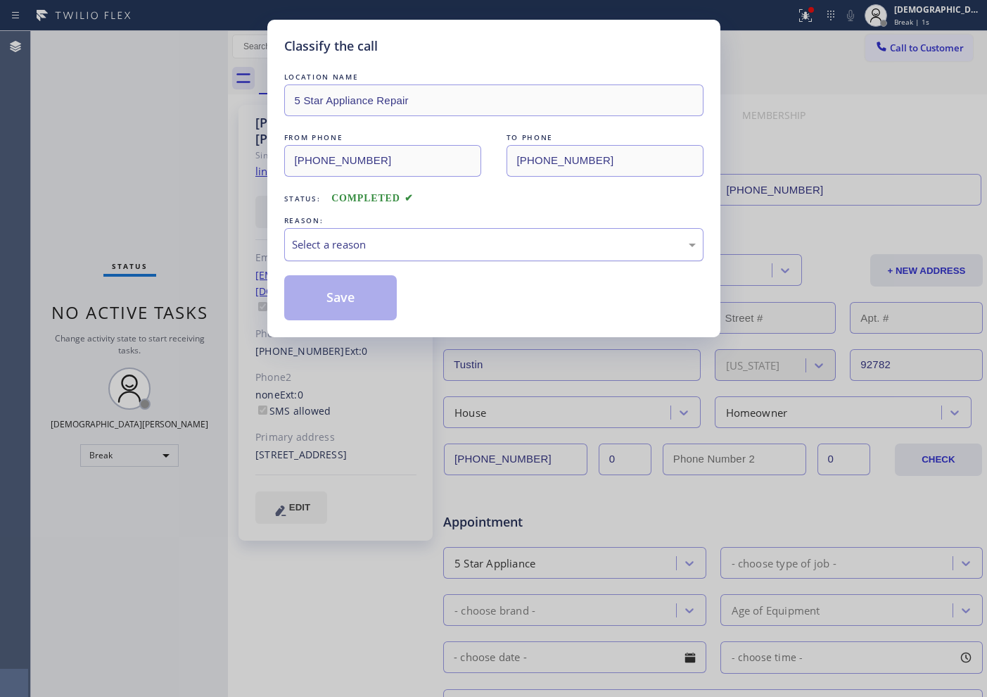
click at [421, 250] on div "Select a reason" at bounding box center [494, 244] width 404 height 16
click at [418, 232] on div "Not Booked - All other reasons" at bounding box center [493, 244] width 419 height 33
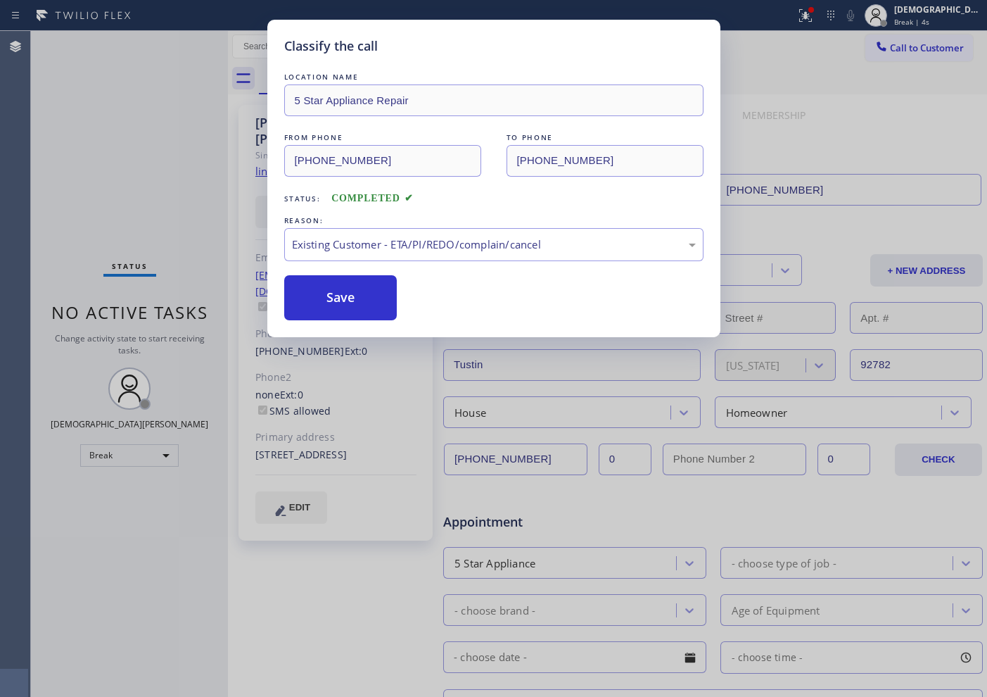
drag, startPoint x: 390, startPoint y: 322, endPoint x: 355, endPoint y: 306, distance: 39.1
click at [335, 300] on button "Save" at bounding box center [340, 297] width 113 height 45
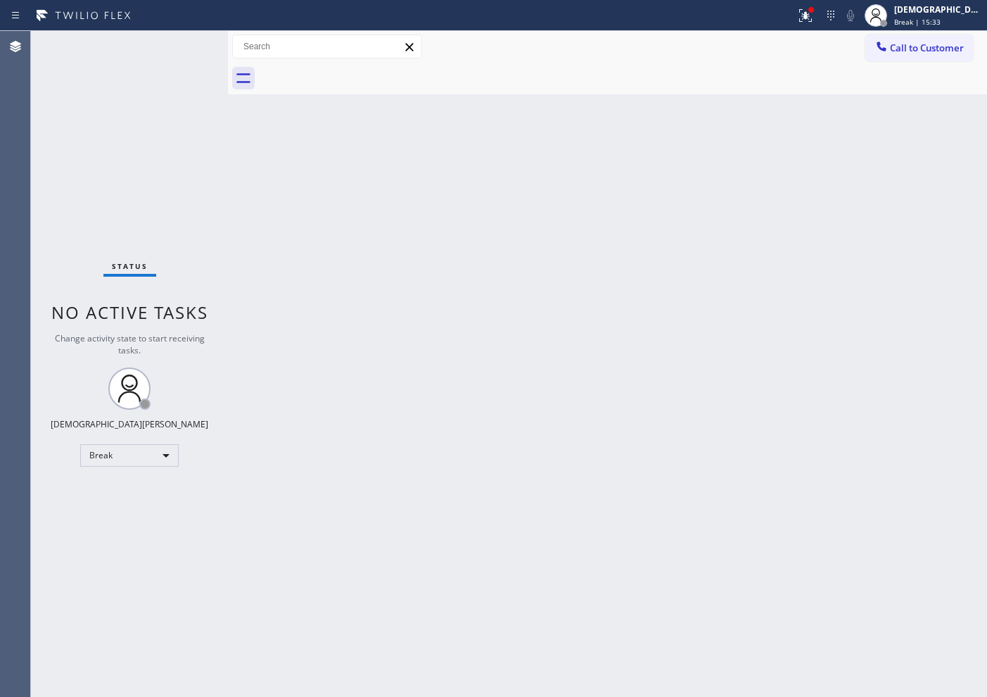
click at [2, 160] on div "Agent Desktop" at bounding box center [15, 364] width 30 height 666
click at [108, 456] on div "Break" at bounding box center [129, 455] width 99 height 23
click at [115, 499] on li "Available" at bounding box center [129, 492] width 96 height 17
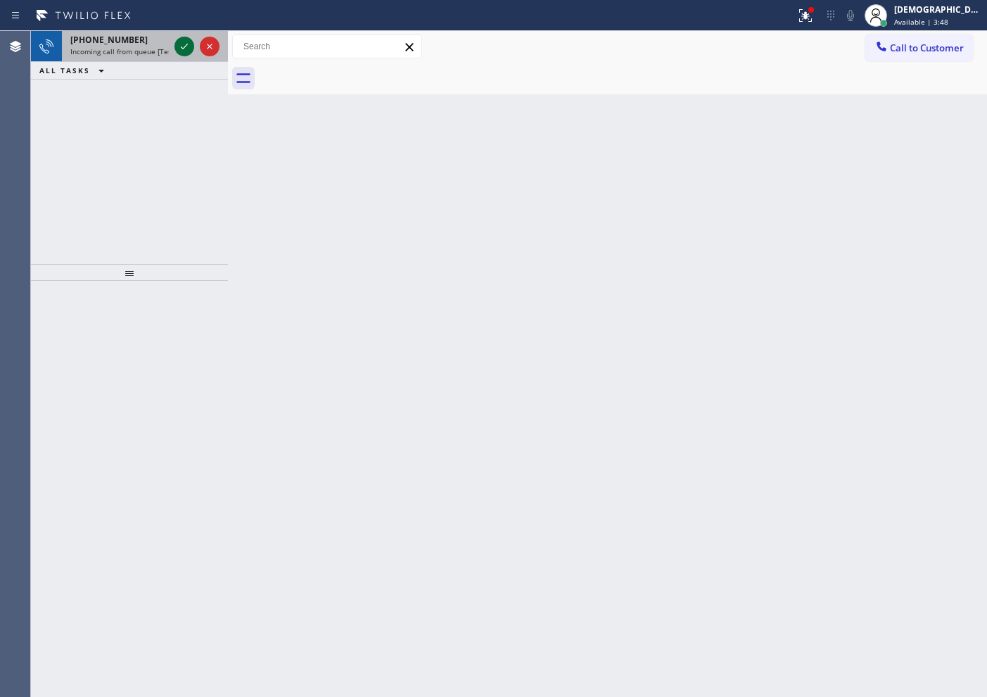
click at [184, 52] on icon at bounding box center [184, 46] width 17 height 17
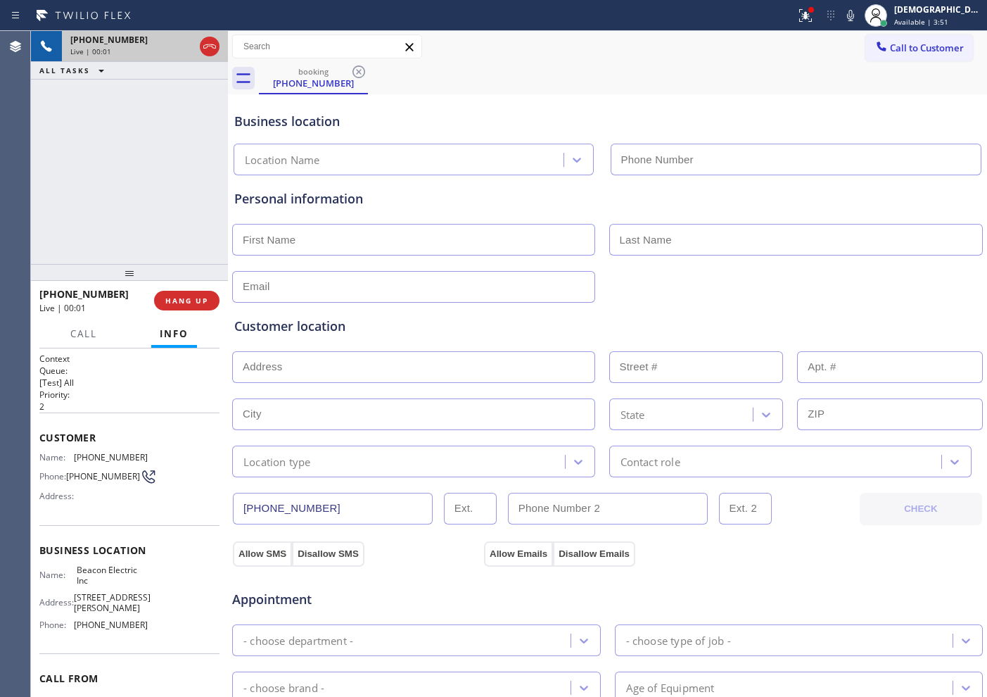
type input "[PHONE_NUMBER]"
click at [202, 50] on icon at bounding box center [209, 46] width 17 height 17
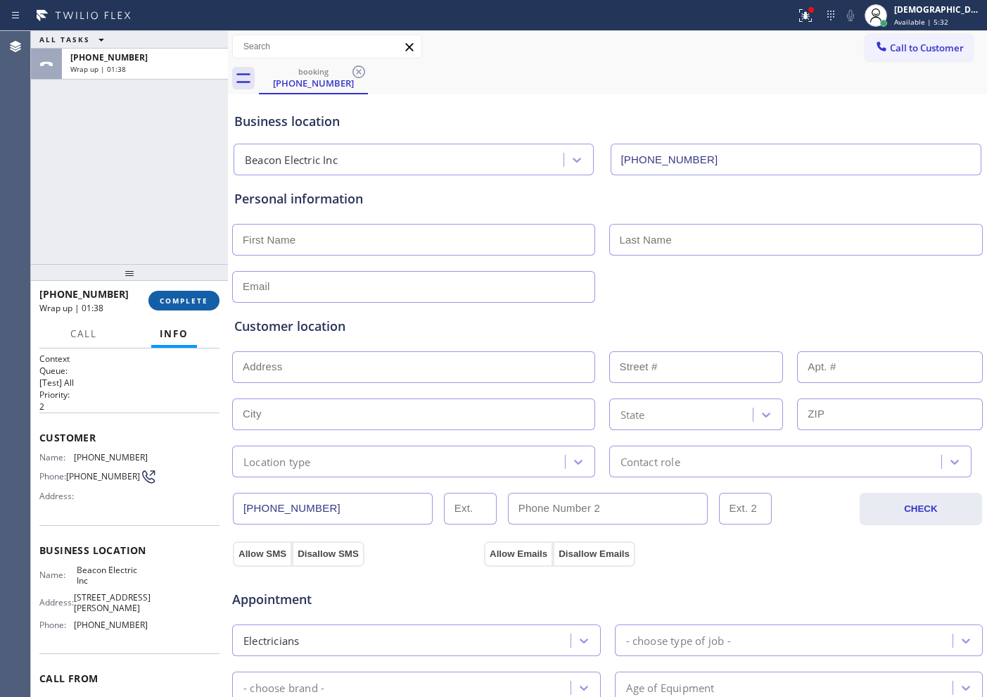
click at [170, 299] on span "COMPLETE" at bounding box center [184, 301] width 49 height 10
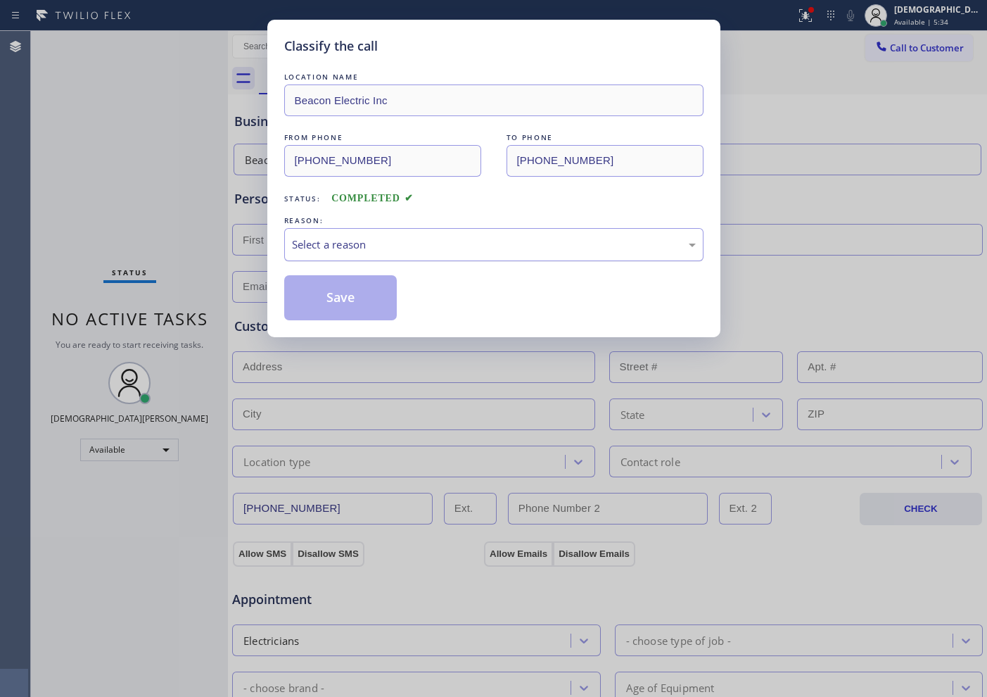
click at [304, 246] on div "Select a reason" at bounding box center [494, 244] width 404 height 16
click at [320, 292] on button "Save" at bounding box center [340, 297] width 113 height 45
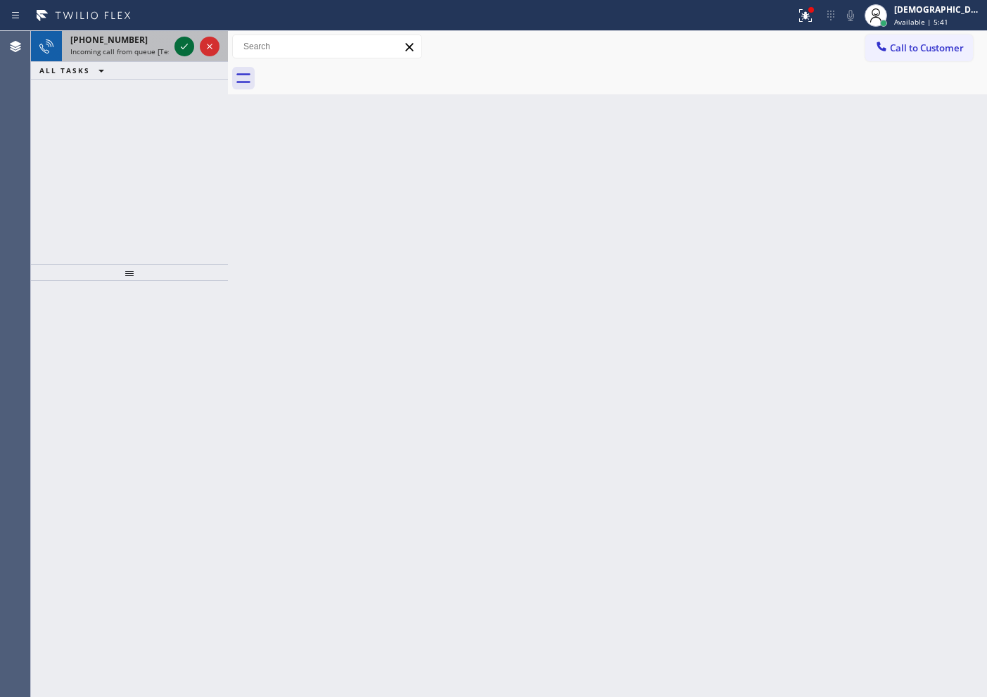
click at [181, 44] on icon at bounding box center [184, 46] width 17 height 17
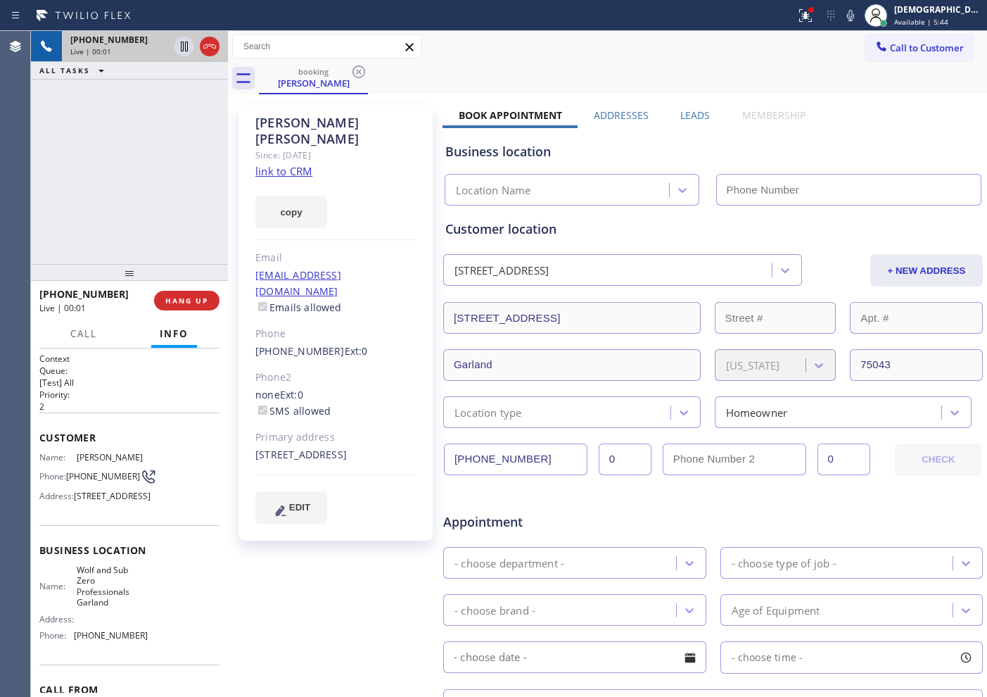
type input "[PHONE_NUMBER]"
click at [305, 164] on link "link to CRM" at bounding box center [283, 171] width 57 height 14
click at [182, 46] on icon at bounding box center [184, 46] width 17 height 17
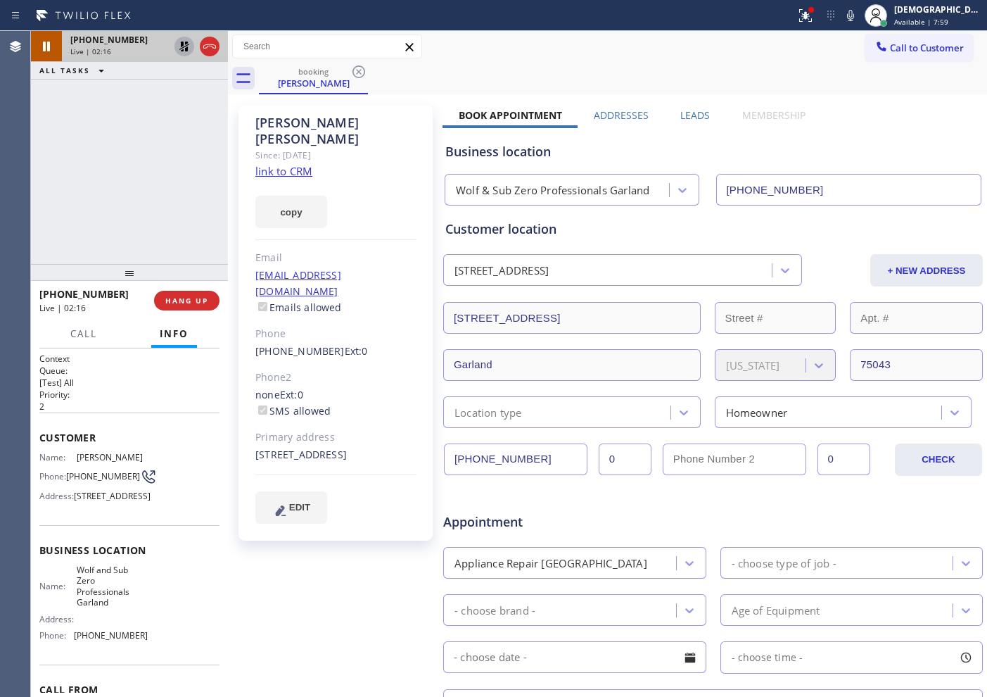
click at [177, 46] on icon at bounding box center [184, 46] width 17 height 17
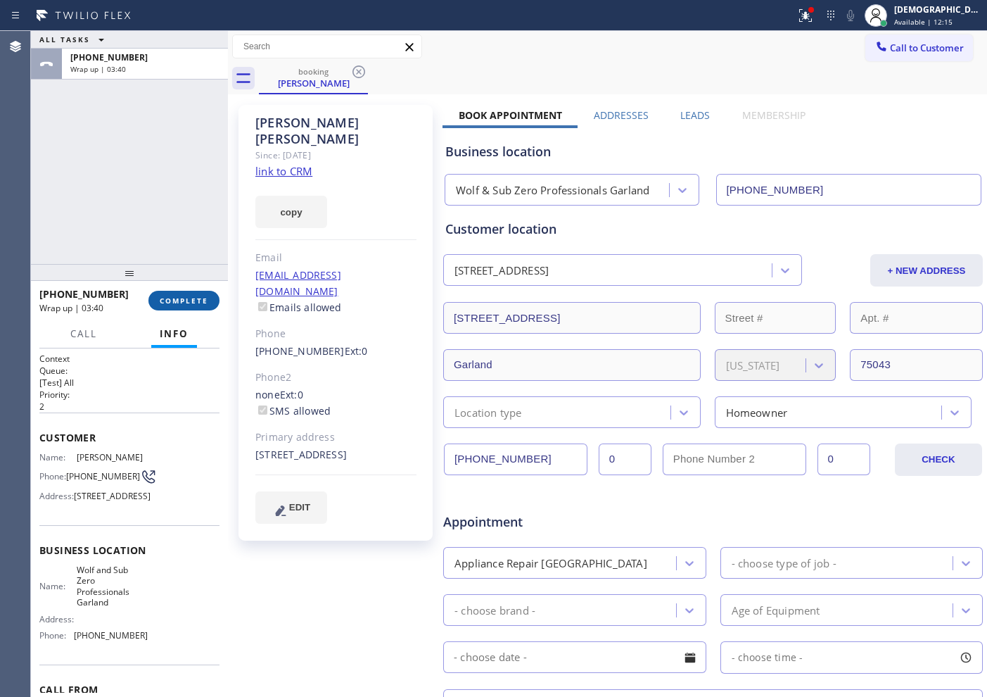
click at [175, 302] on span "COMPLETE" at bounding box center [184, 301] width 49 height 10
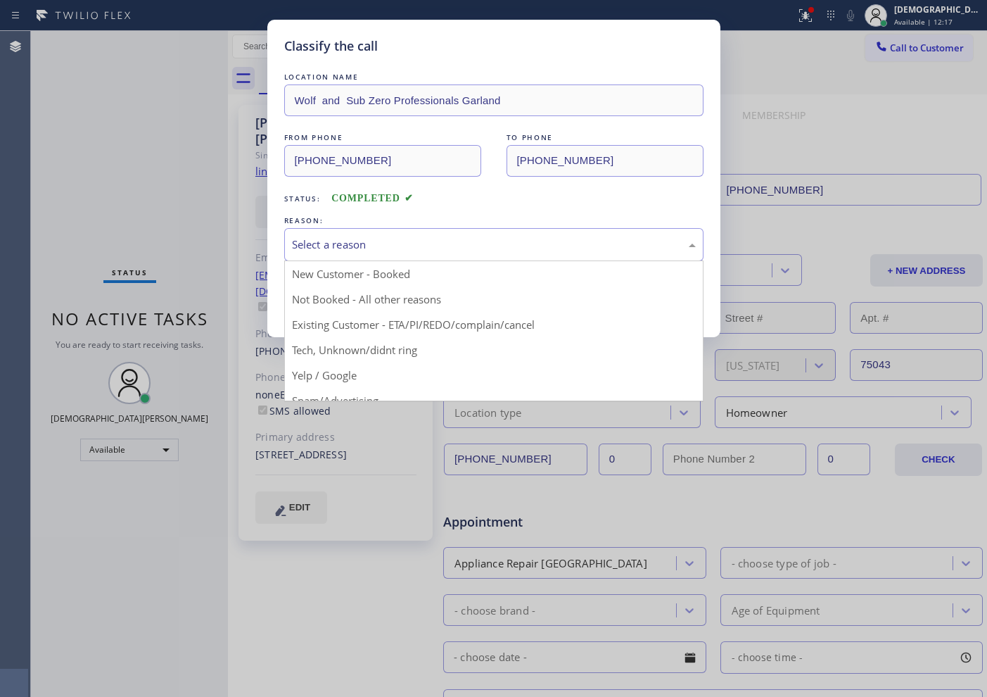
click at [393, 247] on div "Select a reason" at bounding box center [494, 244] width 404 height 16
click at [434, 242] on div "Not Booked - All other reasons" at bounding box center [494, 244] width 404 height 16
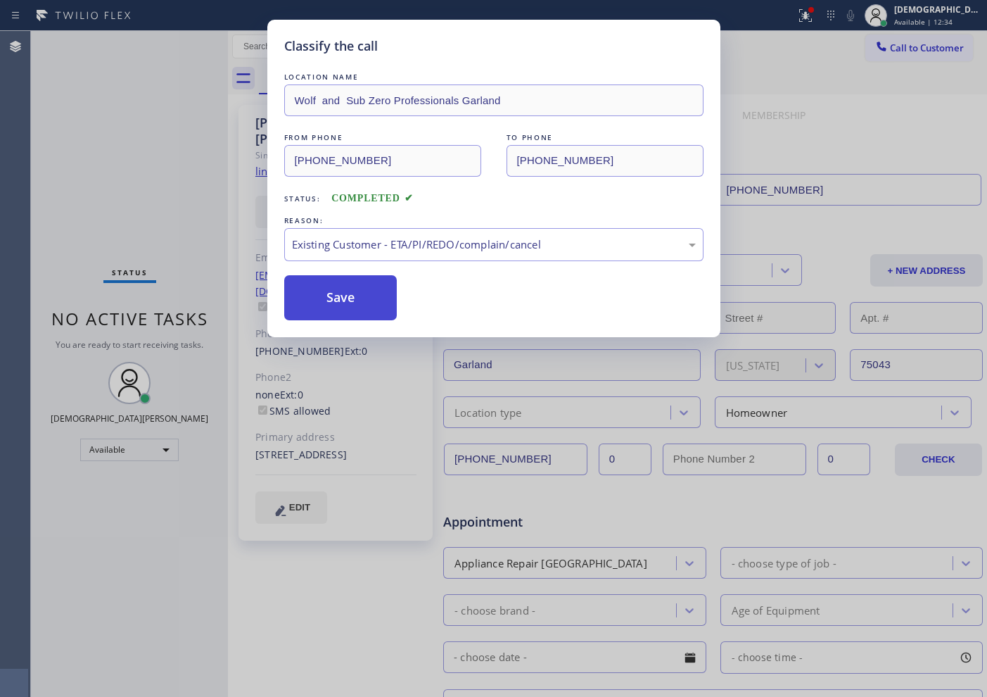
click at [376, 293] on button "Save" at bounding box center [340, 297] width 113 height 45
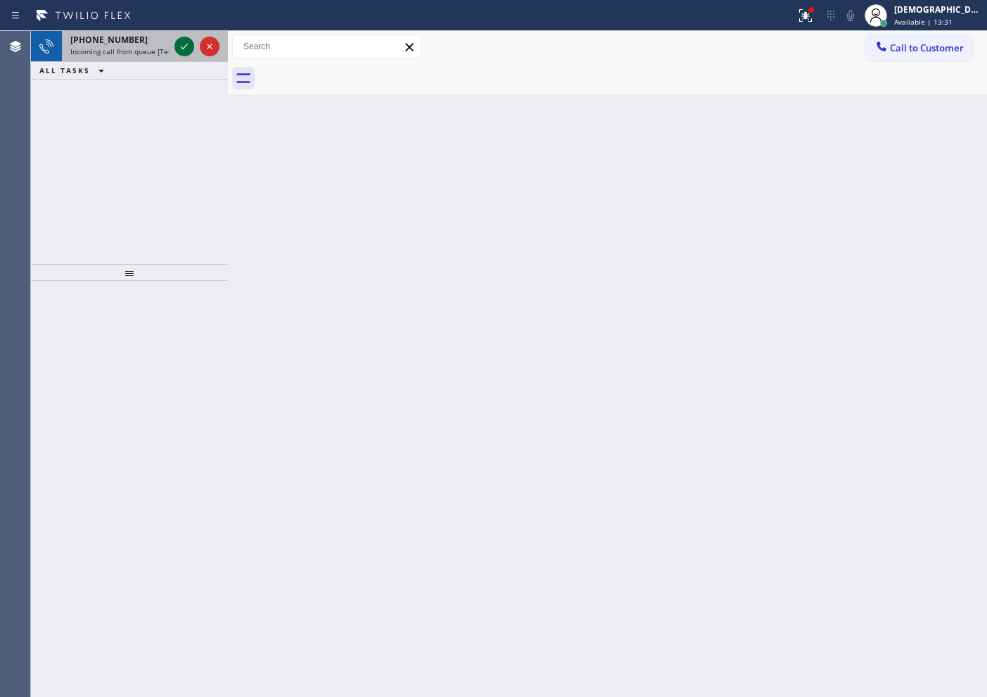
click at [183, 47] on icon at bounding box center [184, 46] width 17 height 17
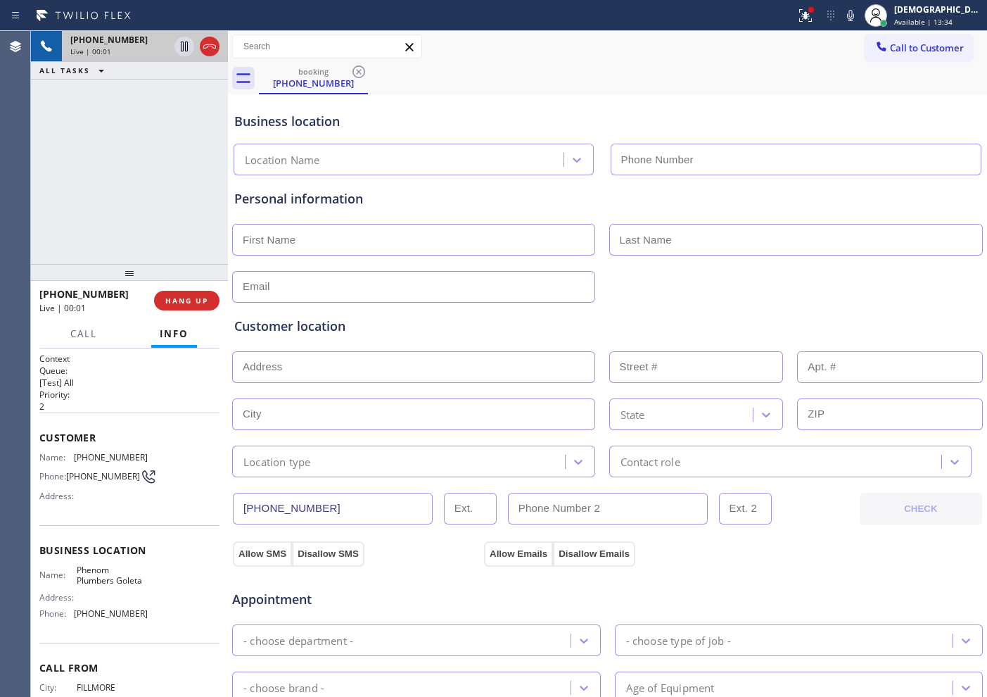
type input "[PHONE_NUMBER]"
click at [212, 50] on icon at bounding box center [209, 46] width 17 height 17
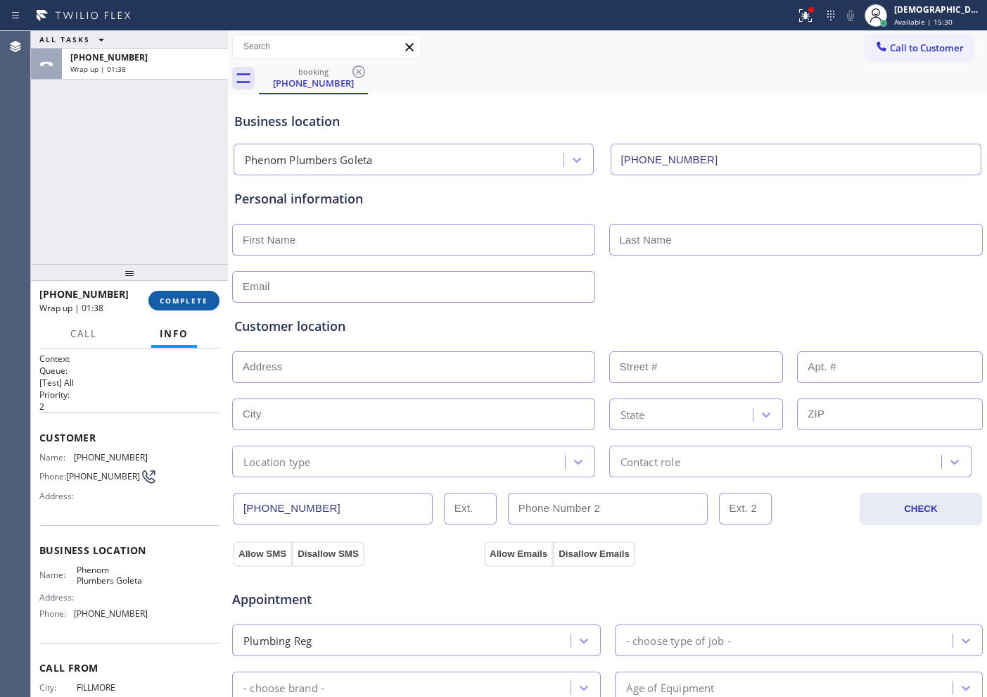
click at [186, 296] on span "COMPLETE" at bounding box center [184, 301] width 49 height 10
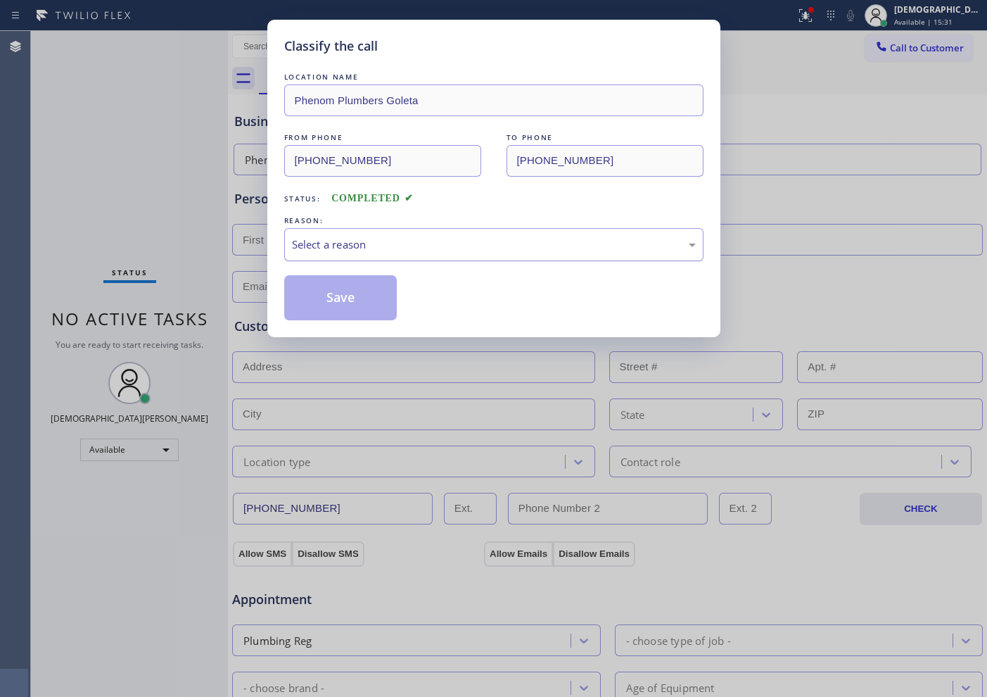
click at [355, 239] on div "Select a reason" at bounding box center [494, 244] width 404 height 16
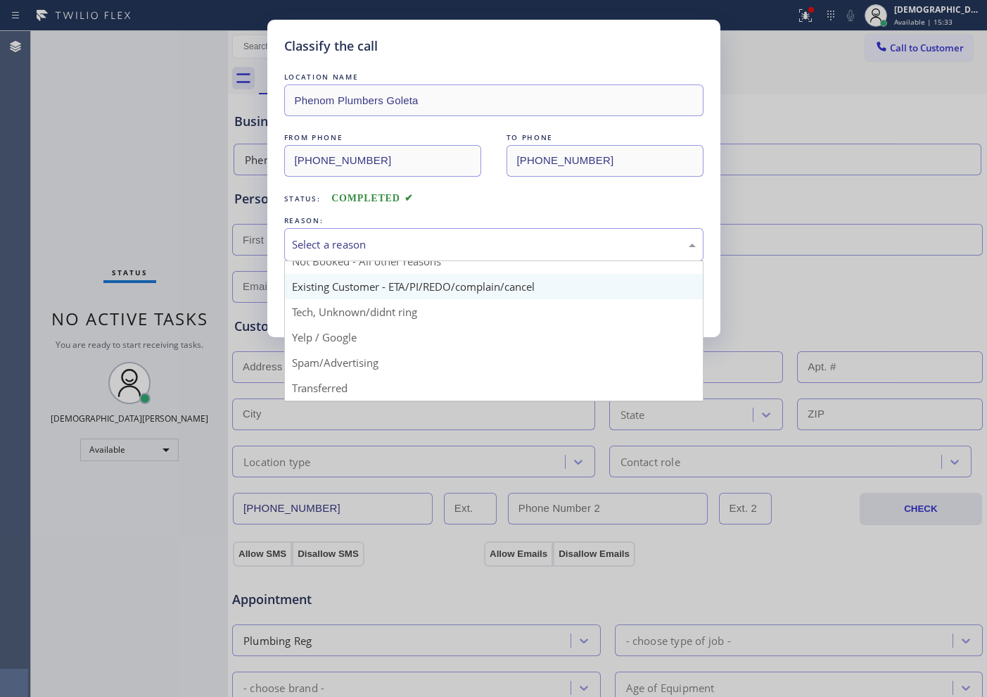
scroll to position [89, 0]
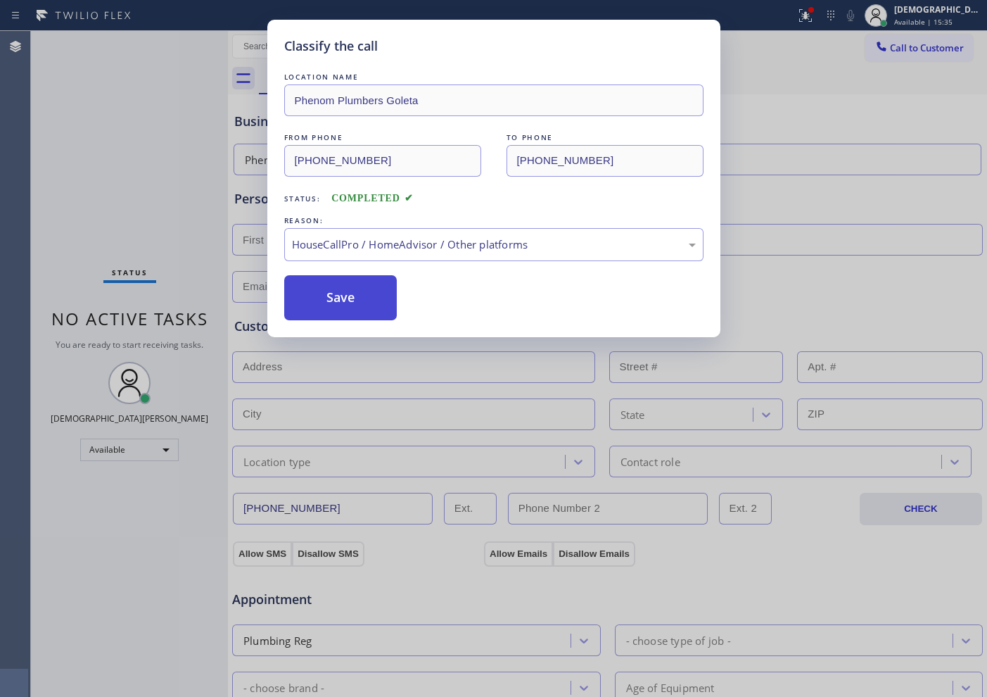
click at [339, 312] on button "Save" at bounding box center [340, 297] width 113 height 45
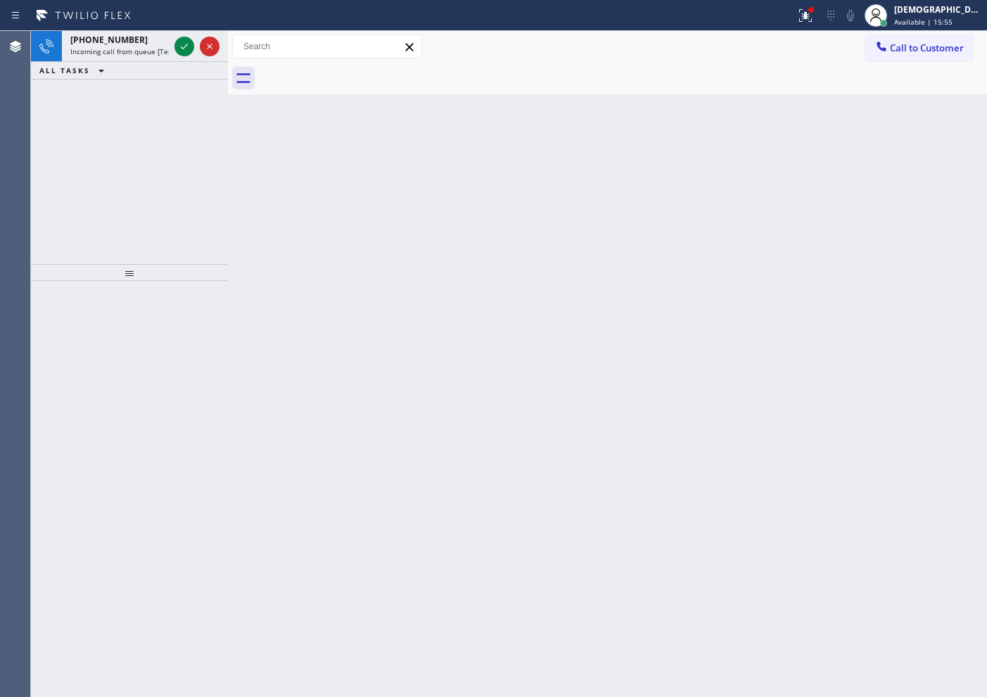
click at [188, 46] on icon at bounding box center [184, 46] width 17 height 17
click at [184, 48] on icon at bounding box center [184, 46] width 17 height 17
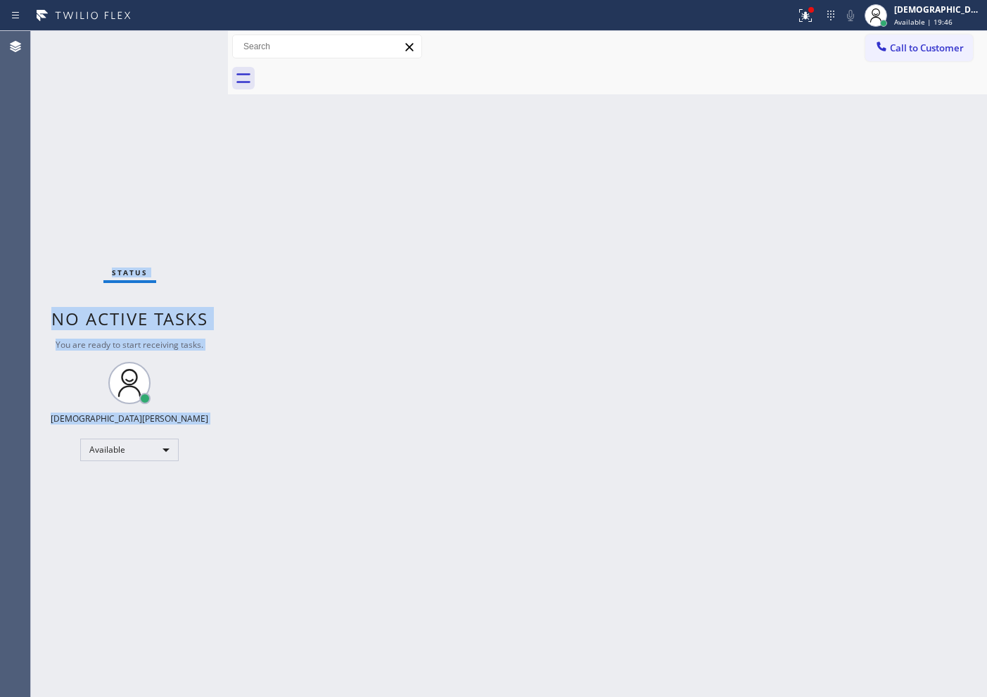
click at [184, 48] on div "Status No active tasks You are ready to start receiving tasks. Christian Cinco …" at bounding box center [129, 364] width 197 height 666
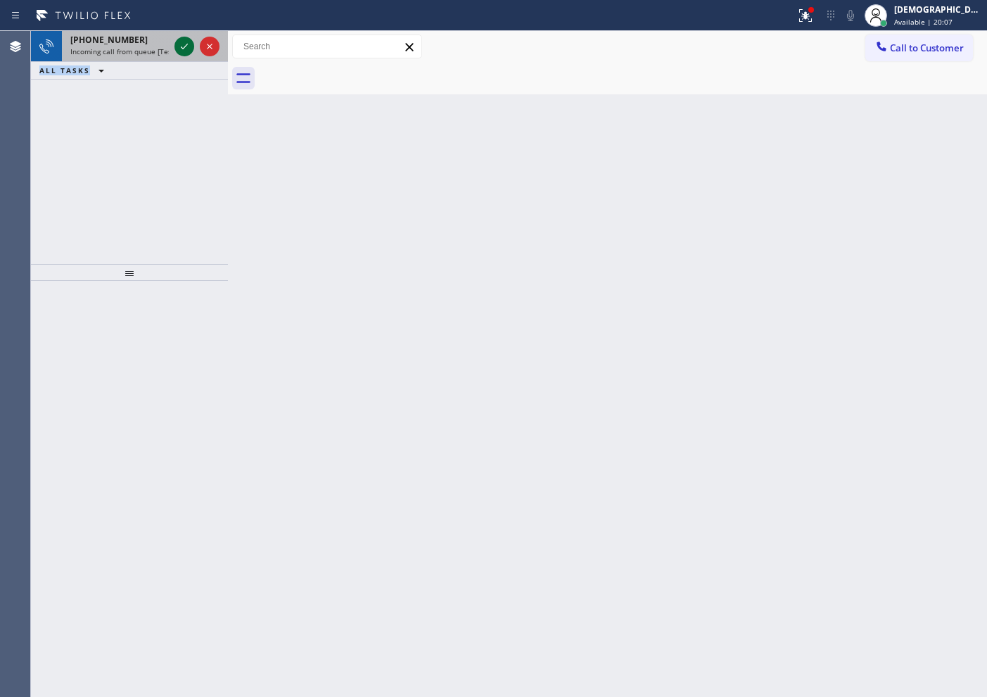
click at [184, 48] on icon at bounding box center [184, 46] width 17 height 17
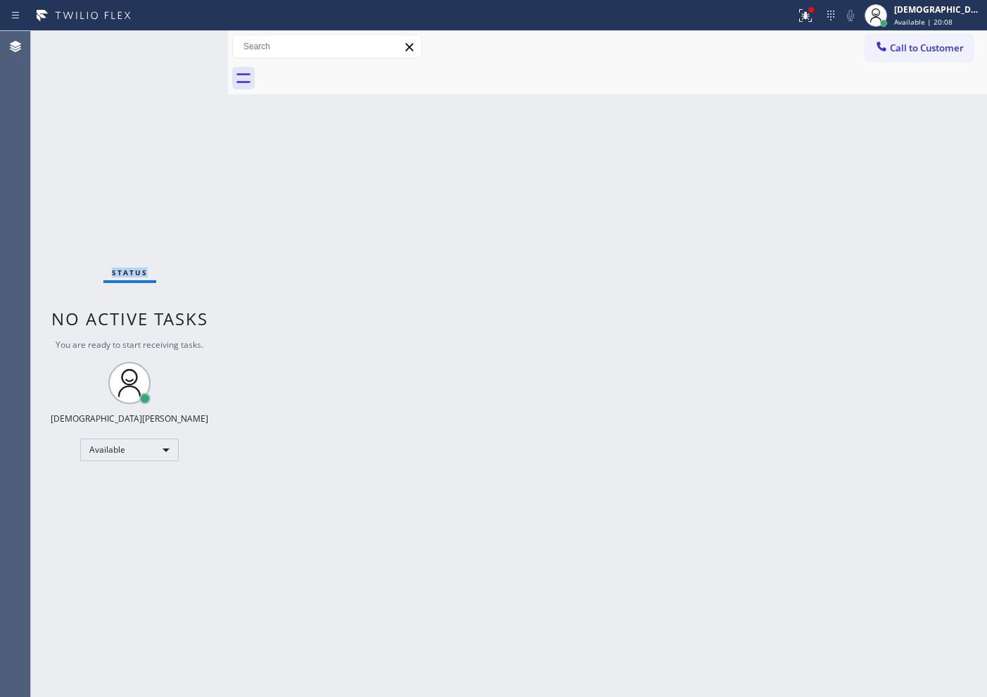
click at [184, 48] on div "Status No active tasks You are ready to start receiving tasks. Christian Cinco …" at bounding box center [129, 364] width 197 height 666
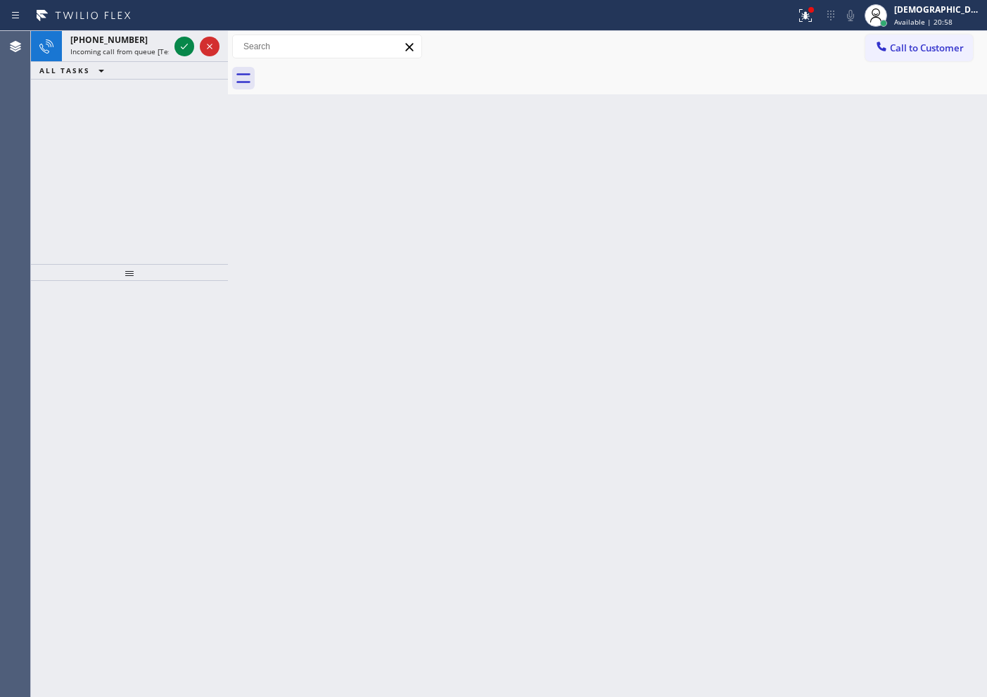
click at [184, 48] on icon at bounding box center [184, 46] width 17 height 17
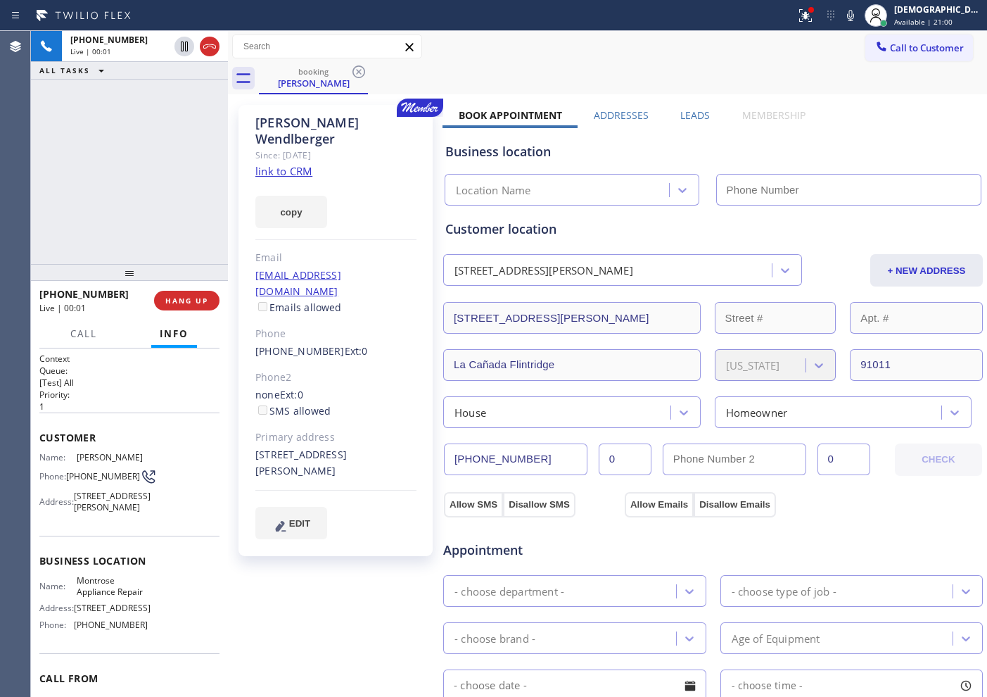
type input "[PHONE_NUMBER]"
click at [301, 164] on link "link to CRM" at bounding box center [283, 171] width 57 height 14
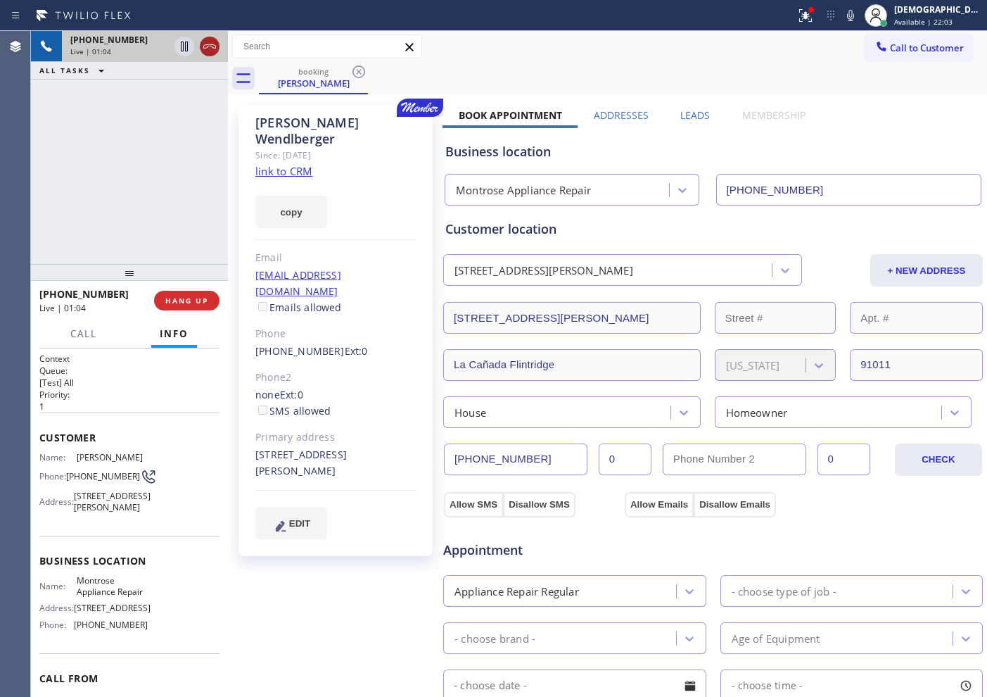
click at [214, 50] on icon at bounding box center [209, 46] width 17 height 17
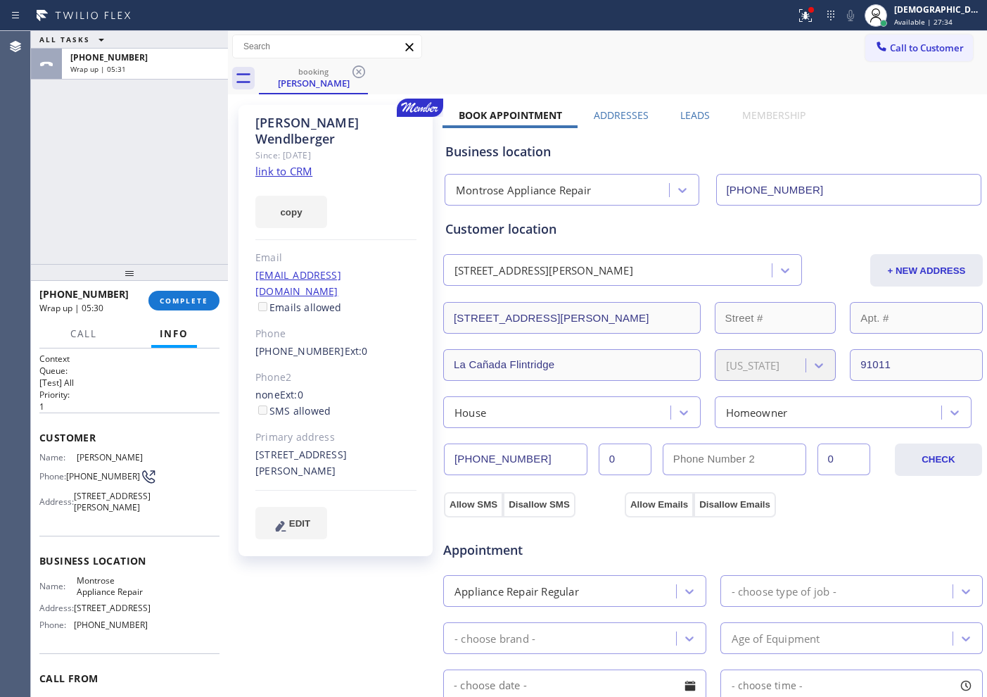
click at [198, 296] on span "COMPLETE" at bounding box center [184, 301] width 49 height 10
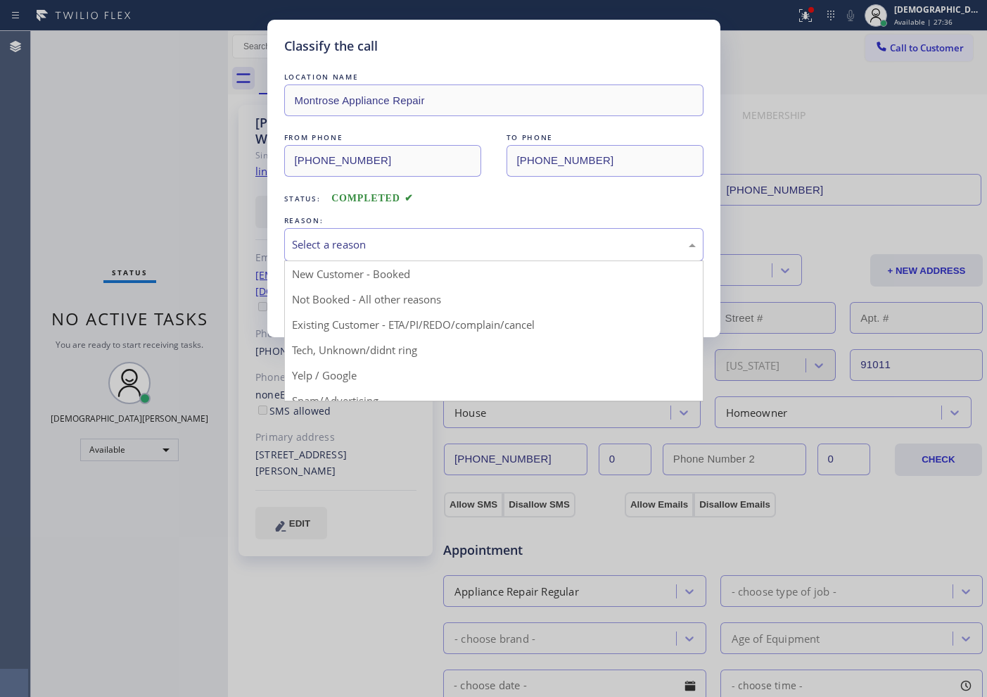
click at [436, 241] on div "Select a reason" at bounding box center [494, 244] width 404 height 16
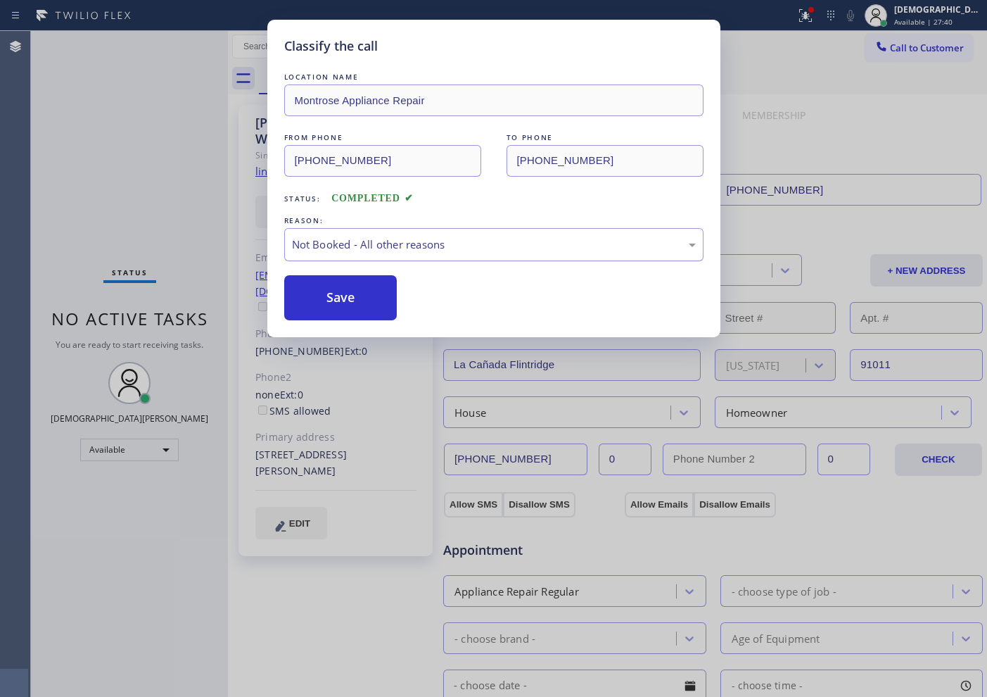
click at [392, 241] on div "Not Booked - All other reasons" at bounding box center [494, 244] width 404 height 16
click at [352, 310] on button "Save" at bounding box center [340, 297] width 113 height 45
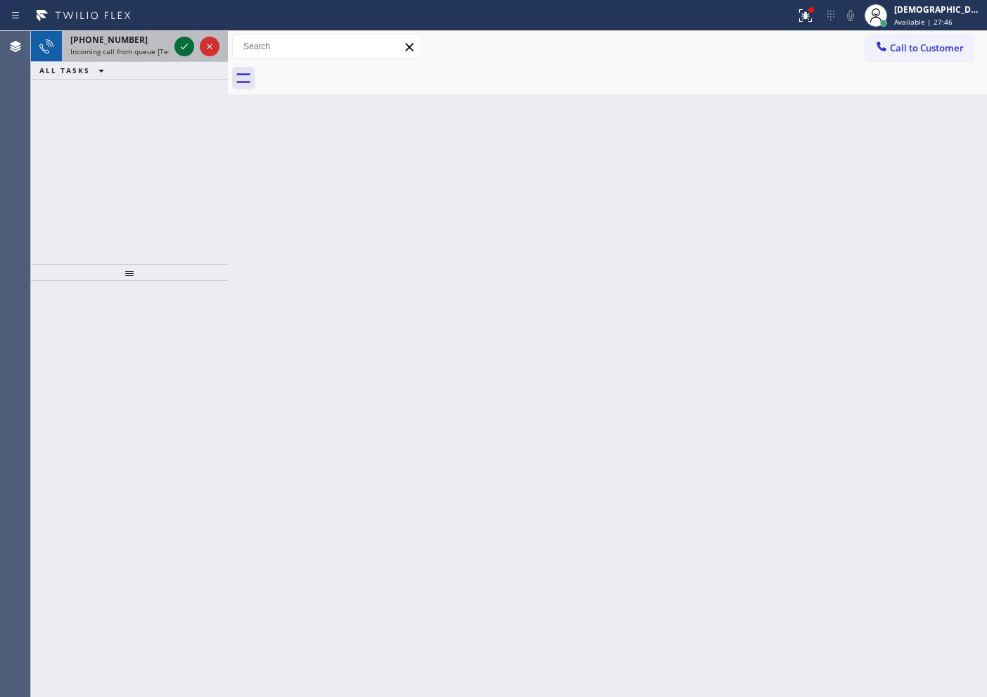
click at [179, 46] on icon at bounding box center [184, 46] width 17 height 17
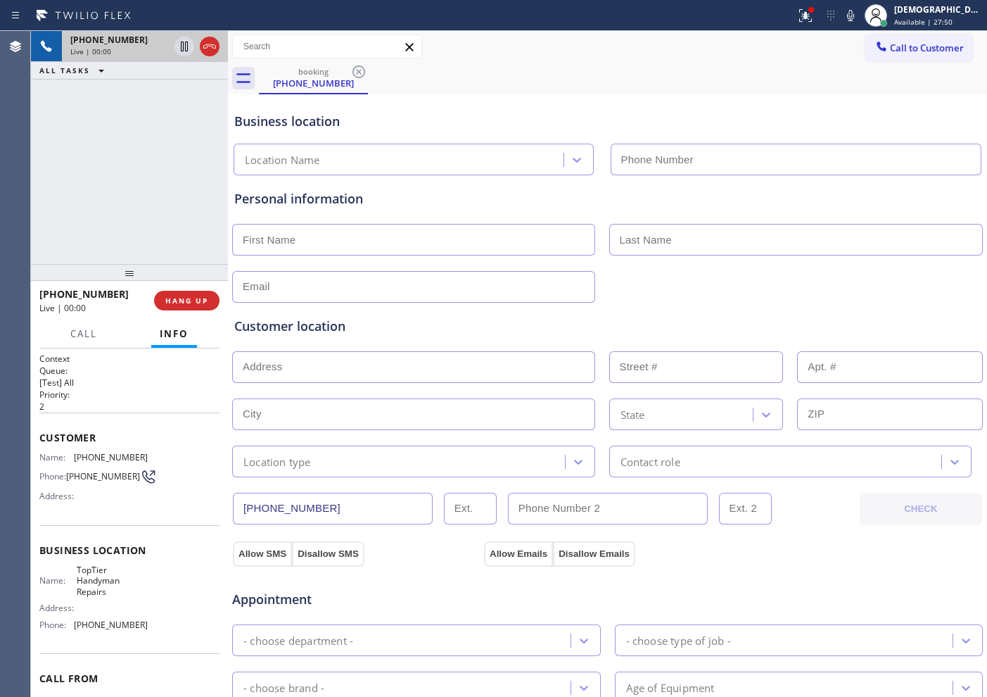
type input "[PHONE_NUMBER]"
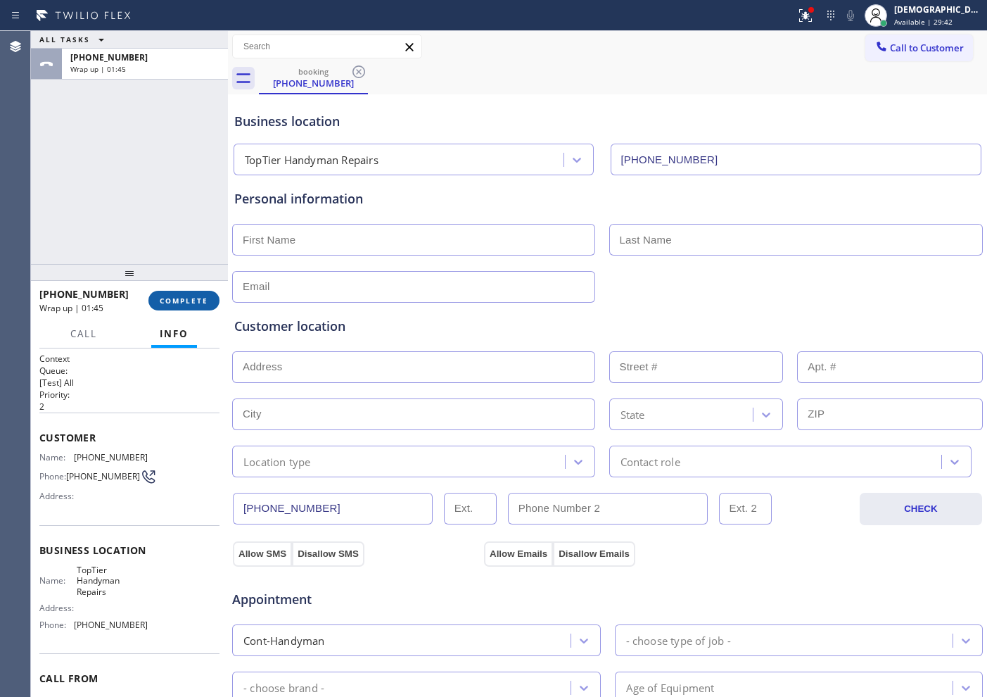
click at [175, 294] on button "COMPLETE" at bounding box center [183, 301] width 71 height 20
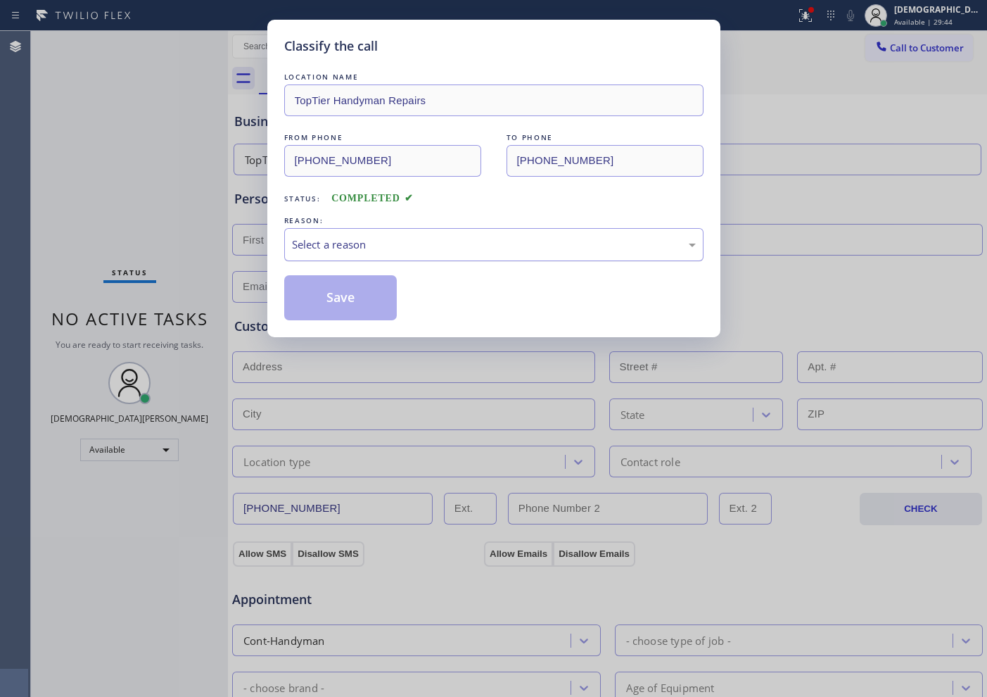
click at [345, 246] on div "Select a reason" at bounding box center [494, 244] width 404 height 16
click at [348, 294] on button "Save" at bounding box center [340, 297] width 113 height 45
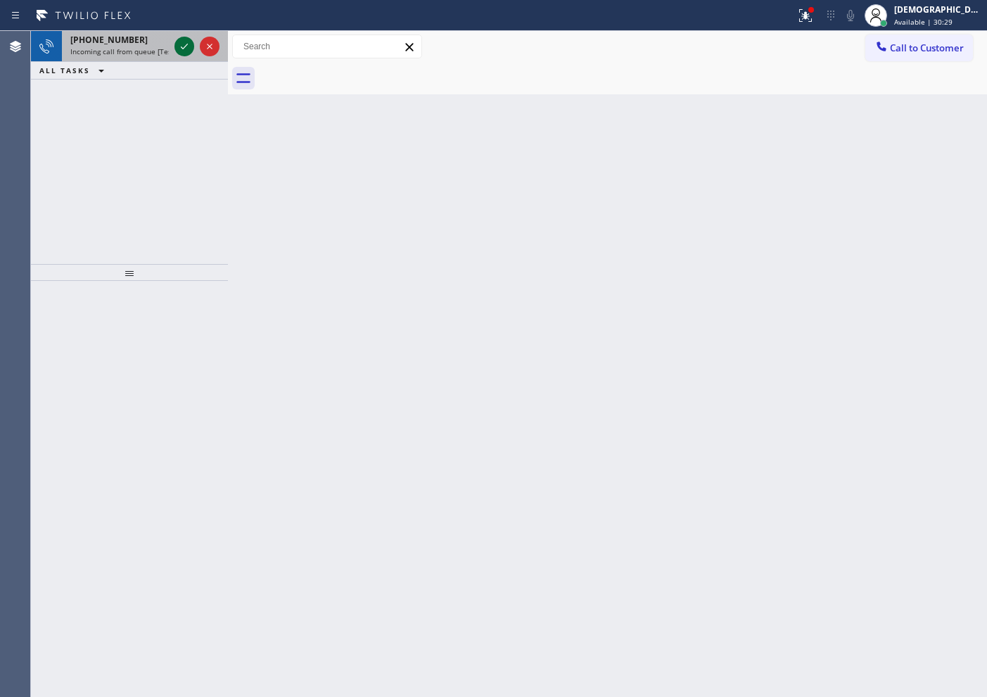
click at [180, 50] on icon at bounding box center [184, 46] width 17 height 17
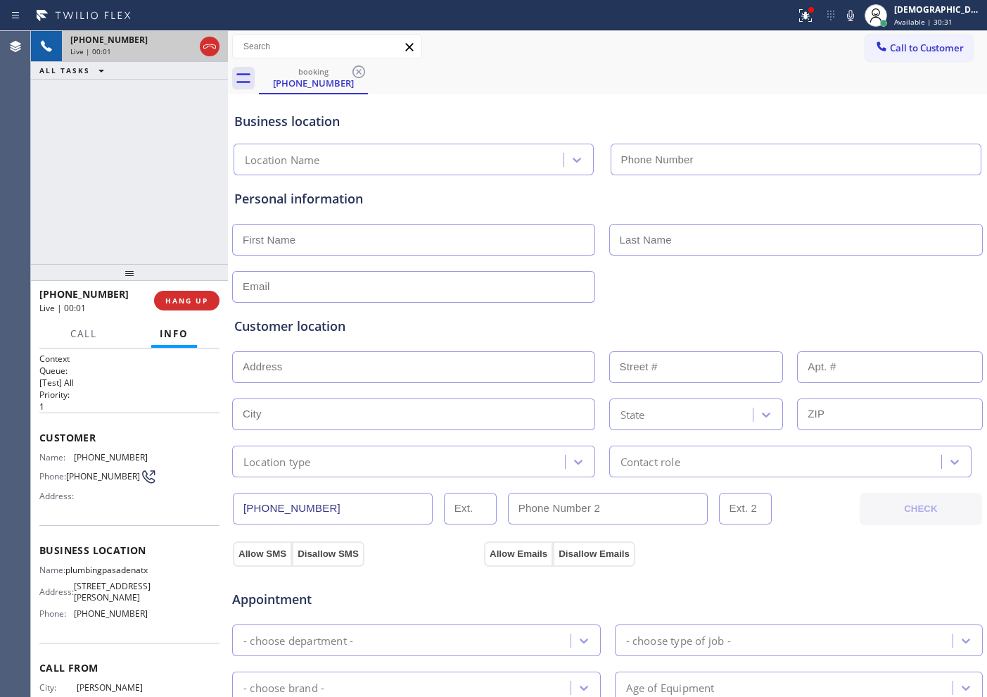
type input "[PHONE_NUMBER]"
click at [207, 49] on icon at bounding box center [209, 46] width 17 height 17
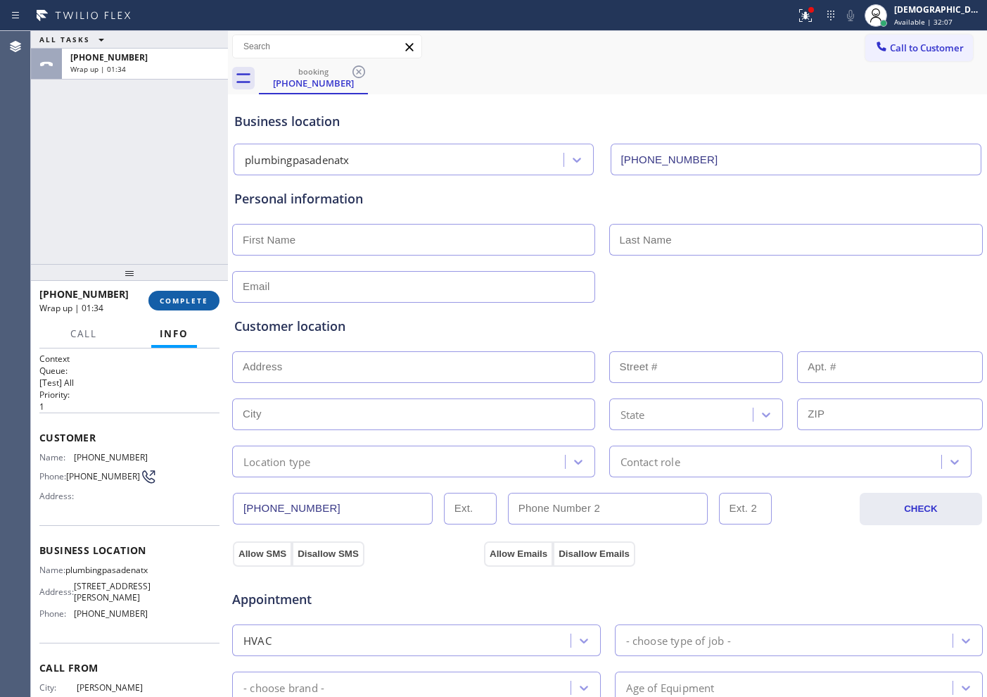
click at [187, 293] on button "COMPLETE" at bounding box center [183, 301] width 71 height 20
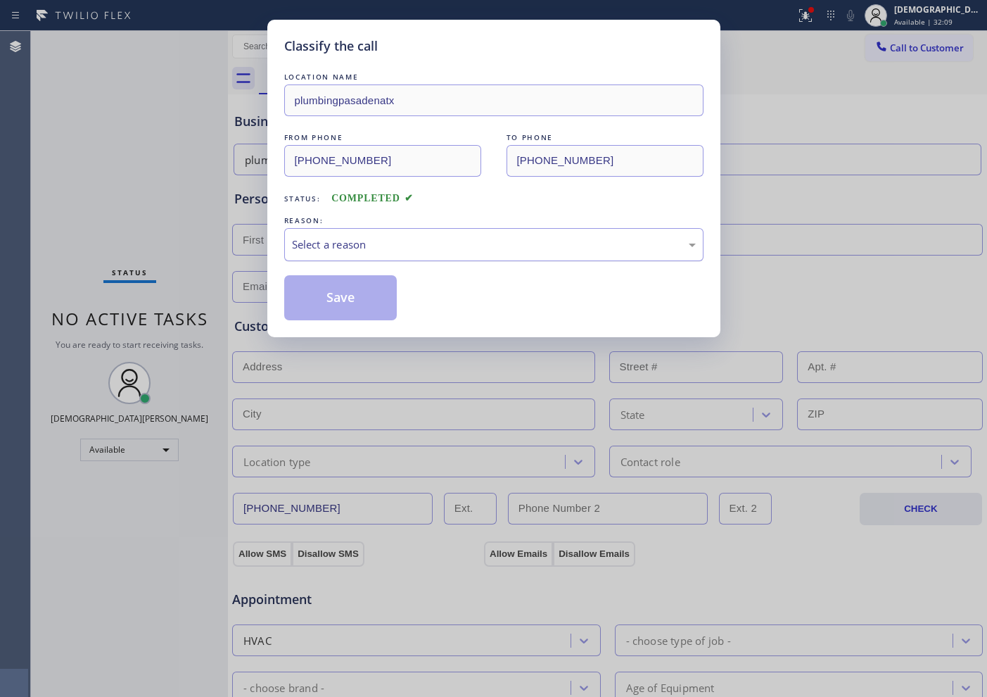
click at [373, 248] on div "Select a reason" at bounding box center [494, 244] width 404 height 16
click at [360, 298] on button "Save" at bounding box center [340, 297] width 113 height 45
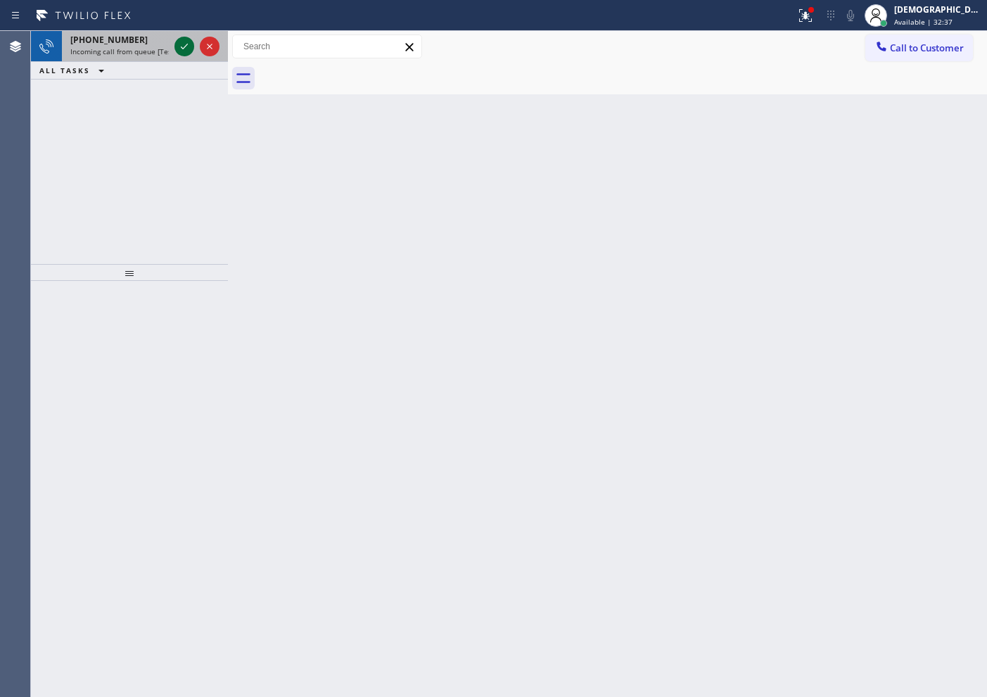
click at [185, 47] on icon at bounding box center [184, 46] width 17 height 17
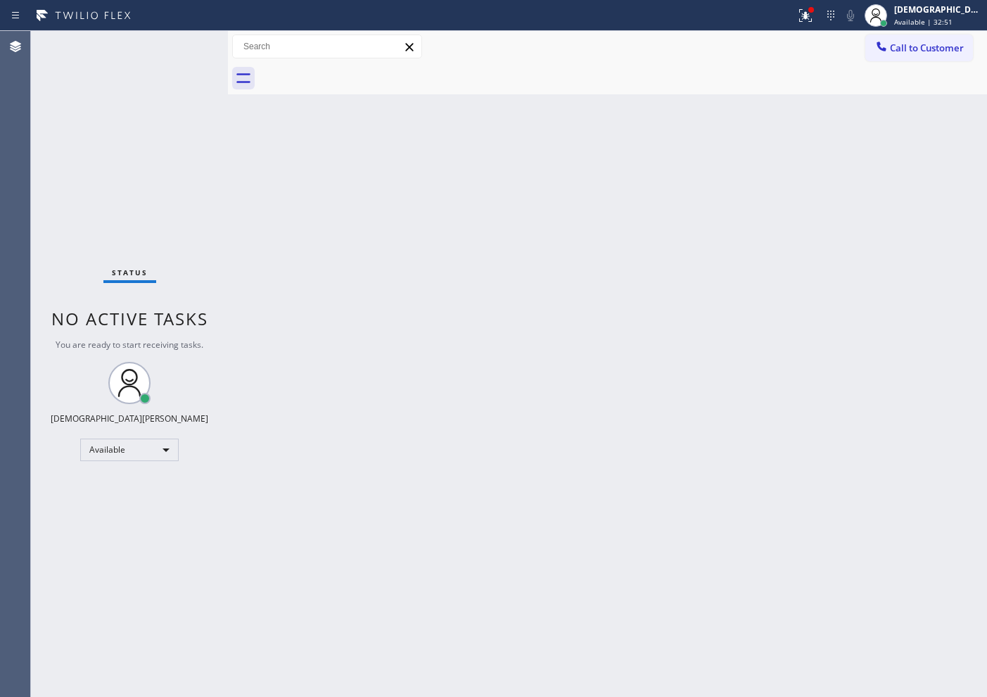
click at [189, 47] on div "Status No active tasks You are ready to start receiving tasks. Christian Cinco …" at bounding box center [129, 364] width 197 height 666
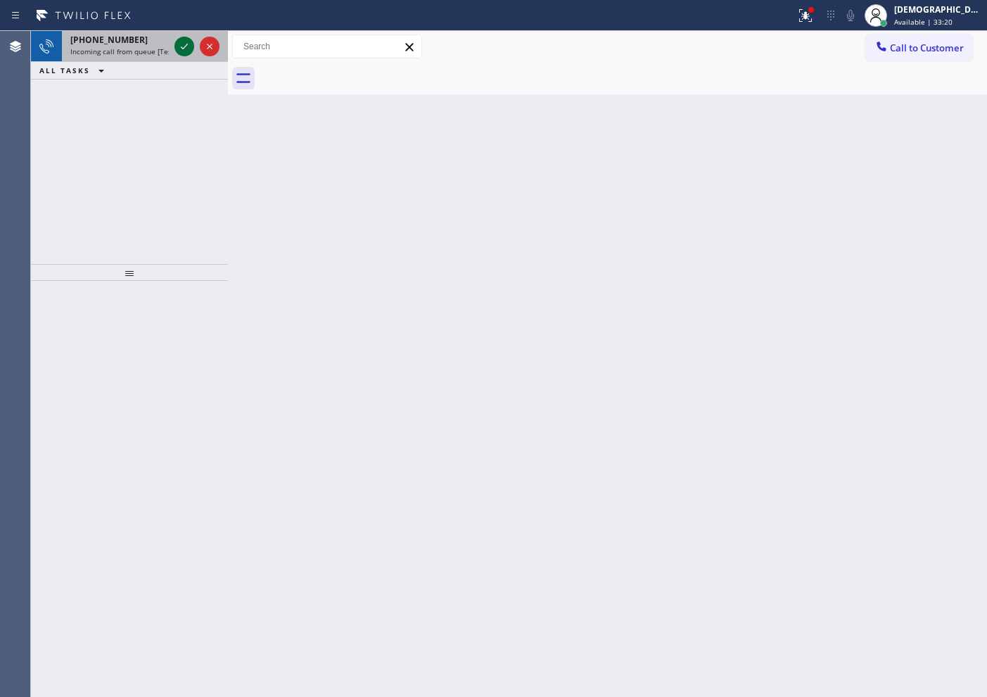
click at [189, 47] on icon at bounding box center [184, 46] width 17 height 17
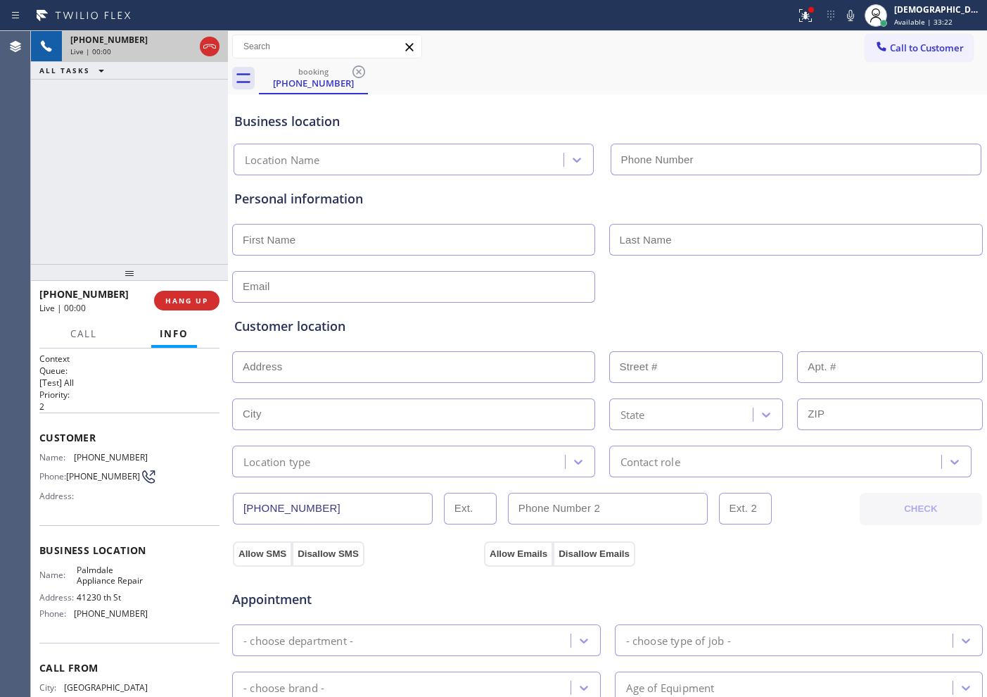
type input "[PHONE_NUMBER]"
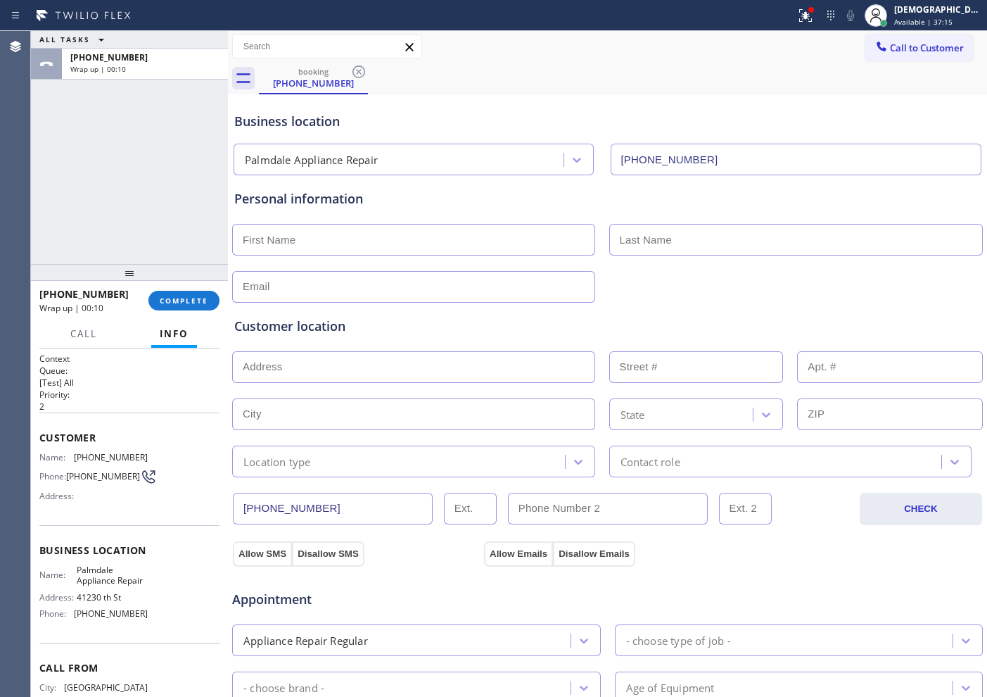
click at [514, 246] on input "text" at bounding box center [413, 240] width 363 height 32
type input "Mr"
click at [751, 236] on input "text" at bounding box center [796, 240] width 374 height 32
type input "...."
click at [342, 286] on input "text" at bounding box center [413, 287] width 363 height 32
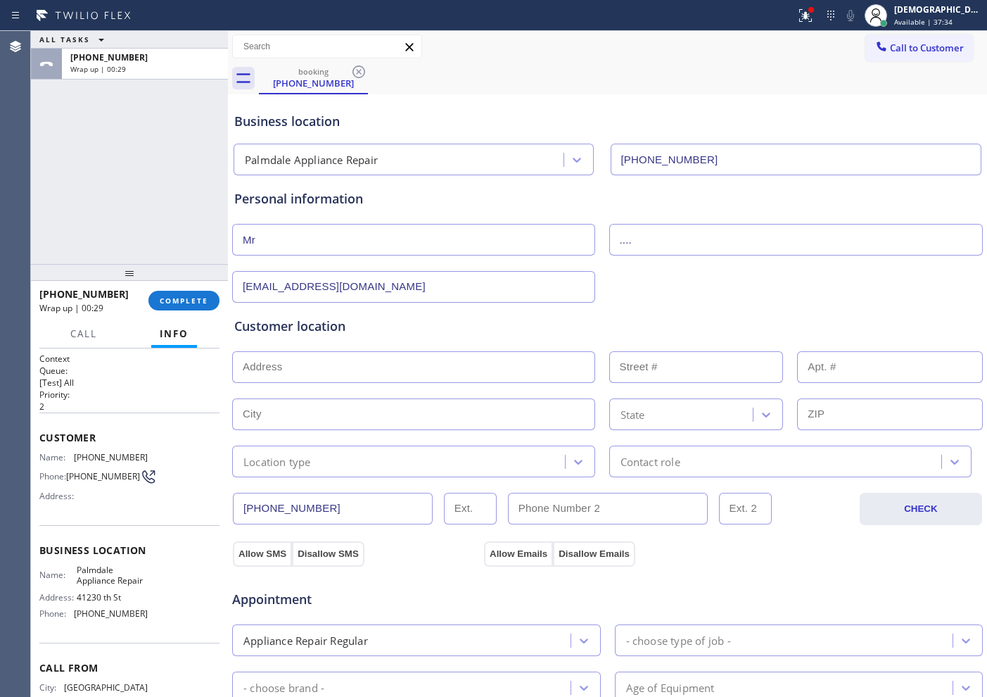
type input "[EMAIL_ADDRESS][DOMAIN_NAME]"
click at [281, 367] on input "text" at bounding box center [413, 367] width 363 height 32
paste input "[GEOGRAPHIC_DATA]"
click at [367, 369] on input "[GEOGRAPHIC_DATA]" at bounding box center [413, 367] width 363 height 32
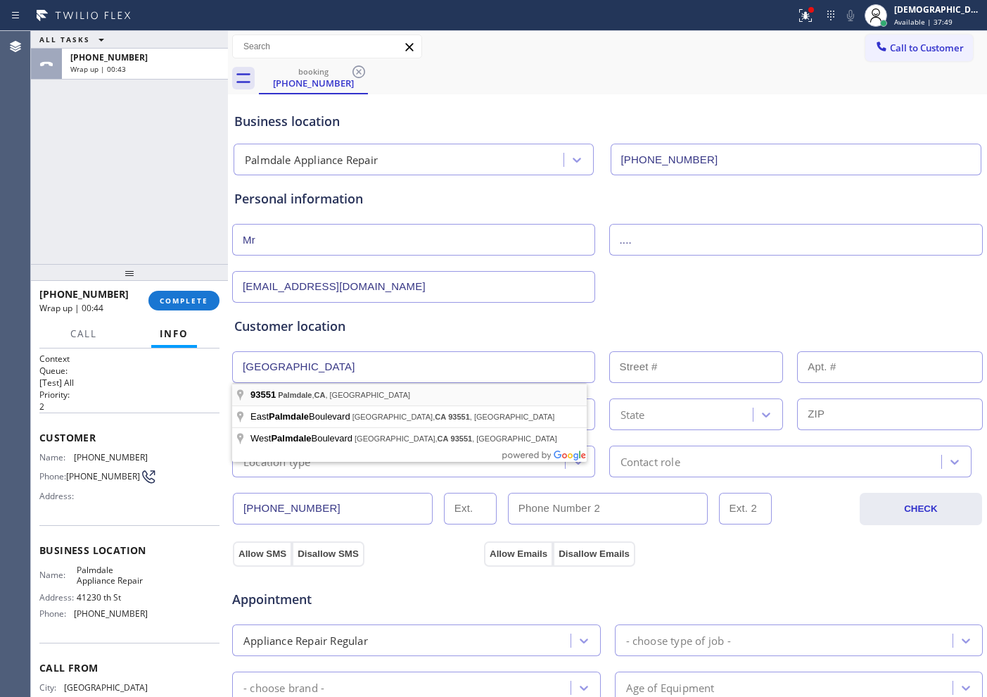
type input "[GEOGRAPHIC_DATA], [GEOGRAPHIC_DATA]"
type input "[PERSON_NAME][GEOGRAPHIC_DATA]"
type input "93551"
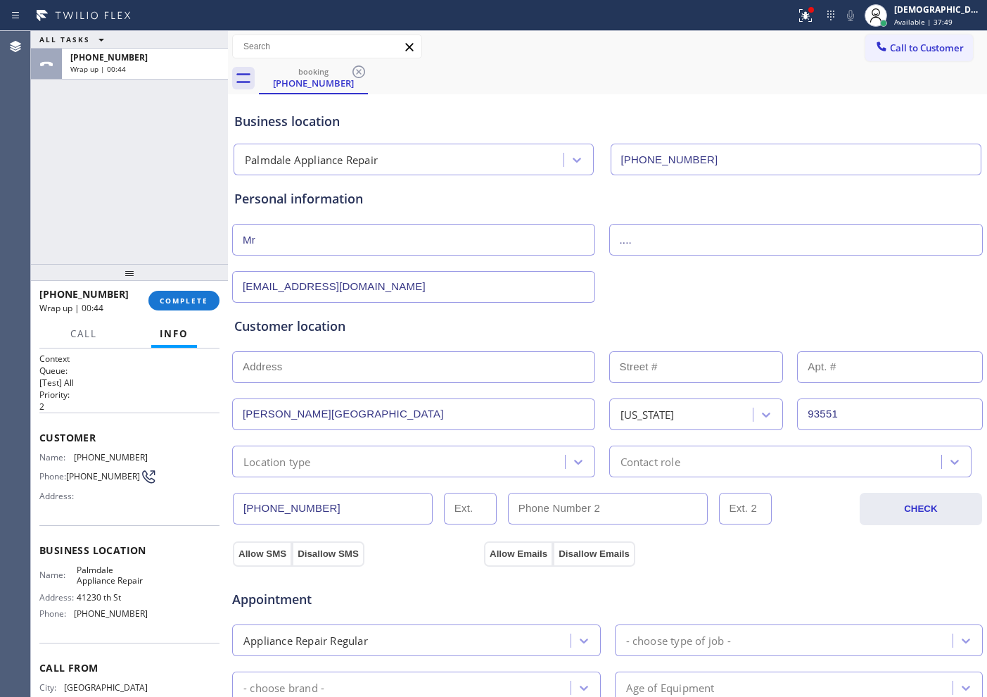
click at [342, 374] on input "text" at bounding box center [413, 367] width 363 height 32
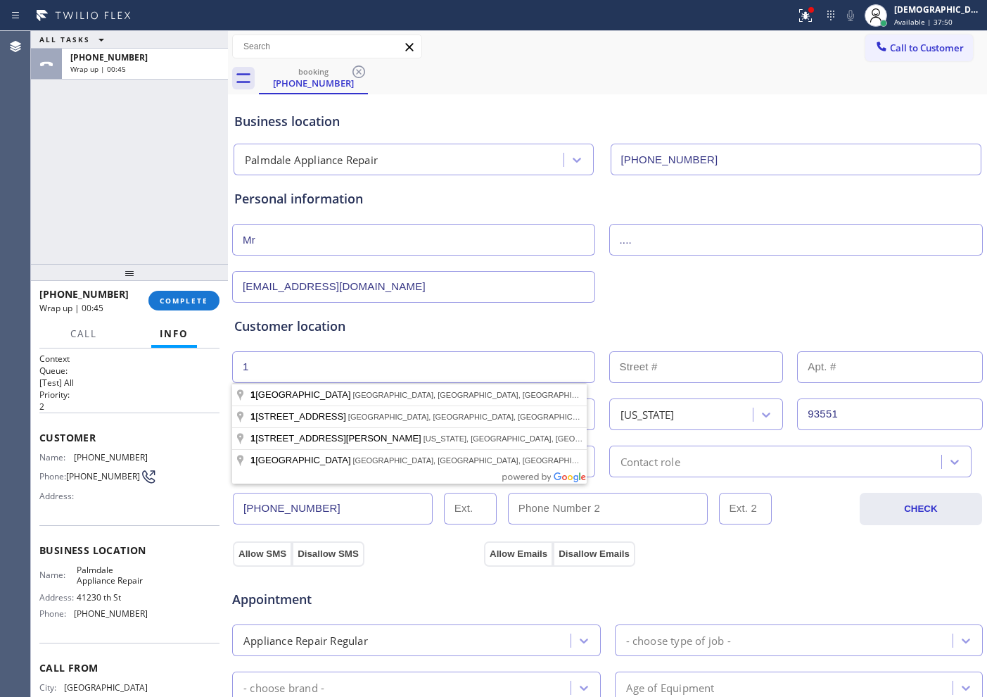
type input "1"
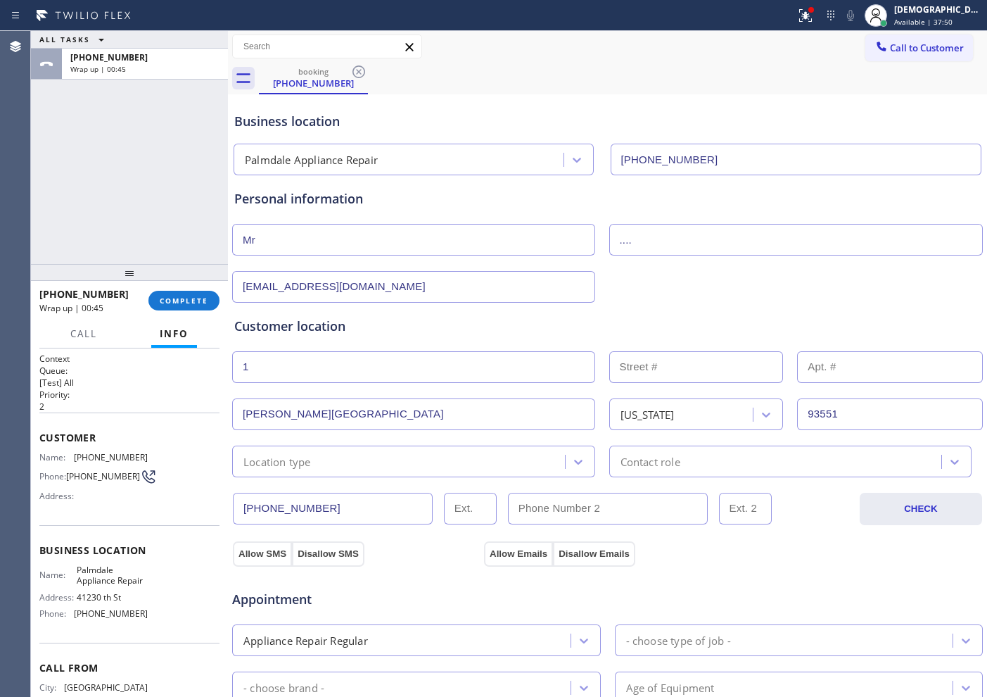
click at [628, 374] on input "text" at bounding box center [696, 367] width 174 height 32
type input "1"
click at [414, 458] on div "Location type" at bounding box center [400, 461] width 329 height 25
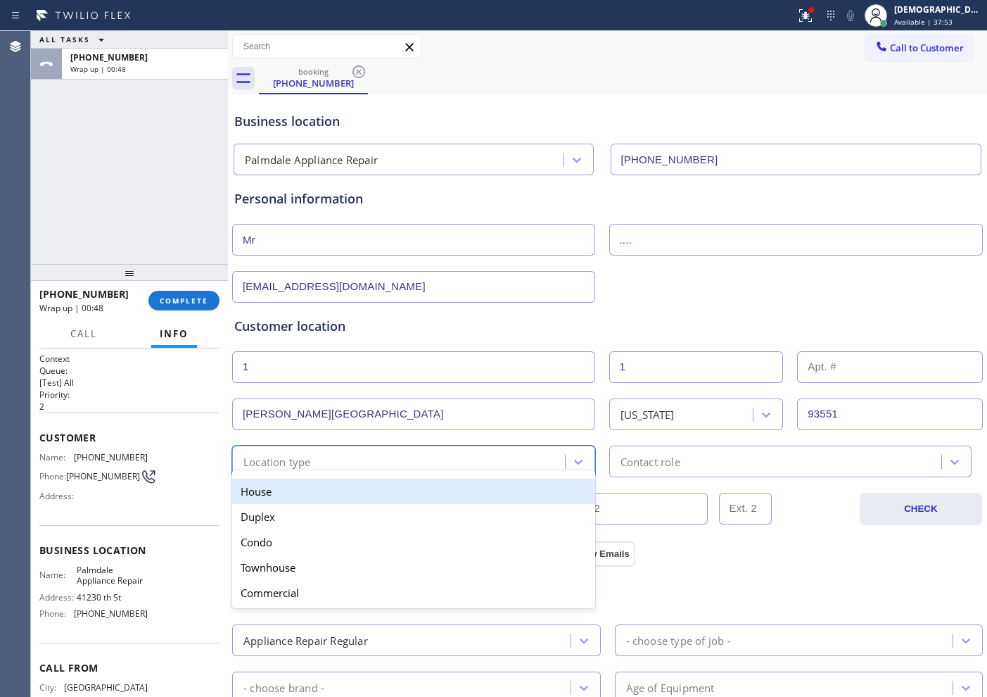
drag, startPoint x: 390, startPoint y: 488, endPoint x: 588, endPoint y: 481, distance: 198.5
click at [393, 488] on div "House" at bounding box center [413, 490] width 363 height 25
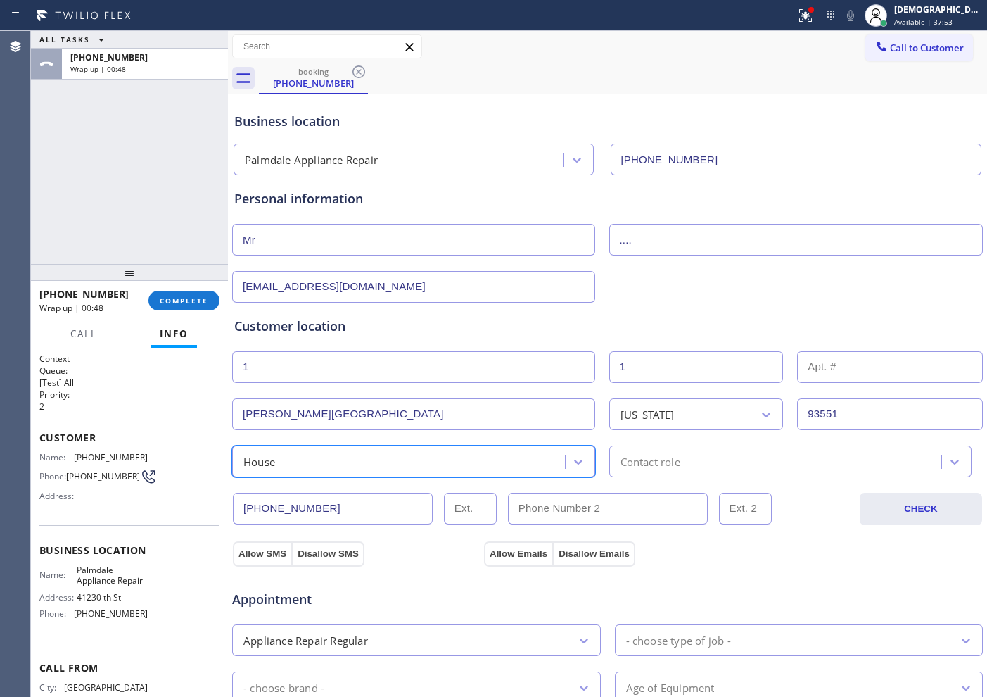
click at [609, 471] on div "Contact role" at bounding box center [790, 461] width 363 height 32
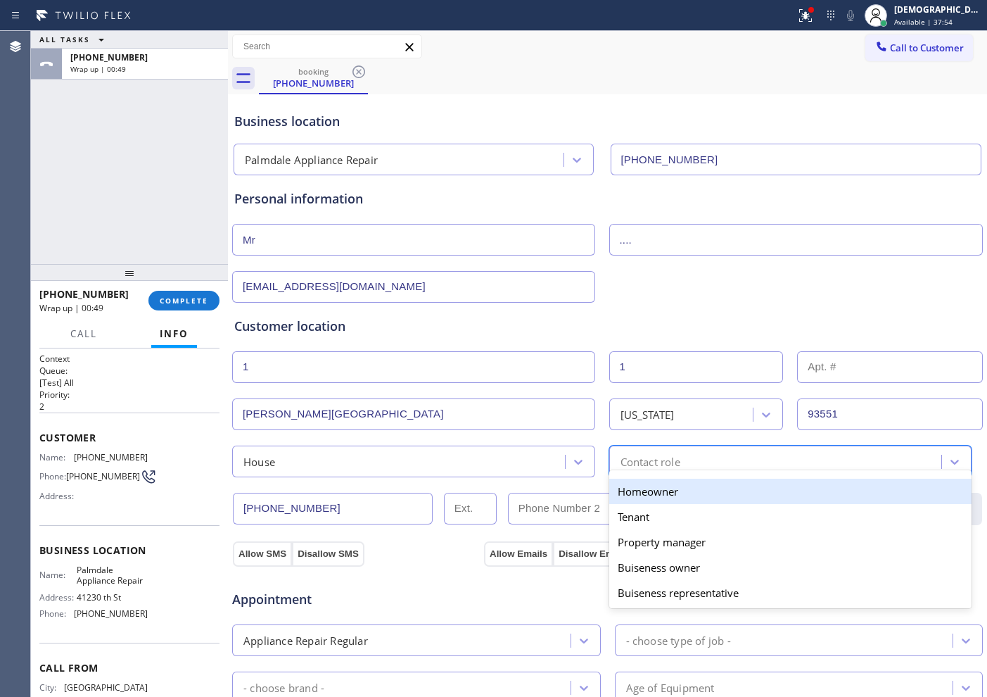
click at [609, 493] on div "Homeowner" at bounding box center [790, 490] width 363 height 25
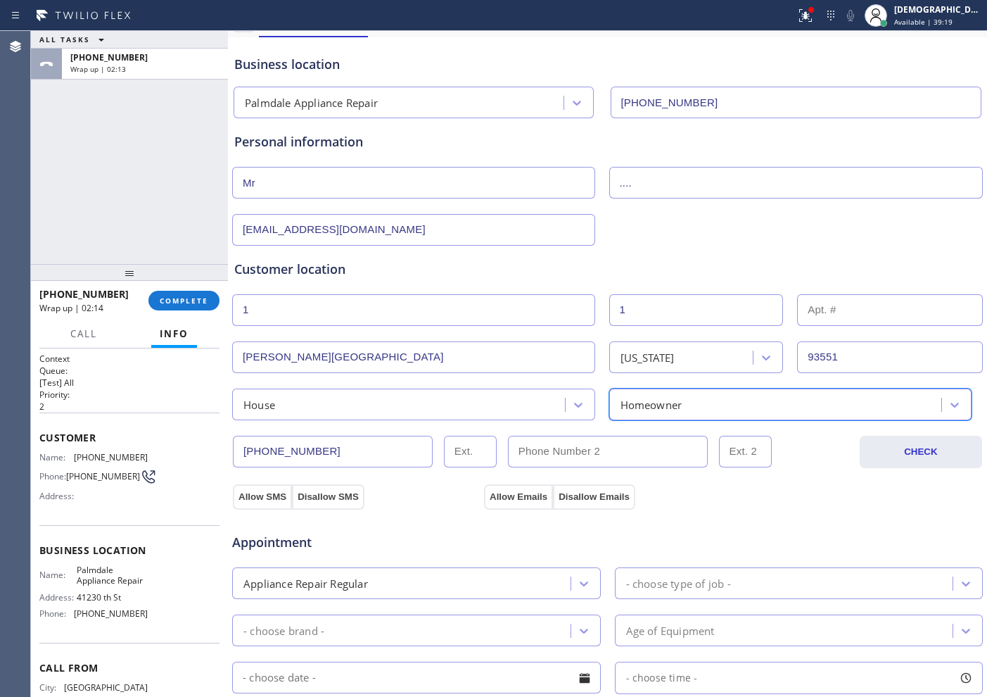
scroll to position [176, 0]
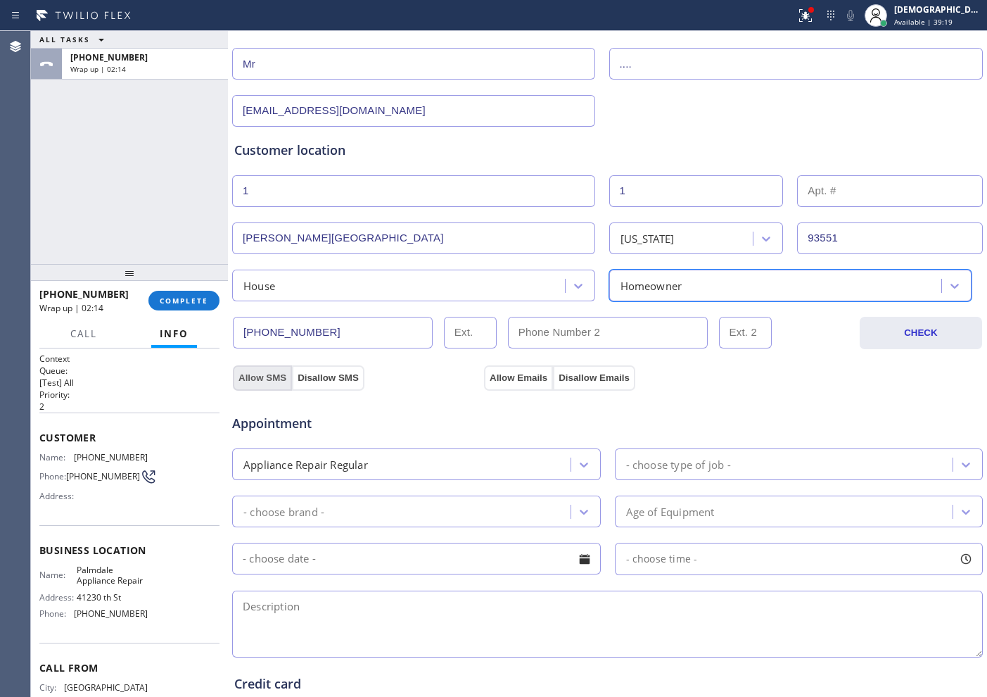
drag, startPoint x: 265, startPoint y: 374, endPoint x: 284, endPoint y: 371, distance: 18.4
click at [265, 373] on button "Allow SMS" at bounding box center [262, 377] width 59 height 25
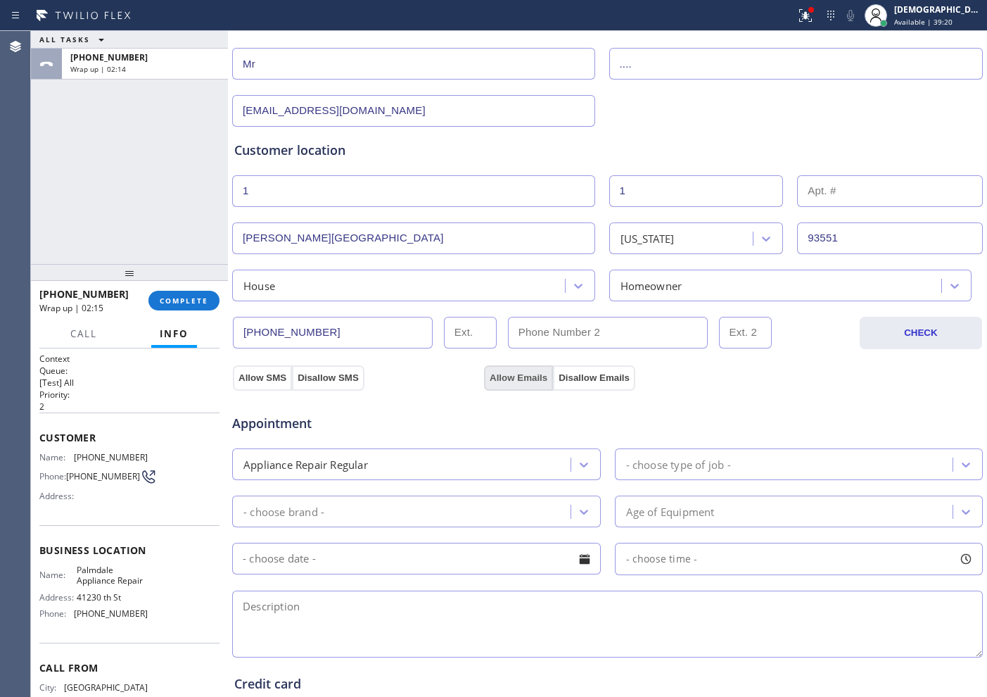
click at [518, 374] on button "Allow Emails" at bounding box center [518, 377] width 69 height 25
click at [652, 472] on div "- choose type of job -" at bounding box center [786, 464] width 334 height 25
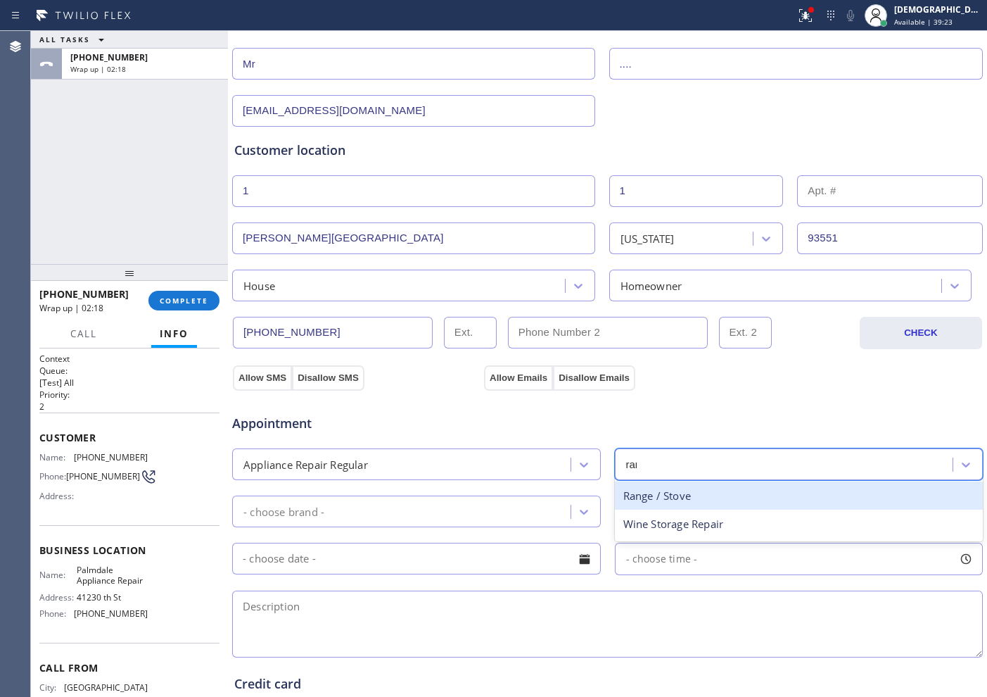
type input "rang"
click at [652, 495] on div "Range / Stove" at bounding box center [799, 495] width 369 height 29
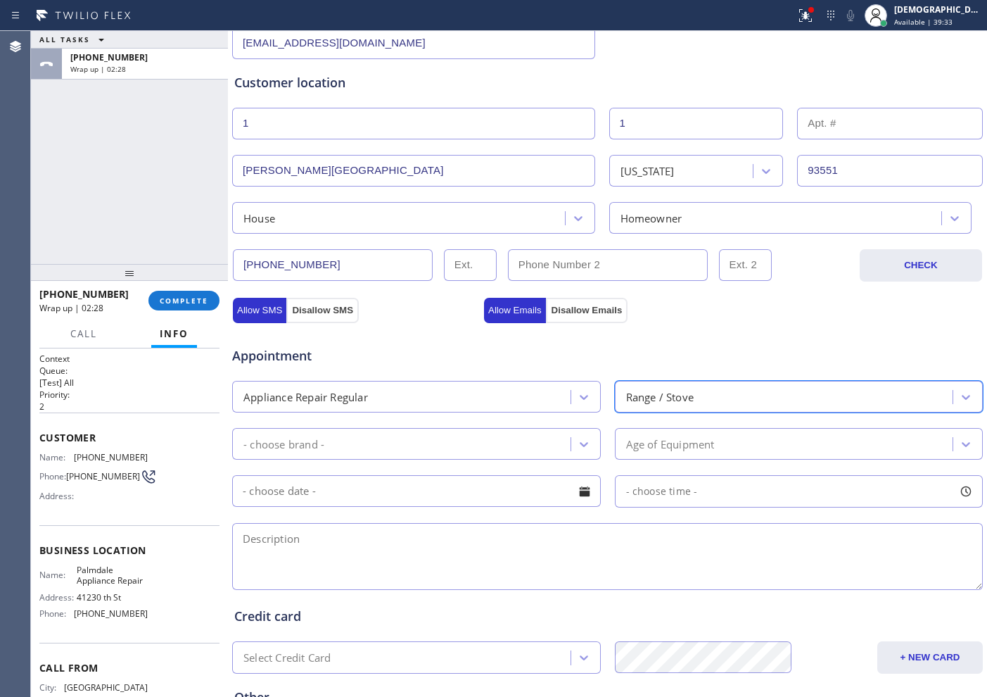
scroll to position [352, 0]
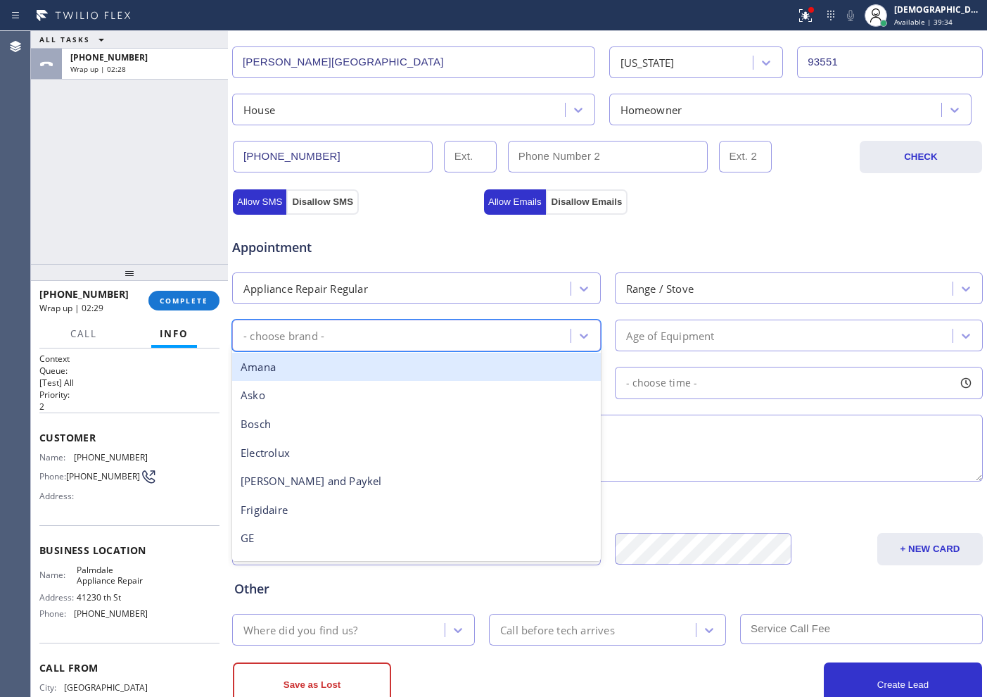
click at [475, 331] on div "- choose brand -" at bounding box center [403, 335] width 334 height 25
type input "ge"
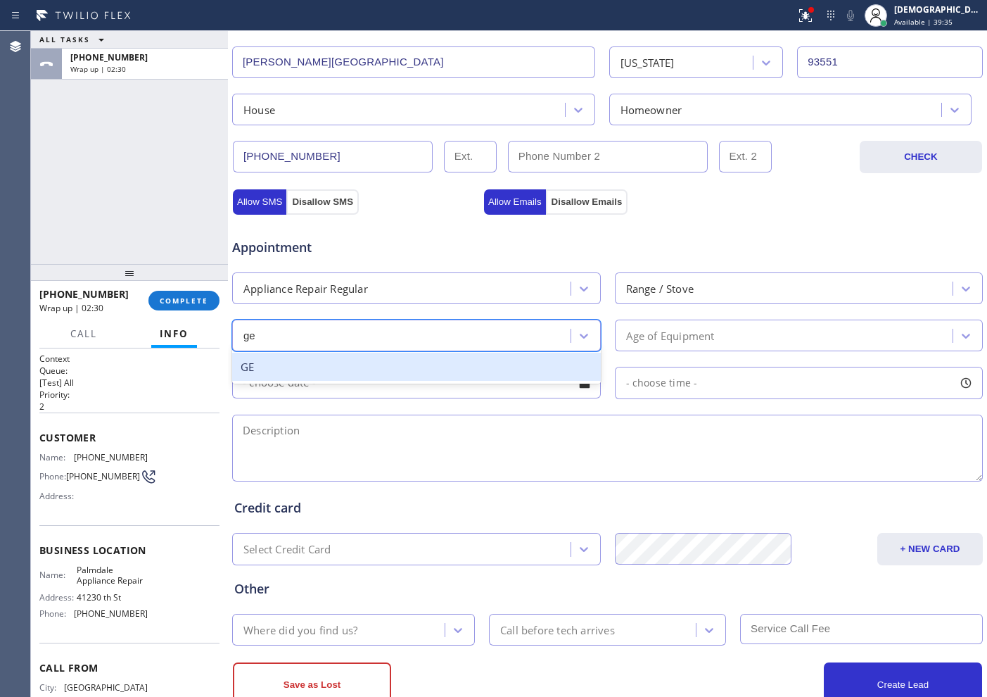
click at [456, 364] on div "GE" at bounding box center [416, 366] width 369 height 29
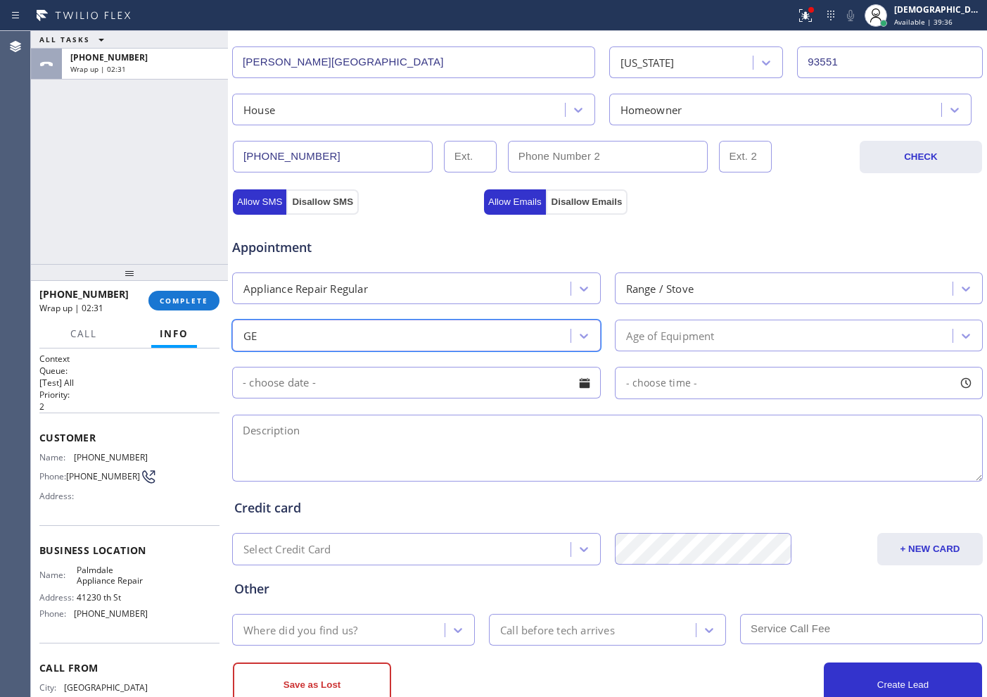
click at [680, 337] on div "Age of Equipment" at bounding box center [670, 335] width 89 height 16
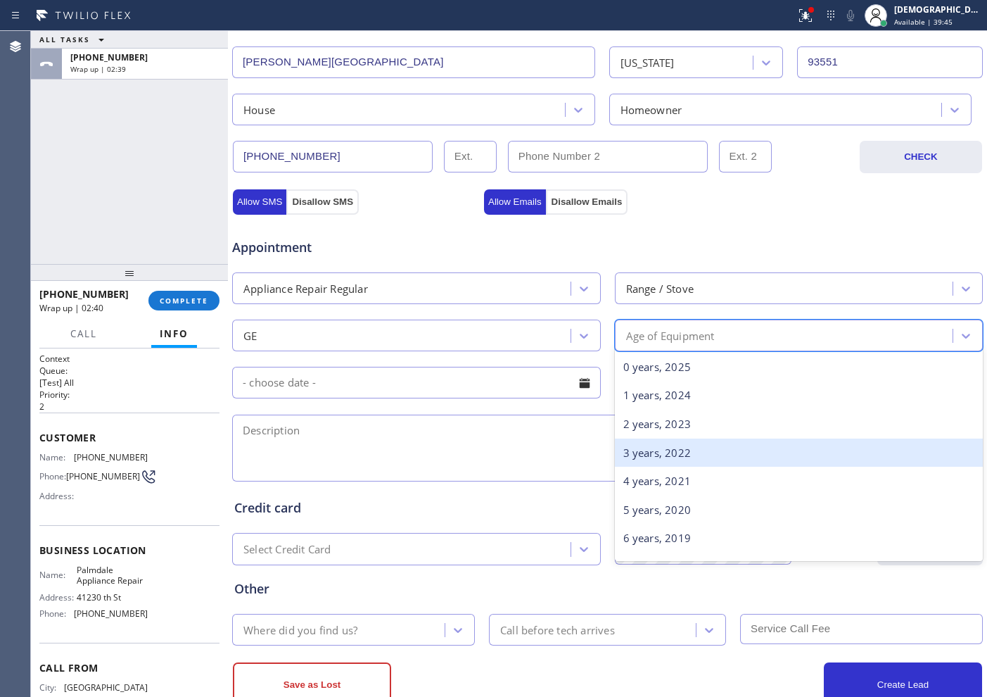
click at [640, 460] on div "3 years, 2022" at bounding box center [799, 452] width 369 height 29
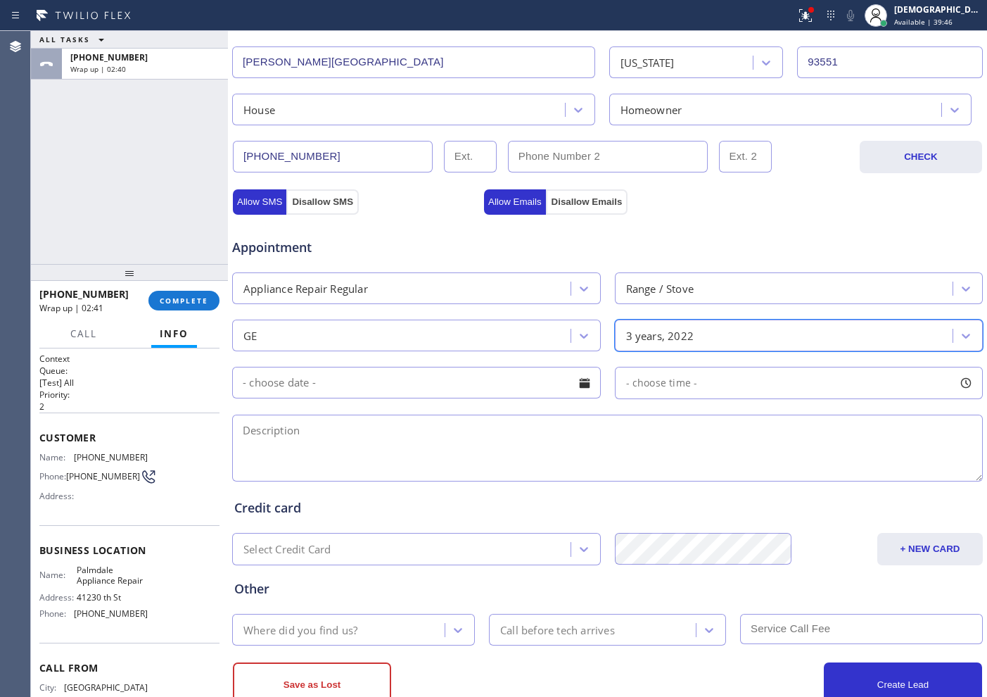
click at [450, 386] on input "text" at bounding box center [416, 383] width 369 height 32
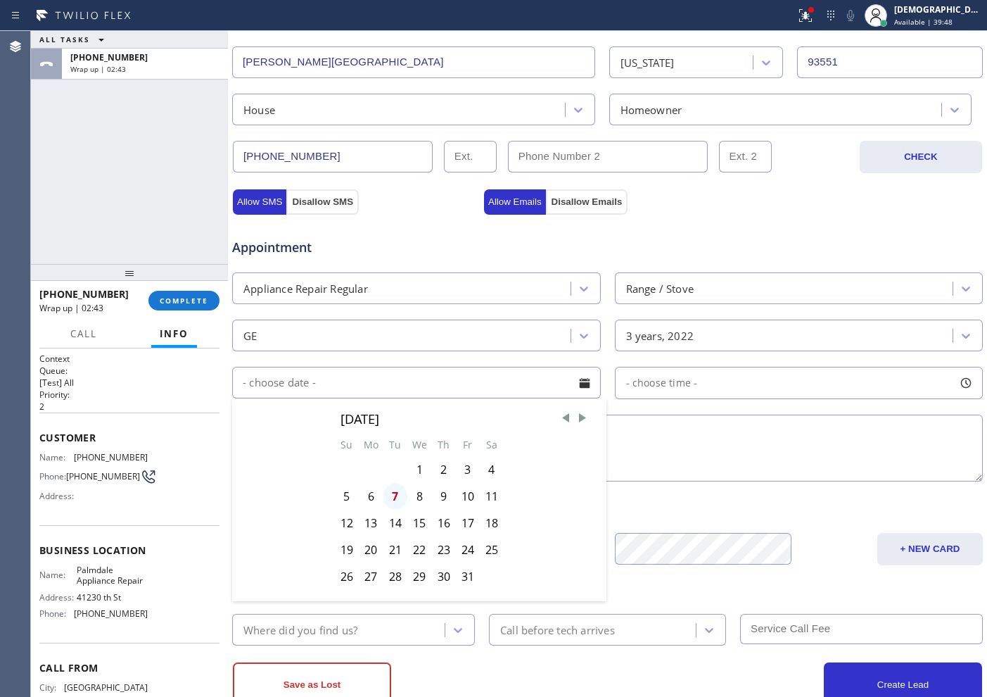
click at [398, 492] on div "7" at bounding box center [395, 496] width 24 height 27
type input "[DATE]"
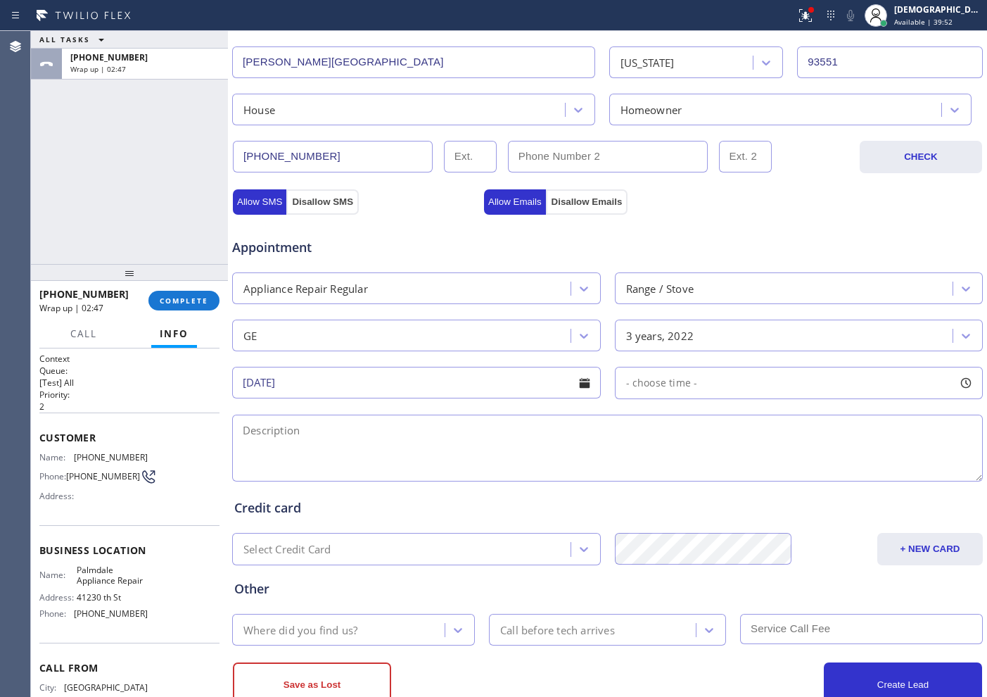
click at [664, 381] on span "- choose time -" at bounding box center [662, 382] width 72 height 13
click at [302, 427] on textarea at bounding box center [607, 447] width 751 height 67
paste textarea "GE / range / / 3 years cx wants to clean"
drag, startPoint x: 457, startPoint y: 432, endPoint x: 405, endPoint y: 438, distance: 53.1
click at [405, 438] on textarea "GE / range / / 3 years cx wants to clean" at bounding box center [607, 447] width 751 height 67
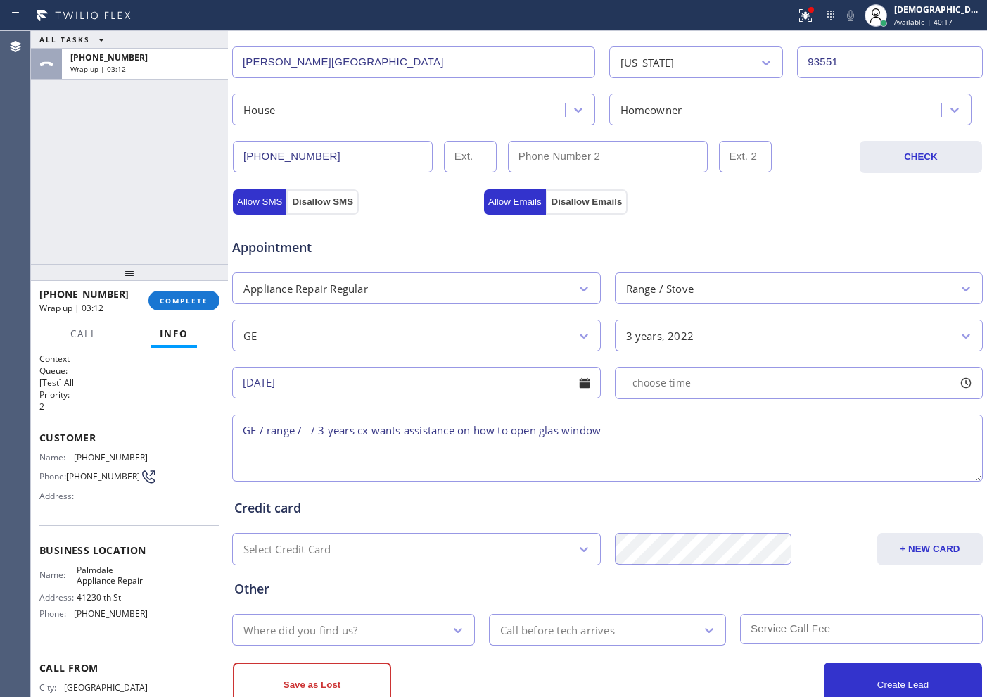
click at [560, 427] on textarea "GE / range / / 3 years cx wants assistance on how to open glas window" at bounding box center [607, 447] width 751 height 67
click at [624, 431] on textarea "GE / range / / 3 years cx wants assistance on how to open glass window" at bounding box center [607, 447] width 751 height 67
click at [739, 421] on textarea "GE / range / / 3 years cx wants assistance on how to open glass window so he ca…" at bounding box center [607, 447] width 751 height 67
paste textarea "[GEOGRAPHIC_DATA]"
click at [141, 557] on div "Name: Palmdale Appliance Repair Address: [STREET_ADDRESS] Phone: [PHONE_NUMBER]" at bounding box center [129, 594] width 180 height 61
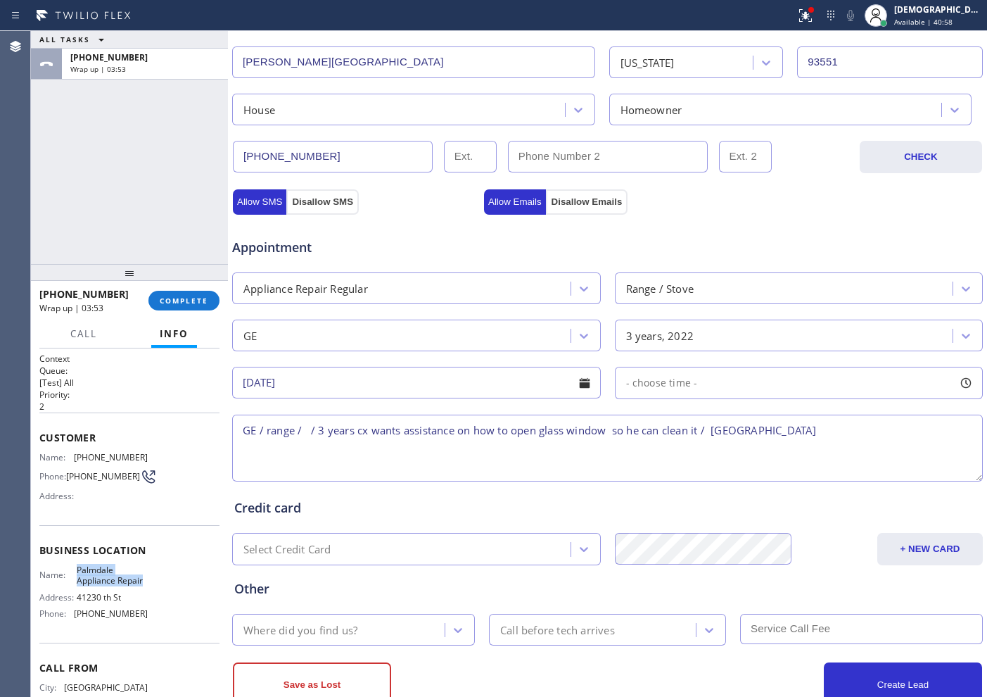
drag, startPoint x: 99, startPoint y: 595, endPoint x: 73, endPoint y: 576, distance: 31.8
click at [73, 557] on div "Name: Palmdale Appliance Repair" at bounding box center [93, 575] width 108 height 22
copy span "Palmdale Appliance Repair"
click at [789, 438] on textarea "GE / range / / 3 years cx wants assistance on how to open glass window so he ca…" at bounding box center [607, 447] width 751 height 67
paste textarea "Palmdale Appliance Repair"
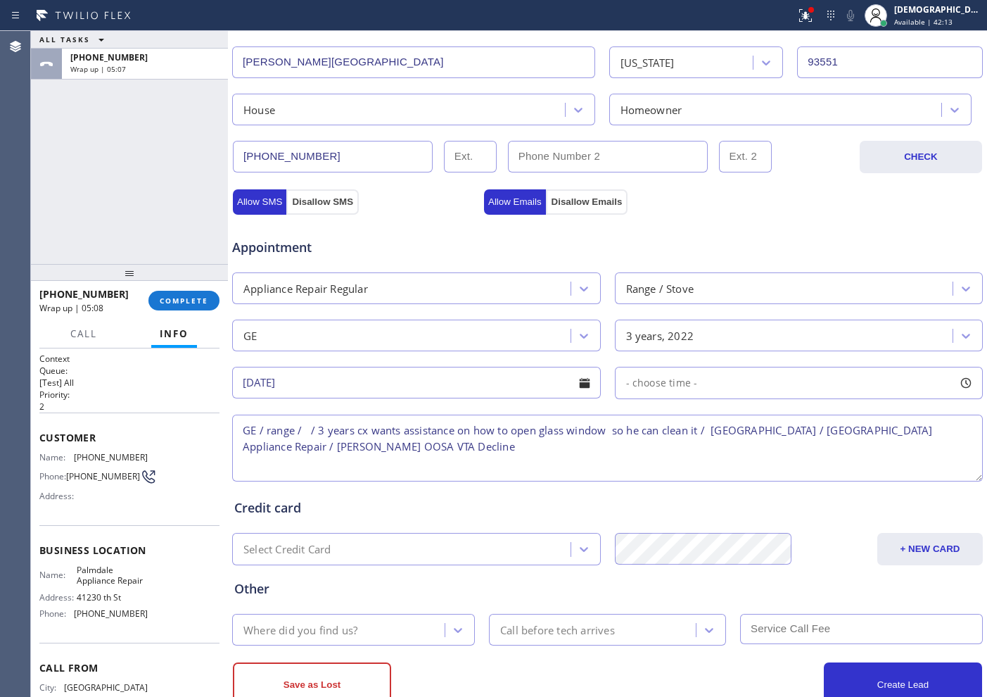
scroll to position [394, 0]
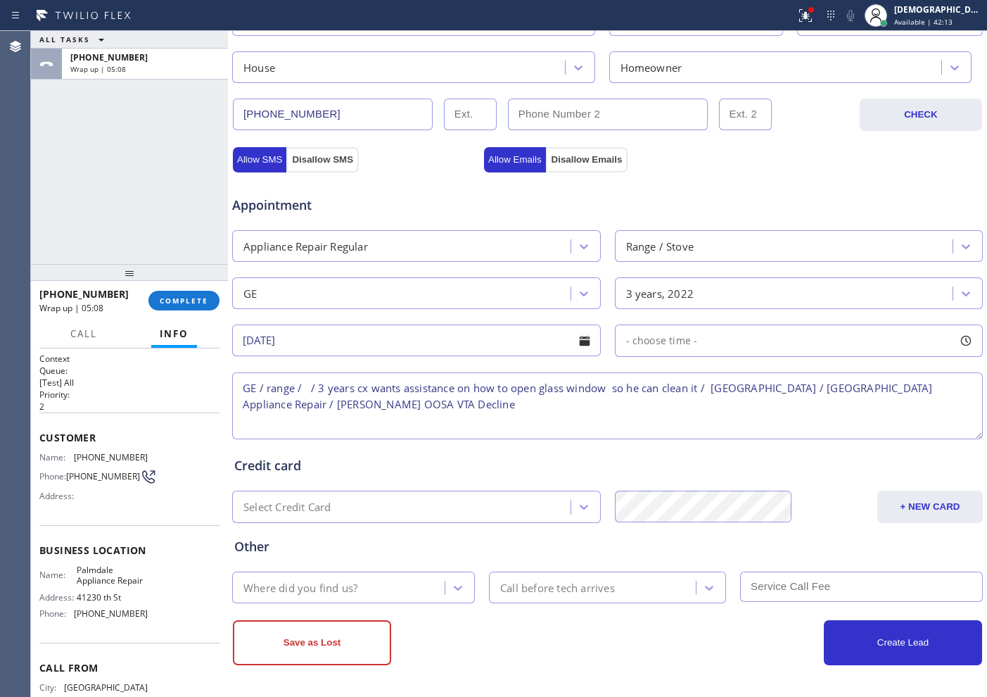
type textarea "GE / range / / 3 years cx wants assistance on how to open glass window so he ca…"
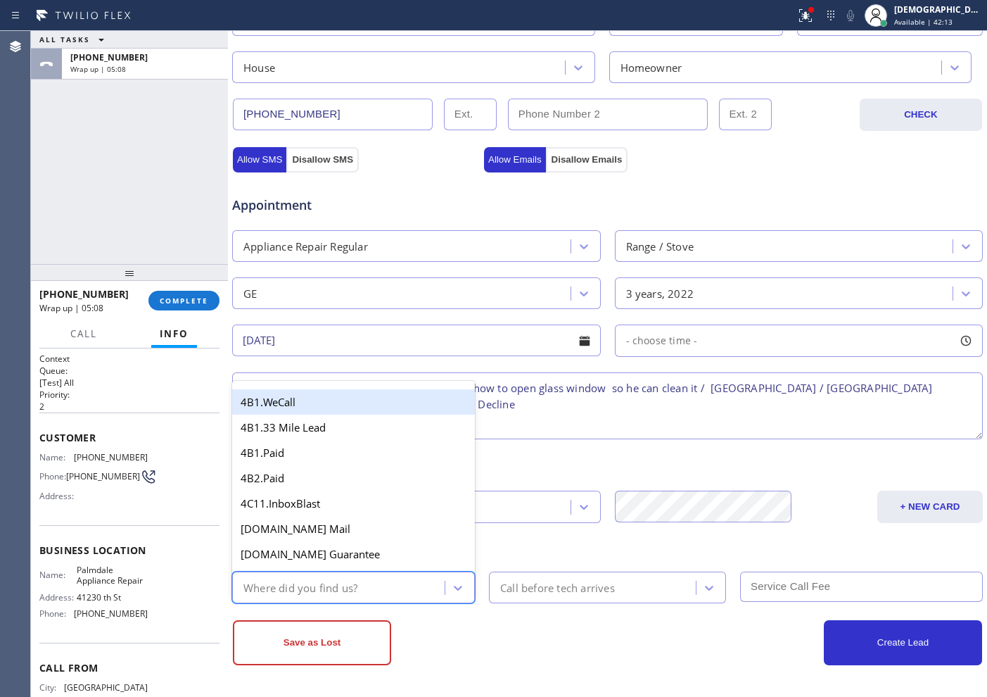
click at [365, 557] on div "Where did you find us?" at bounding box center [340, 587] width 208 height 25
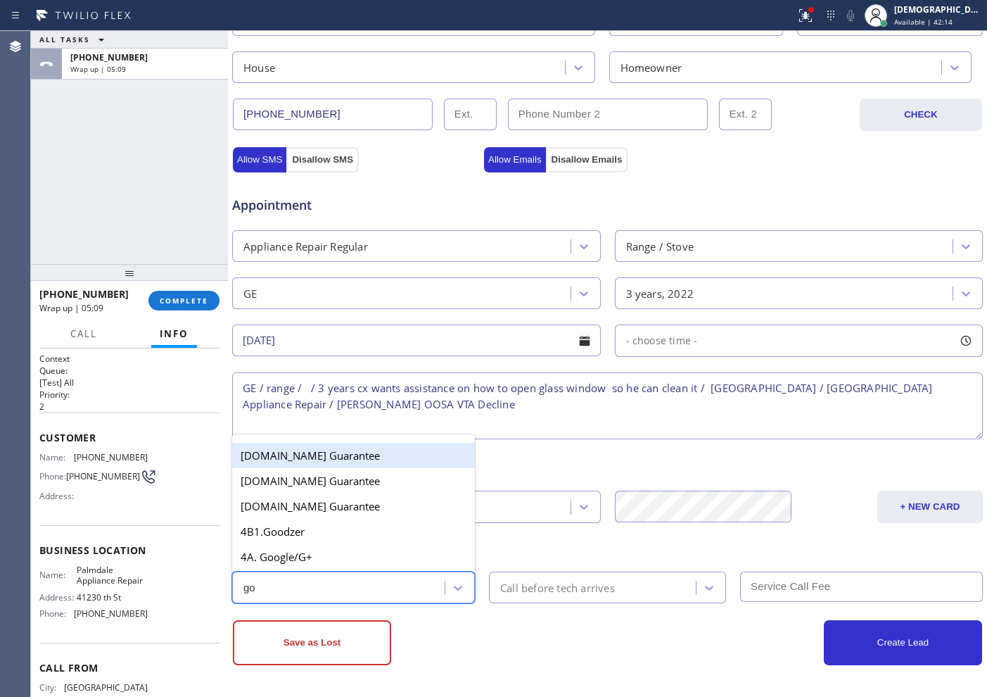
type input "goo"
click at [353, 557] on div "4B. Google Guarantee" at bounding box center [353, 581] width 243 height 25
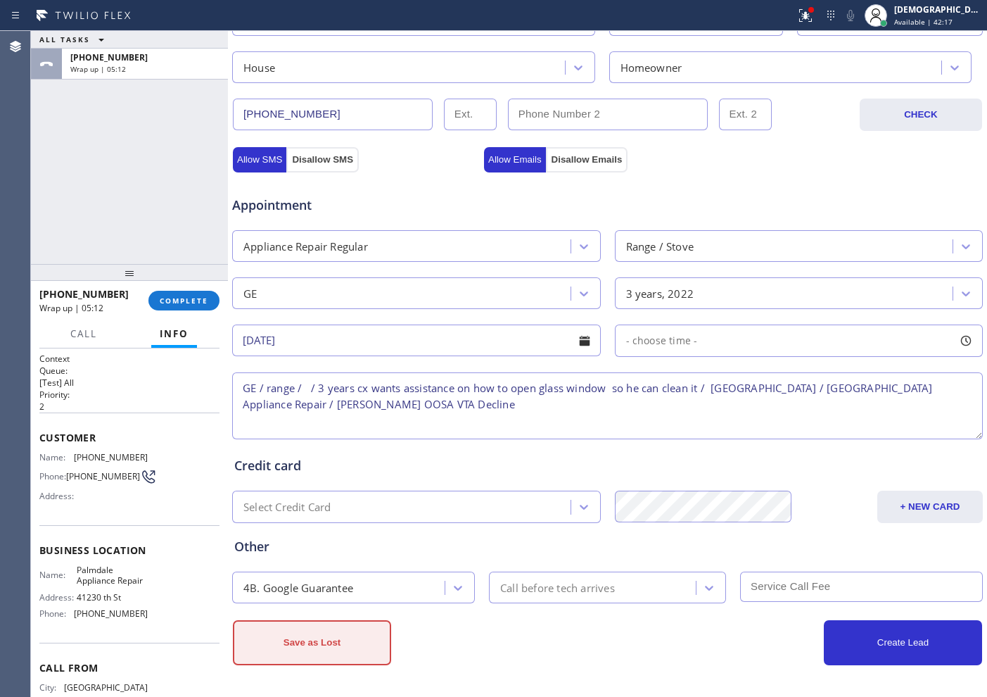
click at [362, 557] on button "Save as Lost" at bounding box center [312, 642] width 158 height 45
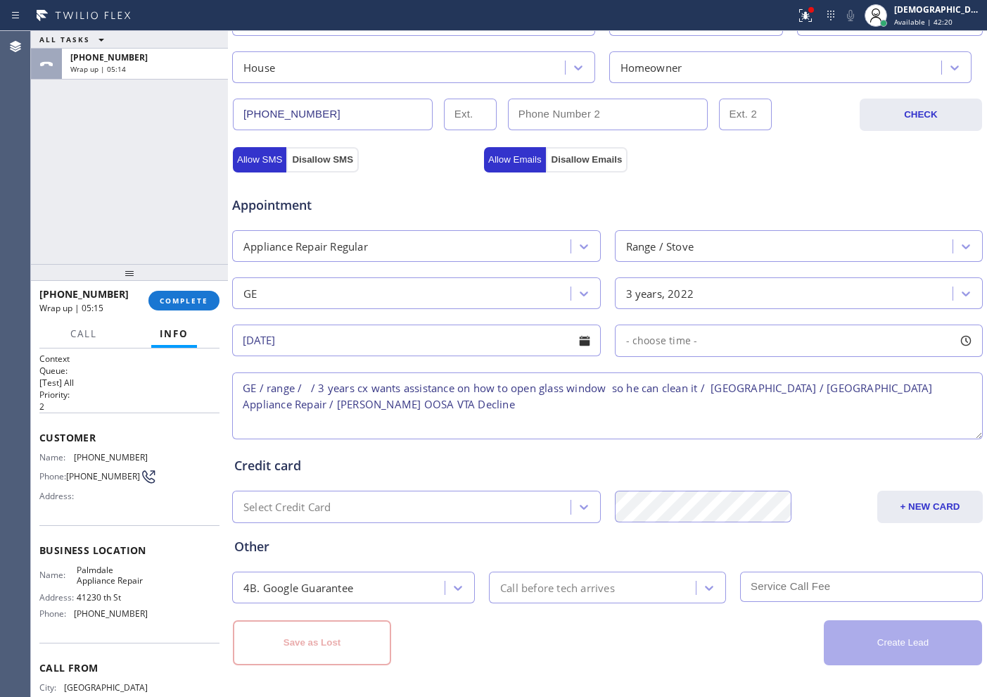
scroll to position [90, 0]
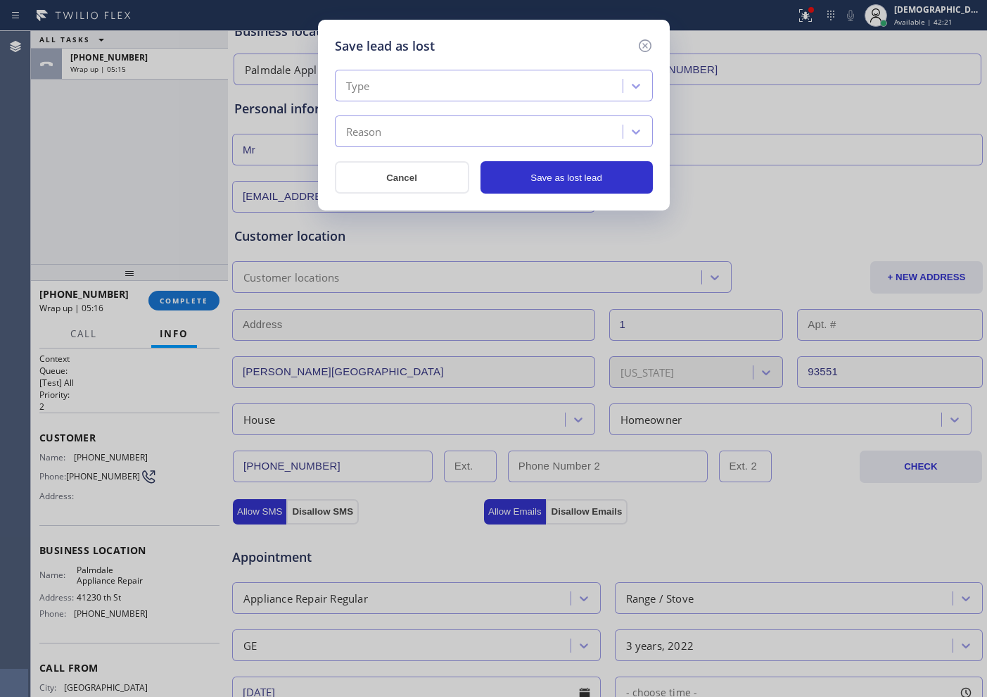
click at [445, 77] on div "Type" at bounding box center [481, 86] width 284 height 25
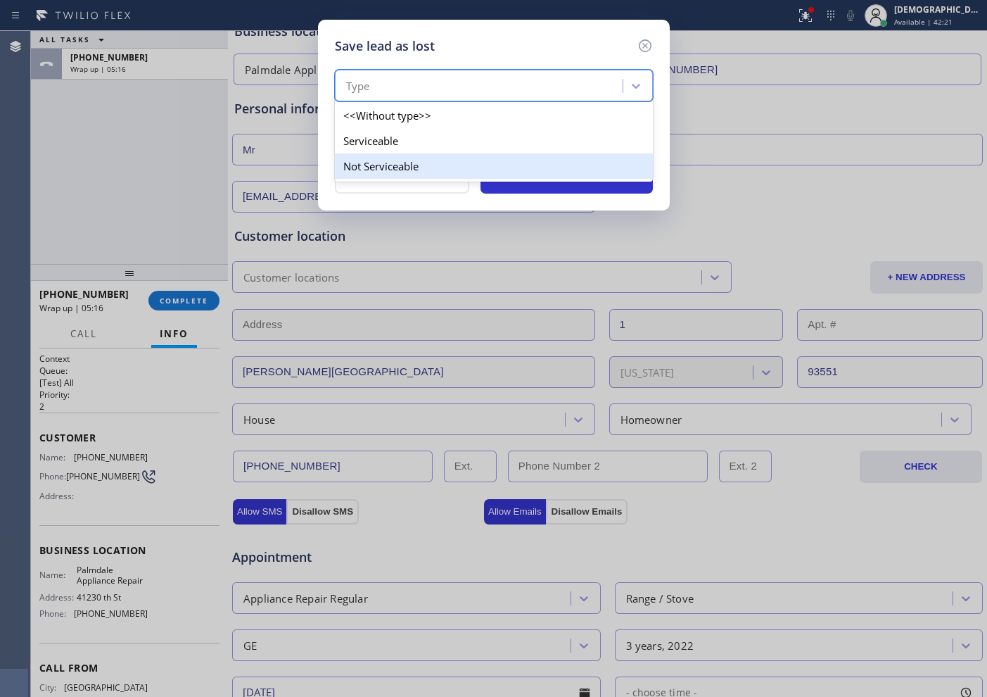
click at [433, 153] on div "Not Serviceable" at bounding box center [494, 165] width 318 height 25
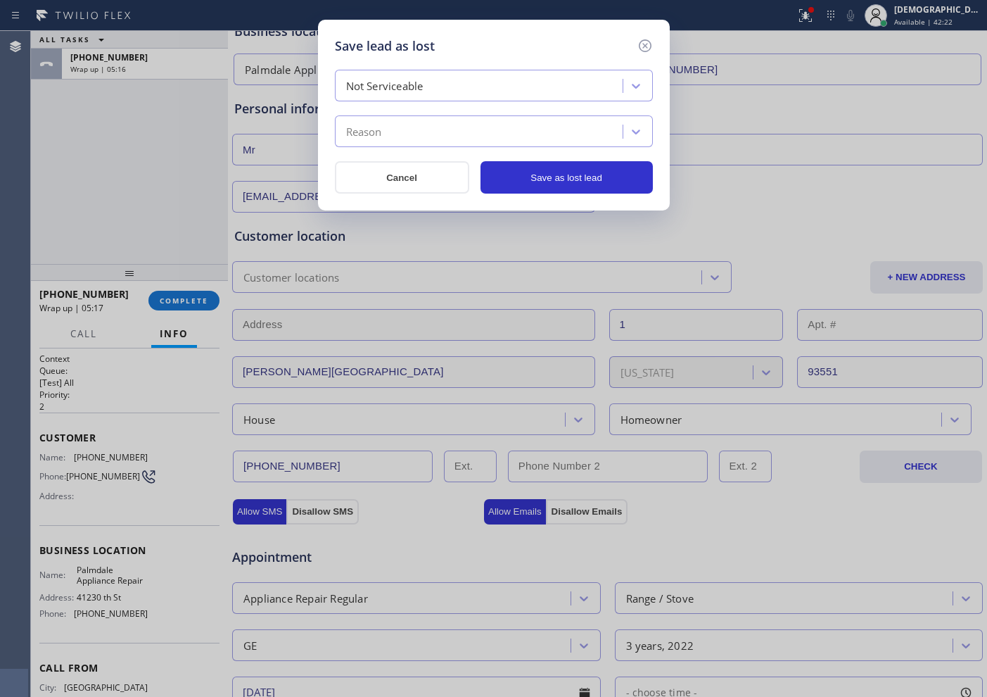
click at [424, 138] on div "Reason" at bounding box center [481, 132] width 284 height 25
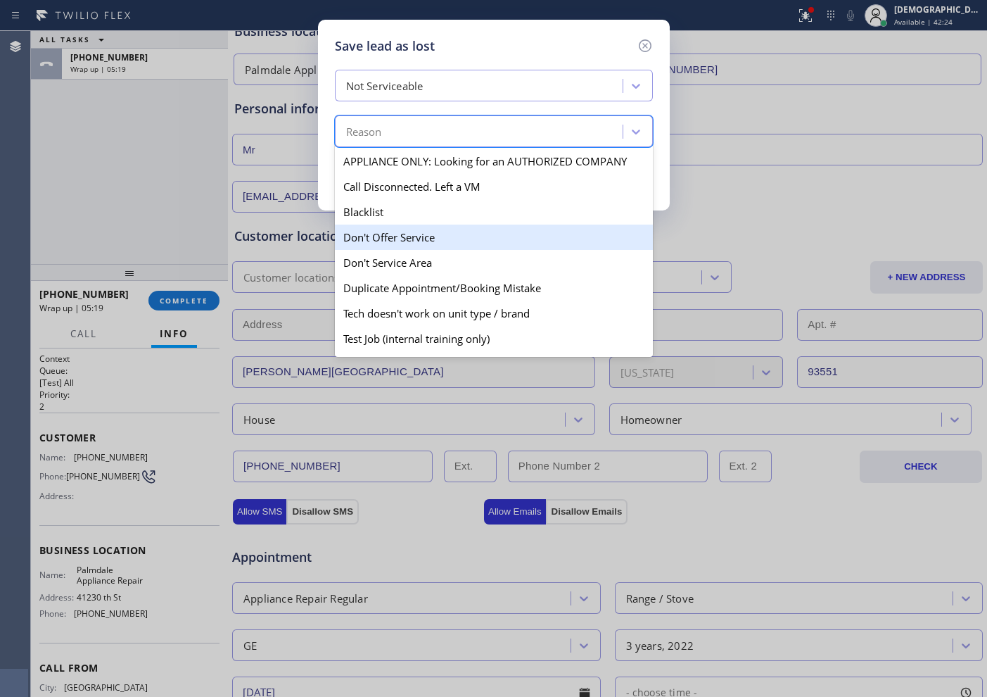
click at [426, 238] on div "Don't Offer Service" at bounding box center [494, 236] width 318 height 25
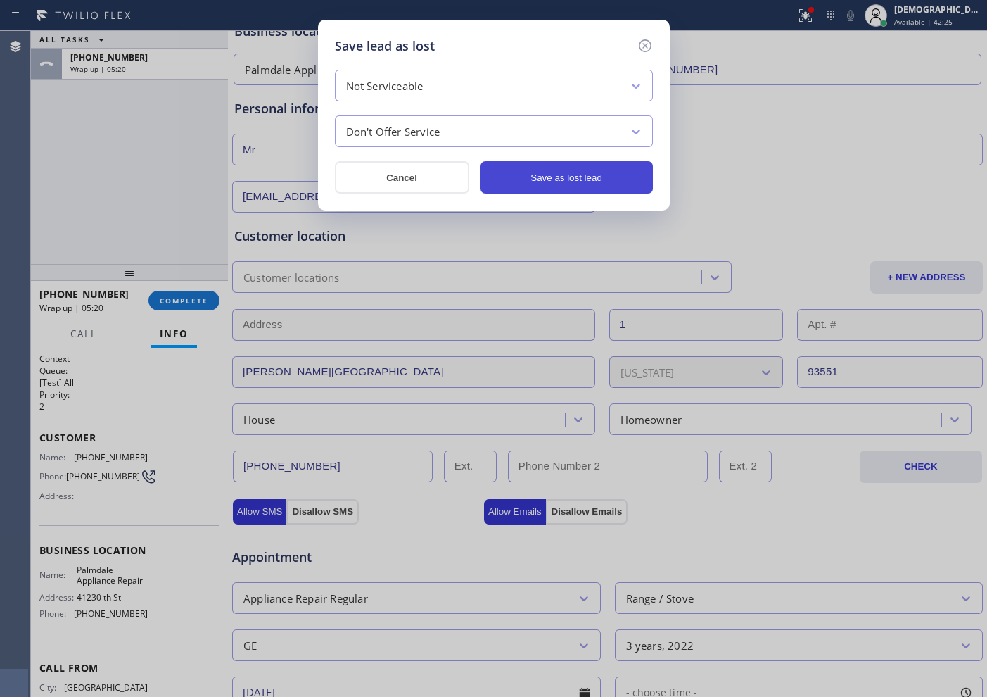
click at [526, 176] on button "Save as lost lead" at bounding box center [567, 177] width 172 height 32
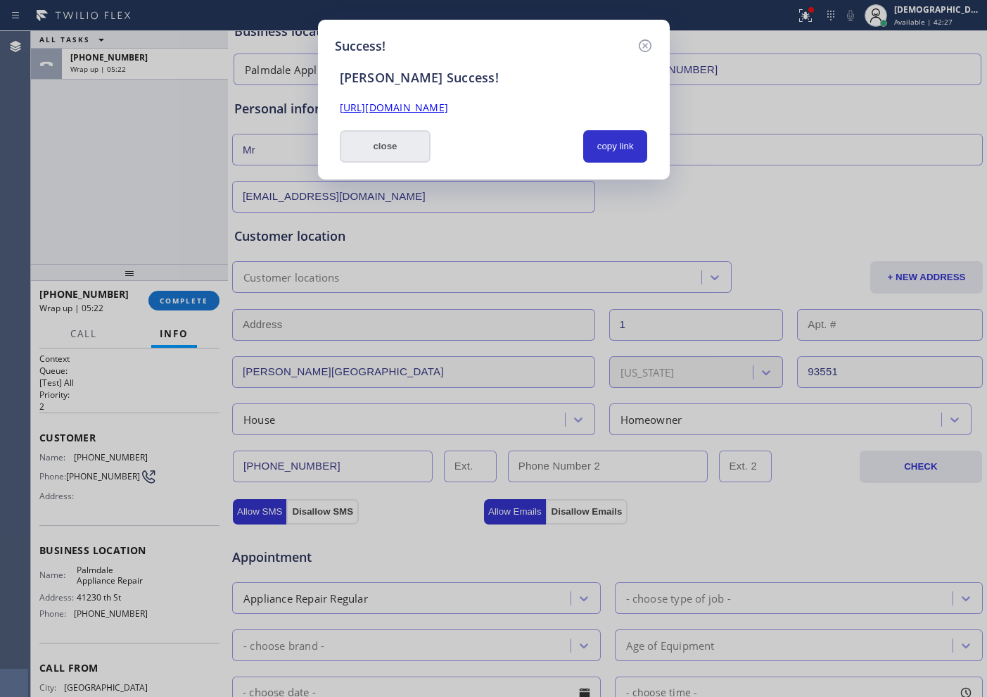
click at [376, 146] on button "close" at bounding box center [385, 146] width 91 height 32
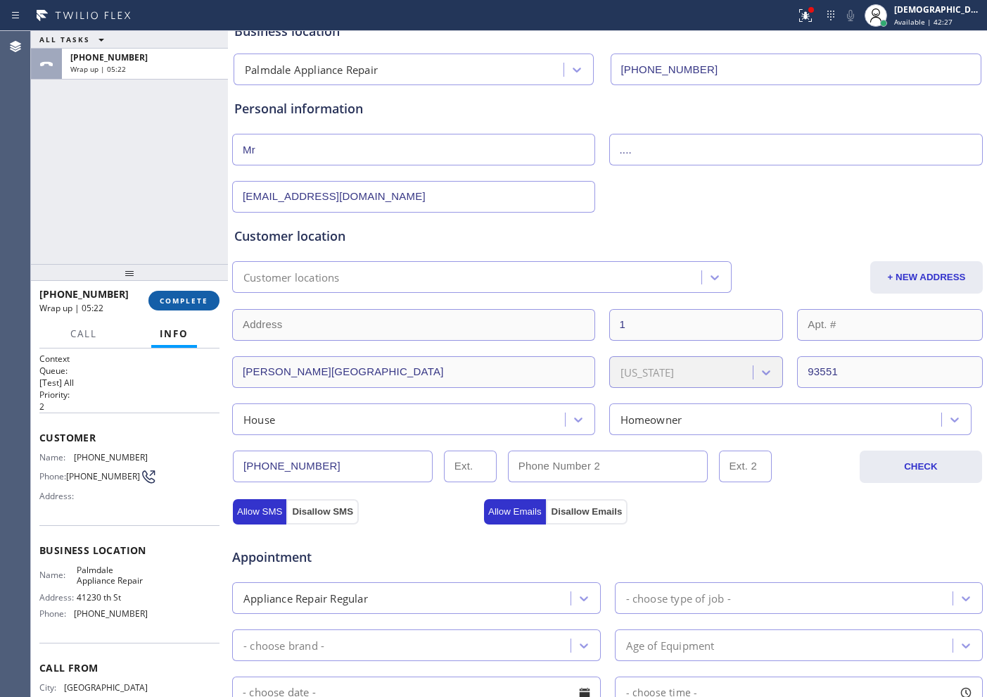
click at [172, 296] on span "COMPLETE" at bounding box center [184, 301] width 49 height 10
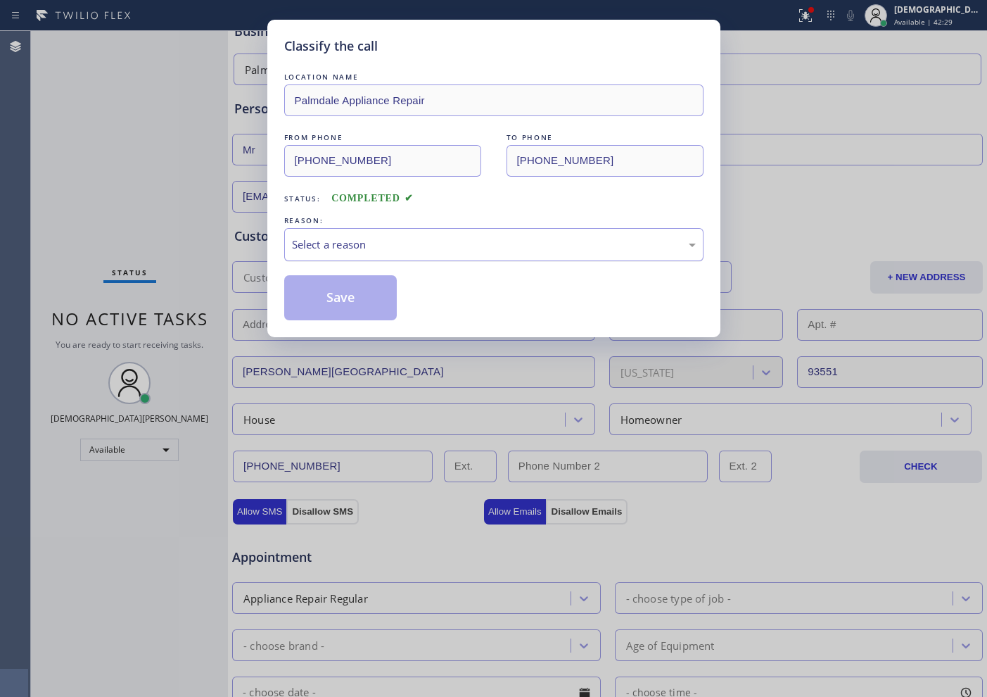
click at [398, 247] on div "Select a reason" at bounding box center [494, 244] width 404 height 16
click at [361, 298] on button "Save" at bounding box center [340, 297] width 113 height 45
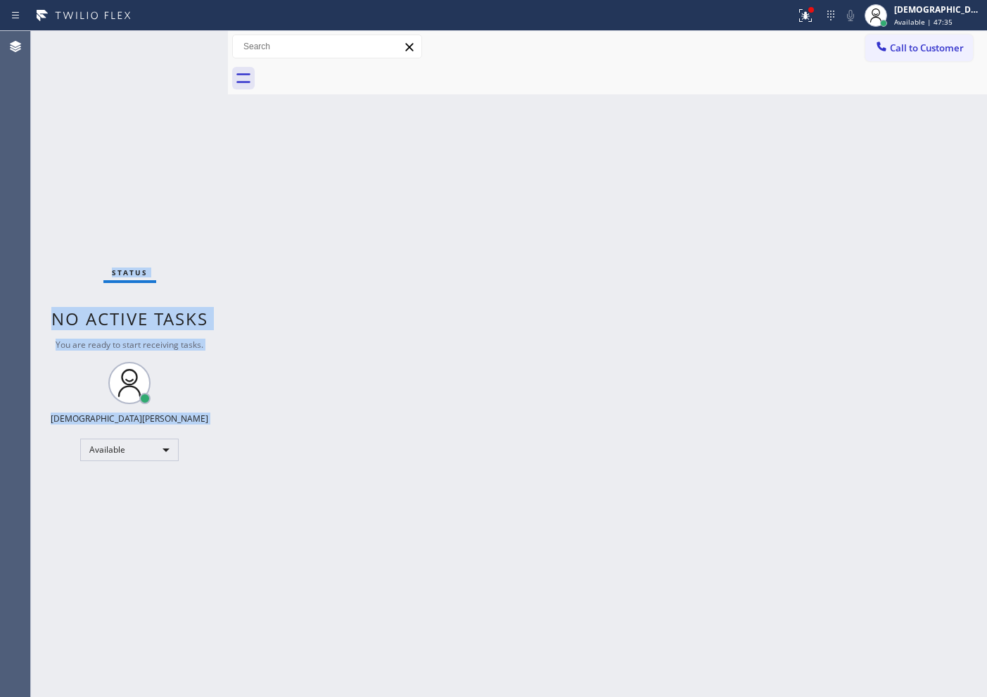
click at [181, 49] on div "Status No active tasks You are ready to start receiving tasks. Christian Cinco …" at bounding box center [129, 364] width 197 height 666
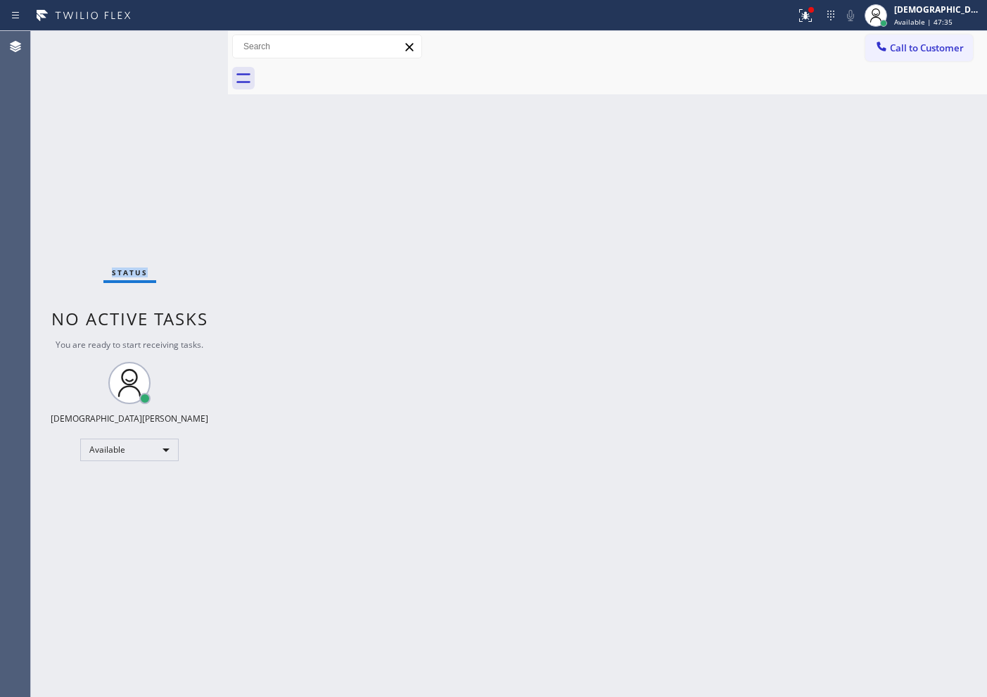
click at [181, 49] on div "Status No active tasks You are ready to start receiving tasks. Christian Cinco …" at bounding box center [129, 364] width 197 height 666
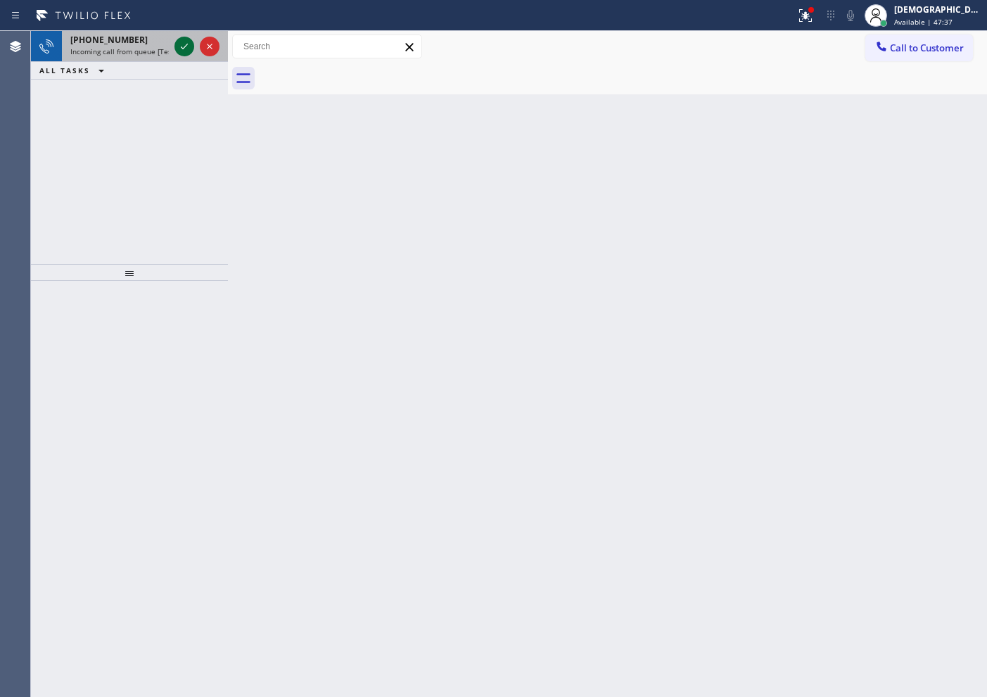
click at [181, 49] on icon at bounding box center [184, 46] width 17 height 17
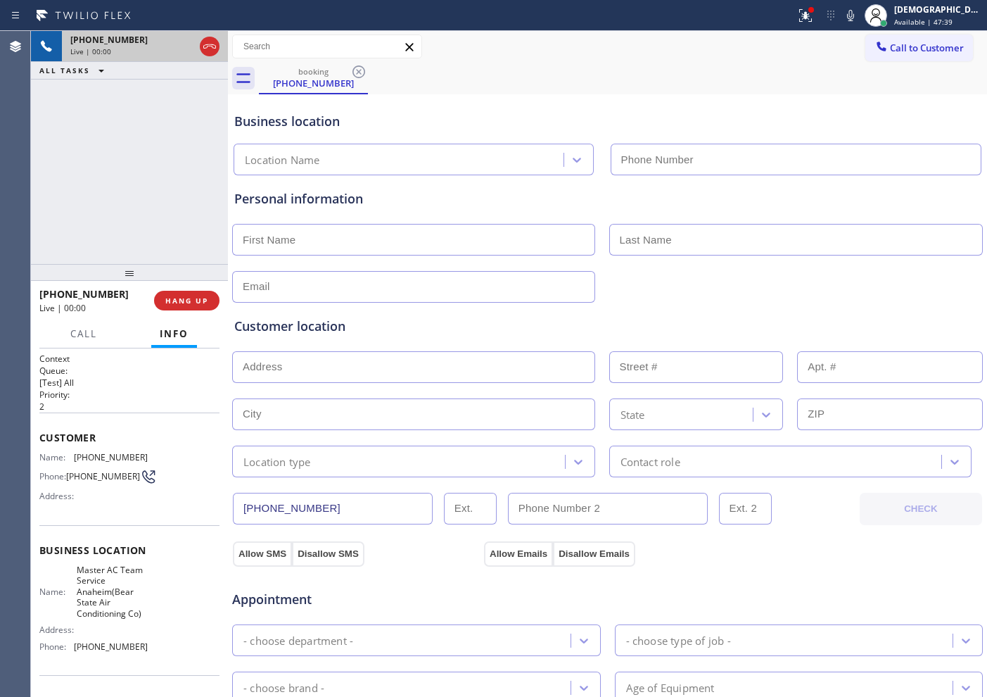
type input "[PHONE_NUMBER]"
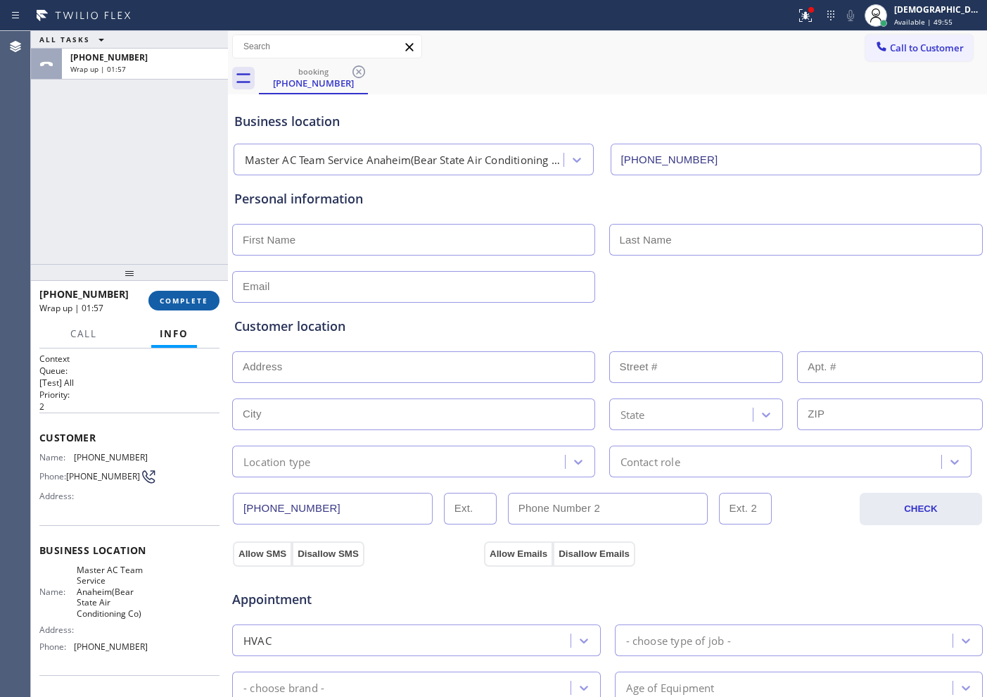
click at [214, 293] on button "COMPLETE" at bounding box center [183, 301] width 71 height 20
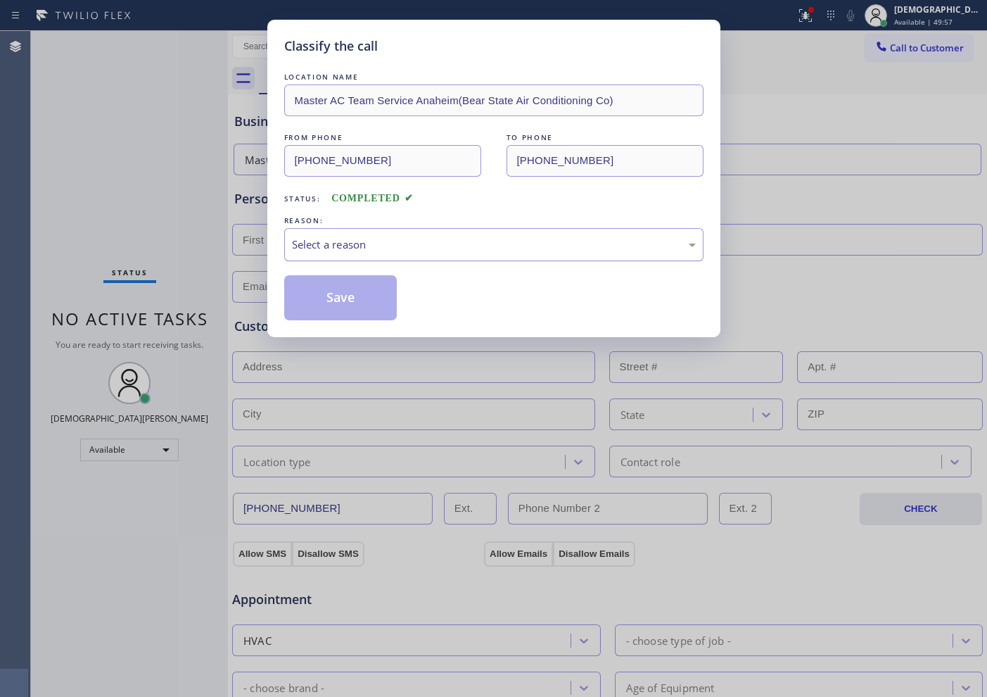
click at [325, 246] on div "Select a reason" at bounding box center [494, 244] width 404 height 16
click at [324, 298] on button "Save" at bounding box center [340, 297] width 113 height 45
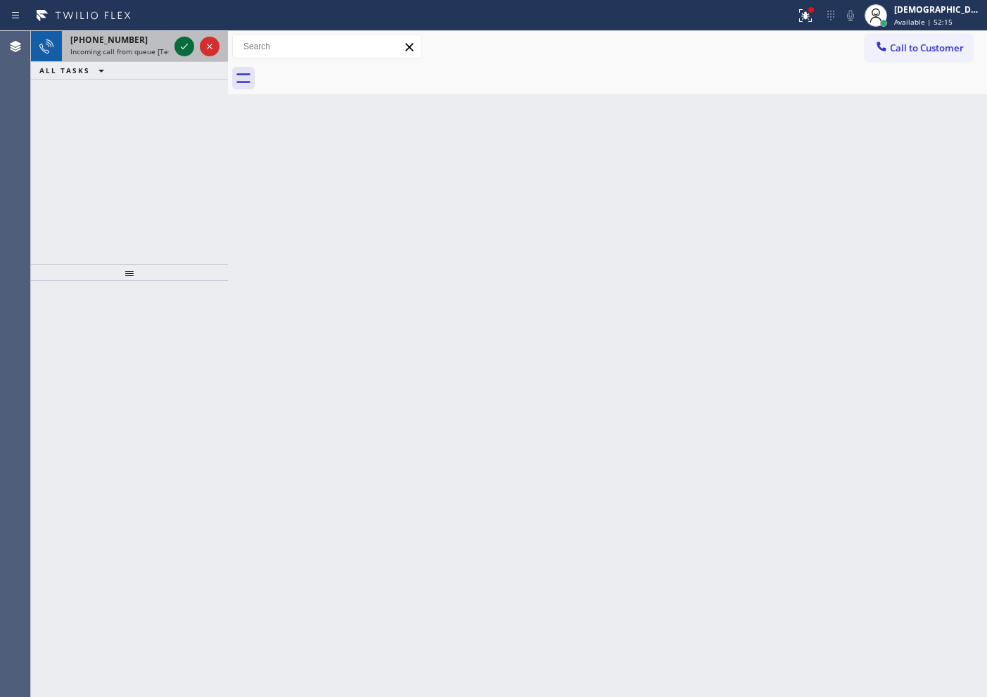
click at [190, 49] on icon at bounding box center [184, 46] width 17 height 17
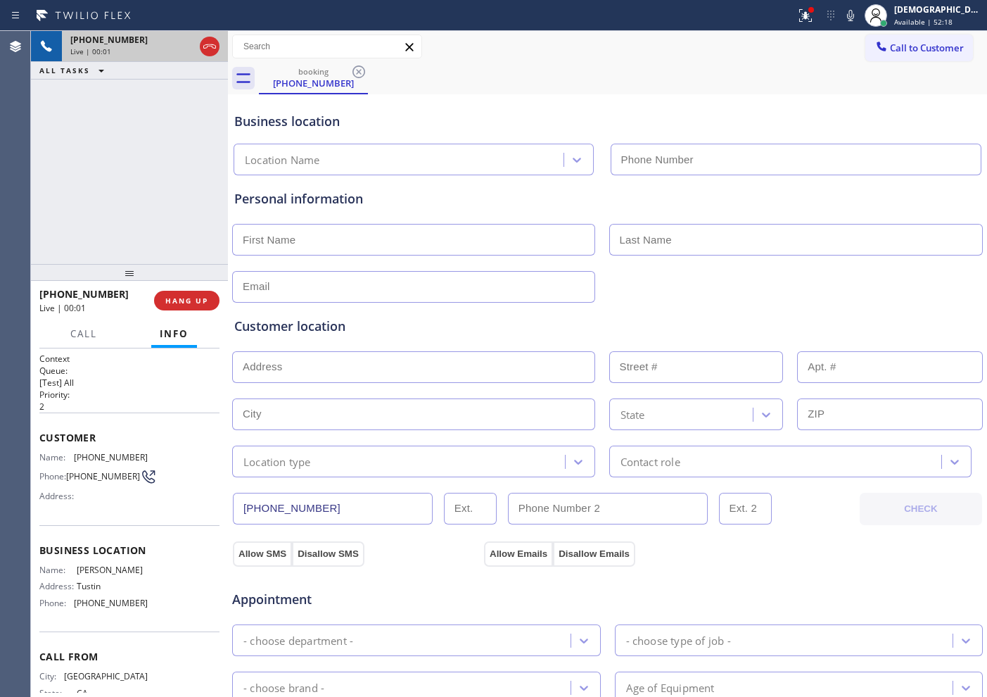
type input "[PHONE_NUMBER]"
click at [215, 50] on icon at bounding box center [209, 46] width 17 height 17
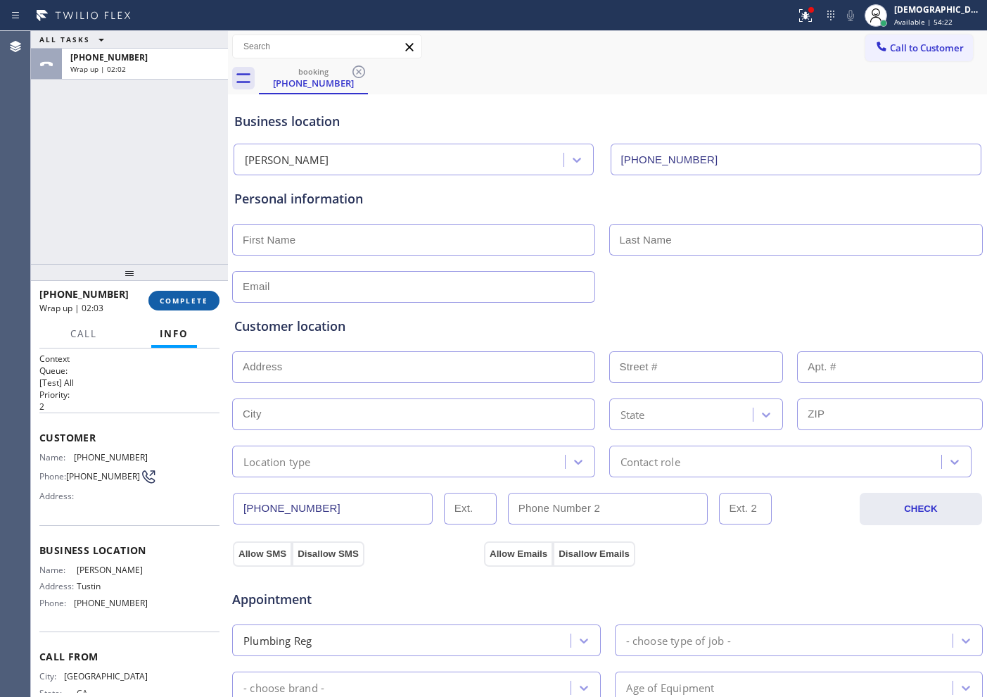
click at [189, 299] on span "COMPLETE" at bounding box center [184, 301] width 49 height 10
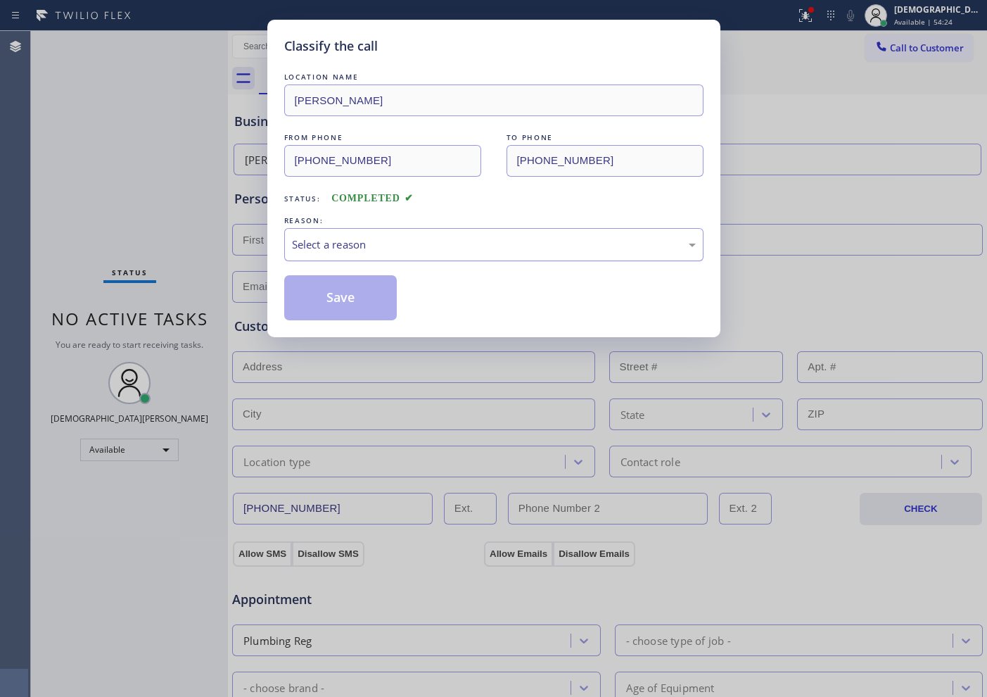
click at [316, 244] on div "Select a reason" at bounding box center [494, 244] width 404 height 16
click at [324, 293] on button "Save" at bounding box center [340, 297] width 113 height 45
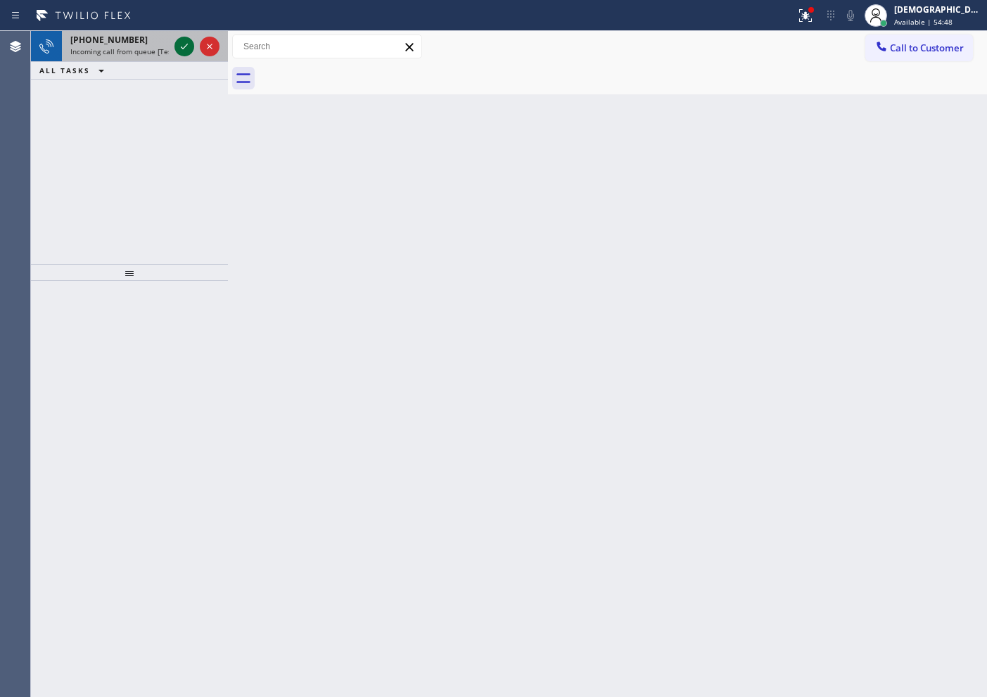
click at [182, 49] on icon at bounding box center [184, 46] width 17 height 17
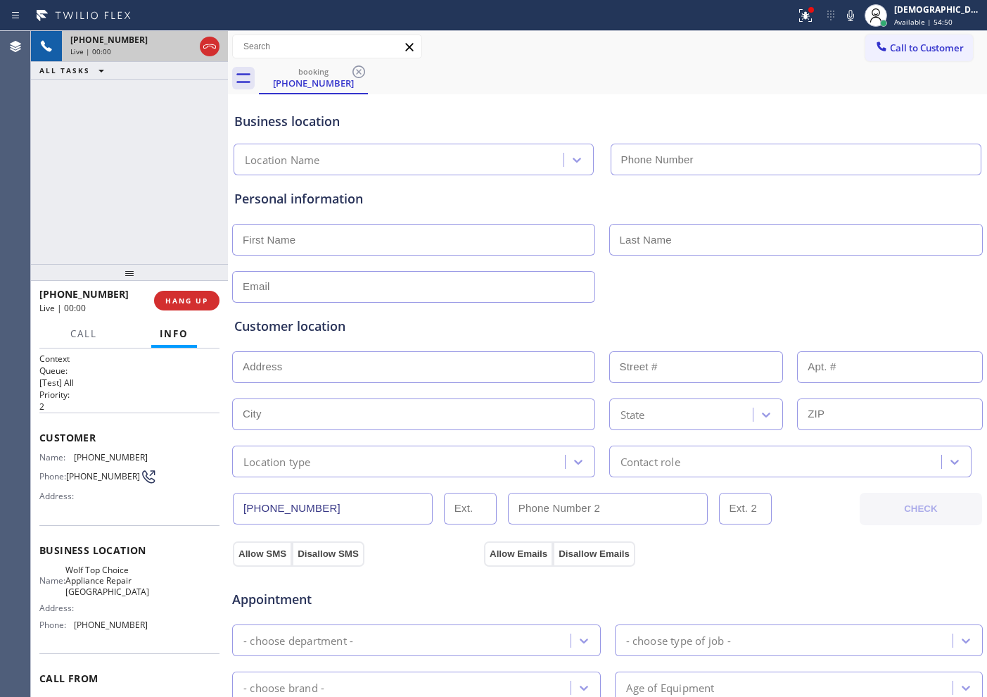
type input "[PHONE_NUMBER]"
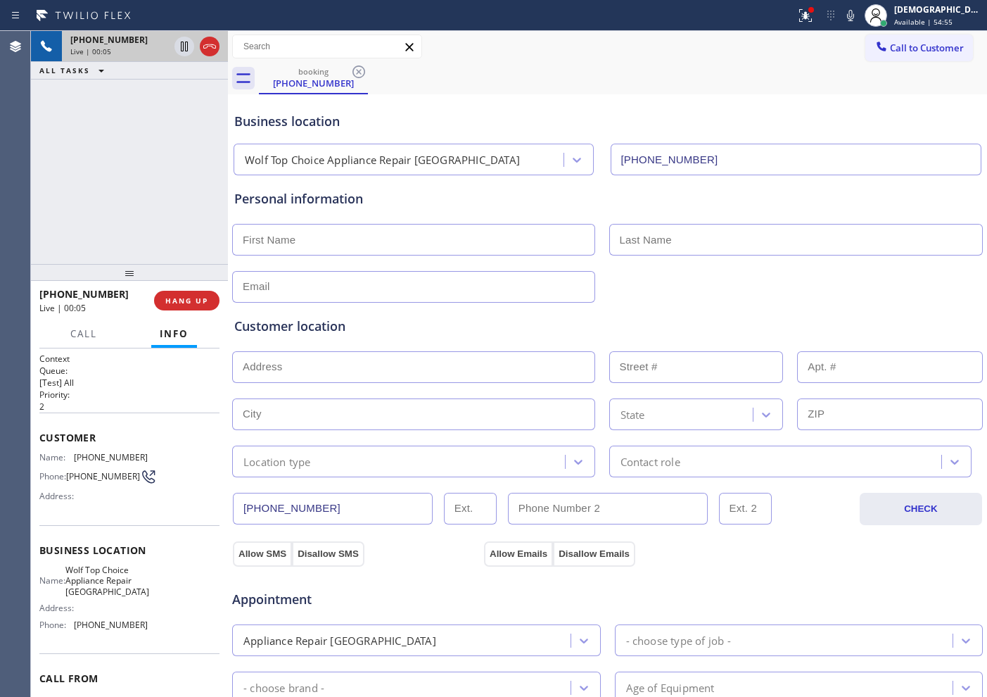
drag, startPoint x: 834, startPoint y: 14, endPoint x: 834, endPoint y: 45, distance: 31.0
click at [789, 14] on icon at bounding box center [805, 15] width 17 height 17
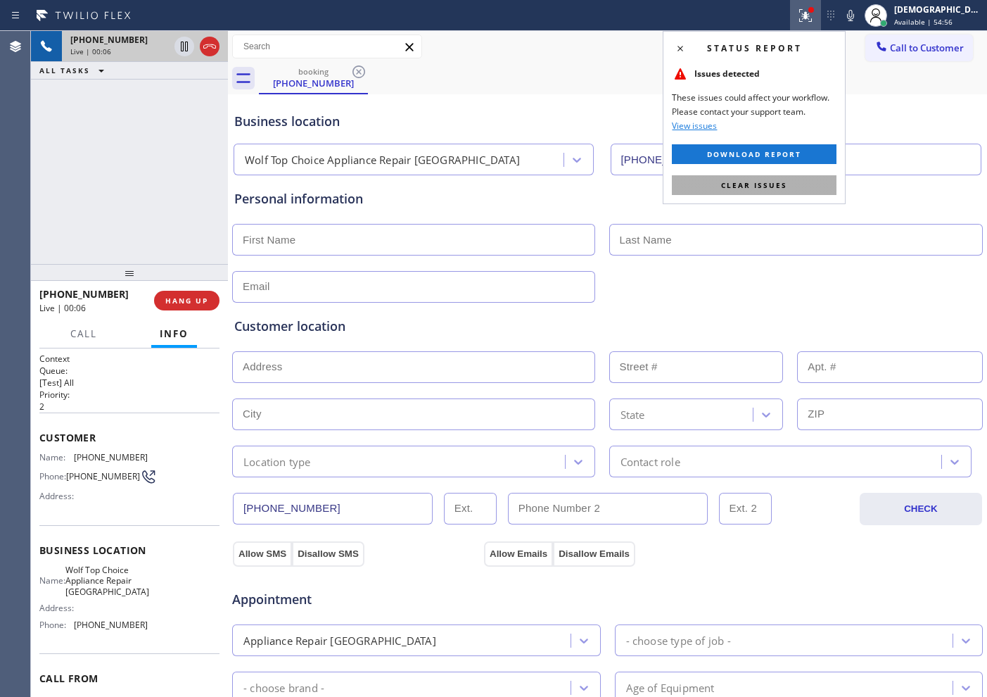
click at [789, 180] on button "Clear issues" at bounding box center [754, 185] width 165 height 20
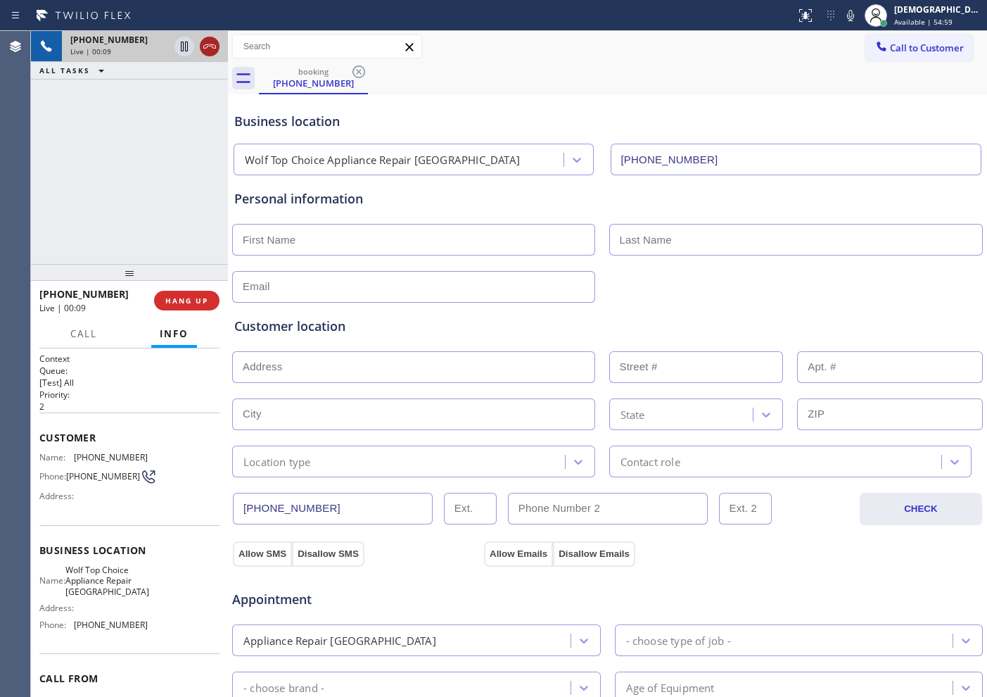
click at [210, 53] on icon at bounding box center [209, 46] width 17 height 17
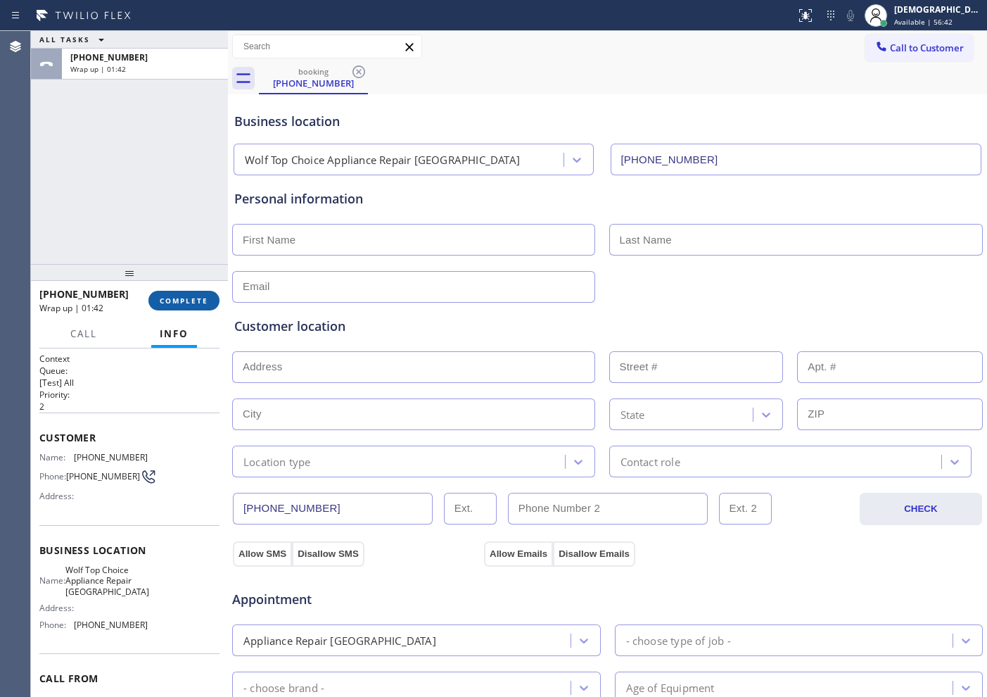
click at [194, 305] on span "COMPLETE" at bounding box center [184, 301] width 49 height 10
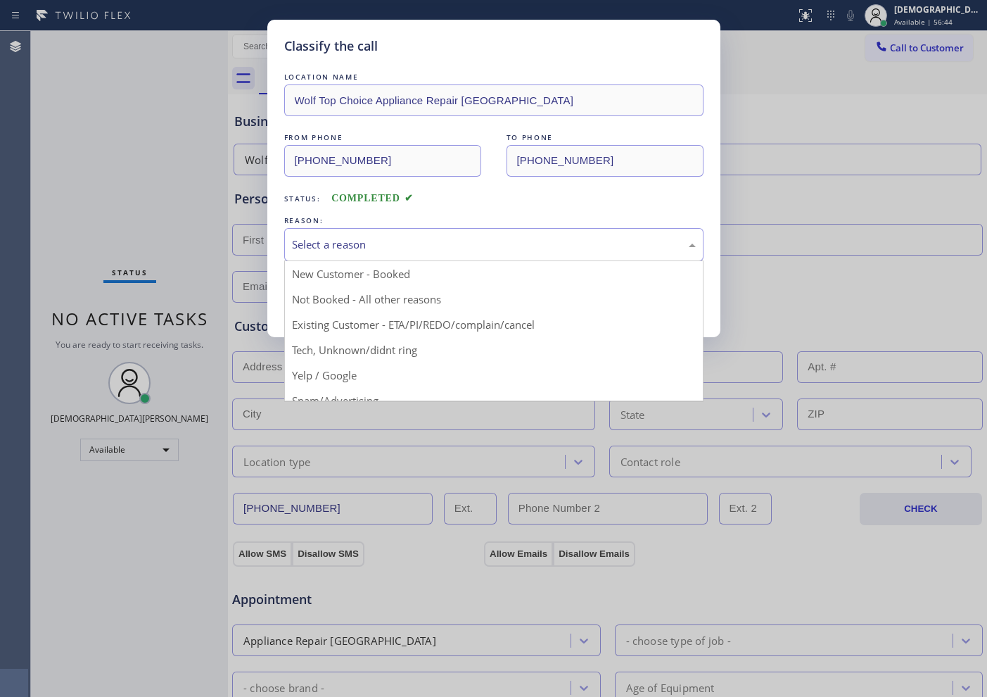
click at [371, 251] on div "Select a reason" at bounding box center [494, 244] width 404 height 16
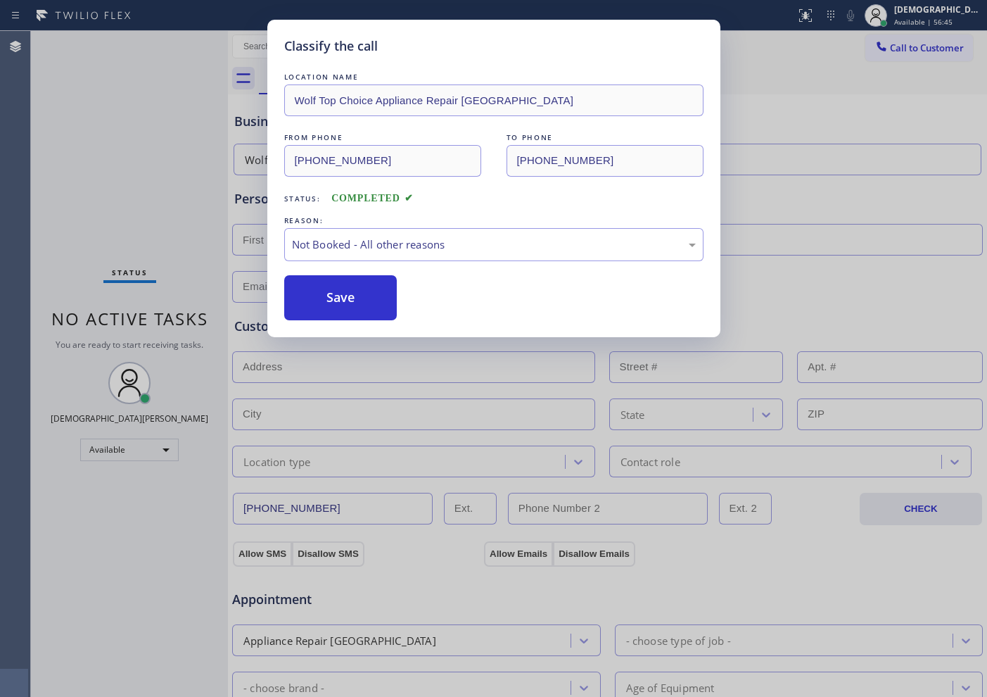
click at [369, 296] on button "Save" at bounding box center [340, 297] width 113 height 45
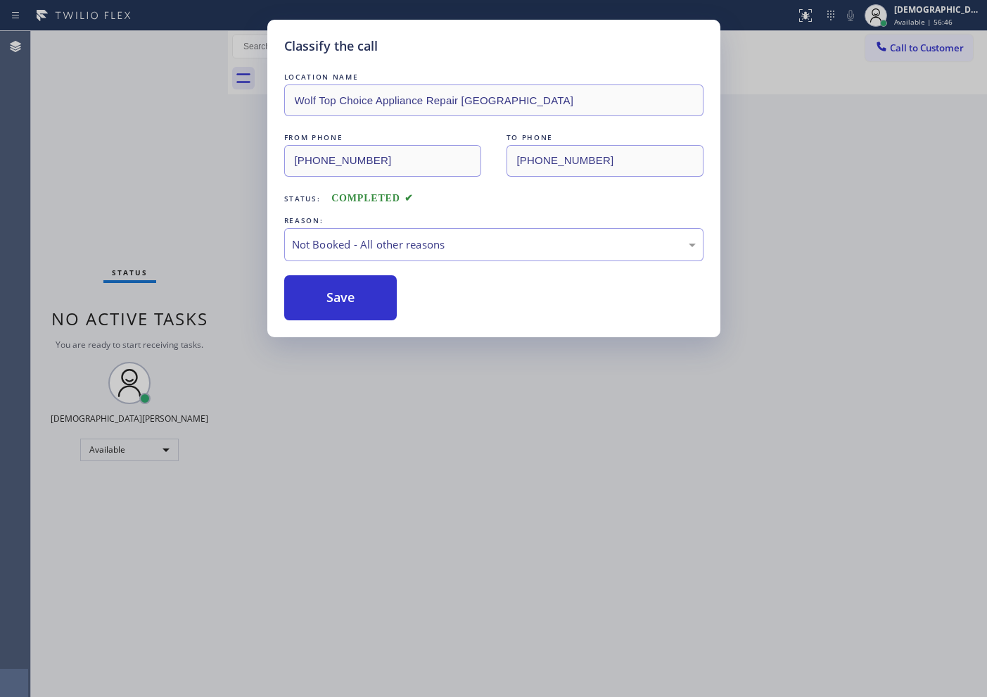
click at [369, 296] on button "Save" at bounding box center [340, 297] width 113 height 45
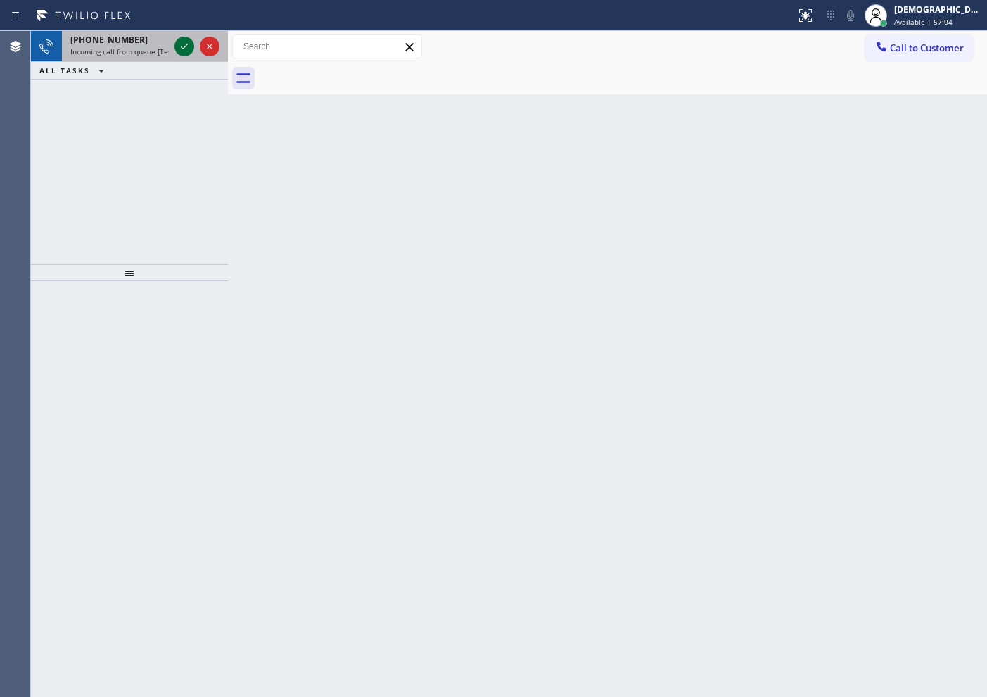
click at [181, 40] on icon at bounding box center [184, 46] width 17 height 17
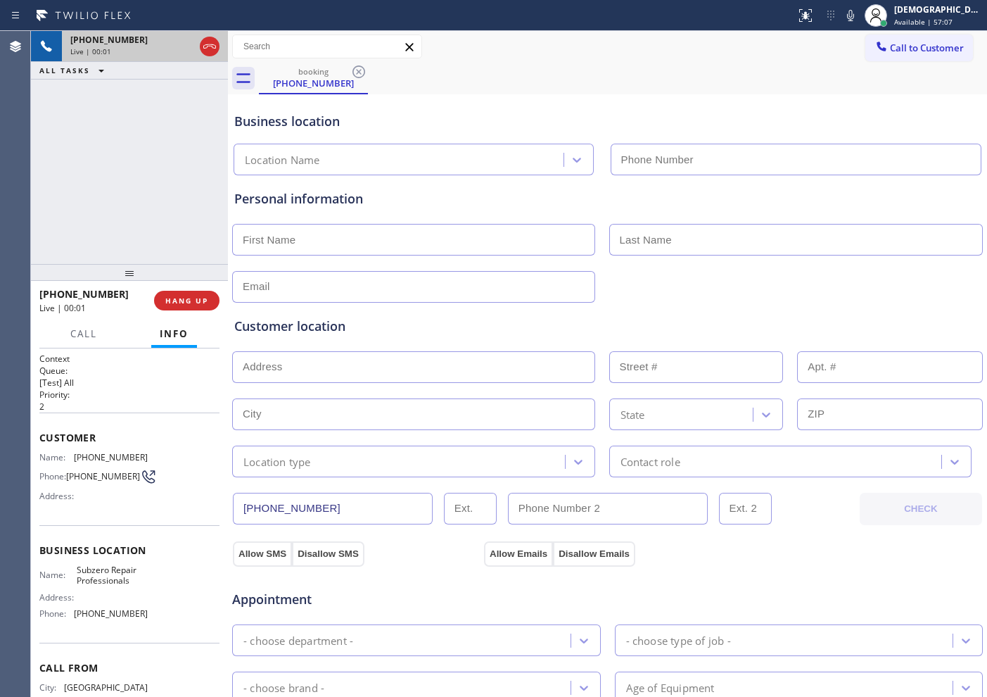
type input "[PHONE_NUMBER]"
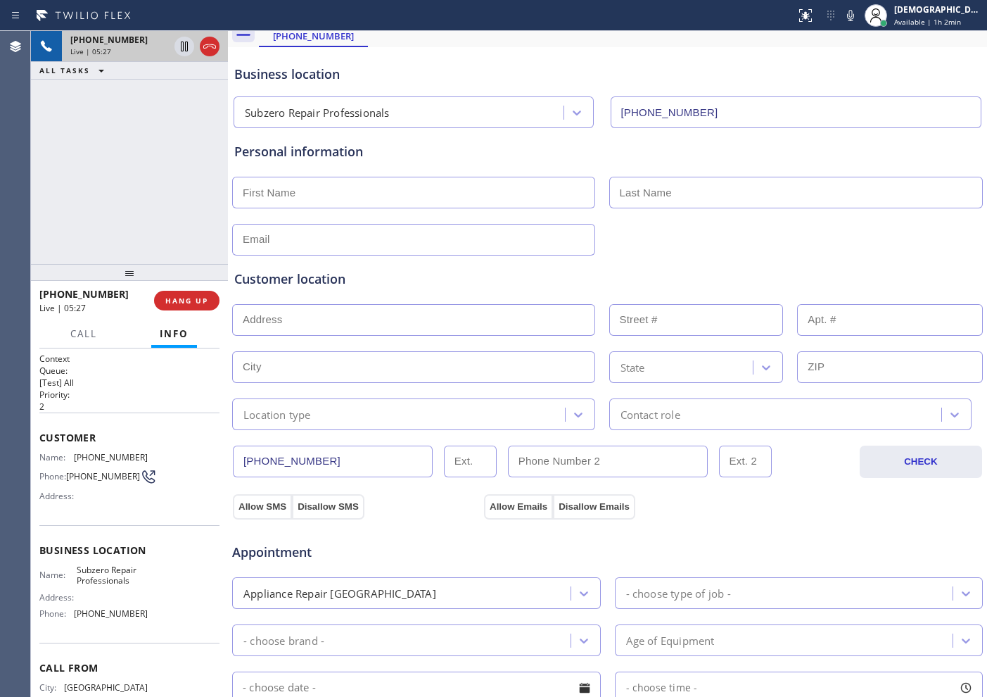
scroll to position [88, 0]
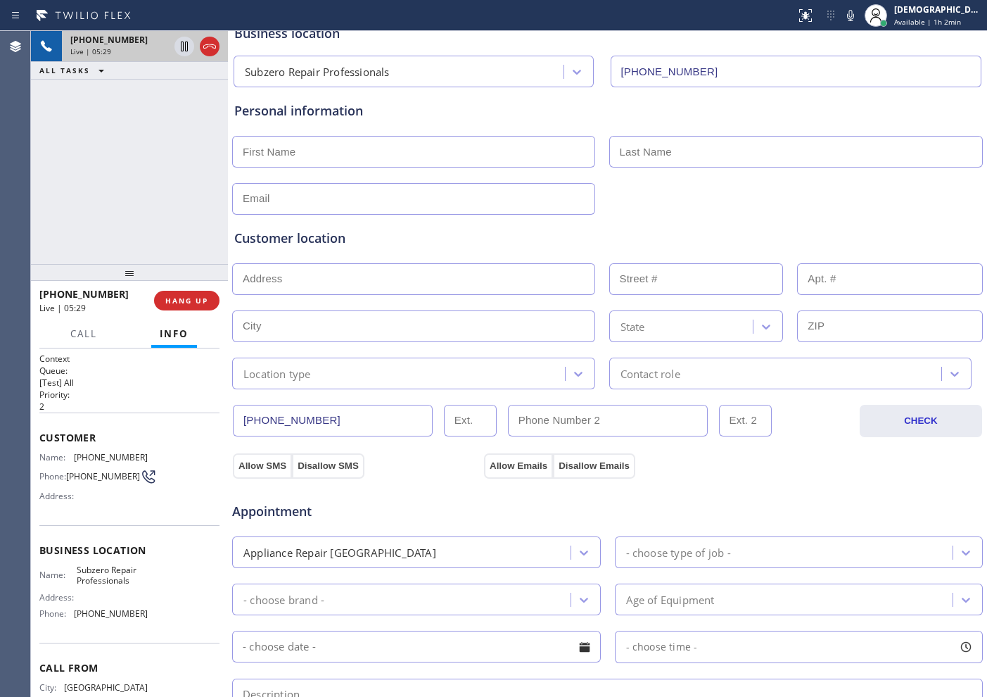
drag, startPoint x: 329, startPoint y: 419, endPoint x: 215, endPoint y: 419, distance: 114.7
click at [215, 419] on div "[PHONE_NUMBER] Live | 05:29 ALL TASKS ALL TASKS ACTIVE TASKS TASKS IN WRAP UP […" at bounding box center [509, 364] width 956 height 666
click at [722, 198] on div at bounding box center [608, 197] width 754 height 34
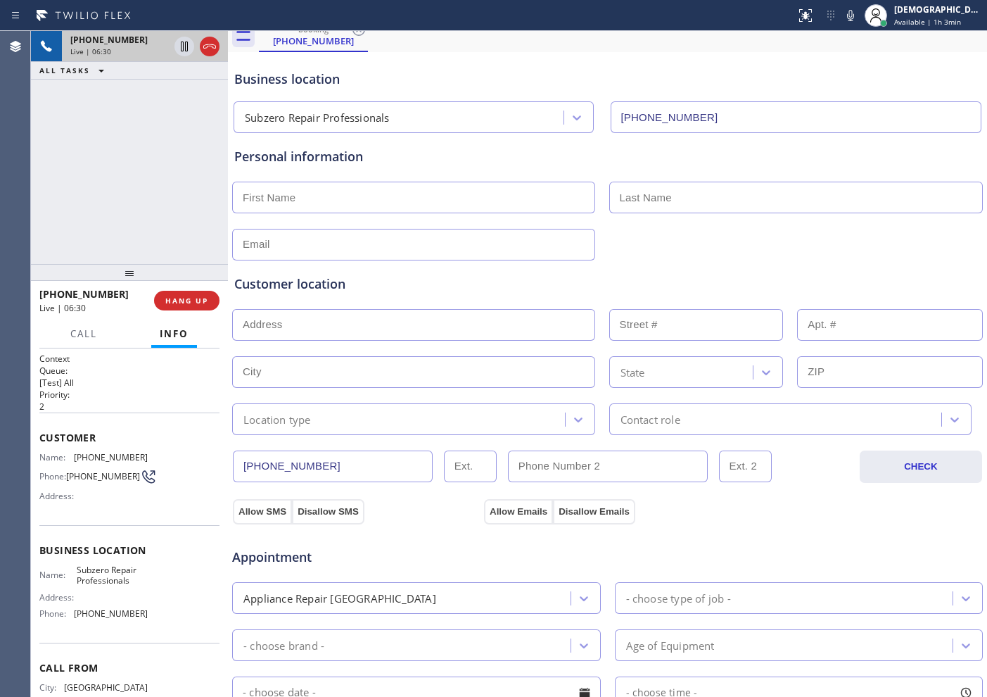
scroll to position [0, 0]
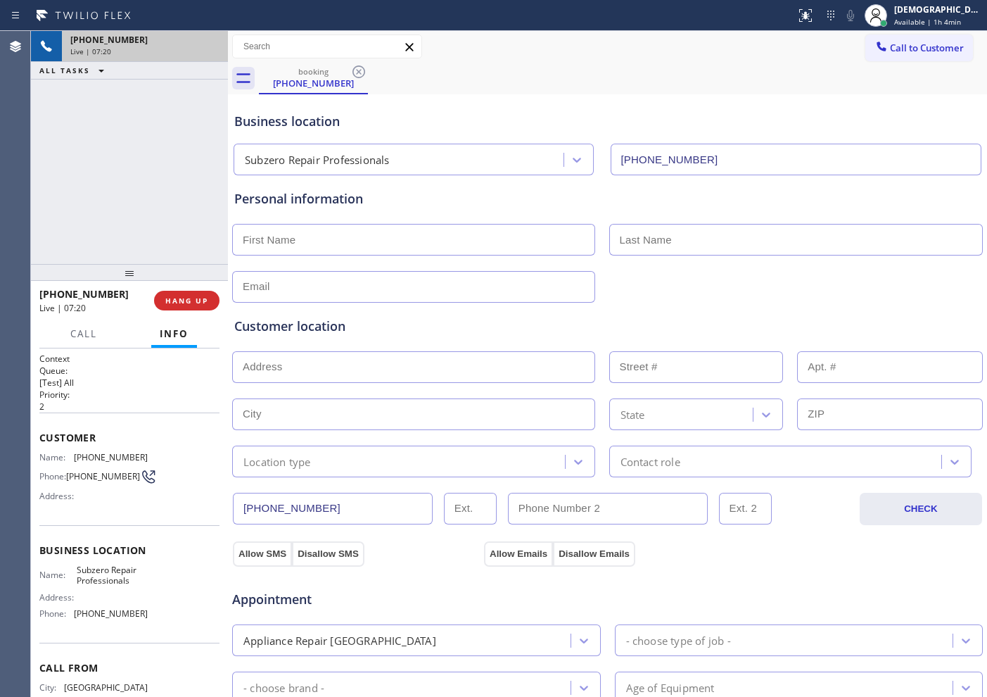
click at [211, 50] on div "Live | 07:20" at bounding box center [144, 51] width 149 height 10
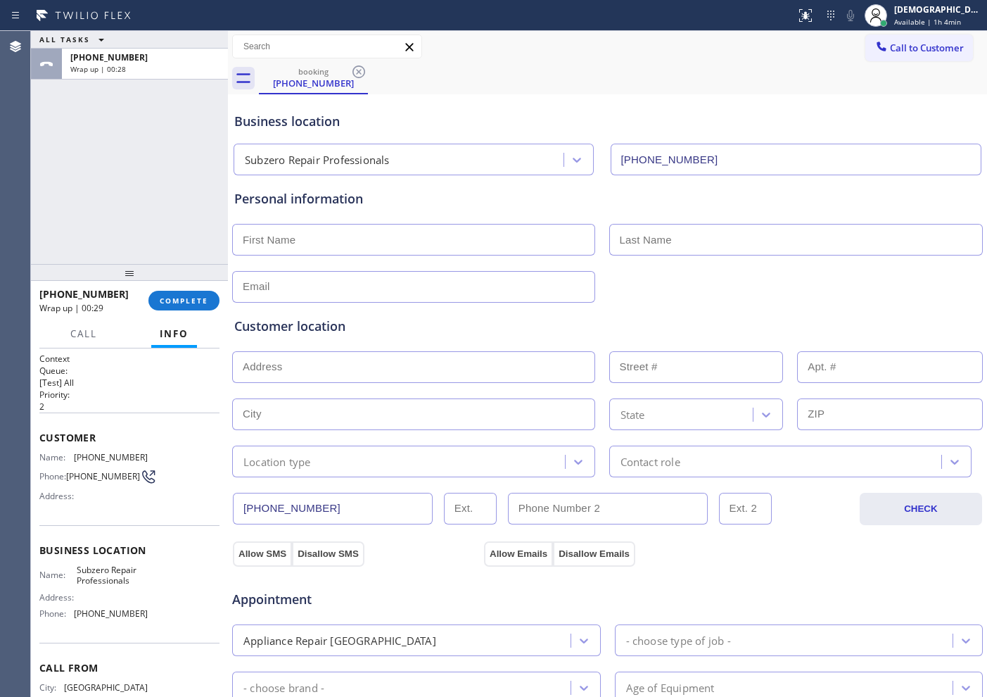
click at [357, 289] on input "text" at bounding box center [413, 287] width 363 height 32
click at [326, 242] on input "text" at bounding box center [413, 240] width 363 height 32
paste input "[PERSON_NAME]"
type input "[PERSON_NAME]"
click at [737, 231] on input "text" at bounding box center [796, 240] width 374 height 32
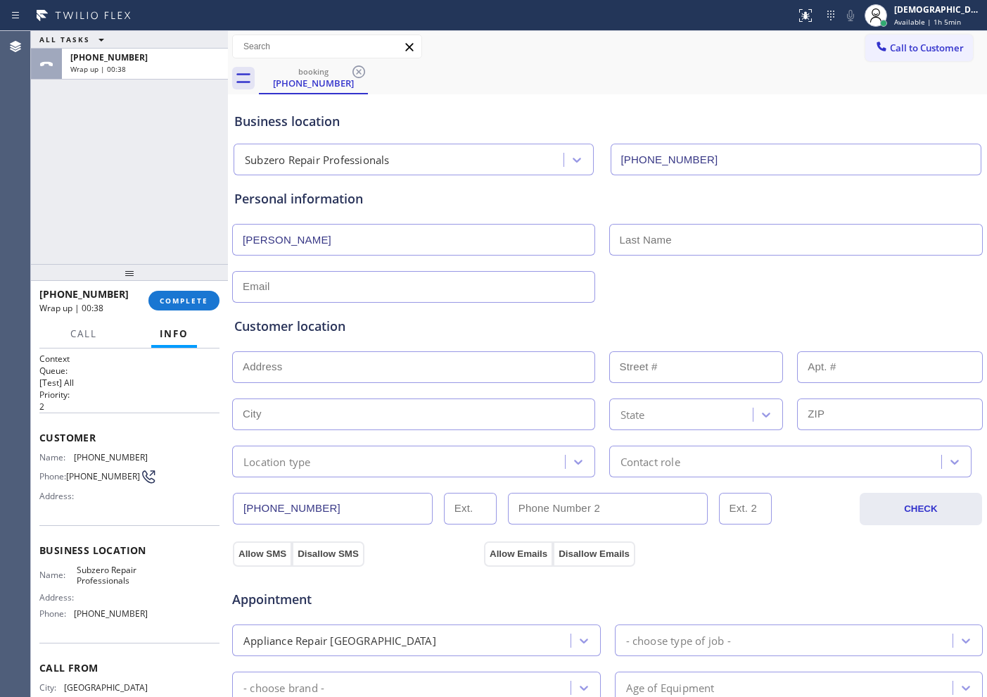
paste input "[PERSON_NAME]"
type input "[PERSON_NAME]"
click at [341, 291] on input "text" at bounding box center [413, 287] width 363 height 32
paste input "[EMAIL_ADDRESS][DOMAIN_NAME]"
type input "[EMAIL_ADDRESS][DOMAIN_NAME]"
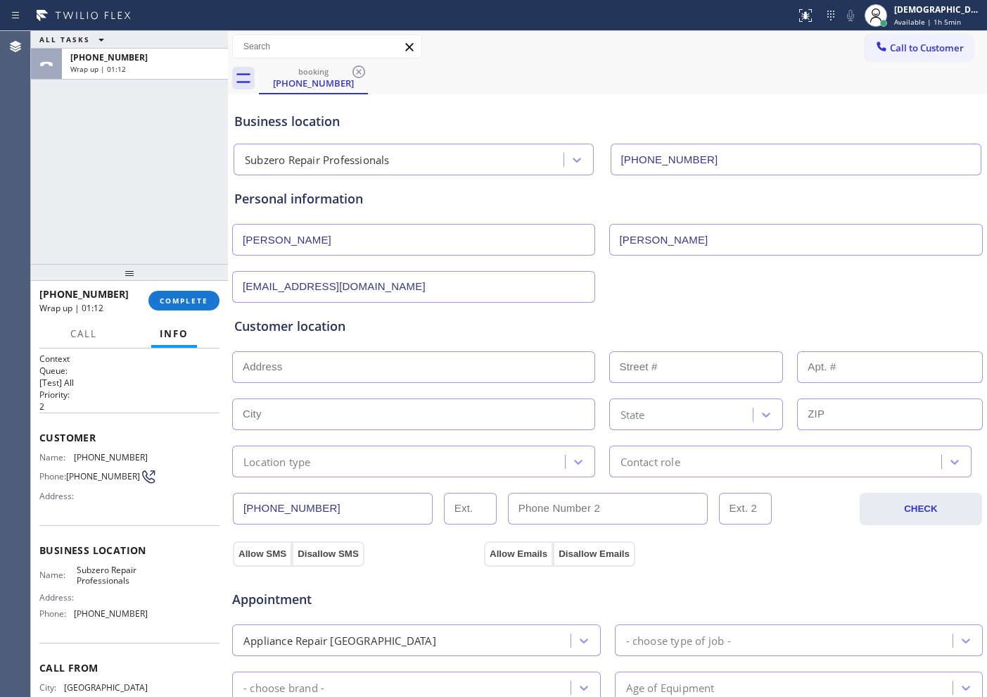
click at [310, 372] on input "text" at bounding box center [413, 367] width 363 height 32
paste input "[STREET_ADDRESS]"
type input "[STREET_ADDRESS]"
type input "5750"
type input "Littleton"
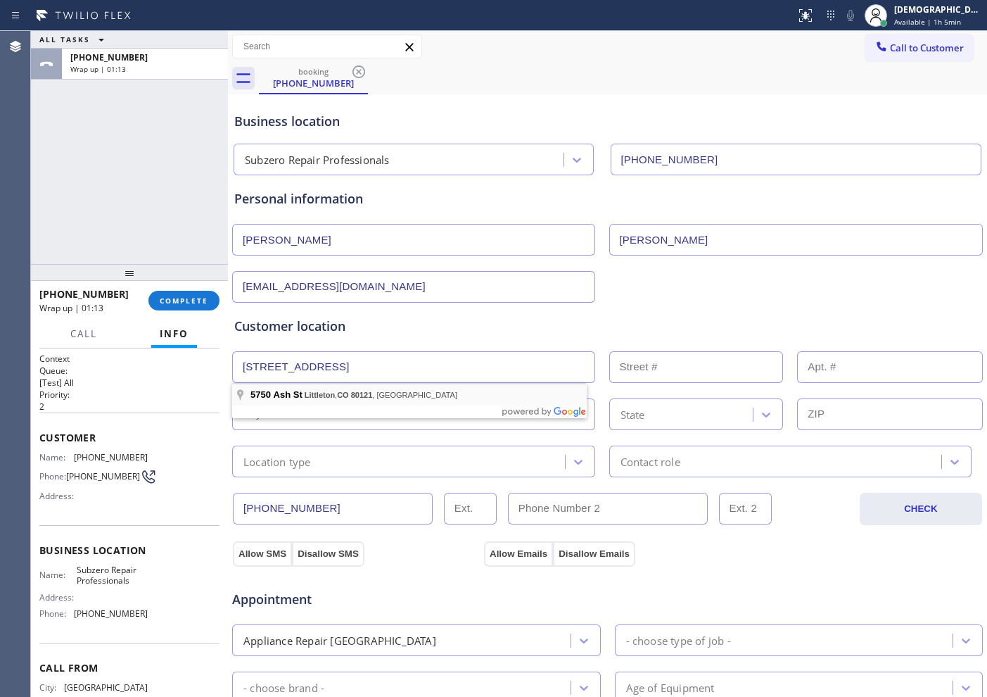
type input "80121"
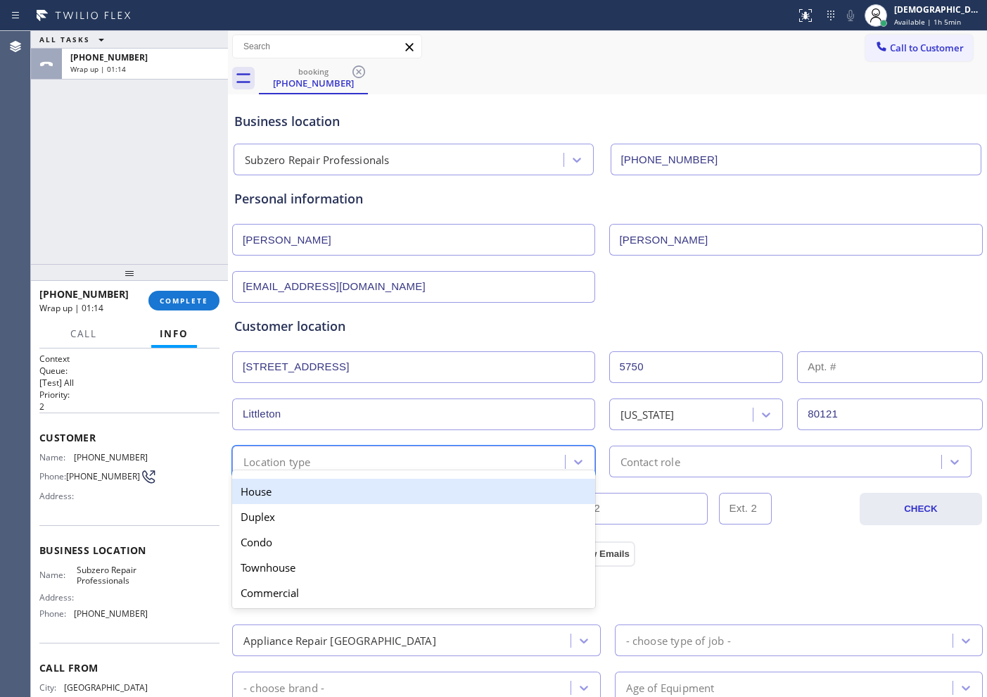
click at [335, 458] on div "Location type" at bounding box center [400, 461] width 329 height 25
click at [329, 487] on div "House" at bounding box center [413, 490] width 363 height 25
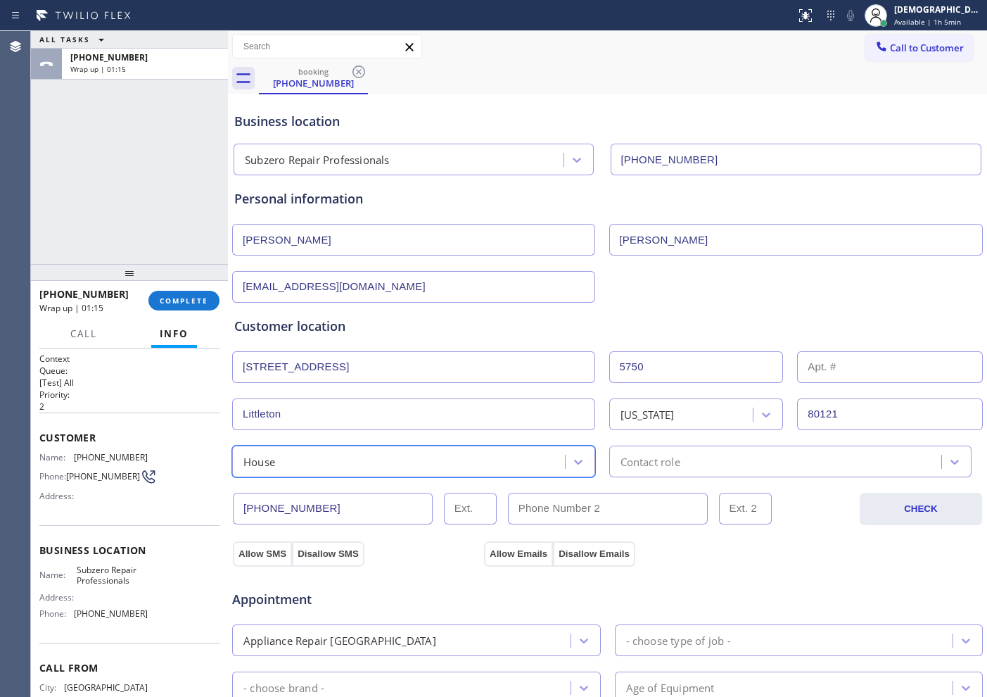
click at [692, 455] on div "Contact role" at bounding box center [778, 461] width 329 height 25
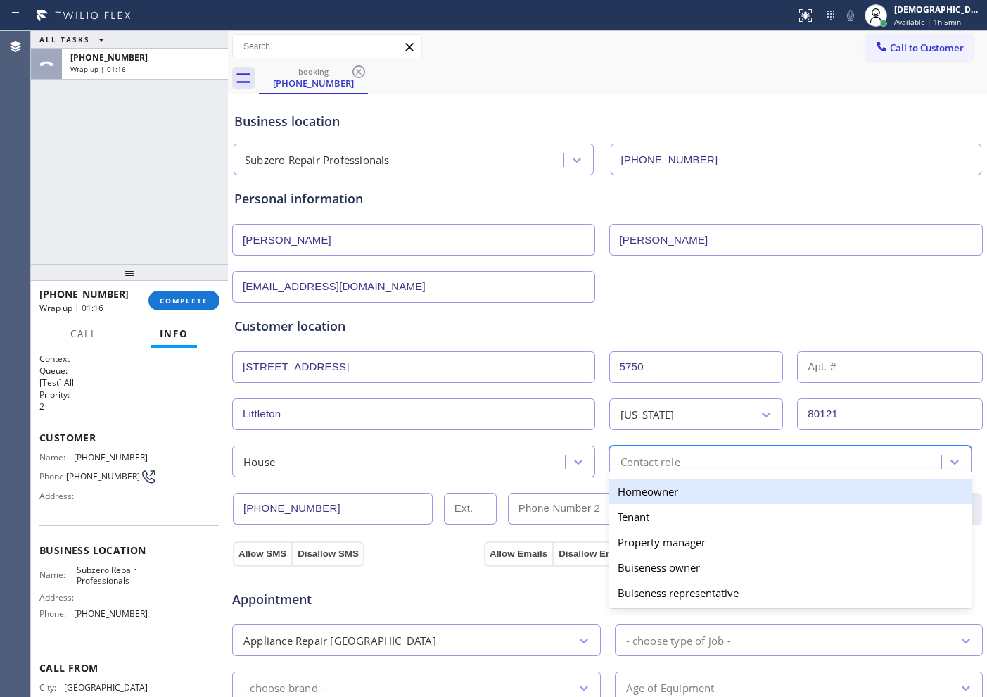
click at [668, 485] on div "Homeowner" at bounding box center [790, 490] width 363 height 25
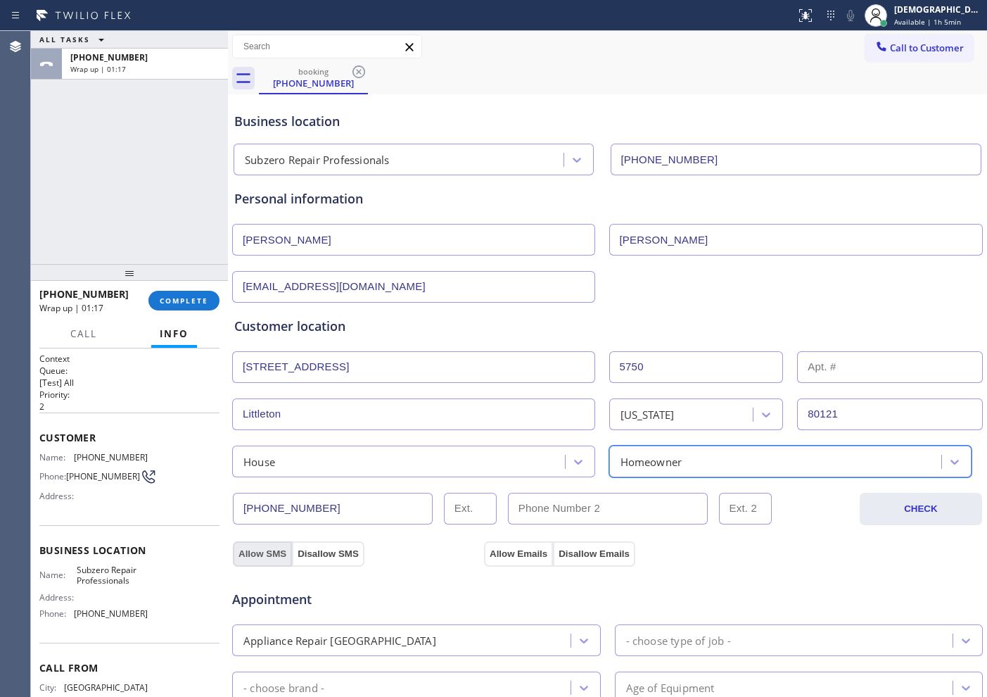
click at [267, 554] on button "Allow SMS" at bounding box center [262, 553] width 59 height 25
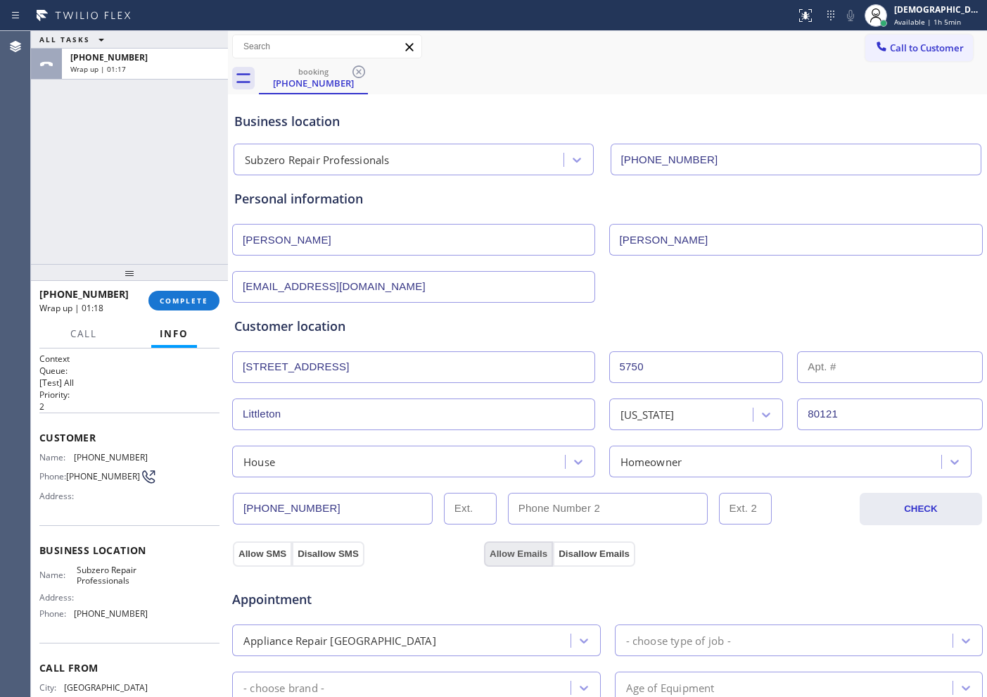
click at [505, 550] on button "Allow Emails" at bounding box center [518, 553] width 69 height 25
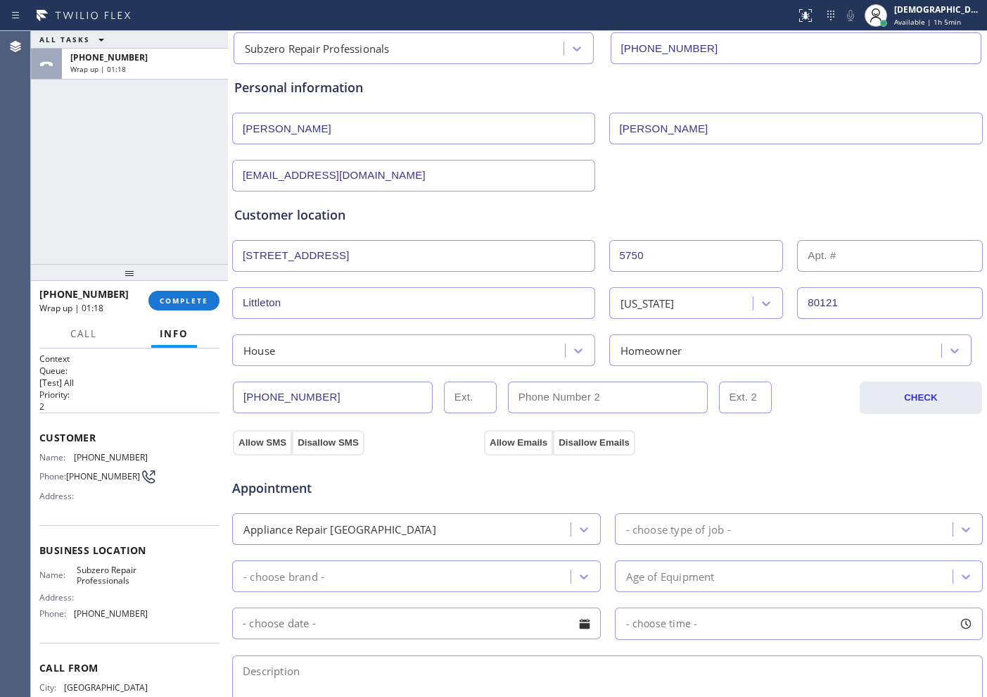
scroll to position [264, 0]
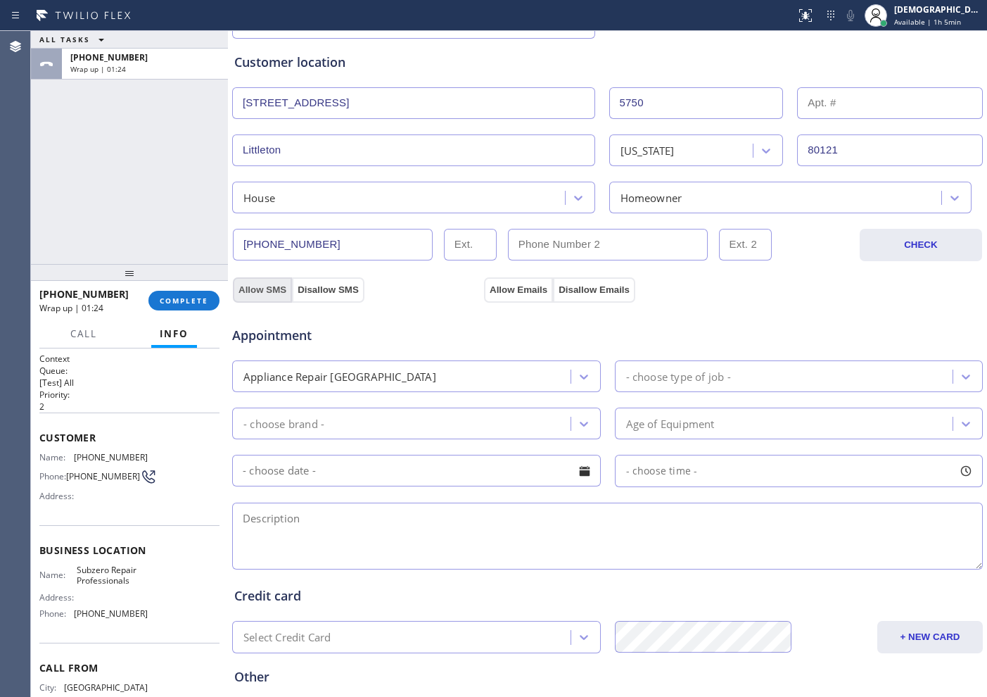
click at [250, 286] on button "Allow SMS" at bounding box center [262, 289] width 59 height 25
click at [498, 285] on button "Allow Emails" at bounding box center [518, 289] width 69 height 25
click at [789, 381] on div "- choose type of job -" at bounding box center [786, 376] width 334 height 25
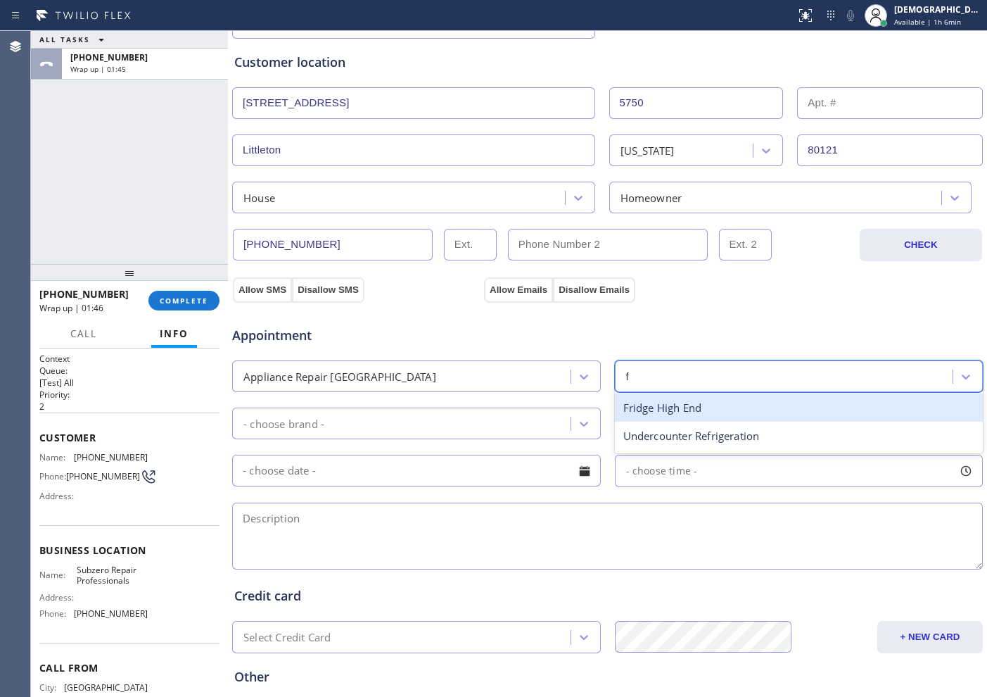
type input "fr"
click at [714, 404] on div "Fridge High End" at bounding box center [799, 407] width 369 height 29
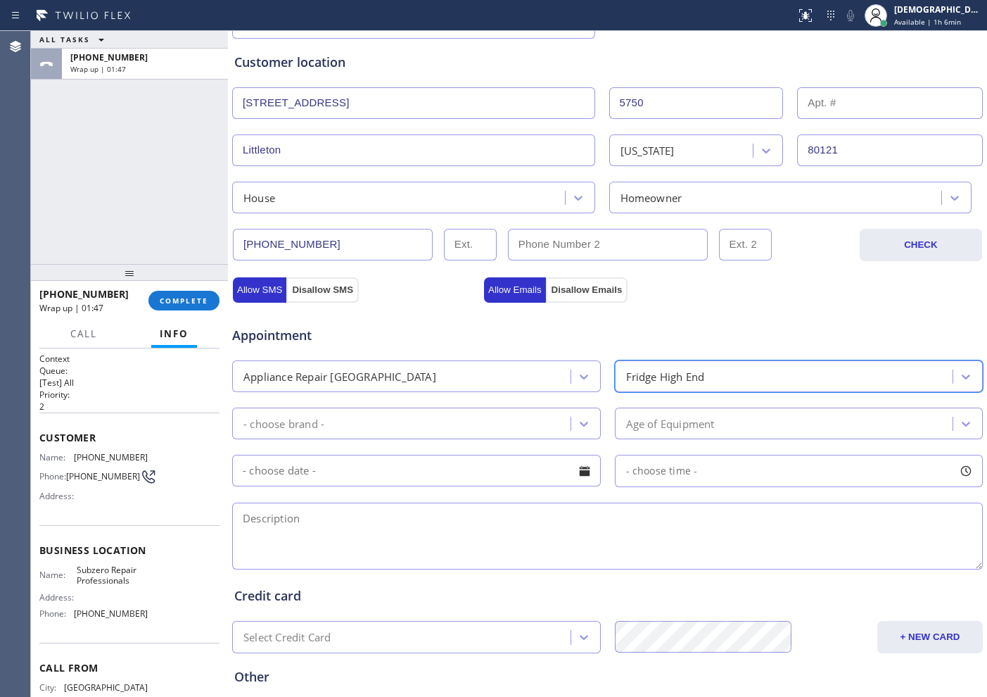
click at [434, 420] on div "- choose brand -" at bounding box center [403, 423] width 334 height 25
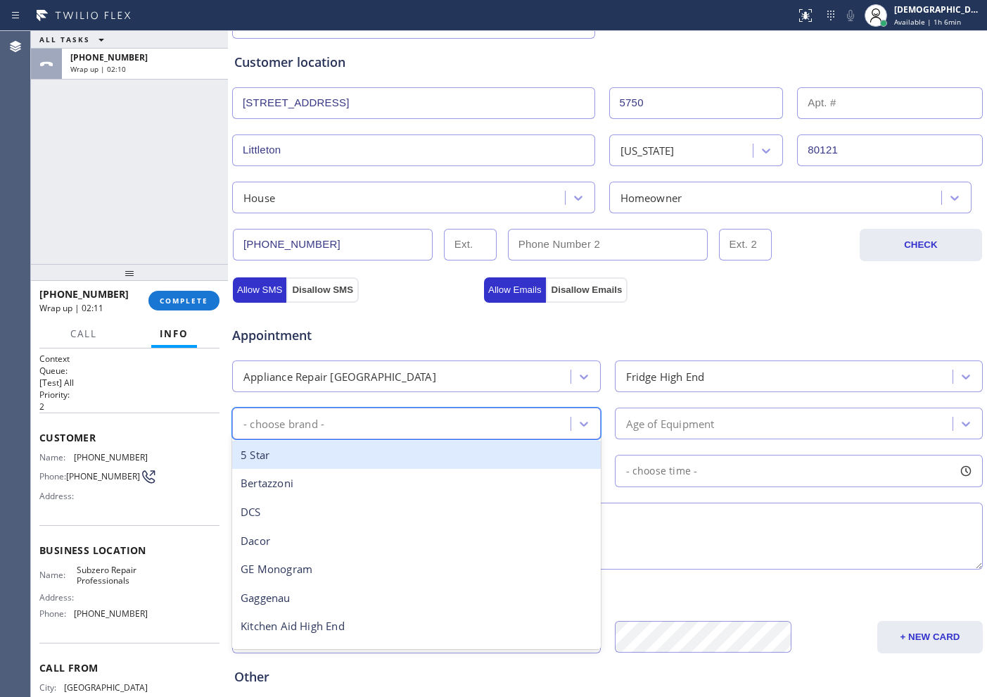
click at [424, 342] on span "Appointment" at bounding box center [356, 335] width 248 height 19
click at [446, 421] on div "- choose brand -" at bounding box center [403, 423] width 334 height 25
type input "su"
click at [412, 440] on div "Sub Zero" at bounding box center [416, 454] width 369 height 29
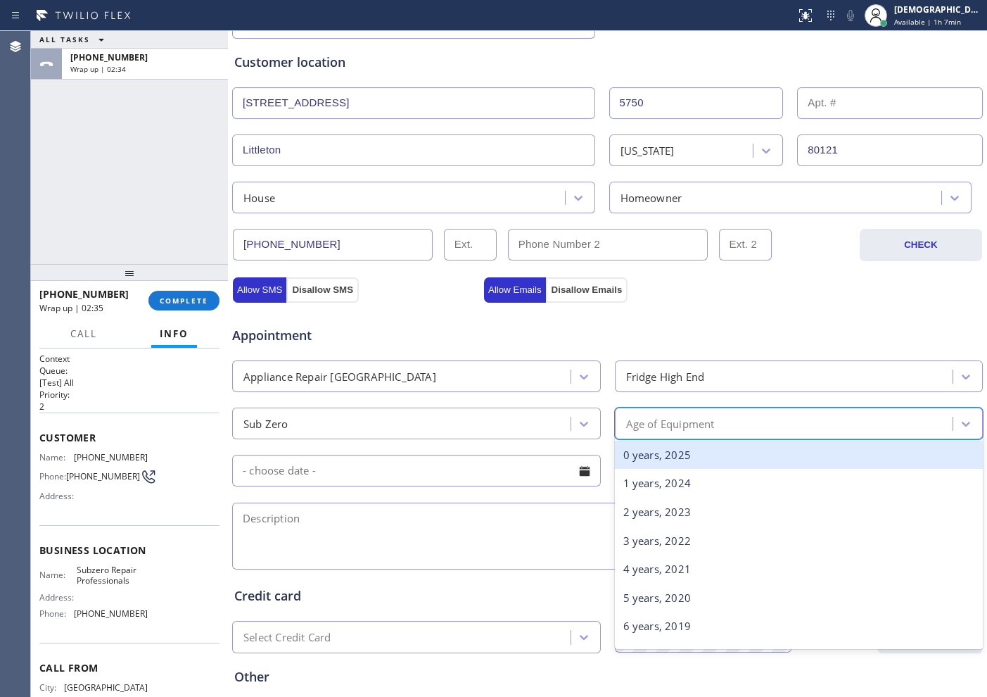
click at [678, 421] on div "Age of Equipment" at bounding box center [670, 423] width 89 height 16
type input "15"
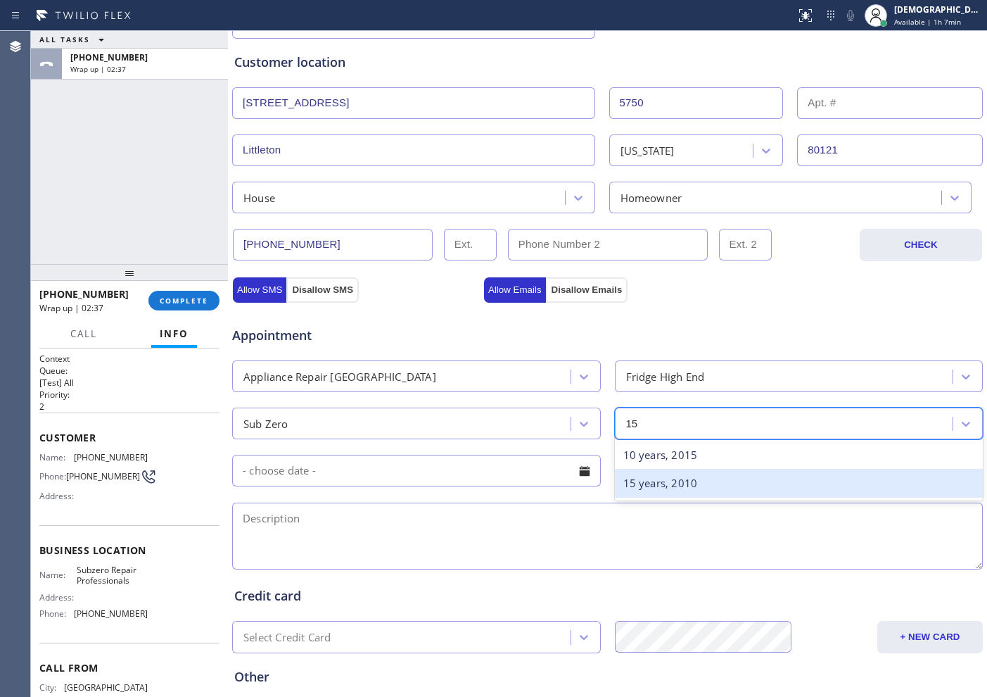
click at [659, 474] on div "15 years, 2010" at bounding box center [799, 483] width 369 height 29
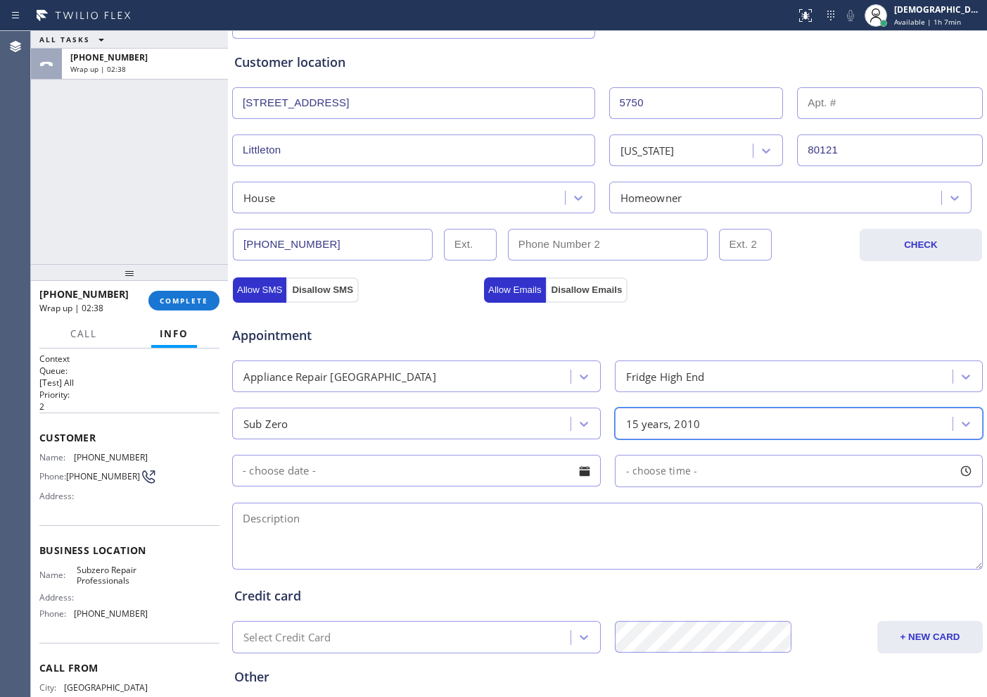
click at [366, 483] on input "text" at bounding box center [416, 471] width 369 height 32
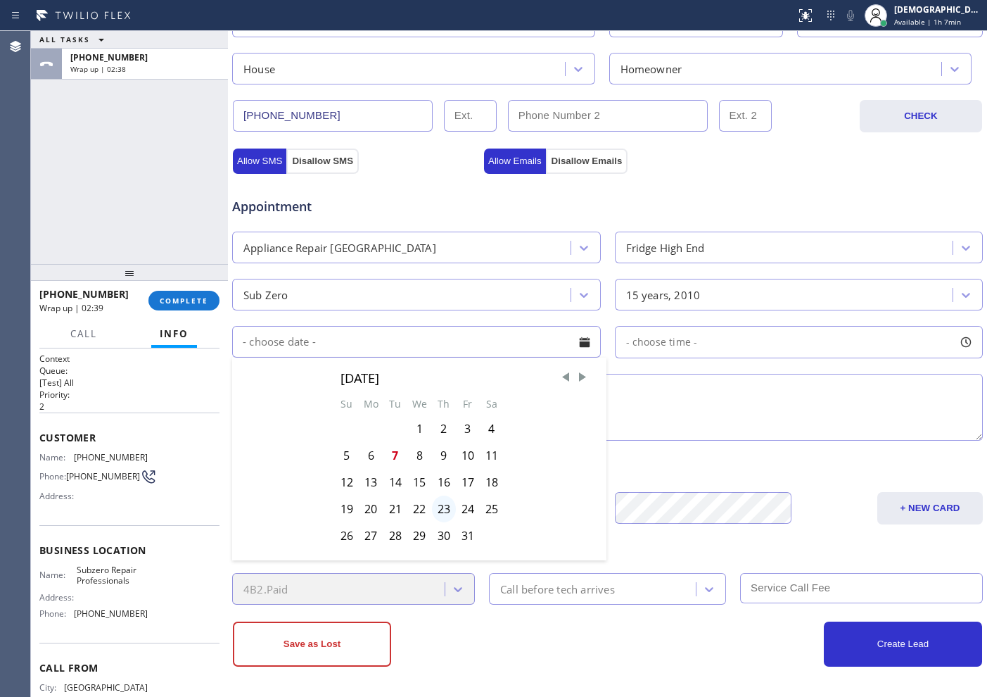
scroll to position [394, 0]
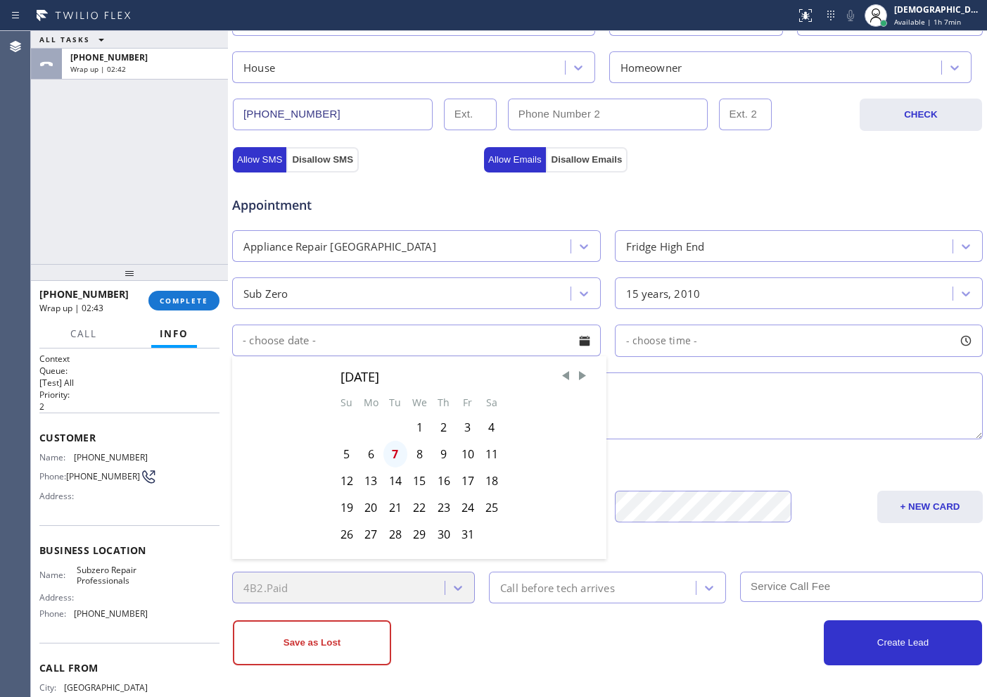
click at [393, 458] on div "7" at bounding box center [395, 453] width 24 height 27
type input "[DATE]"
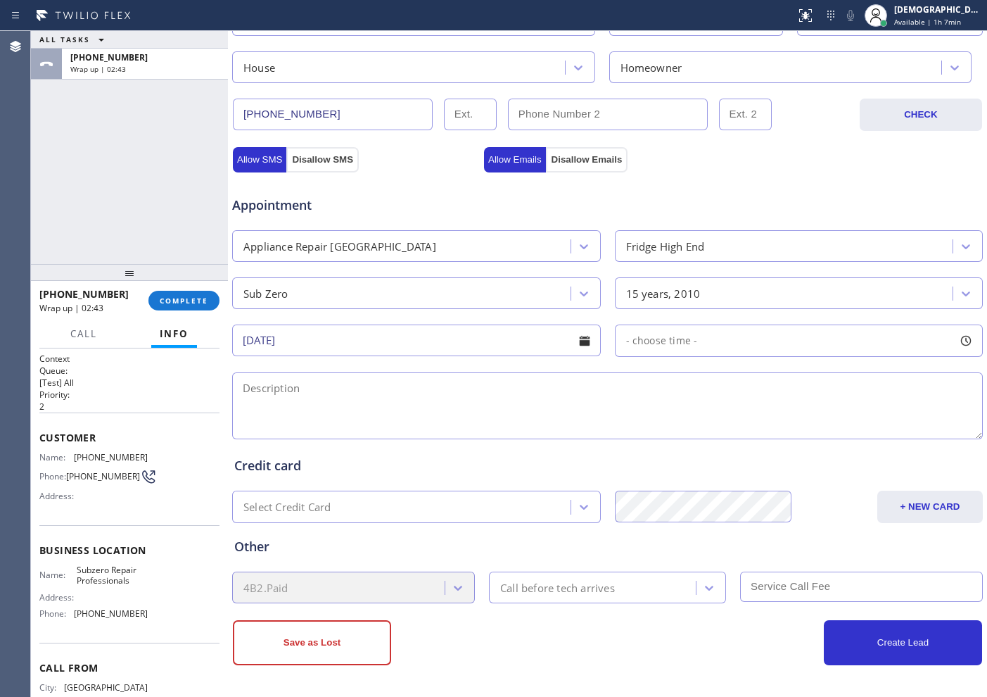
click at [666, 349] on div "- choose time -" at bounding box center [799, 340] width 369 height 32
drag, startPoint x: 625, startPoint y: 421, endPoint x: 806, endPoint y: 424, distance: 181.5
click at [789, 424] on div at bounding box center [812, 427] width 17 height 30
drag, startPoint x: 630, startPoint y: 426, endPoint x: 725, endPoint y: 422, distance: 94.4
click at [725, 422] on div at bounding box center [733, 427] width 17 height 30
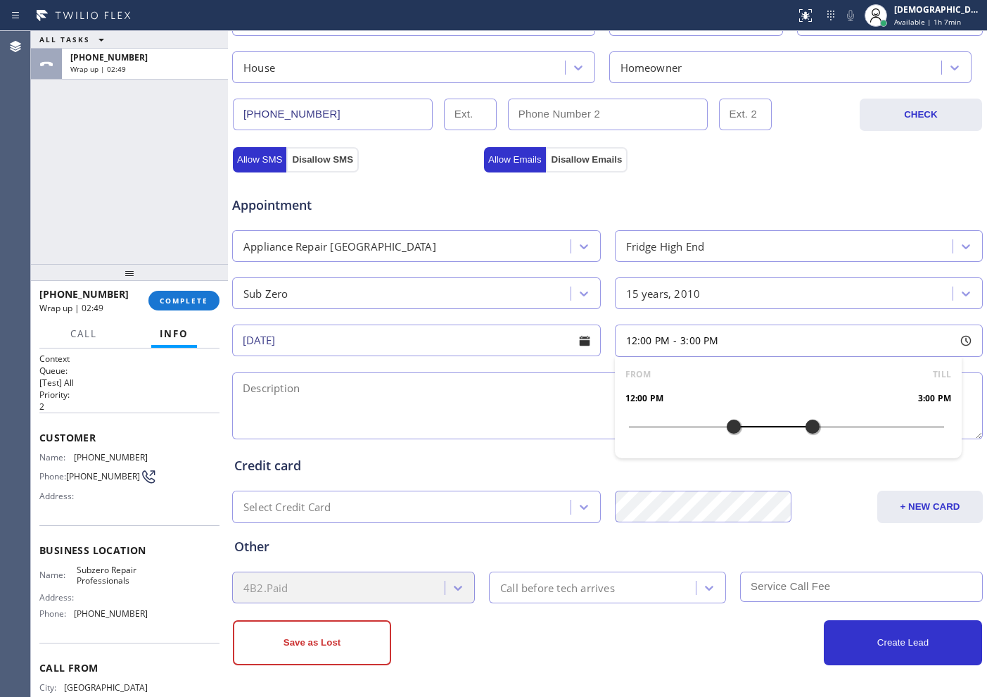
click at [299, 382] on textarea at bounding box center [607, 405] width 751 height 67
click at [388, 388] on textarea "12-3 /" at bounding box center [607, 405] width 751 height 67
paste textarea "Subzero / Fridge / its leaking water / 15 years"
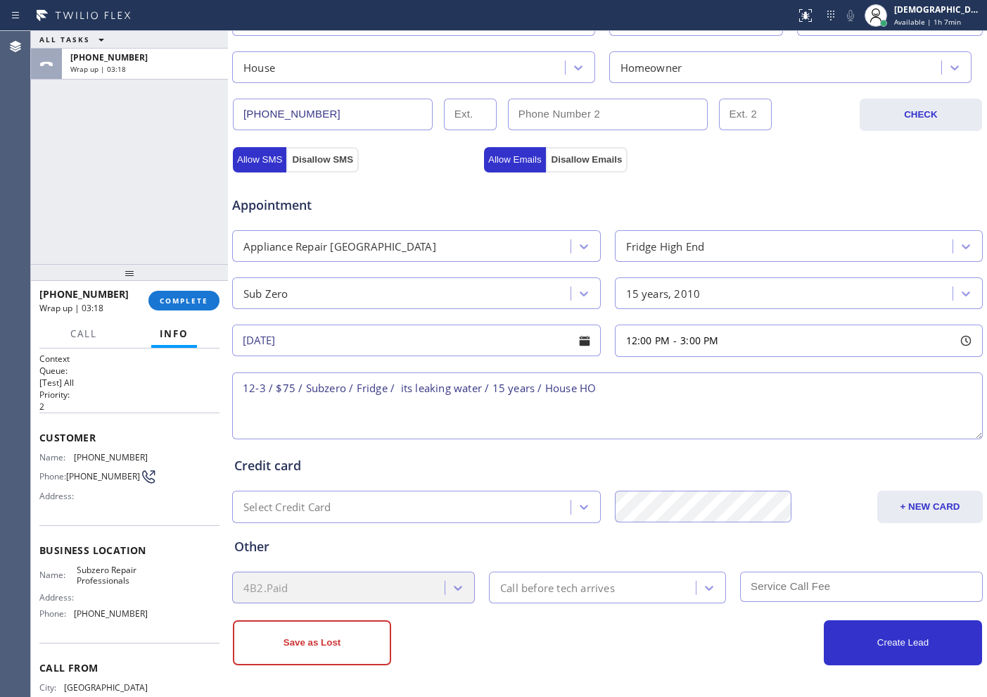
click at [634, 381] on textarea "12-3 / $75 / Subzero / Fridge / its leaking water / 15 years / House HO" at bounding box center [607, 405] width 751 height 67
paste textarea "[STREET_ADDRESS]"
click at [240, 400] on textarea "12-3 / $75 / Subzero / Fridge / its leaking water / 15 years / House HO / [STRE…" at bounding box center [607, 405] width 751 height 67
click at [789, 390] on textarea "12-3 / $75 / Subzero / Fridge / its leaking water / 15 years / House HO / [STRE…" at bounding box center [607, 405] width 751 height 67
paste textarea "Please call customer 30 minutes prior to arrival"
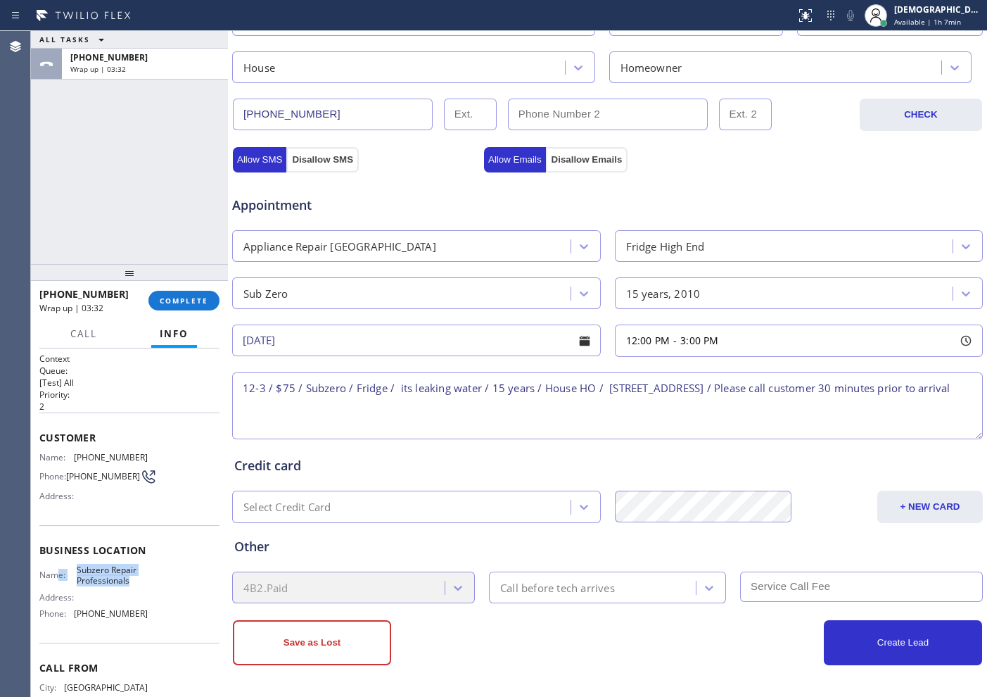
drag, startPoint x: 75, startPoint y: 569, endPoint x: 56, endPoint y: 566, distance: 18.5
click at [56, 557] on div "Business location Name: Subzero Repair Professionals Address: Phone: [PHONE_NUM…" at bounding box center [129, 583] width 180 height 117
copy div "e: Subzero Repair Professionals"
click at [771, 389] on textarea "12-3 / $75 / Subzero / Fridge / its leaking water / 15 years / House HO / [STRE…" at bounding box center [607, 405] width 751 height 67
paste textarea "e: Subzero Repair Professionals"
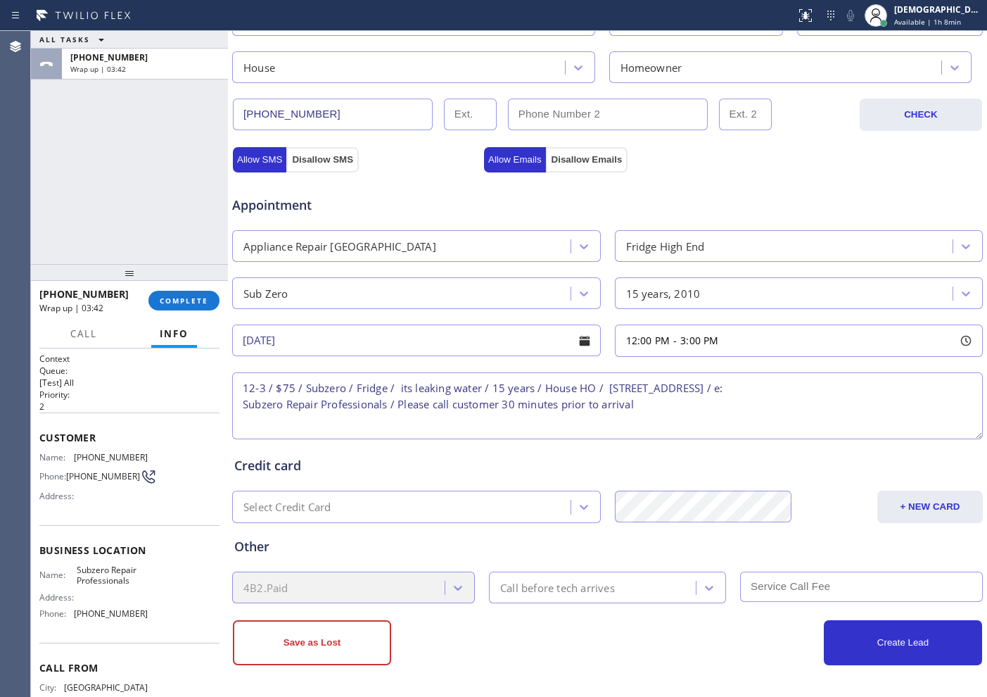
type textarea "12-3 / $75 / Subzero / Fridge / its leaking water / 15 years / House HO / [STRE…"
click at [622, 557] on div "Call before tech arrives" at bounding box center [594, 587] width 203 height 25
type input "g"
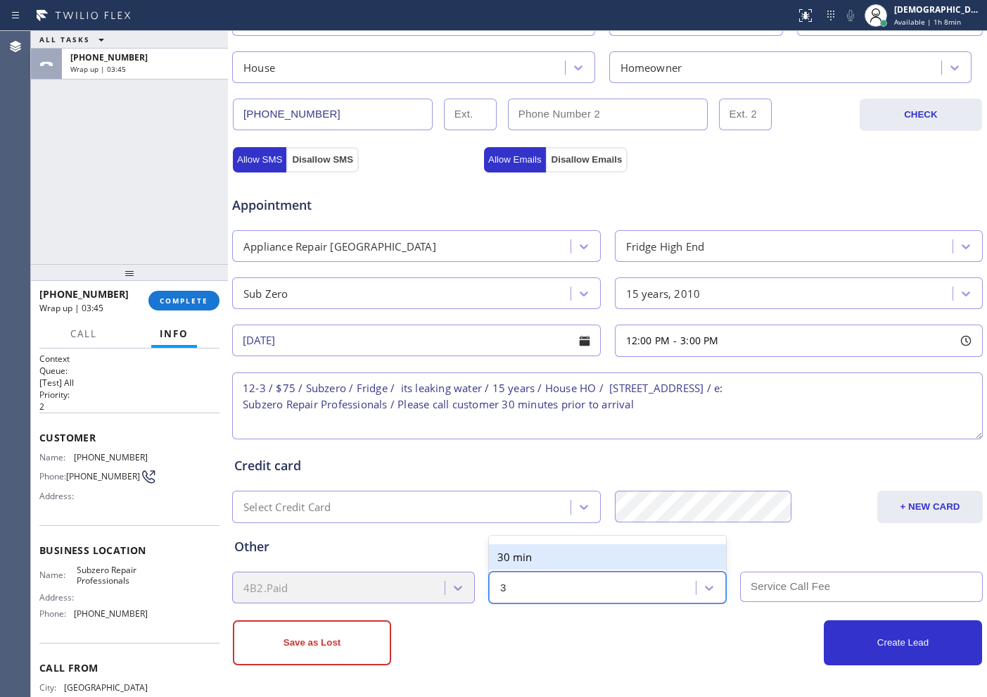
type input "30"
click at [595, 551] on div "30 min" at bounding box center [607, 556] width 237 height 25
click at [789, 557] on input "text" at bounding box center [861, 586] width 243 height 30
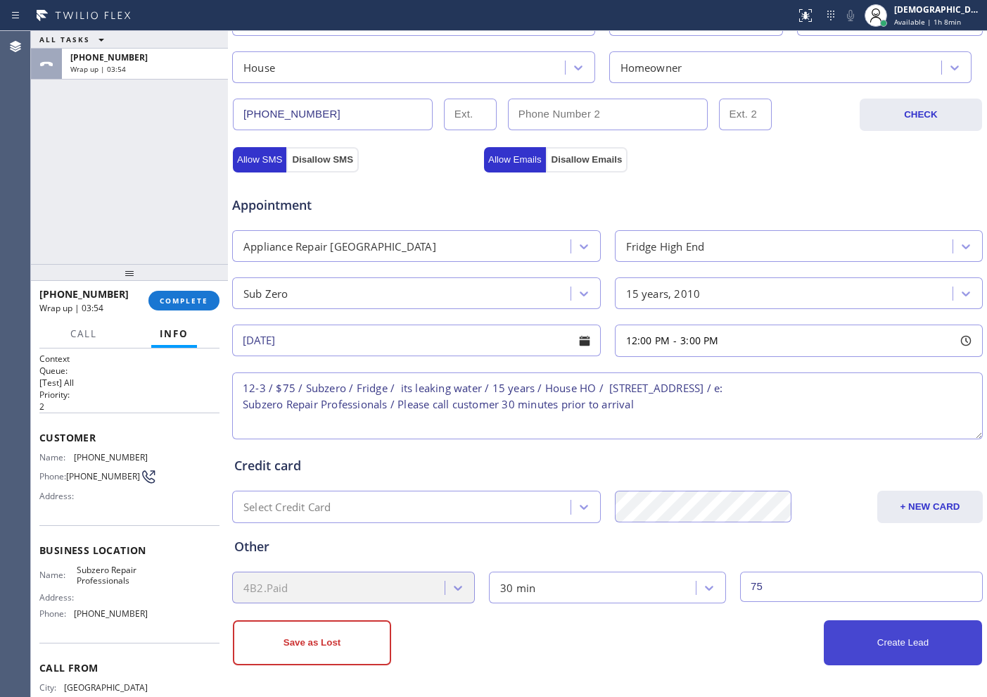
type input "75"
click at [789, 557] on button "Create Lead" at bounding box center [903, 642] width 158 height 45
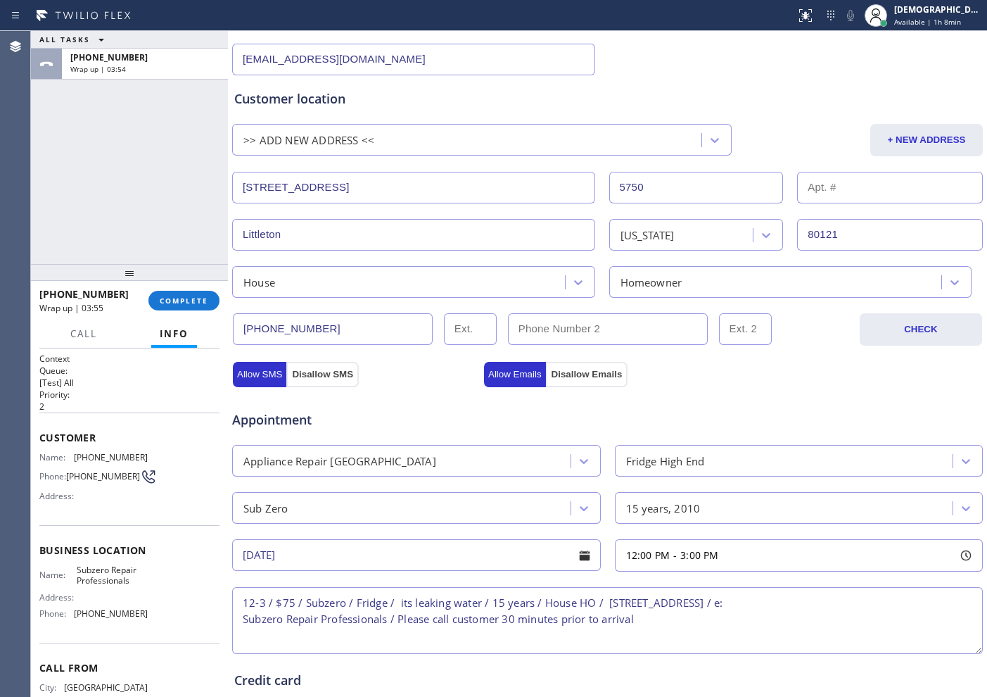
scroll to position [90, 0]
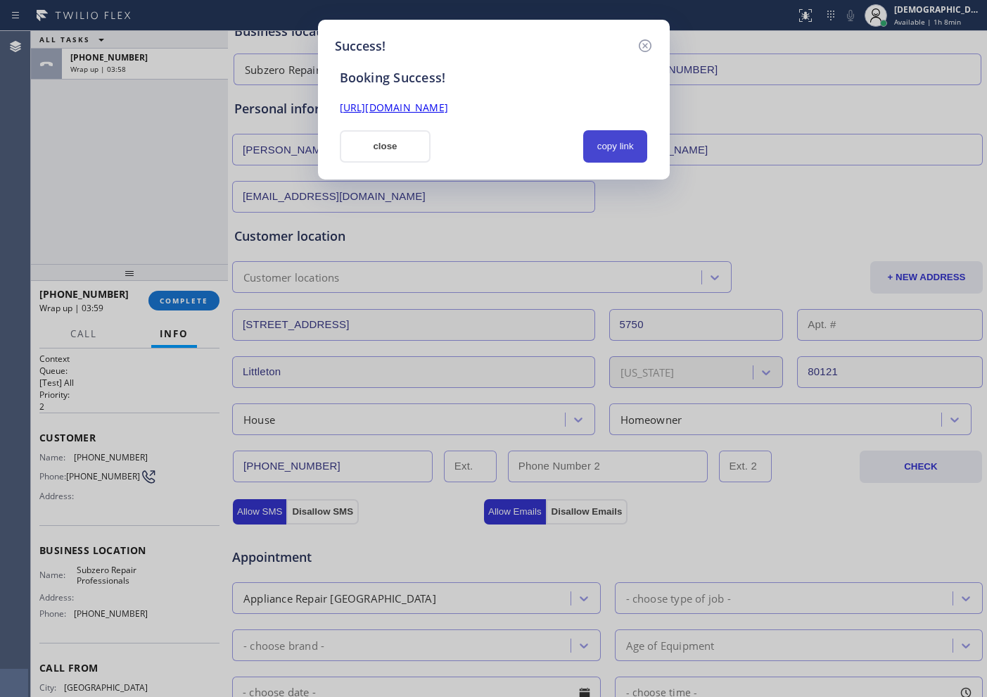
drag, startPoint x: 631, startPoint y: 140, endPoint x: 586, endPoint y: 129, distance: 46.2
click at [630, 140] on button "copy link" at bounding box center [615, 146] width 65 height 32
click at [557, 116] on div "Booking Success! [URL][DOMAIN_NAME] close copied!" at bounding box center [494, 109] width 318 height 107
click at [448, 110] on link "[URL][DOMAIN_NAME]" at bounding box center [394, 107] width 108 height 13
click at [406, 146] on button "close" at bounding box center [385, 146] width 91 height 32
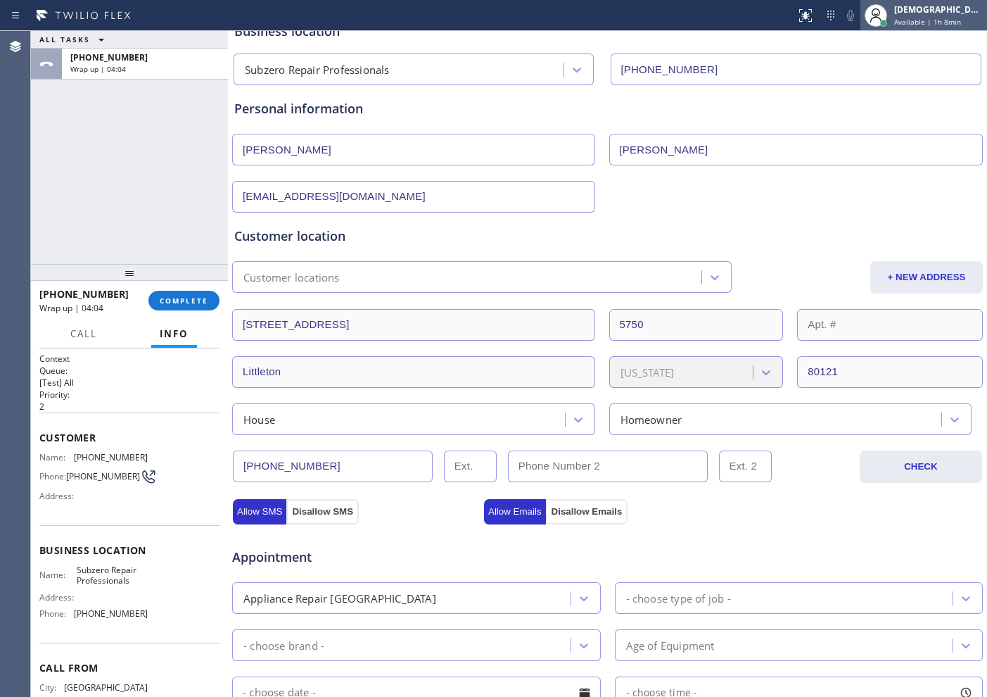
click at [789, 28] on div "[DEMOGRAPHIC_DATA] Cinco Available | 1h 8min" at bounding box center [923, 15] width 127 height 31
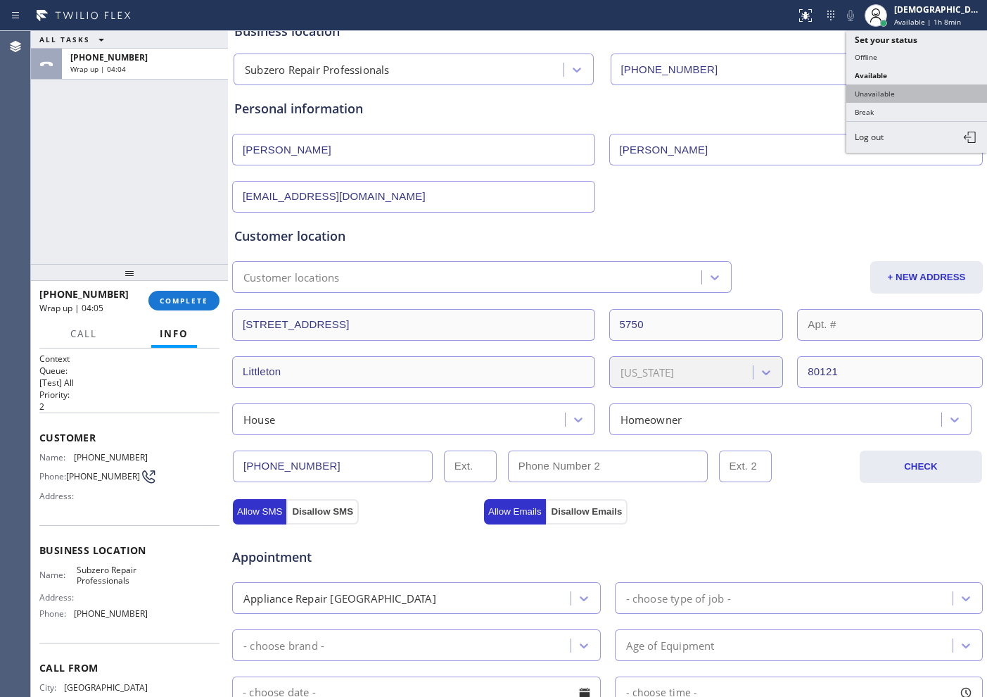
click at [789, 84] on button "Unavailable" at bounding box center [916, 93] width 141 height 18
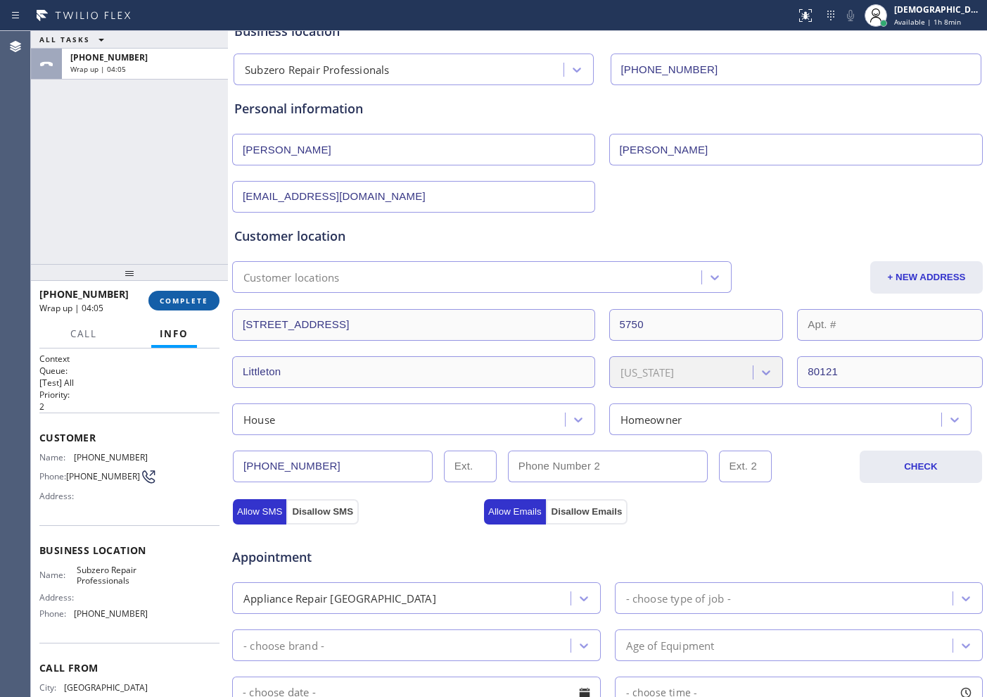
click at [203, 302] on span "COMPLETE" at bounding box center [184, 301] width 49 height 10
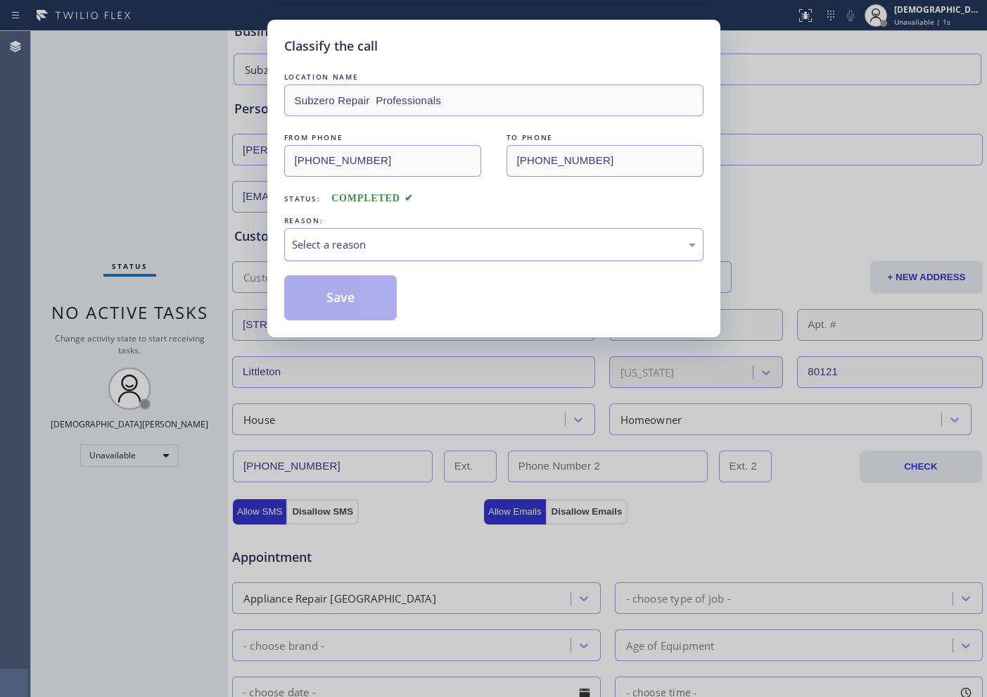
click at [342, 251] on div "Select a reason" at bounding box center [494, 244] width 404 height 16
drag, startPoint x: 337, startPoint y: 297, endPoint x: 184, endPoint y: 120, distance: 234.0
click at [336, 297] on button "Save" at bounding box center [340, 297] width 113 height 45
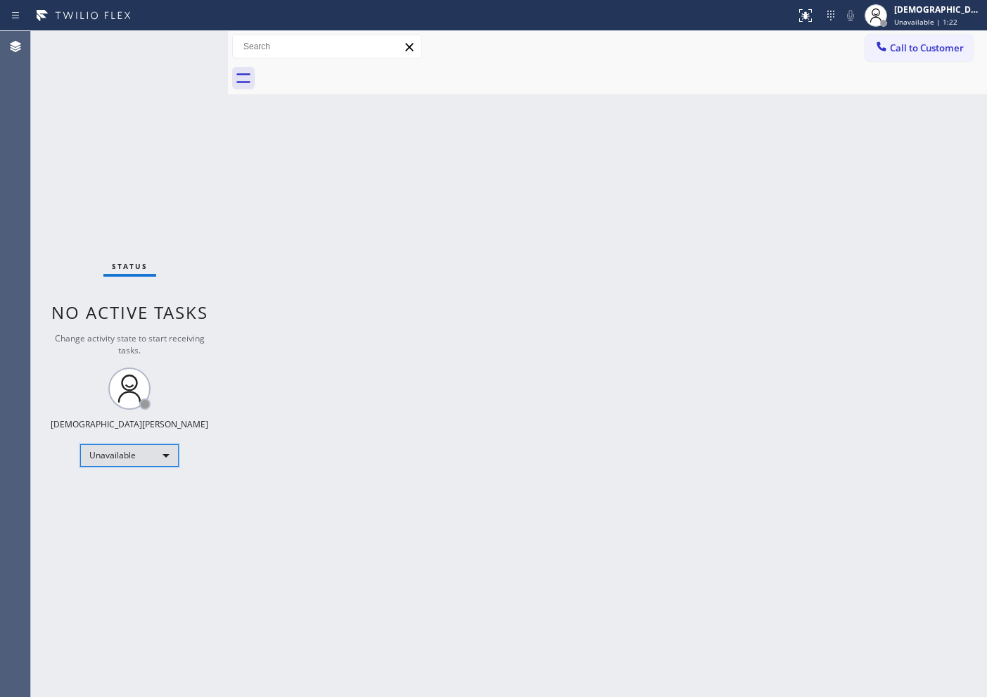
click at [155, 458] on div "Unavailable" at bounding box center [129, 455] width 99 height 23
click at [155, 485] on li "Available" at bounding box center [129, 492] width 96 height 17
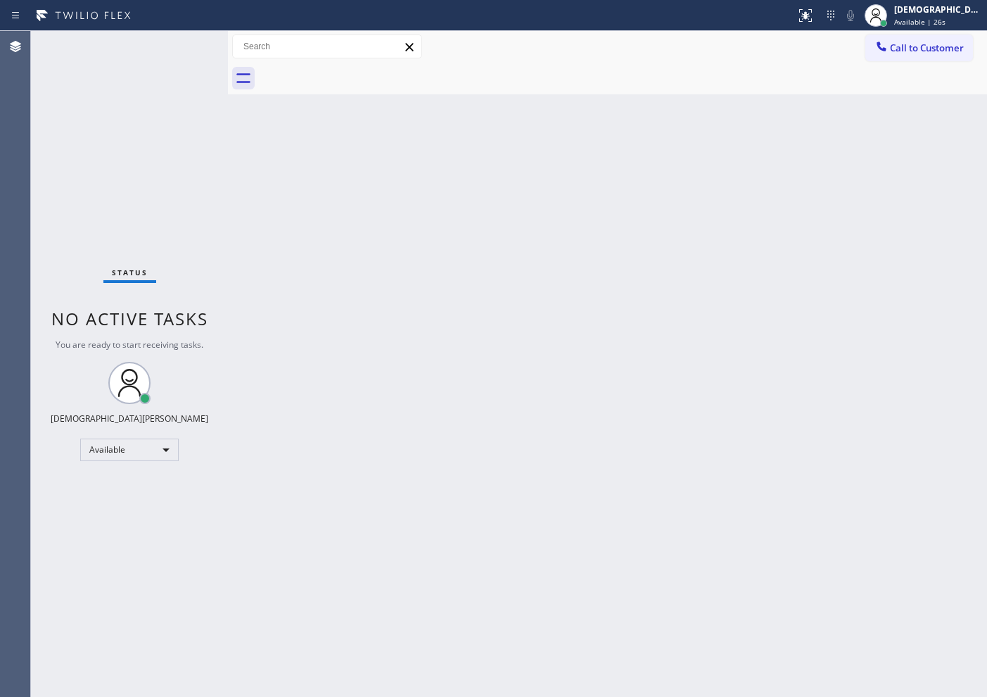
click at [18, 300] on div "Agent Desktop" at bounding box center [15, 364] width 30 height 666
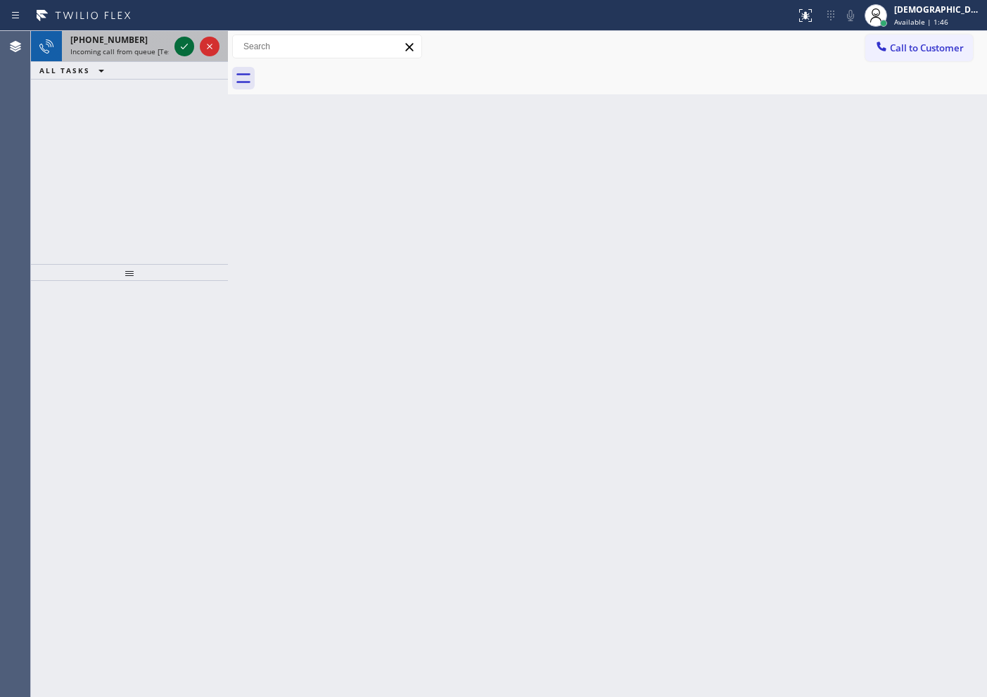
click at [179, 51] on icon at bounding box center [184, 46] width 17 height 17
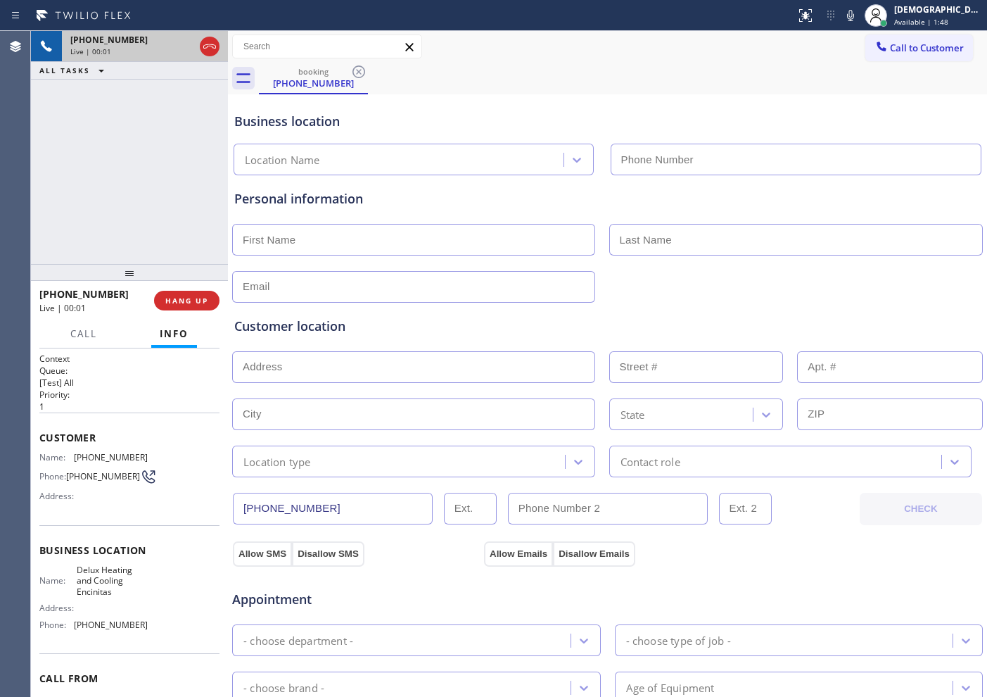
type input "[PHONE_NUMBER]"
click at [789, 309] on div "Customer location >> ADD NEW ADDRESS << + NEW ADDRESS State Location type Conta…" at bounding box center [607, 390] width 752 height 174
click at [211, 48] on icon at bounding box center [209, 46] width 17 height 17
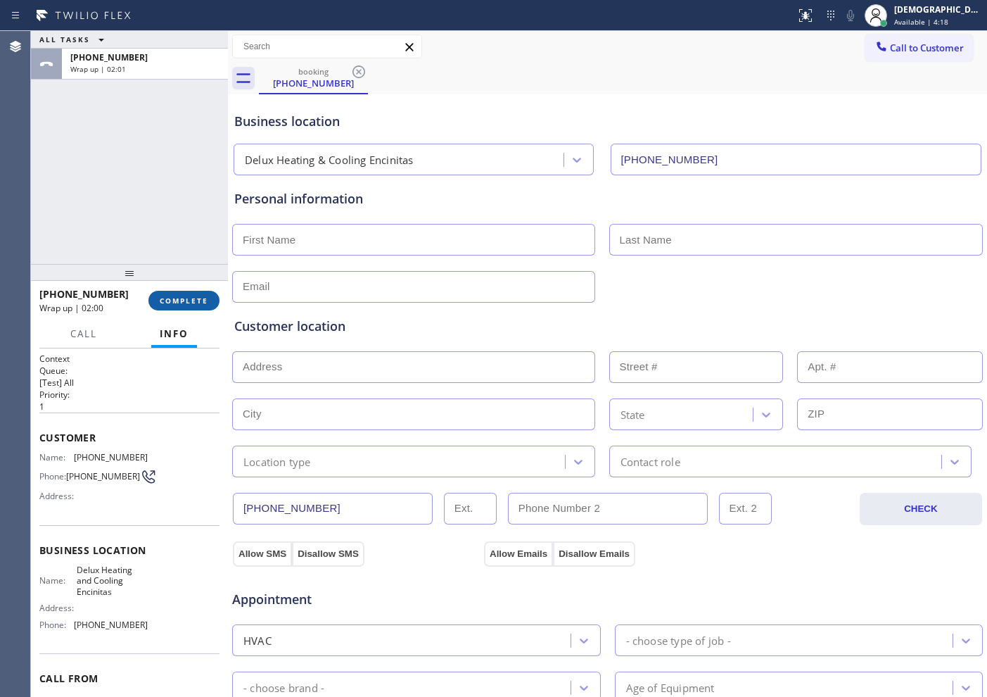
click at [167, 307] on button "COMPLETE" at bounding box center [183, 301] width 71 height 20
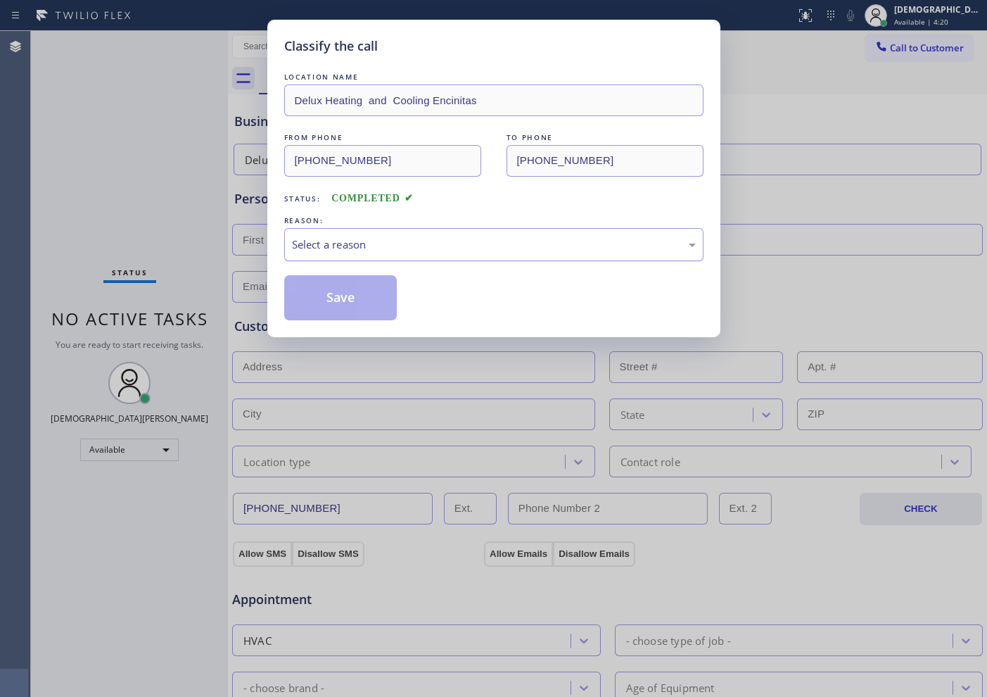
click at [341, 245] on div "Select a reason" at bounding box center [494, 244] width 404 height 16
click at [329, 293] on button "Save" at bounding box center [340, 297] width 113 height 45
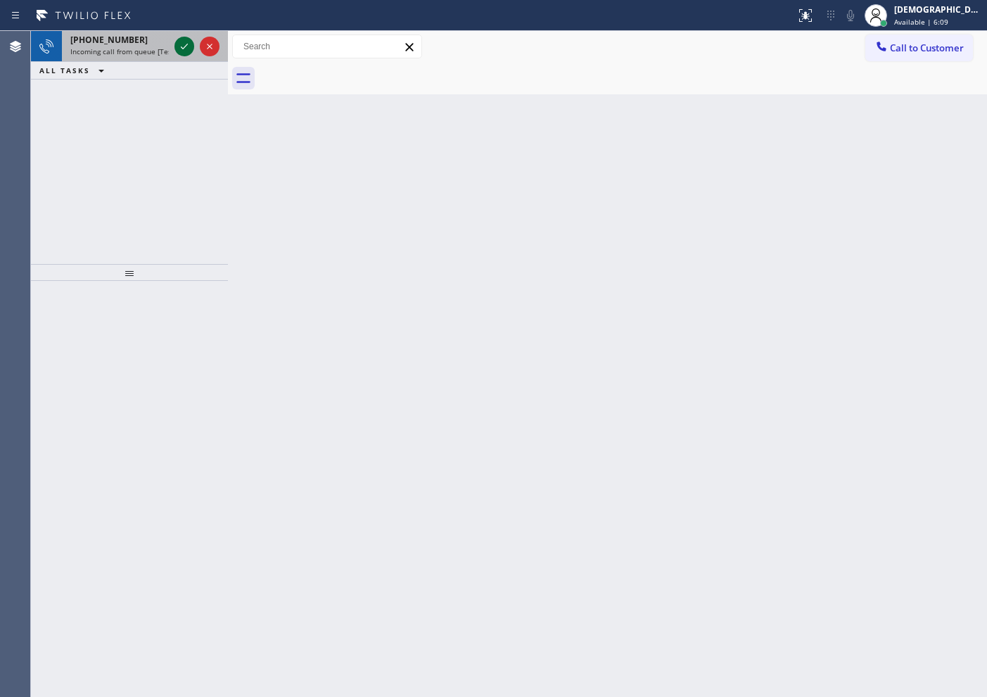
click at [182, 44] on icon at bounding box center [184, 46] width 17 height 17
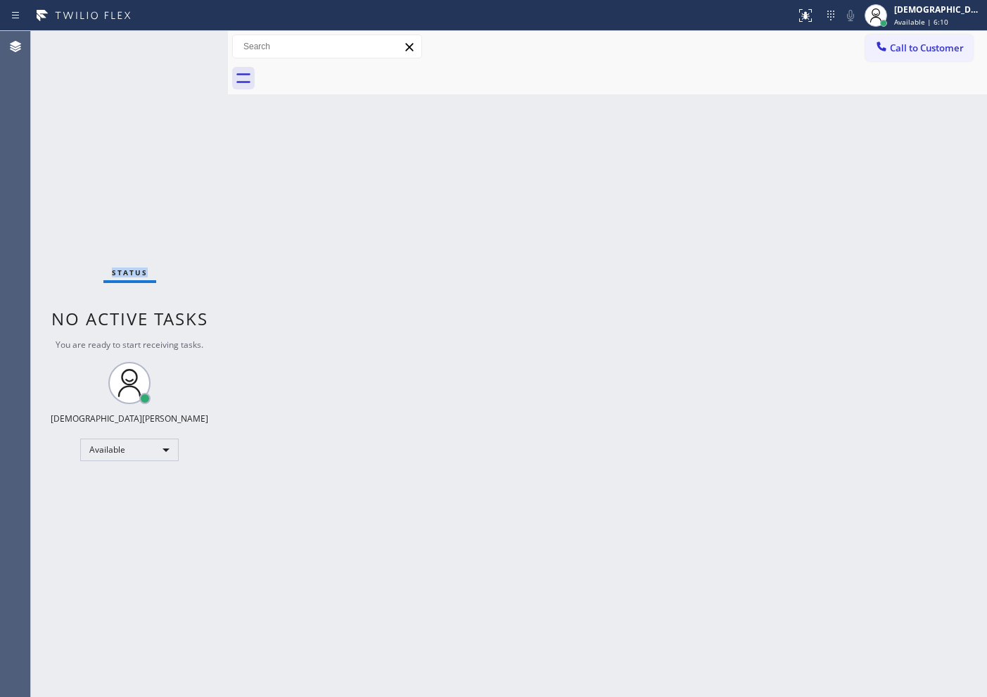
click at [182, 44] on div "Status No active tasks You are ready to start receiving tasks. Christian Cinco …" at bounding box center [129, 364] width 197 height 666
click at [186, 46] on div "Status No active tasks You are ready to start receiving tasks. Christian Cinco …" at bounding box center [129, 364] width 197 height 666
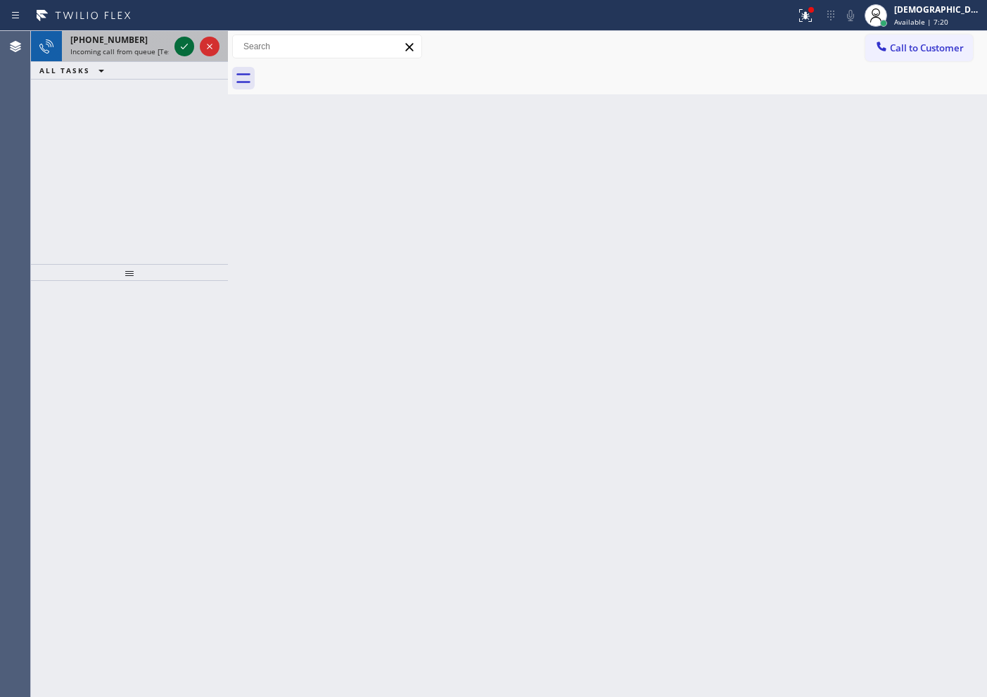
click at [186, 46] on icon at bounding box center [184, 47] width 7 height 6
click at [182, 49] on icon at bounding box center [184, 46] width 17 height 17
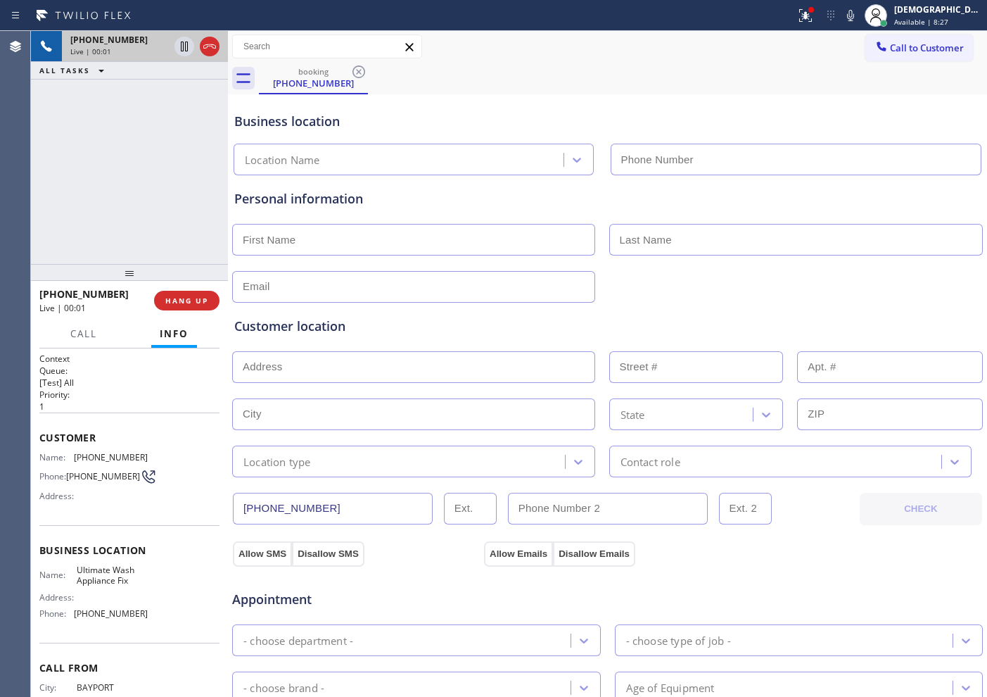
type input "[PHONE_NUMBER]"
click at [206, 44] on icon at bounding box center [209, 46] width 13 height 4
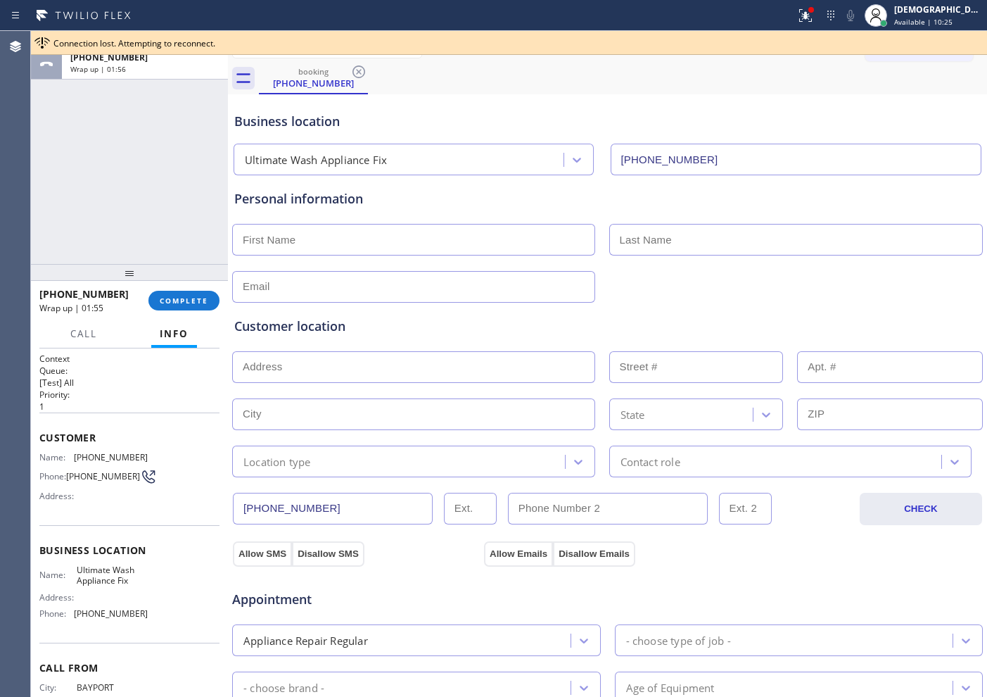
drag, startPoint x: 152, startPoint y: 174, endPoint x: 150, endPoint y: 209, distance: 34.5
click at [152, 174] on div "ALL TASKS ALL TASKS ACTIVE TASKS TASKS IN WRAP UP [PHONE_NUMBER] Wrap up | 01:56" at bounding box center [129, 147] width 197 height 233
click at [190, 300] on span "COMPLETE" at bounding box center [184, 301] width 49 height 10
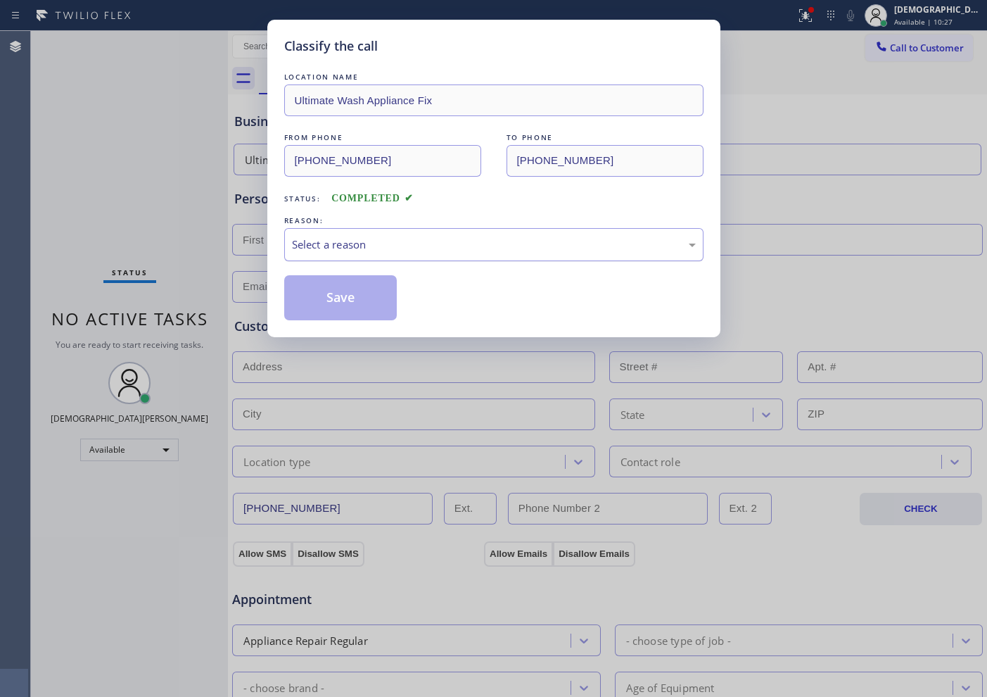
click at [448, 248] on div "Select a reason" at bounding box center [494, 244] width 404 height 16
click at [350, 303] on button "Save" at bounding box center [340, 297] width 113 height 45
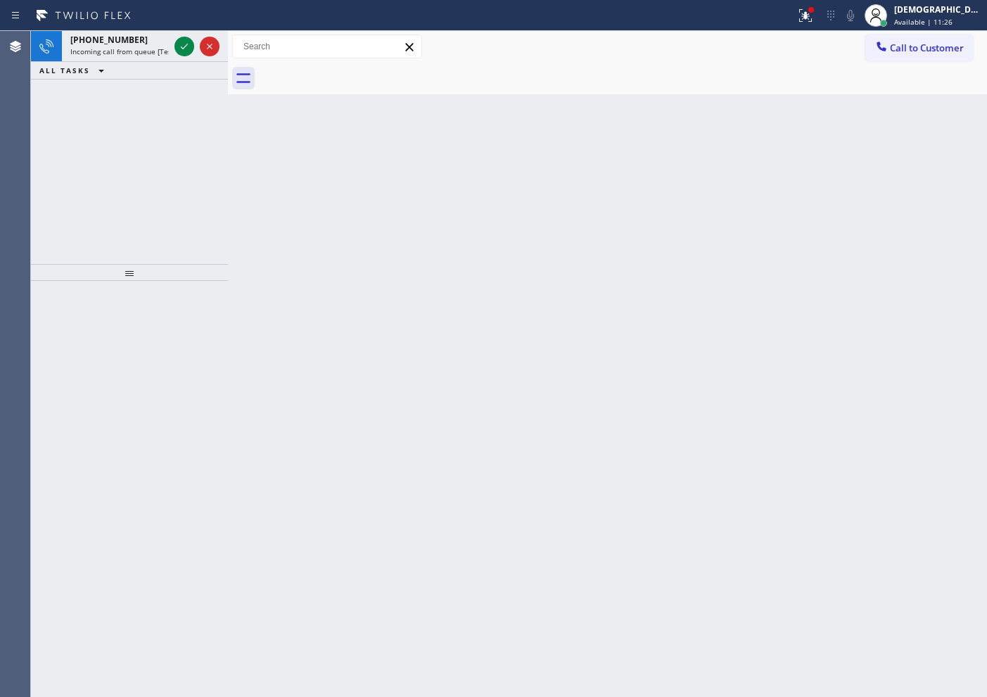
click at [3, 203] on div "Agent Desktop" at bounding box center [15, 364] width 30 height 666
click at [178, 50] on icon at bounding box center [184, 46] width 17 height 17
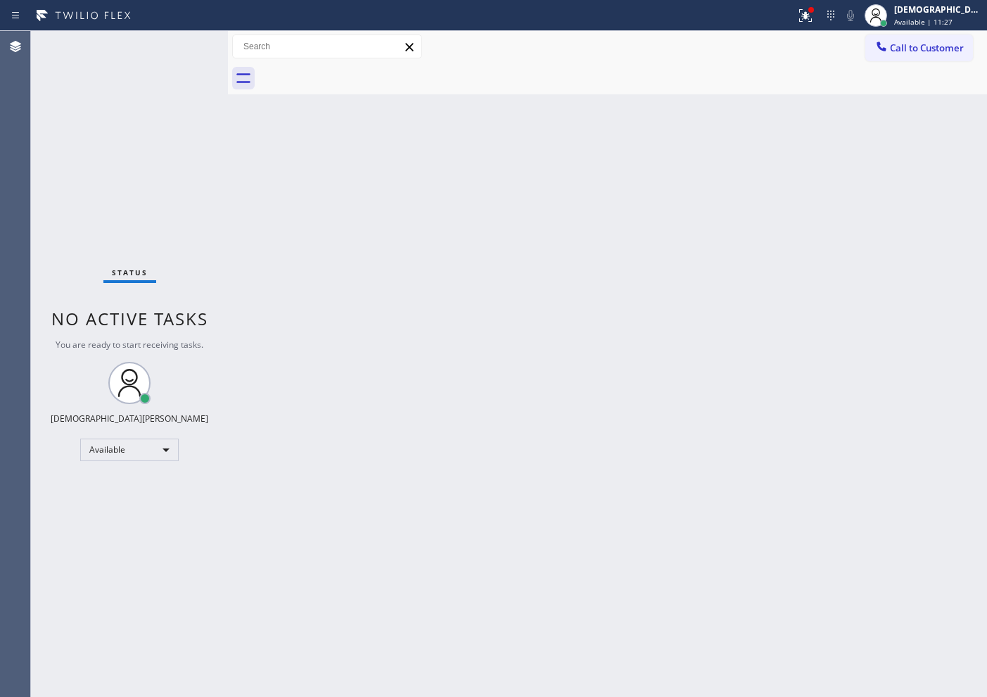
click at [178, 49] on div "Status No active tasks You are ready to start receiving tasks. Christian Cinco …" at bounding box center [129, 364] width 197 height 666
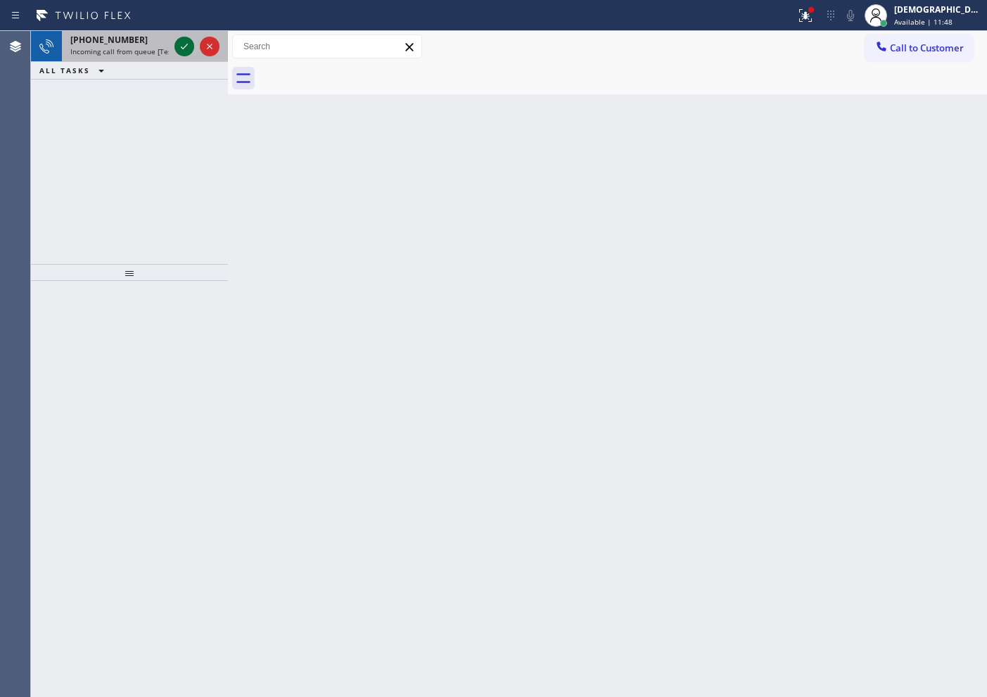
click at [178, 49] on icon at bounding box center [184, 46] width 17 height 17
click at [177, 46] on icon at bounding box center [184, 46] width 17 height 17
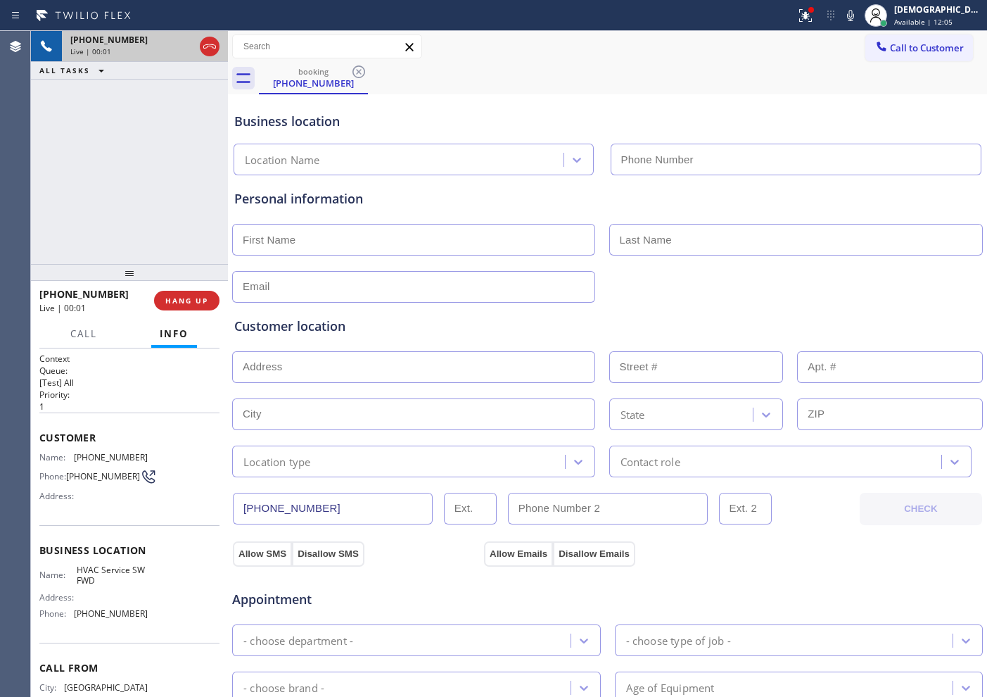
type input "[PHONE_NUMBER]"
click at [213, 49] on icon at bounding box center [209, 46] width 17 height 17
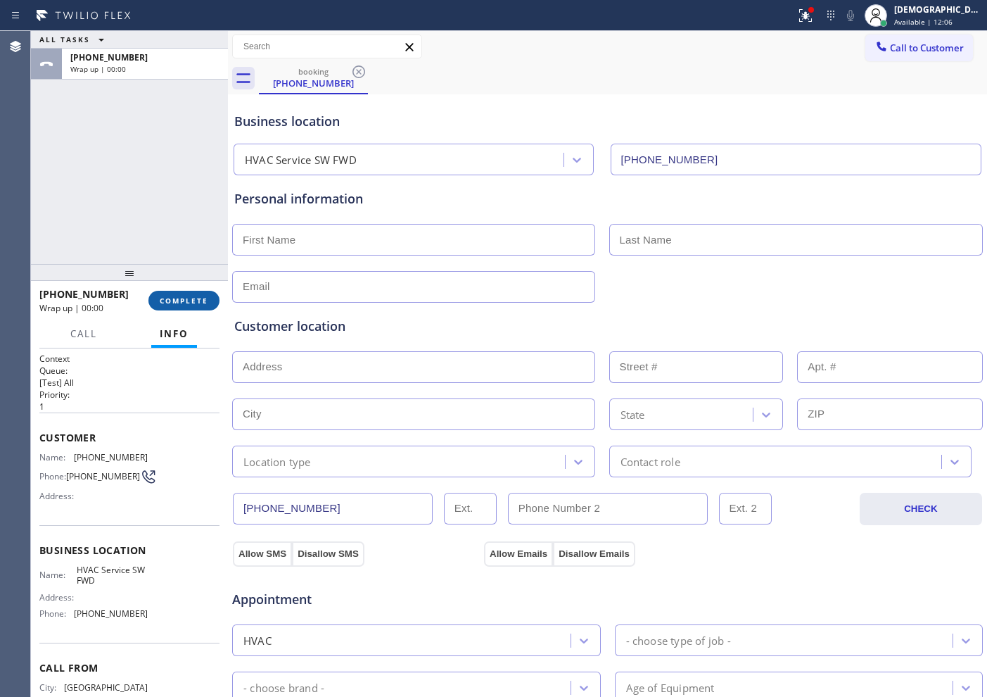
click at [212, 301] on button "COMPLETE" at bounding box center [183, 301] width 71 height 20
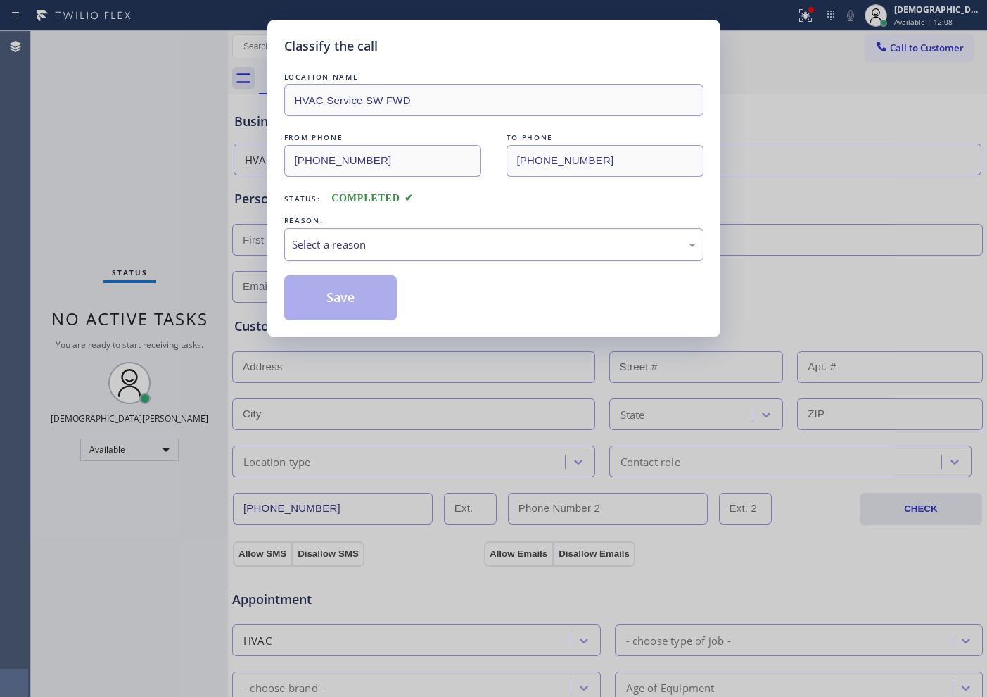
click at [336, 257] on div "Select a reason" at bounding box center [493, 244] width 419 height 33
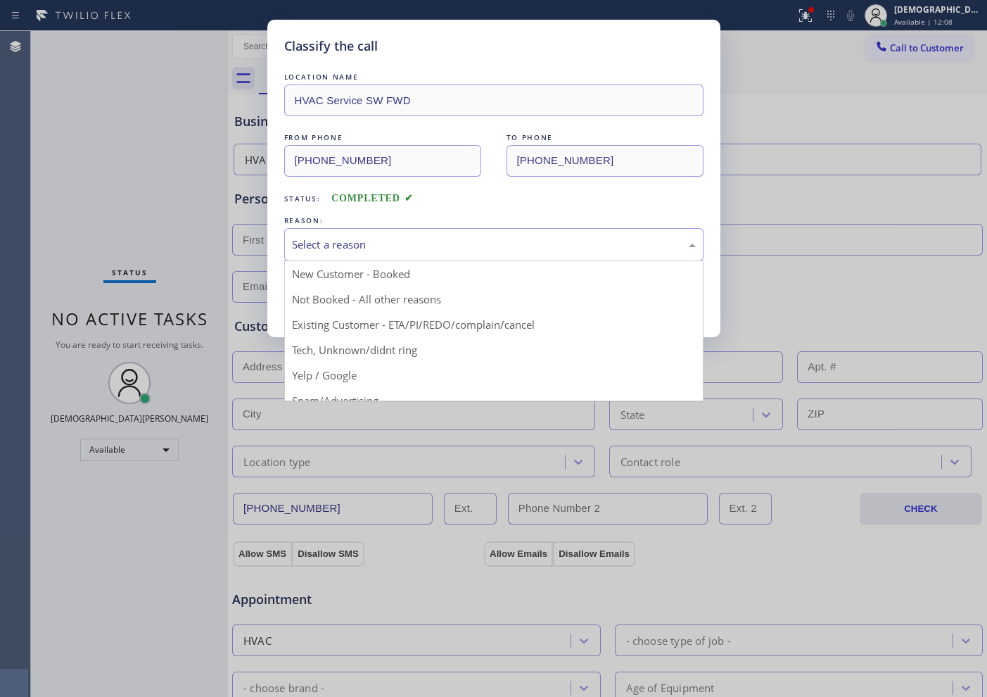
click at [339, 245] on div "Select a reason" at bounding box center [494, 244] width 404 height 16
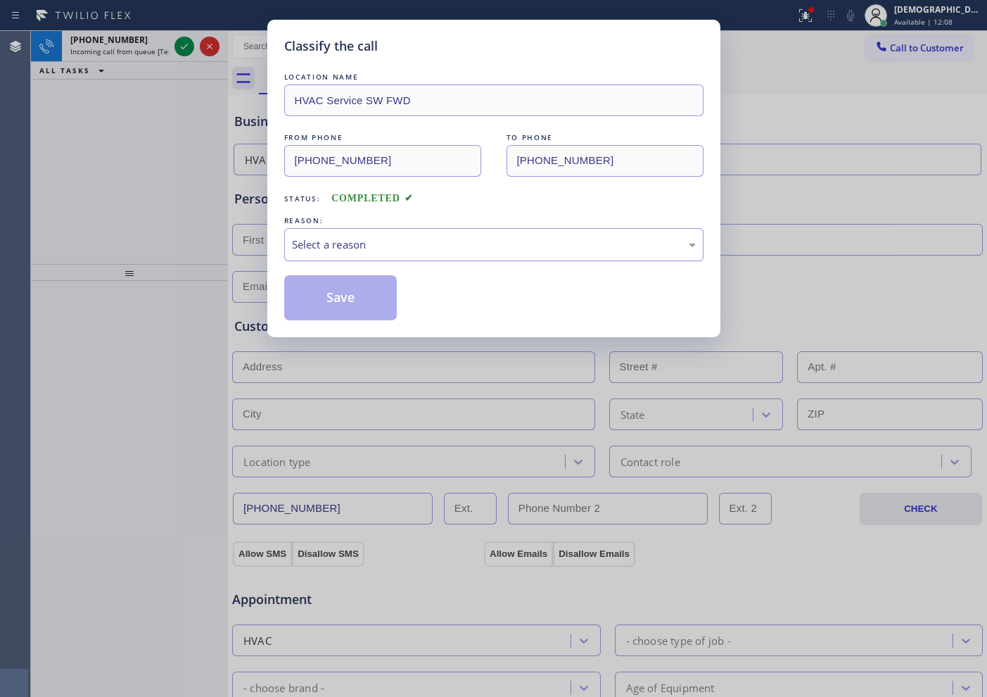
click at [349, 250] on div "Select a reason" at bounding box center [494, 244] width 404 height 16
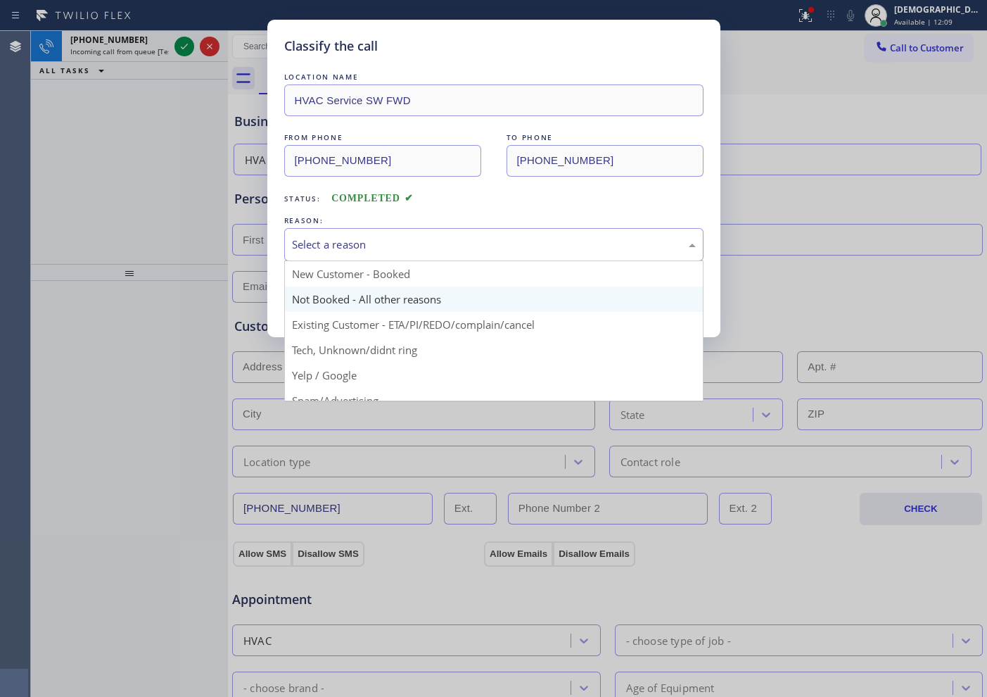
scroll to position [88, 0]
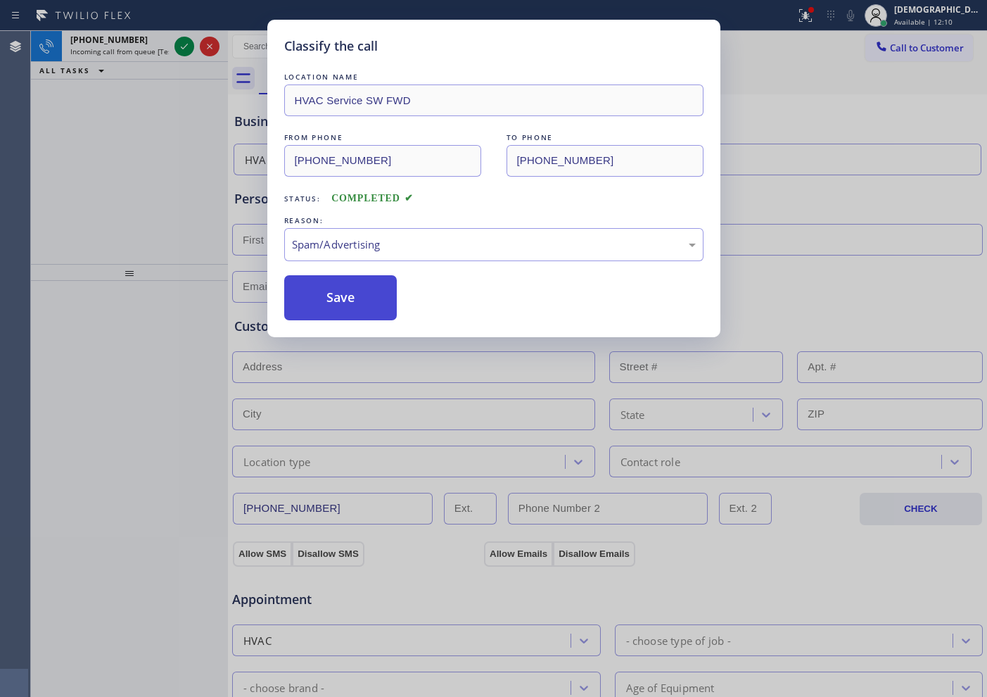
click at [323, 298] on button "Save" at bounding box center [340, 297] width 113 height 45
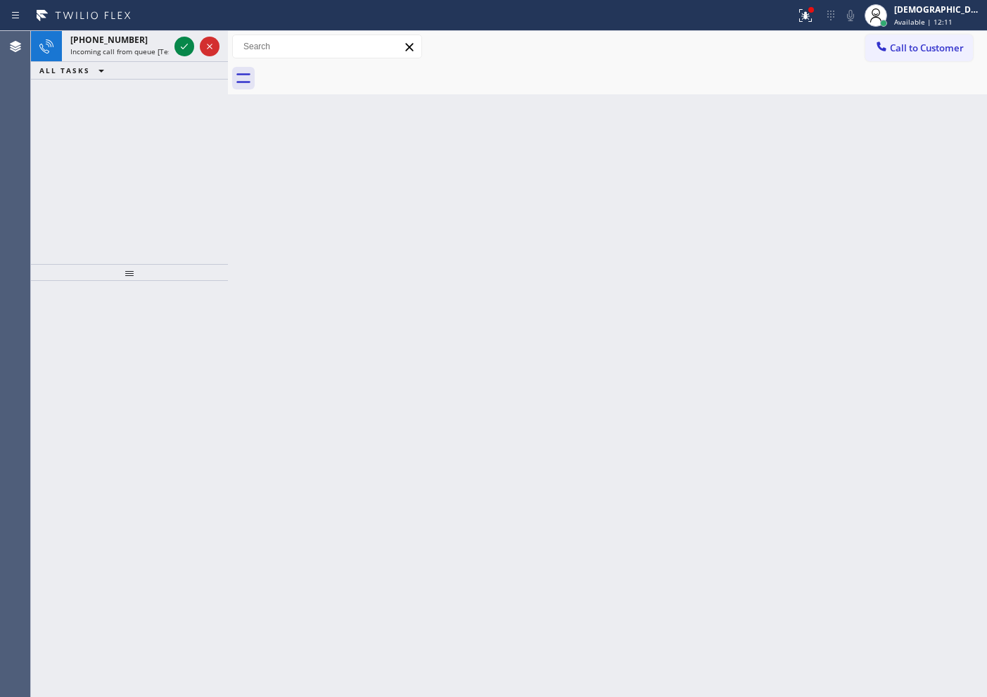
click at [186, 44] on icon at bounding box center [184, 47] width 7 height 6
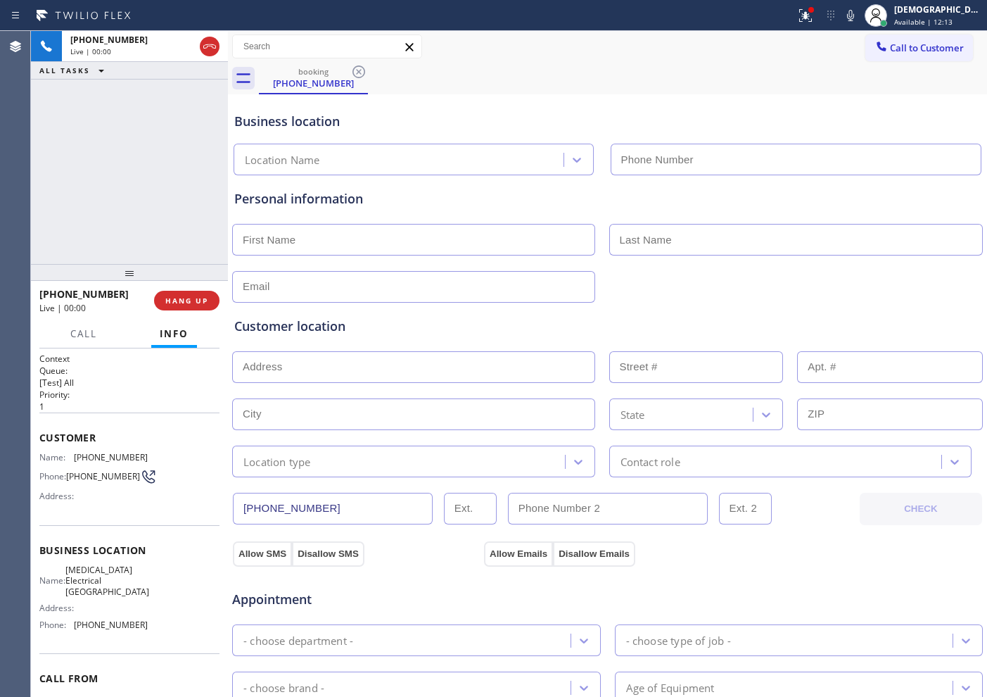
type input "[PHONE_NUMBER]"
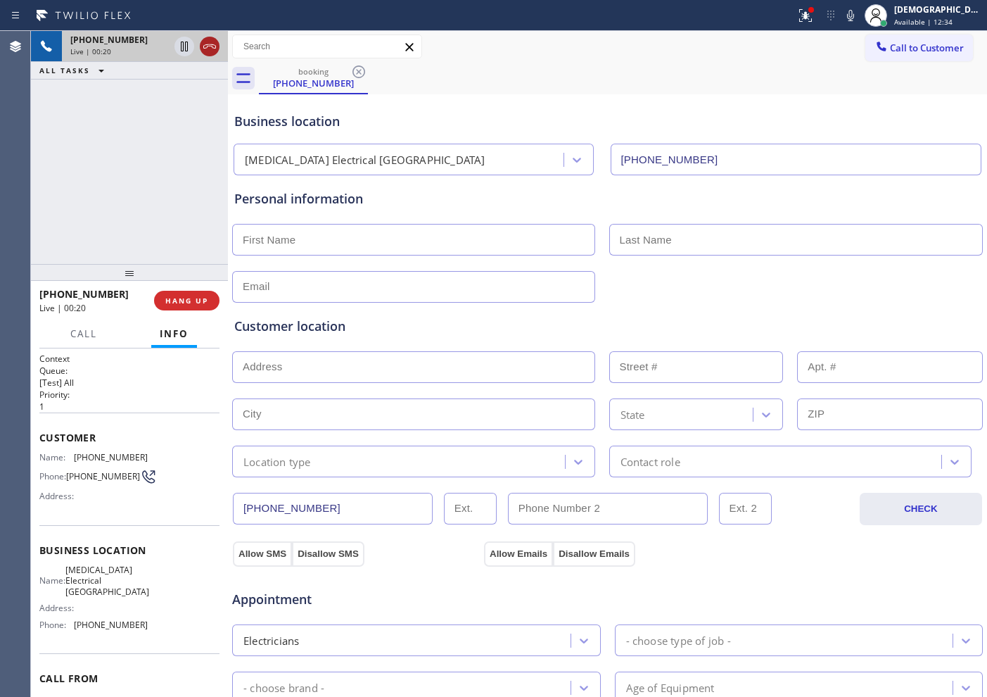
click at [205, 49] on icon at bounding box center [209, 46] width 17 height 17
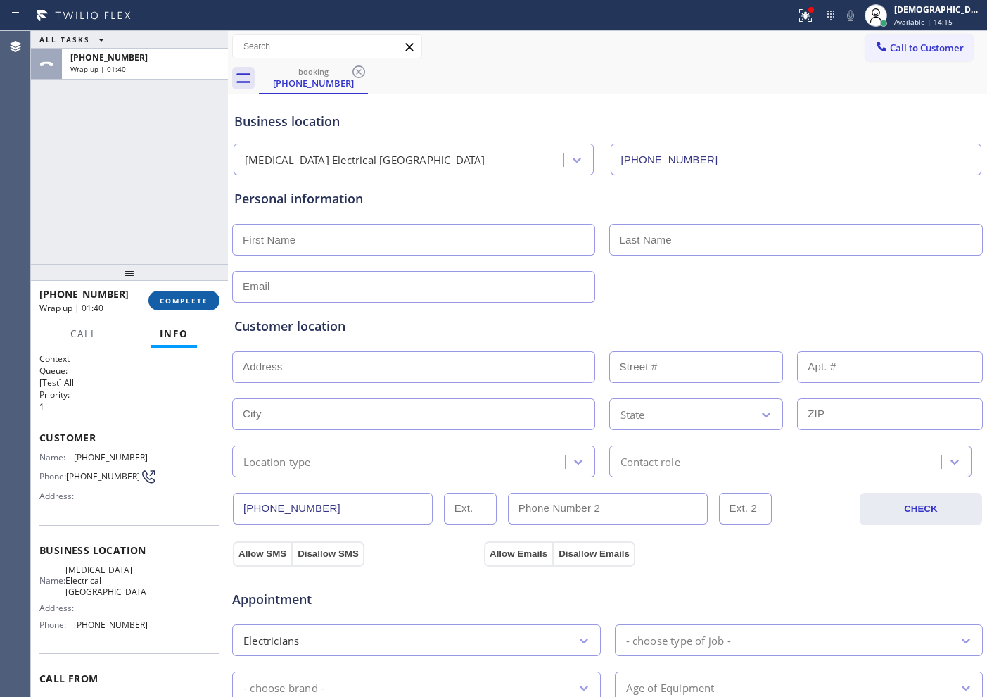
click at [174, 302] on span "COMPLETE" at bounding box center [184, 301] width 49 height 10
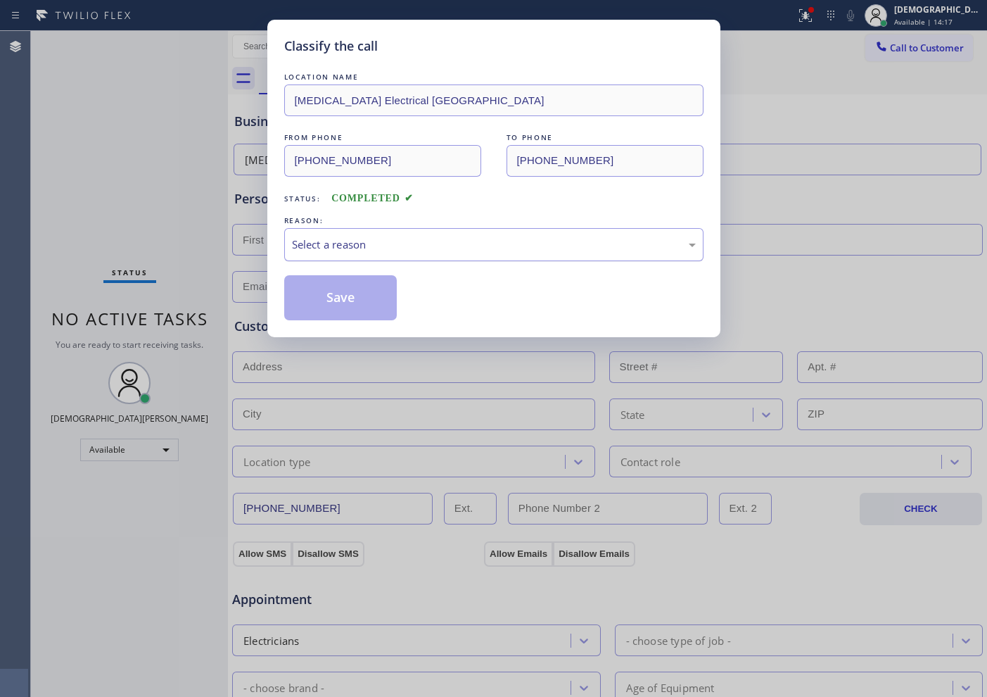
click at [338, 243] on div "Select a reason" at bounding box center [494, 244] width 404 height 16
click at [327, 293] on button "Save" at bounding box center [340, 297] width 113 height 45
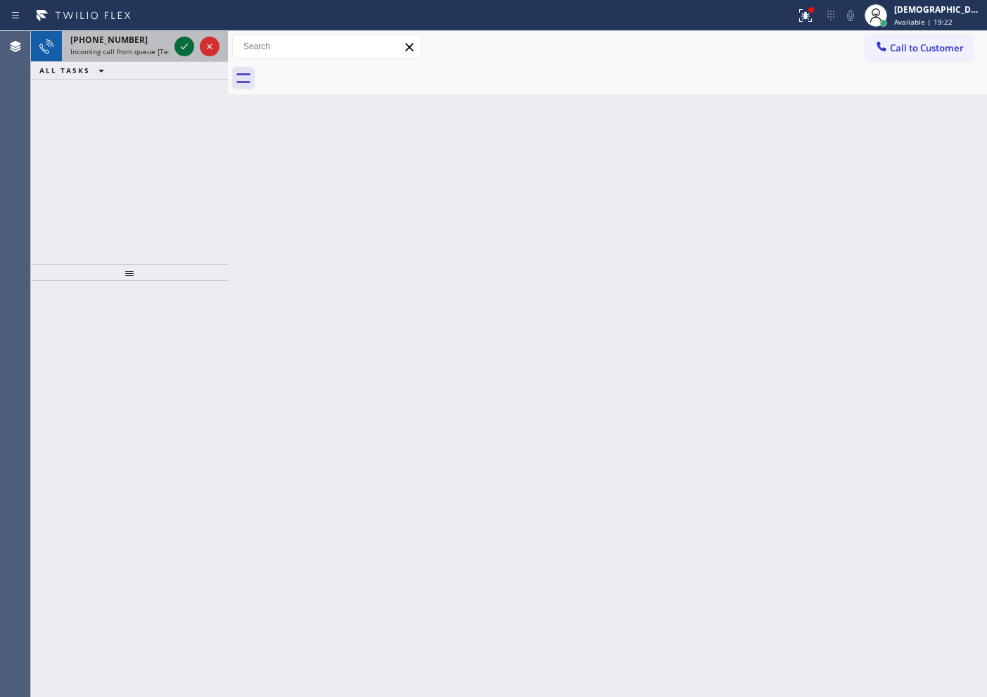
click at [178, 46] on icon at bounding box center [184, 46] width 17 height 17
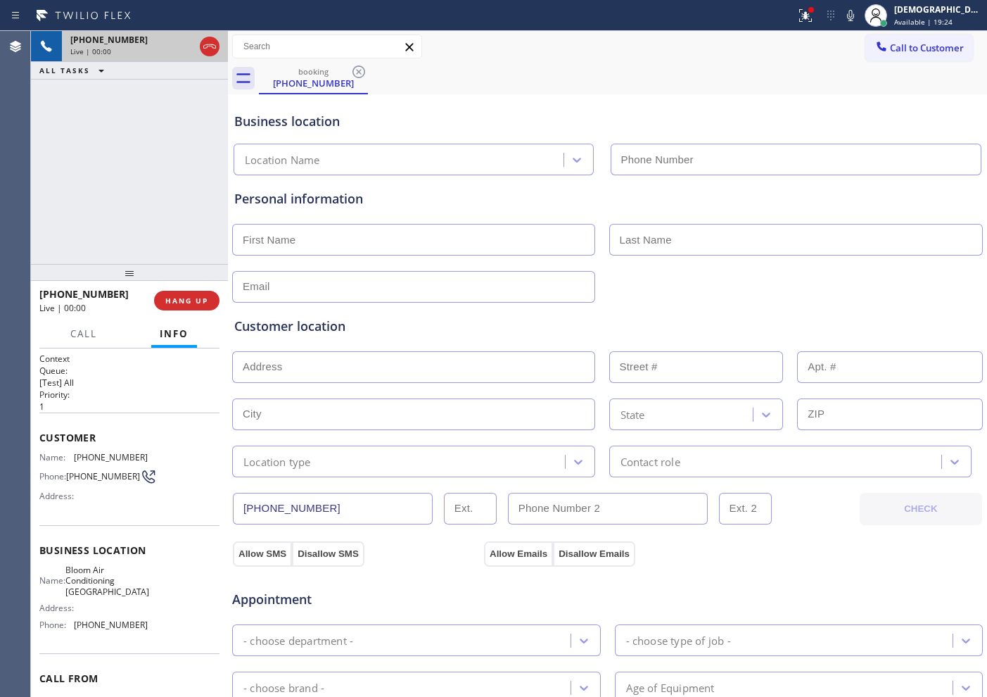
type input "[PHONE_NUMBER]"
click at [206, 40] on icon at bounding box center [209, 46] width 17 height 17
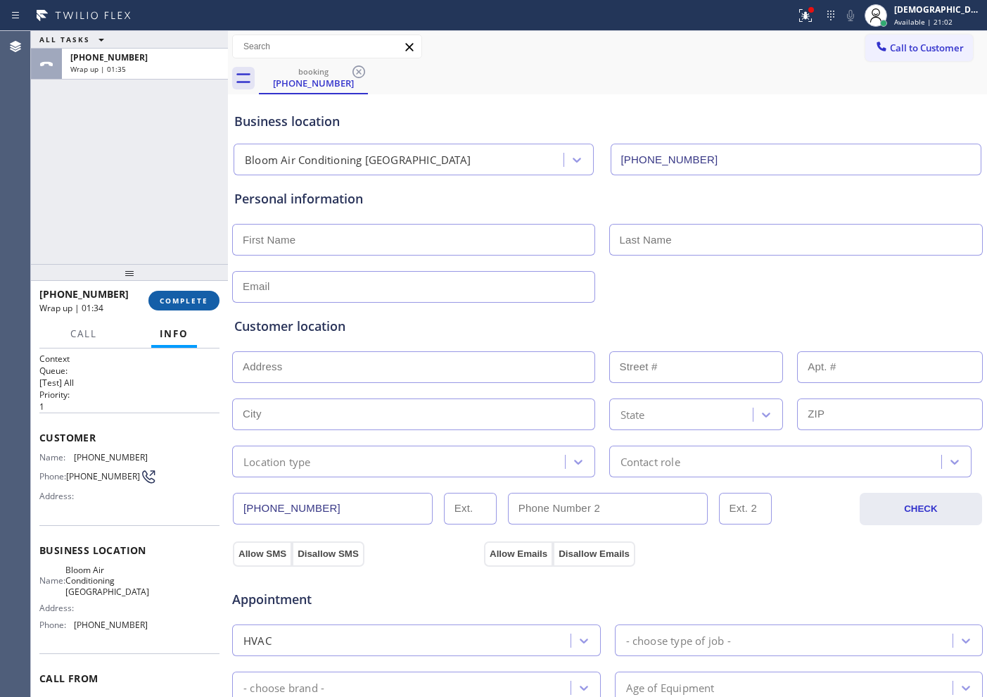
click at [186, 298] on span "COMPLETE" at bounding box center [184, 301] width 49 height 10
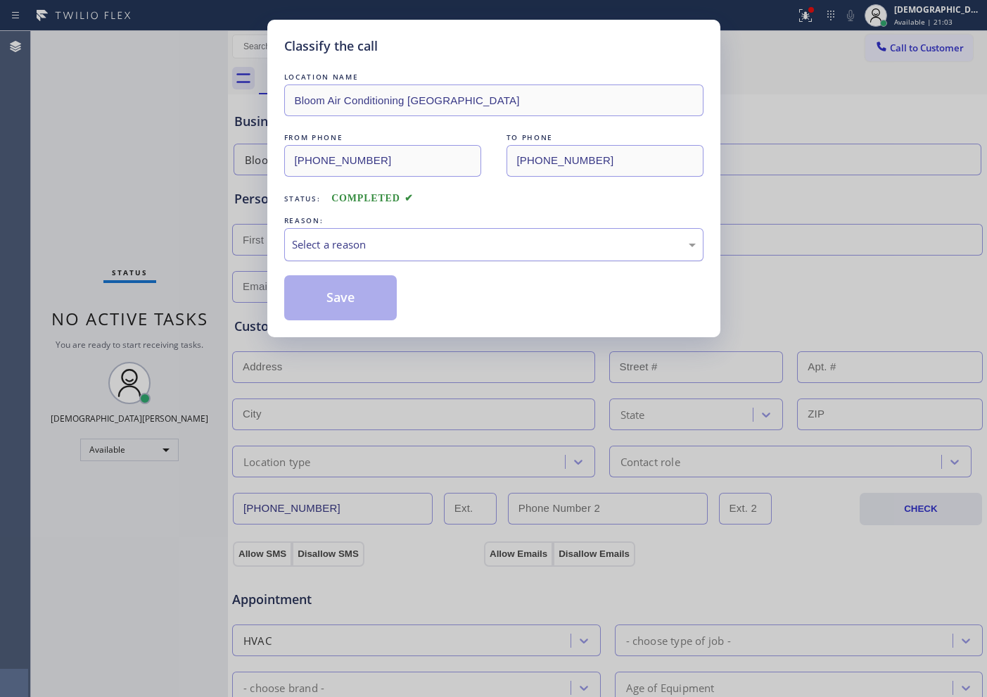
click at [355, 235] on div "Select a reason" at bounding box center [493, 244] width 419 height 33
click at [337, 297] on button "Save" at bounding box center [340, 297] width 113 height 45
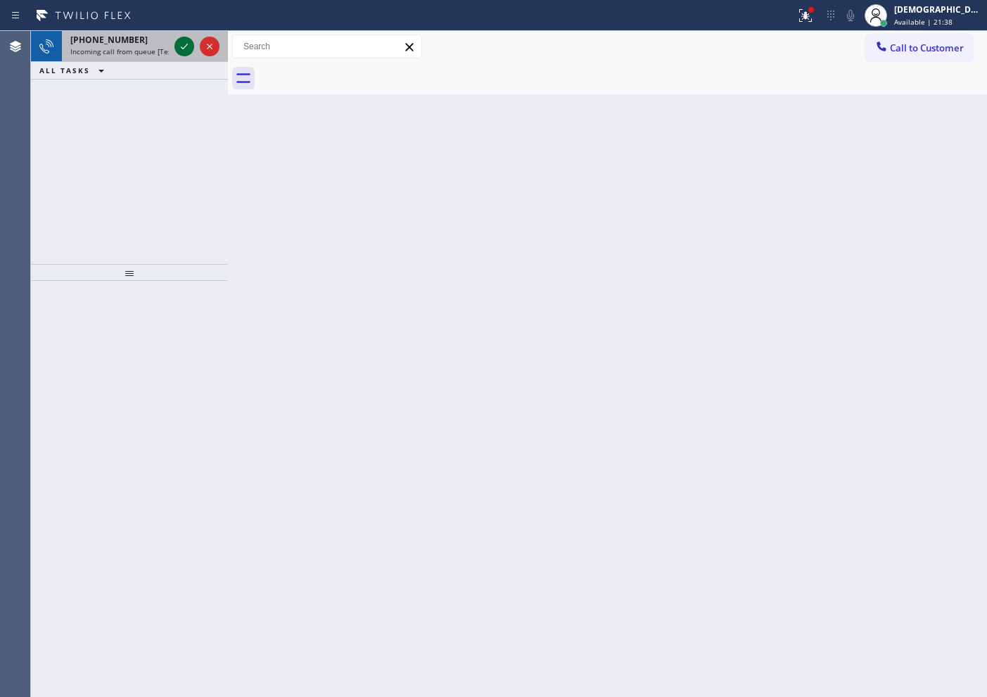
click at [181, 38] on icon at bounding box center [184, 46] width 17 height 17
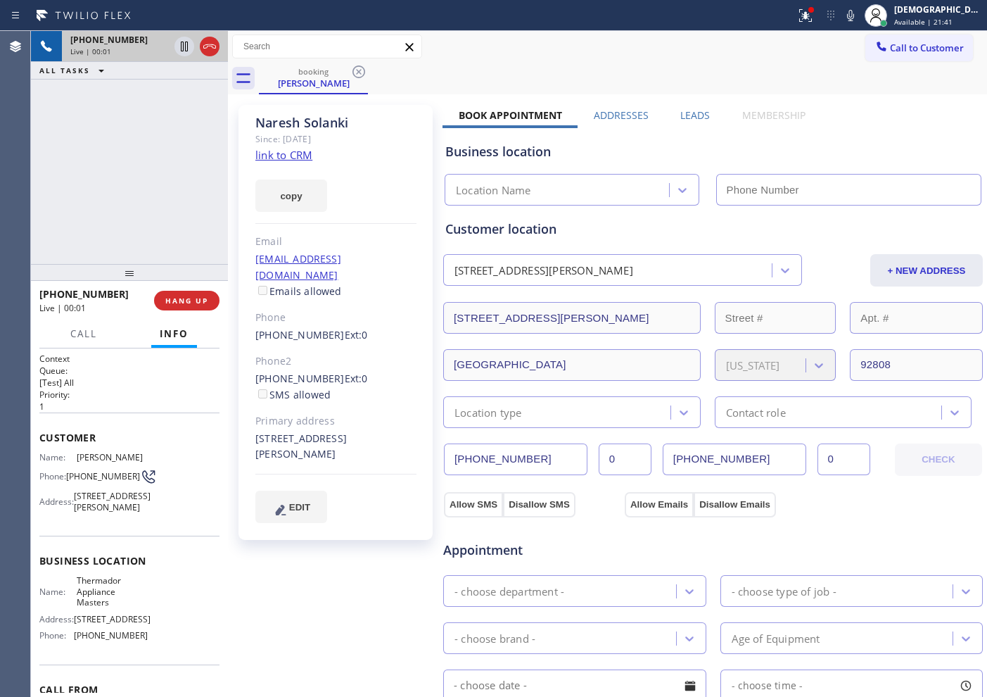
type input "[PHONE_NUMBER]"
click at [307, 153] on link "link to CRM" at bounding box center [283, 155] width 57 height 14
click at [186, 44] on icon at bounding box center [184, 46] width 17 height 17
click at [181, 49] on icon at bounding box center [184, 46] width 17 height 17
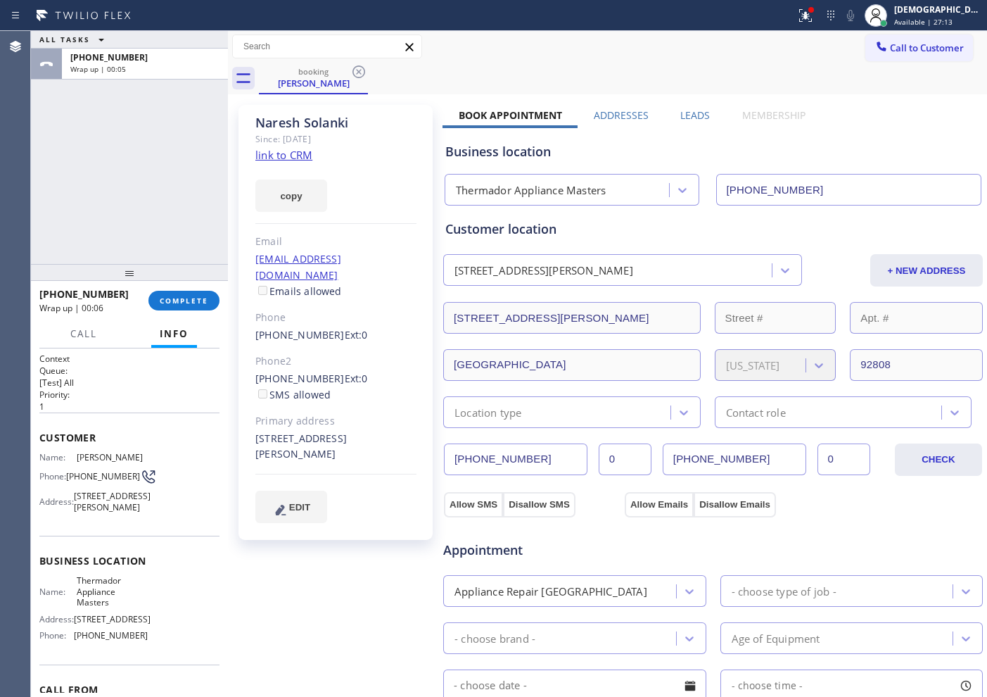
click at [189, 200] on div "ALL TASKS ALL TASKS ACTIVE TASKS TASKS IN WRAP UP [PHONE_NUMBER] Wrap up | 00:05" at bounding box center [129, 147] width 197 height 233
drag, startPoint x: 1, startPoint y: 193, endPoint x: 62, endPoint y: 231, distance: 72.4
click at [1, 193] on div "Agent Desktop" at bounding box center [15, 364] width 30 height 666
click at [203, 291] on button "COMPLETE" at bounding box center [183, 301] width 71 height 20
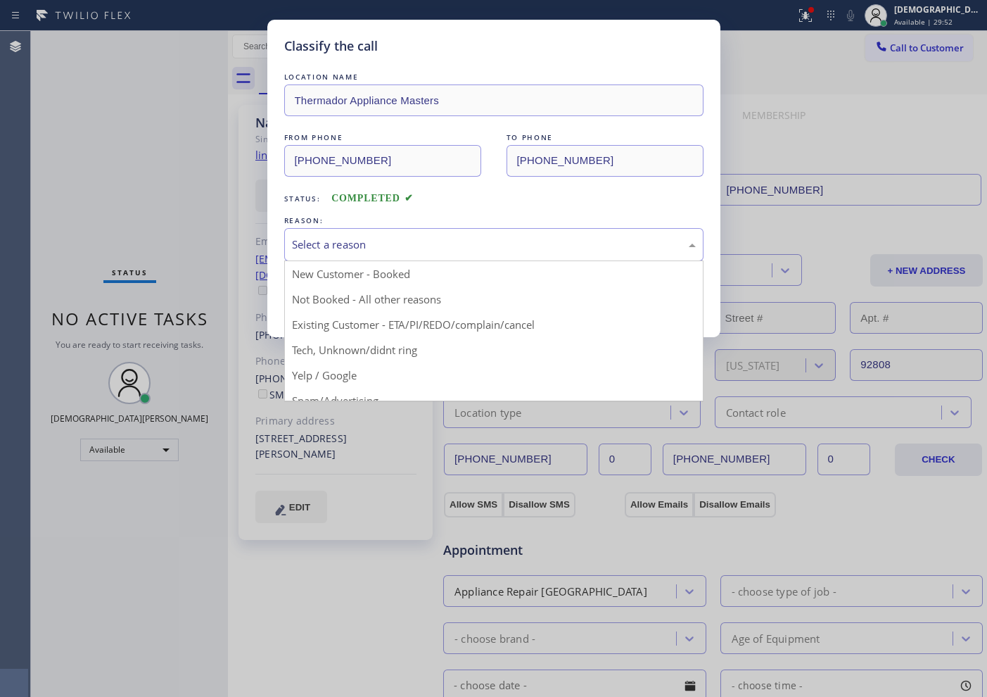
click at [372, 246] on div "Select a reason" at bounding box center [494, 244] width 404 height 16
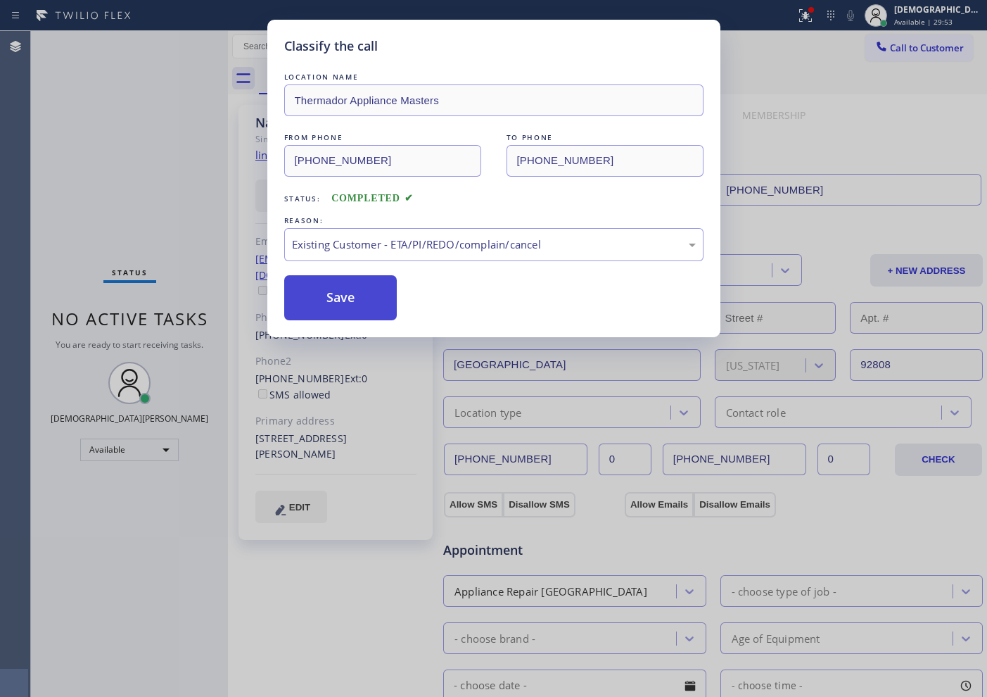
click at [349, 296] on button "Save" at bounding box center [340, 297] width 113 height 45
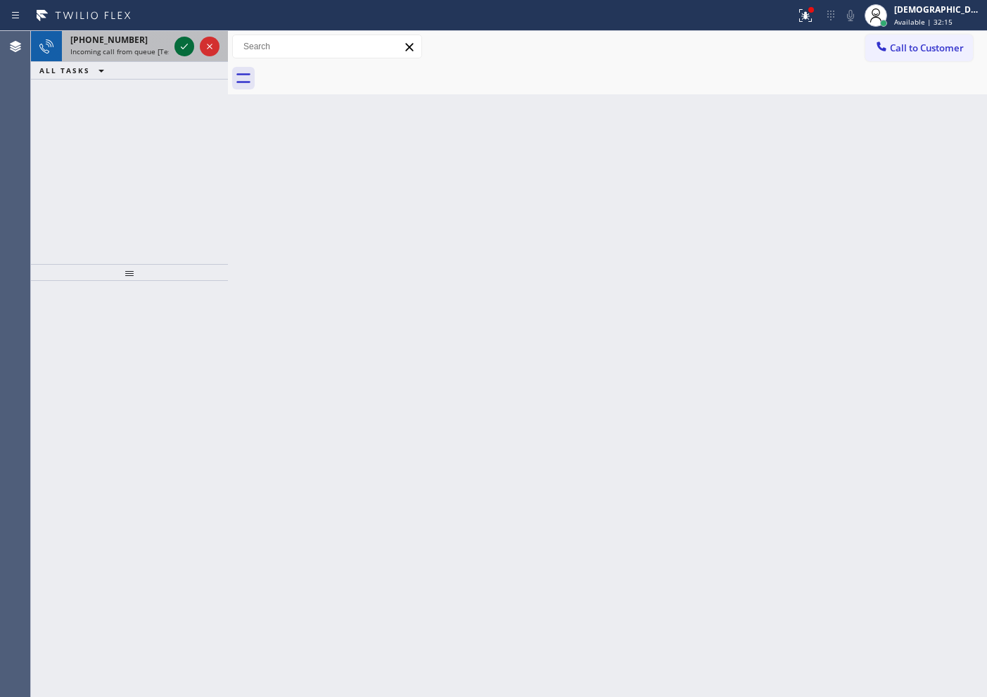
click at [188, 44] on icon at bounding box center [184, 46] width 17 height 17
click at [186, 50] on icon at bounding box center [184, 46] width 17 height 17
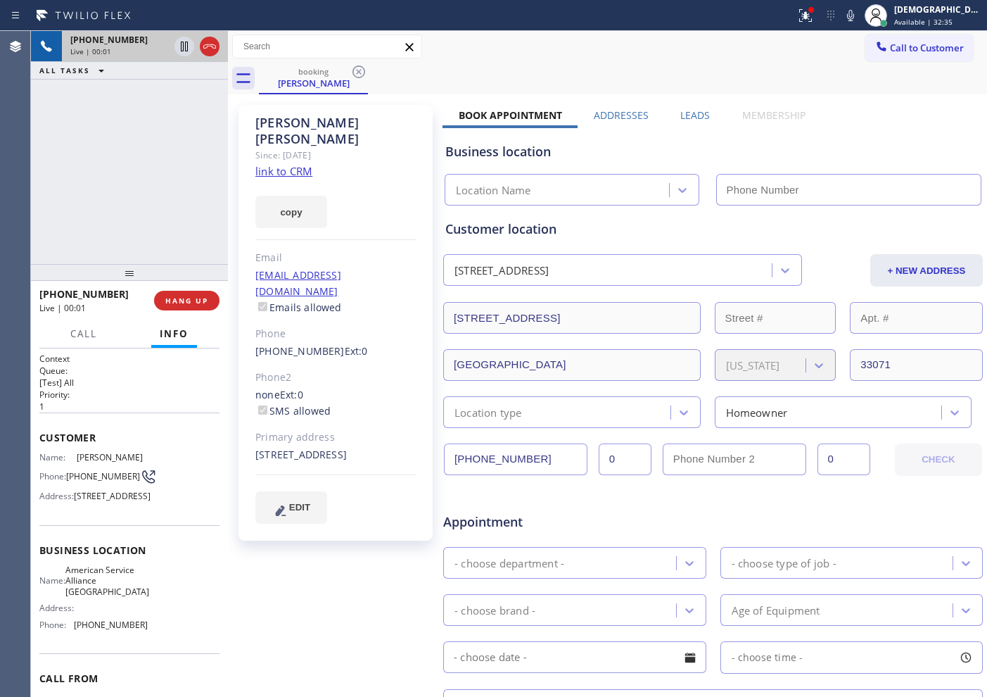
type input "(954) 835-4535"
click at [288, 164] on link "link to CRM" at bounding box center [283, 171] width 57 height 14
click at [215, 53] on icon at bounding box center [209, 46] width 17 height 17
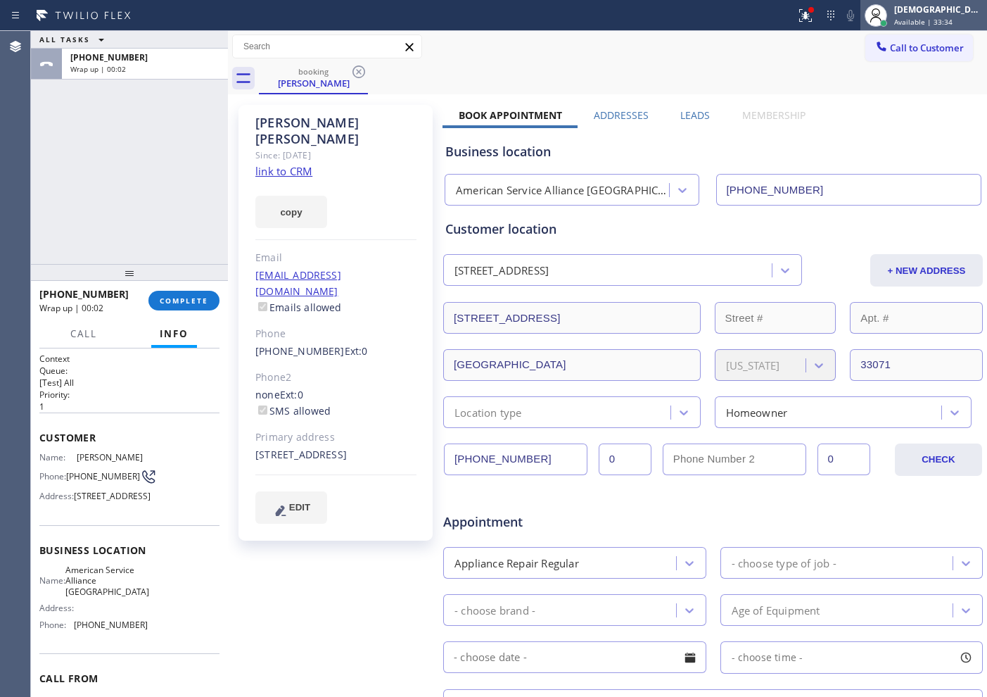
click at [940, 22] on span "Available | 33:34" at bounding box center [923, 22] width 58 height 10
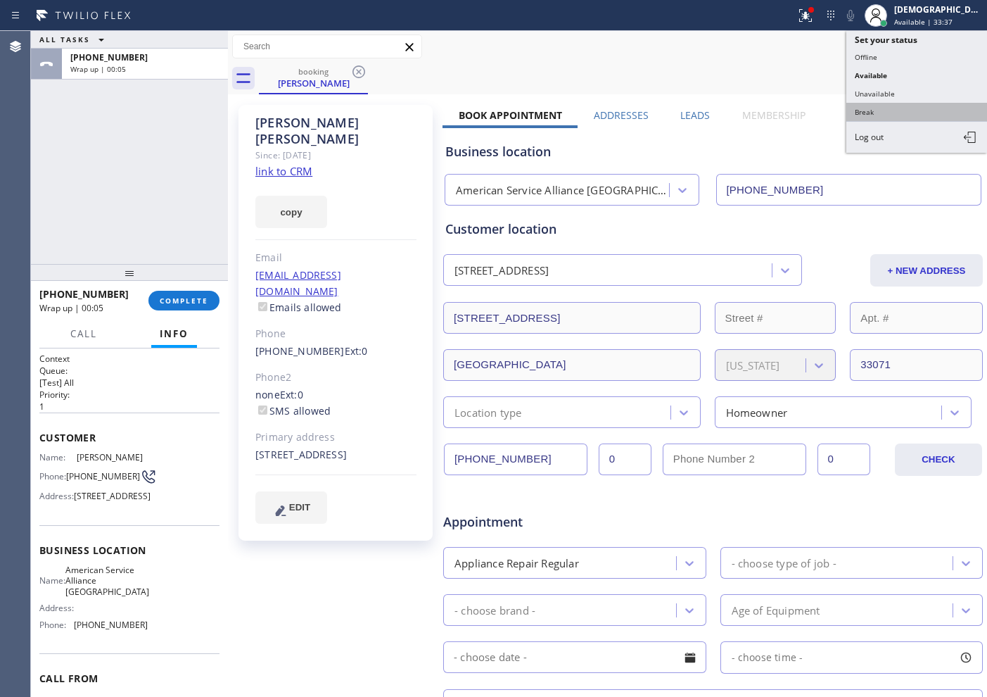
click at [898, 117] on button "Break" at bounding box center [916, 112] width 141 height 18
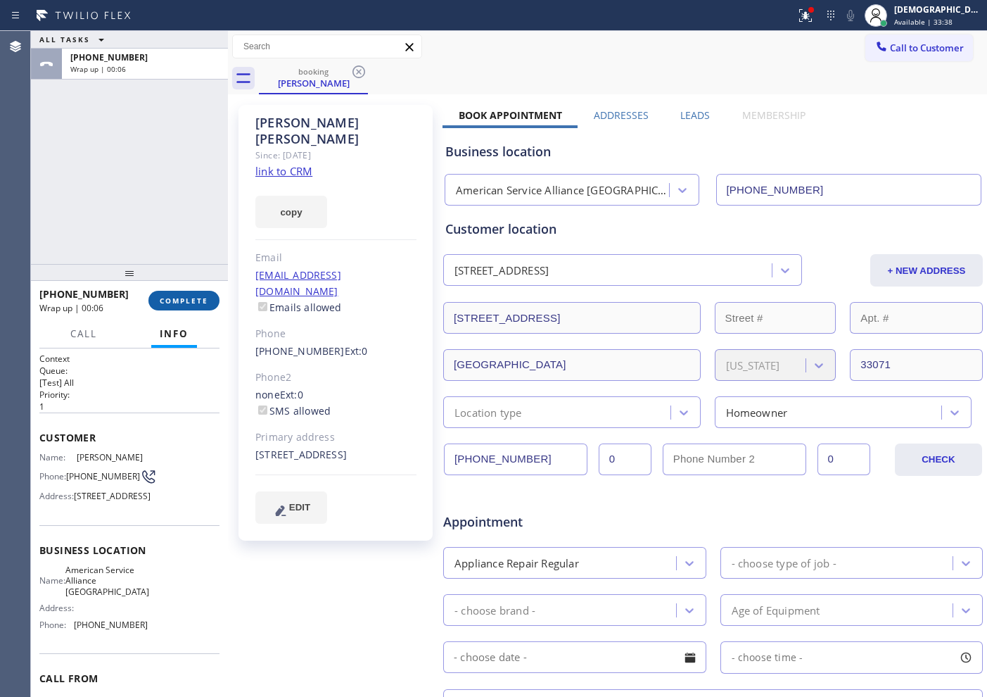
click at [172, 304] on span "COMPLETE" at bounding box center [184, 301] width 49 height 10
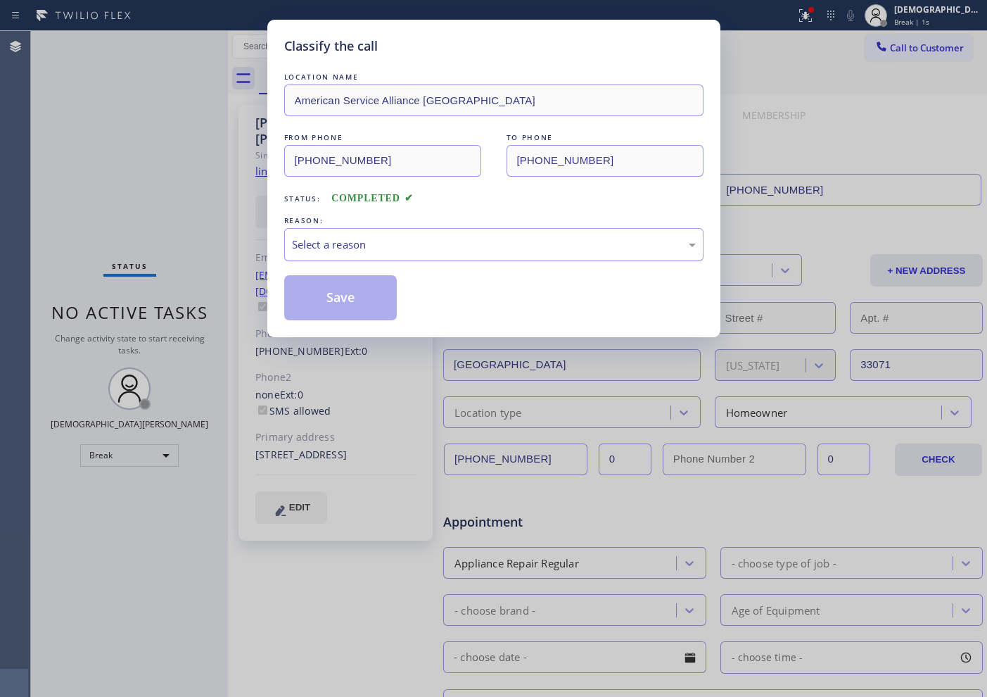
click at [357, 237] on div "Select a reason" at bounding box center [494, 244] width 404 height 16
click at [358, 303] on button "Save" at bounding box center [340, 297] width 113 height 45
